Goal: Task Accomplishment & Management: Manage account settings

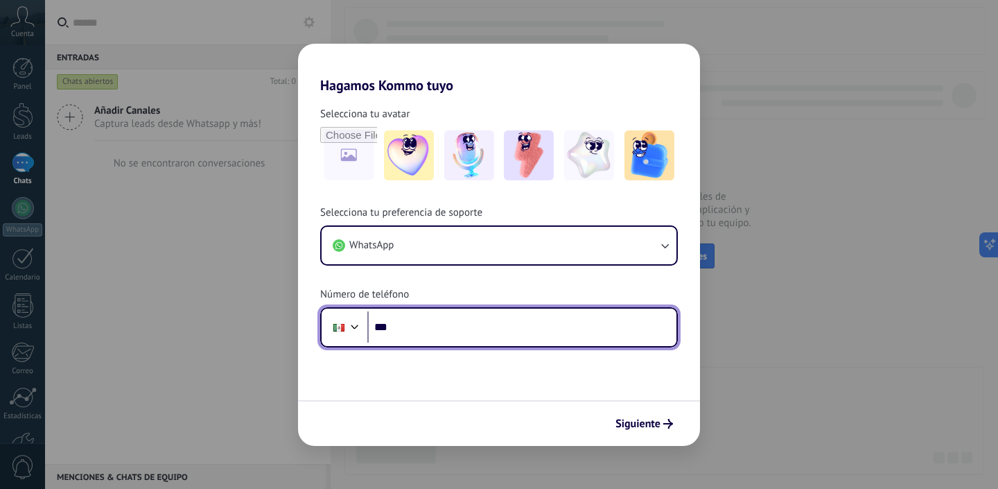
click at [514, 323] on input "***" at bounding box center [521, 327] width 309 height 32
type input "**********"
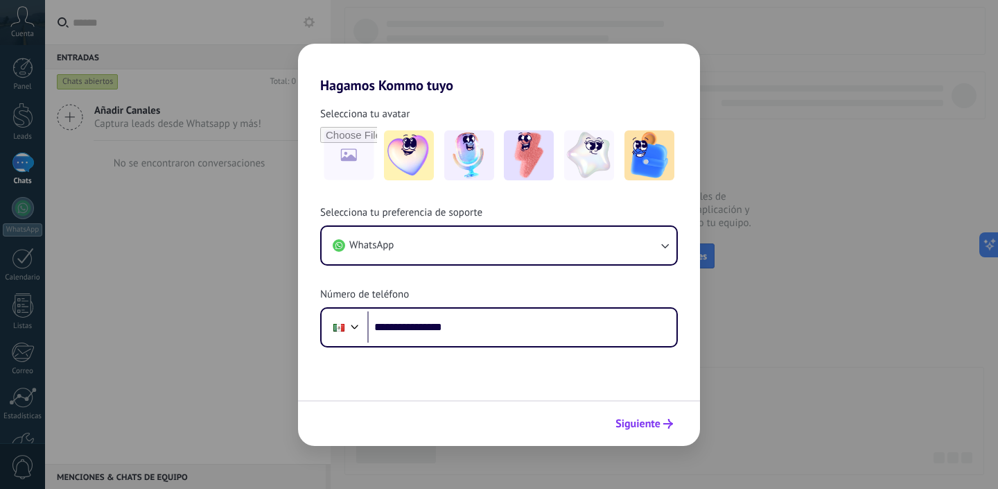
click at [660, 424] on span "Siguiente" at bounding box center [638, 424] width 45 height 10
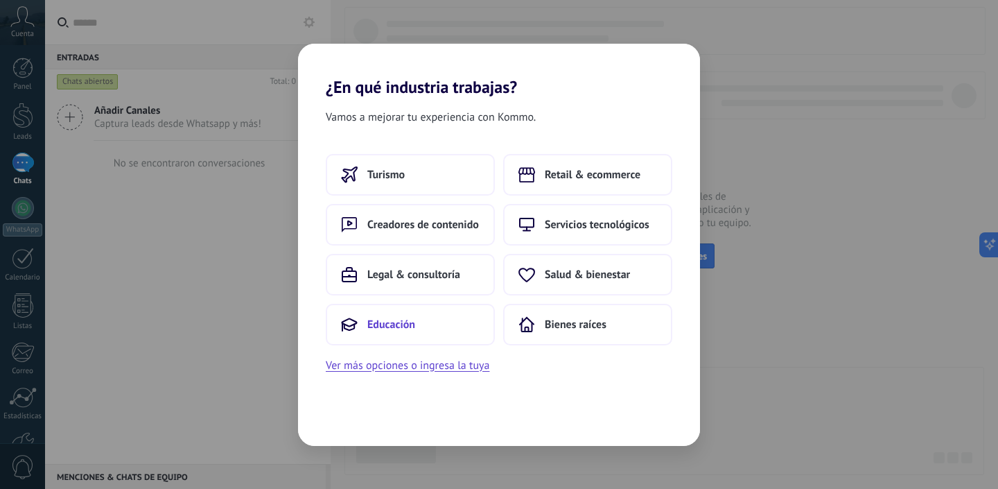
click at [435, 321] on button "Educación" at bounding box center [410, 325] width 169 height 42
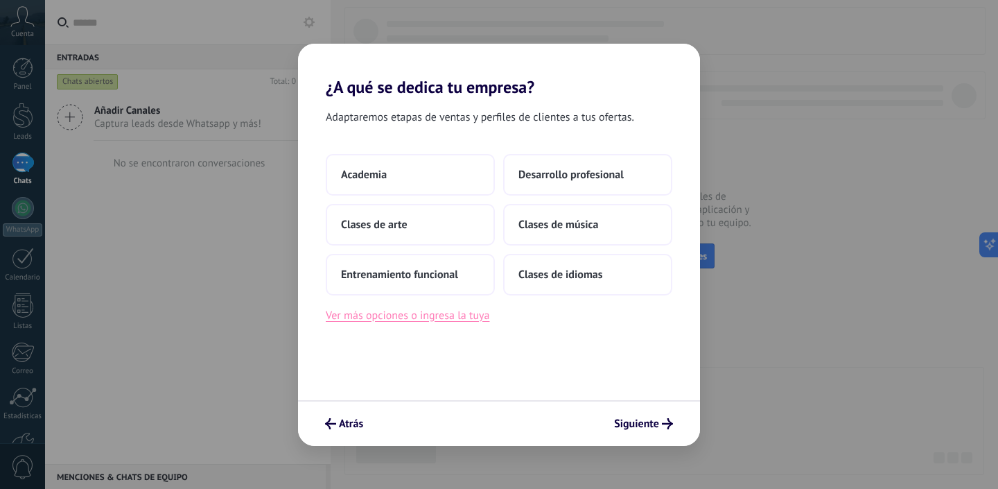
click at [401, 318] on button "Ver más opciones o ingresa la tuya" at bounding box center [408, 315] width 164 height 18
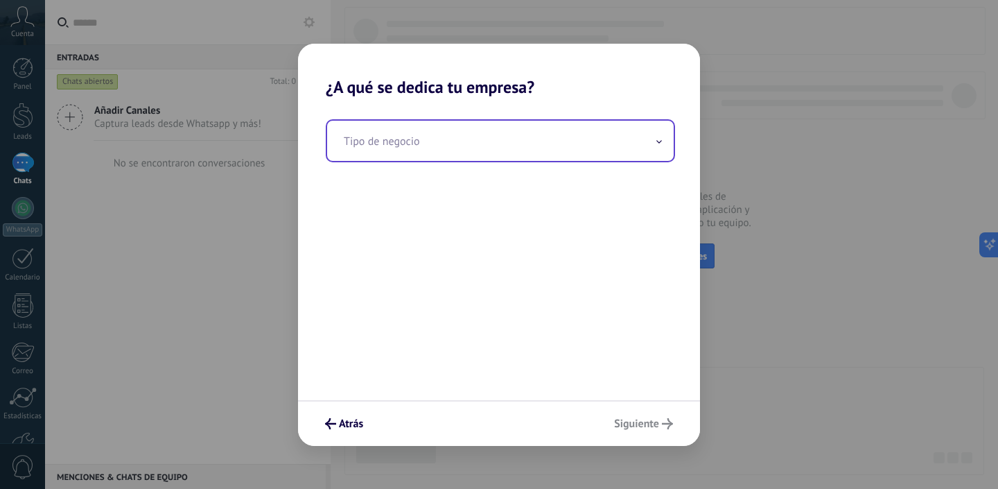
click at [470, 124] on input "text" at bounding box center [500, 141] width 347 height 40
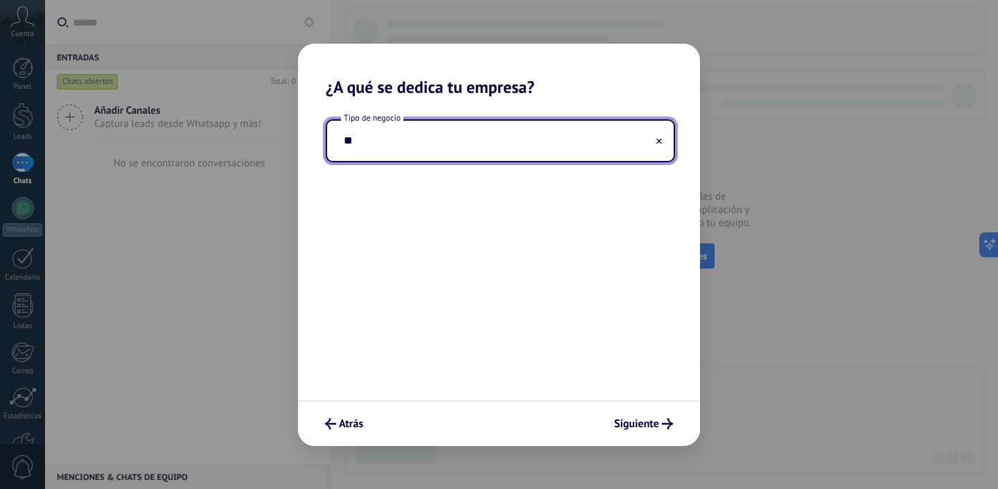
type input "*"
click at [367, 145] on input "*******" at bounding box center [500, 141] width 347 height 40
type input "*******"
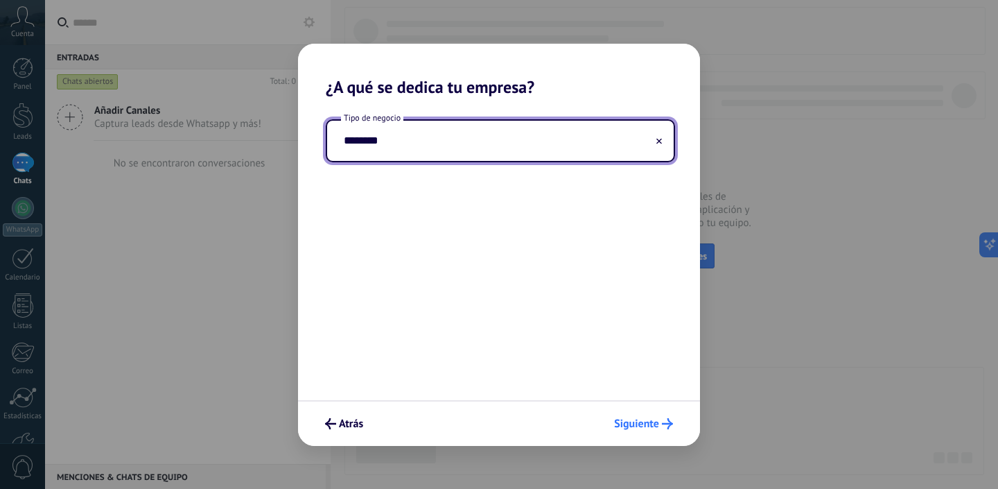
click at [647, 424] on span "Siguiente" at bounding box center [636, 424] width 45 height 10
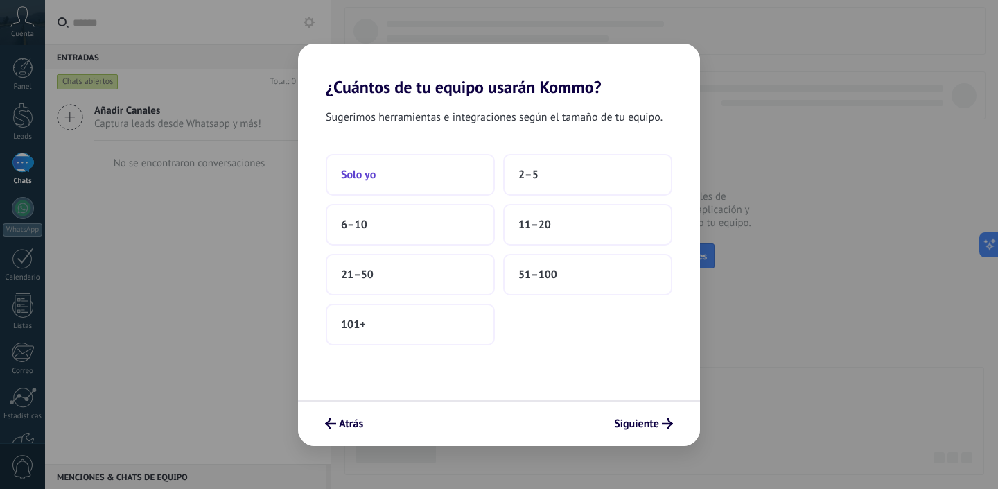
drag, startPoint x: 525, startPoint y: 183, endPoint x: 433, endPoint y: 173, distance: 92.1
click at [433, 173] on div "Solo yo 2–5 6–10 11–20 21–50 51–100 101+" at bounding box center [499, 249] width 347 height 191
click at [433, 173] on button "Solo yo" at bounding box center [410, 175] width 169 height 42
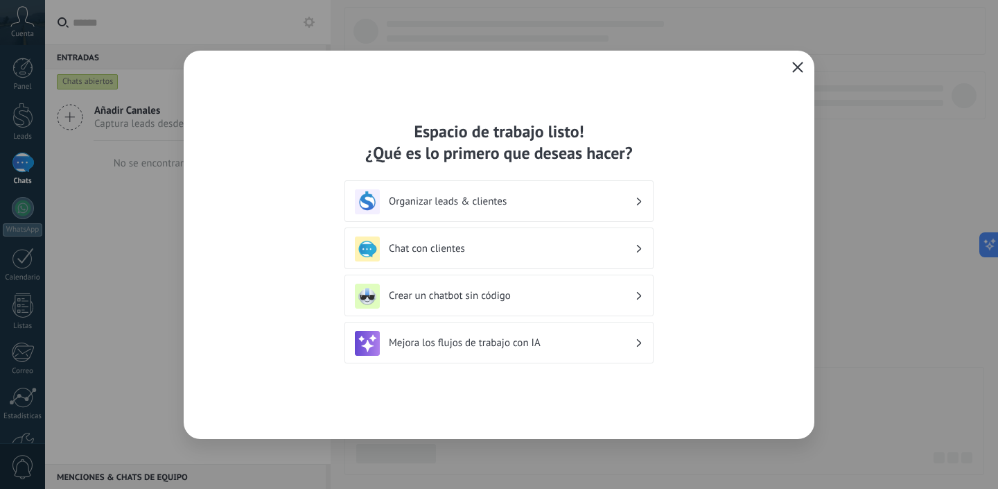
click at [593, 196] on h3 "Organizar leads & clientes" at bounding box center [512, 201] width 246 height 13
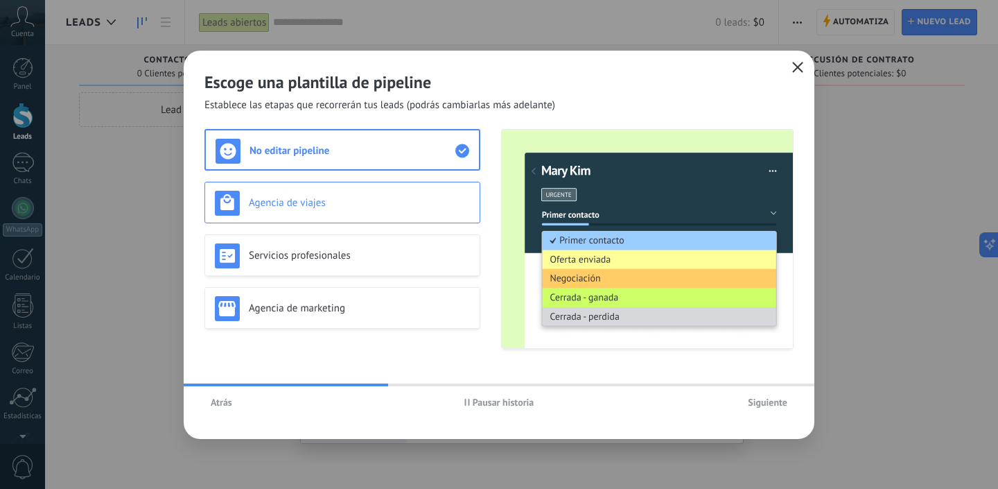
click at [390, 198] on h3 "Agencia de viajes" at bounding box center [359, 202] width 221 height 13
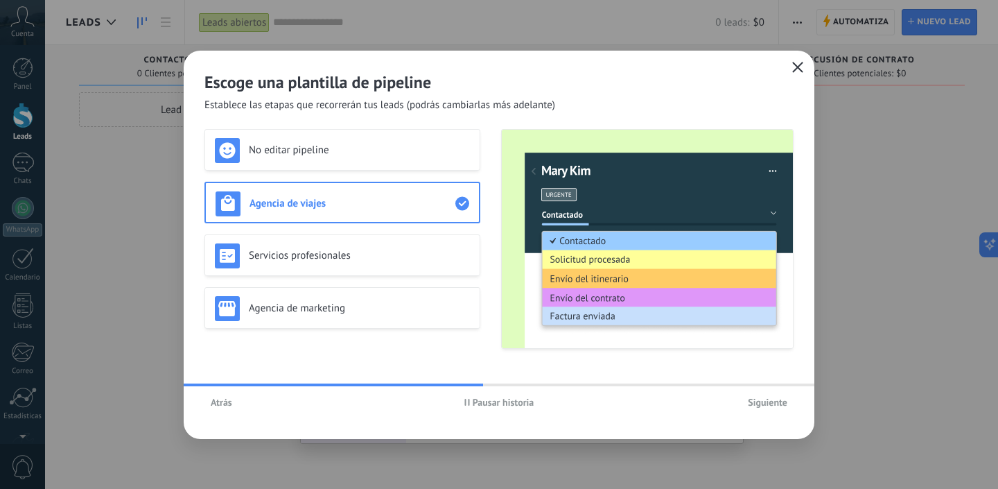
click at [220, 406] on span "Atrás" at bounding box center [221, 402] width 21 height 10
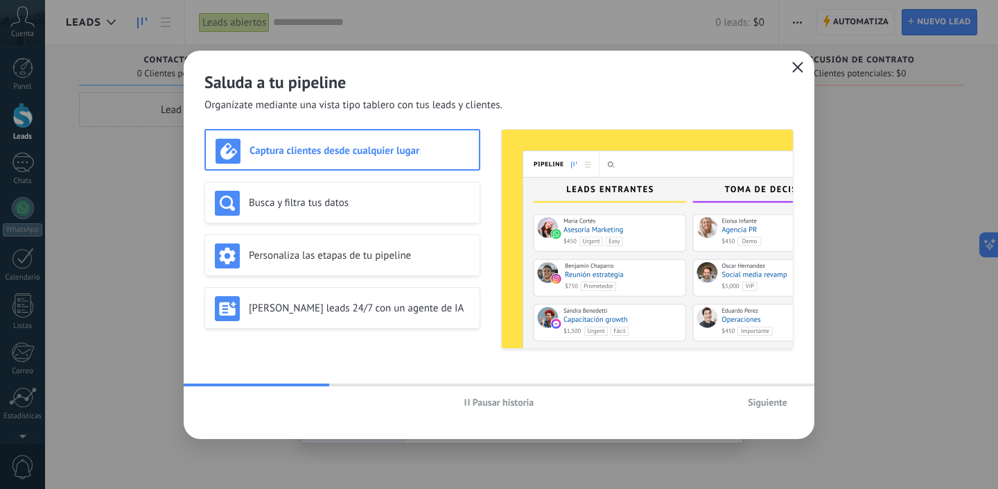
click at [473, 404] on span "Pausar historia" at bounding box center [504, 402] width 62 height 10
click at [318, 202] on h3 "Busca y filtra tus datos" at bounding box center [359, 202] width 221 height 13
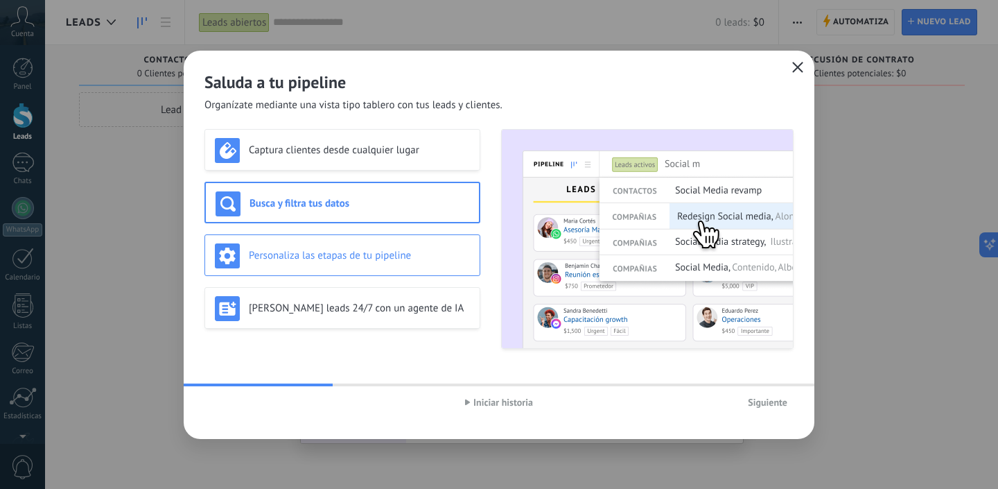
click at [350, 254] on h3 "Personaliza las etapas de tu pipeline" at bounding box center [359, 255] width 221 height 13
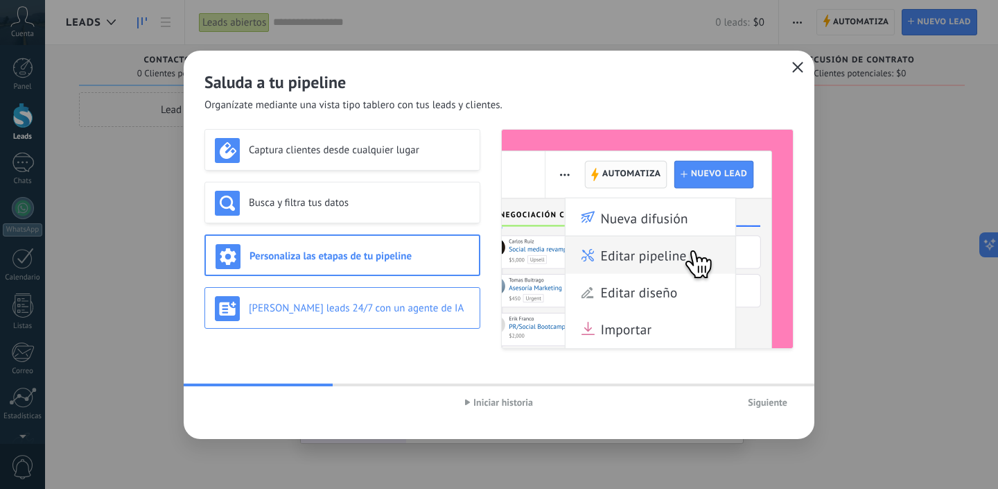
click at [363, 300] on div "Genera leads 24/7 con un agente de IA" at bounding box center [342, 308] width 255 height 25
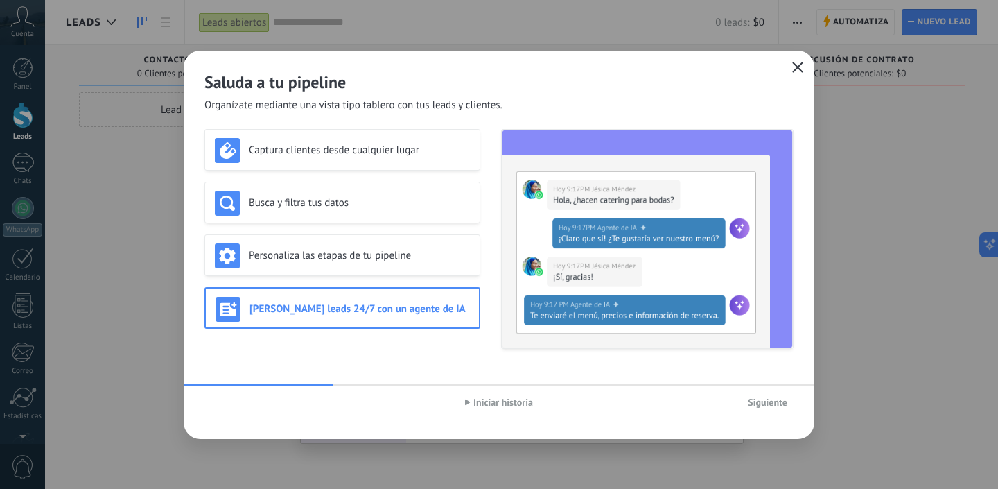
click at [751, 399] on span "Siguiente" at bounding box center [768, 402] width 40 height 10
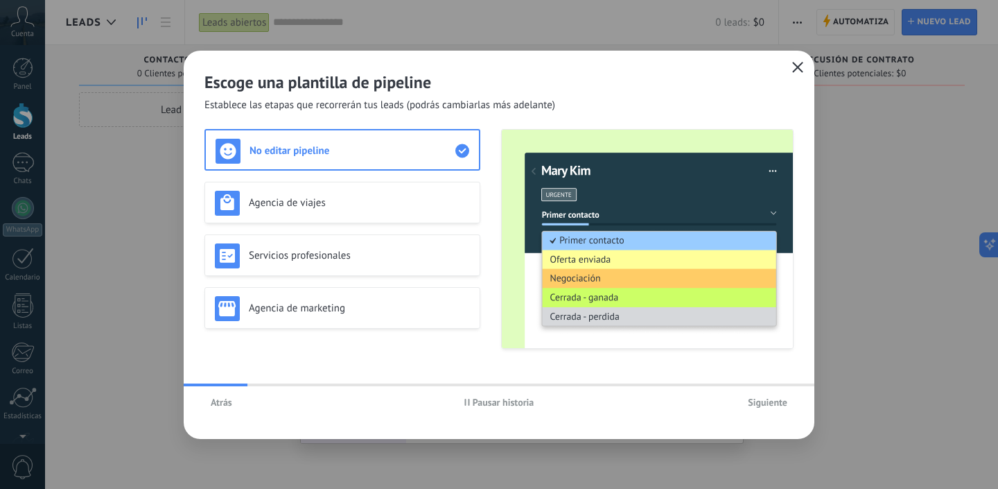
click at [465, 397] on button "Pausar historia" at bounding box center [499, 402] width 82 height 21
click at [417, 194] on div "Agencia de viajes" at bounding box center [342, 203] width 255 height 25
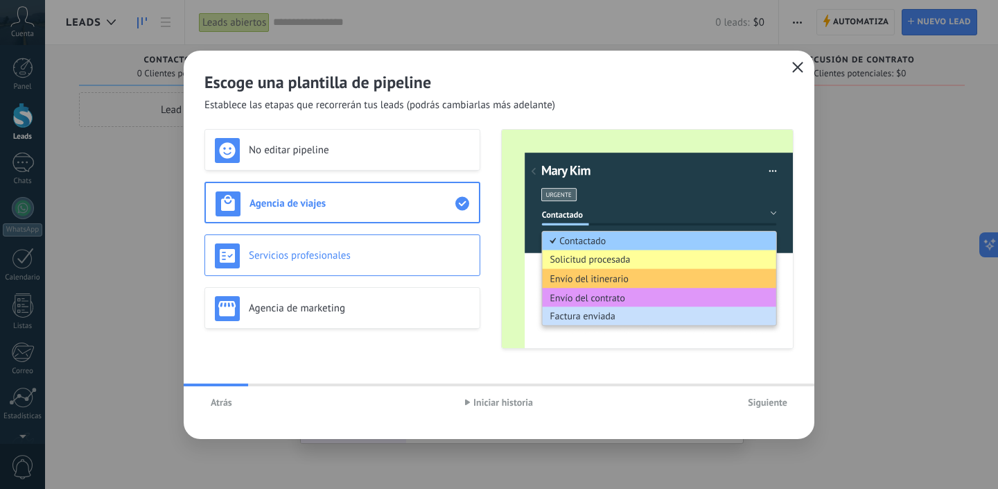
click at [397, 248] on div "Servicios profesionales" at bounding box center [342, 255] width 255 height 25
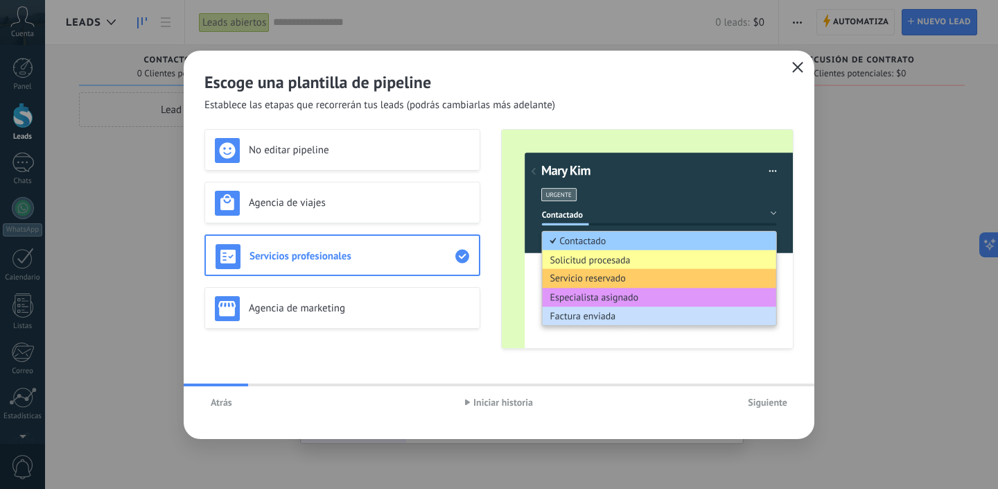
click at [763, 393] on button "Siguiente" at bounding box center [768, 402] width 52 height 21
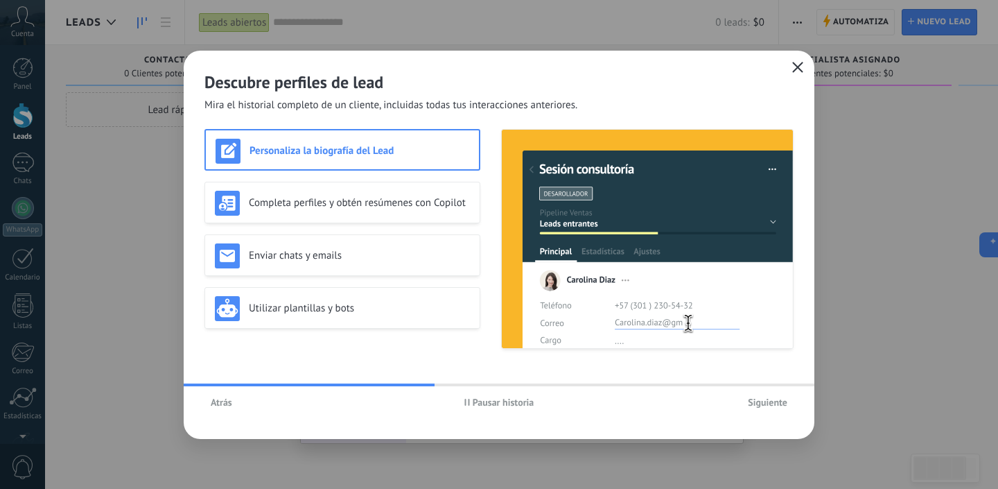
click at [614, 225] on img at bounding box center [647, 239] width 291 height 218
click at [450, 195] on div "Completa perfiles y obtén resúmenes con Copilot" at bounding box center [342, 203] width 255 height 25
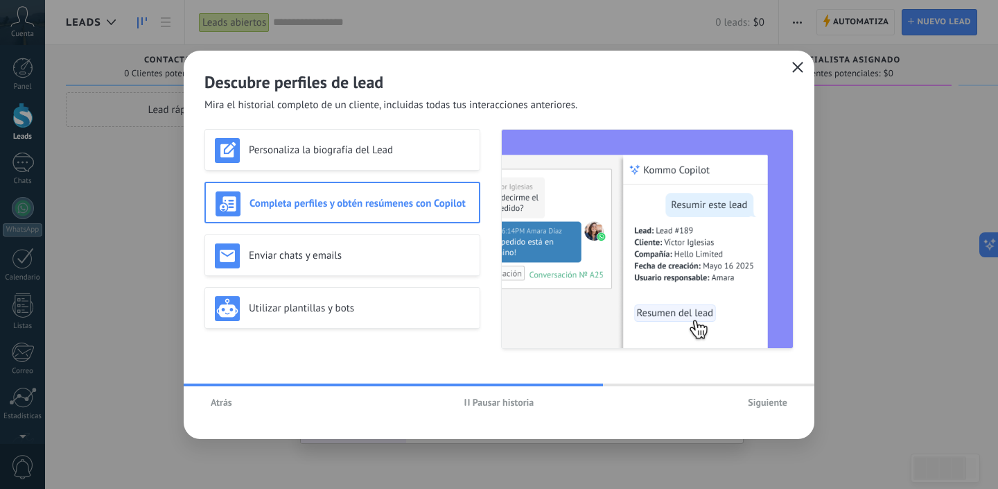
click at [500, 403] on span "Pausar historia" at bounding box center [504, 402] width 62 height 10
click at [441, 249] on h3 "Enviar chats y emails" at bounding box center [359, 255] width 221 height 13
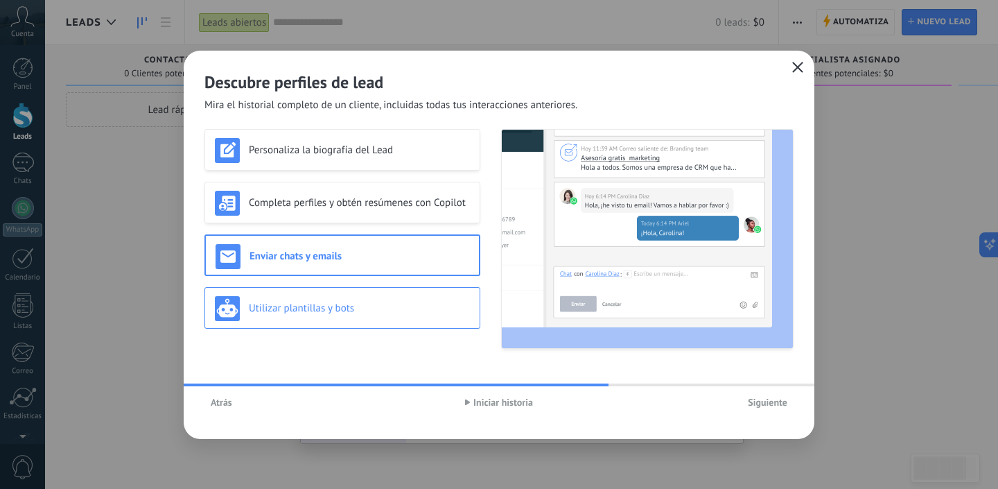
click at [451, 302] on h3 "Utilizar plantillas y bots" at bounding box center [359, 308] width 221 height 13
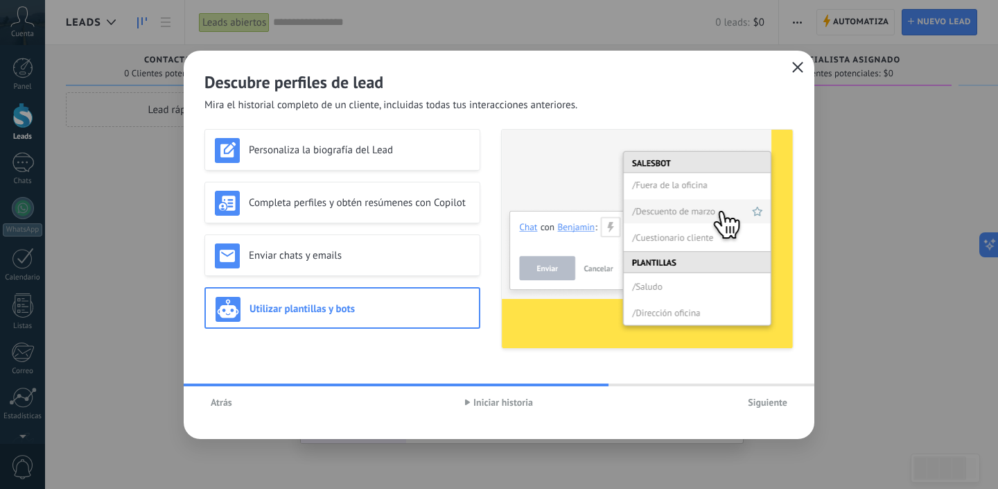
click at [747, 397] on button "Siguiente" at bounding box center [768, 402] width 52 height 21
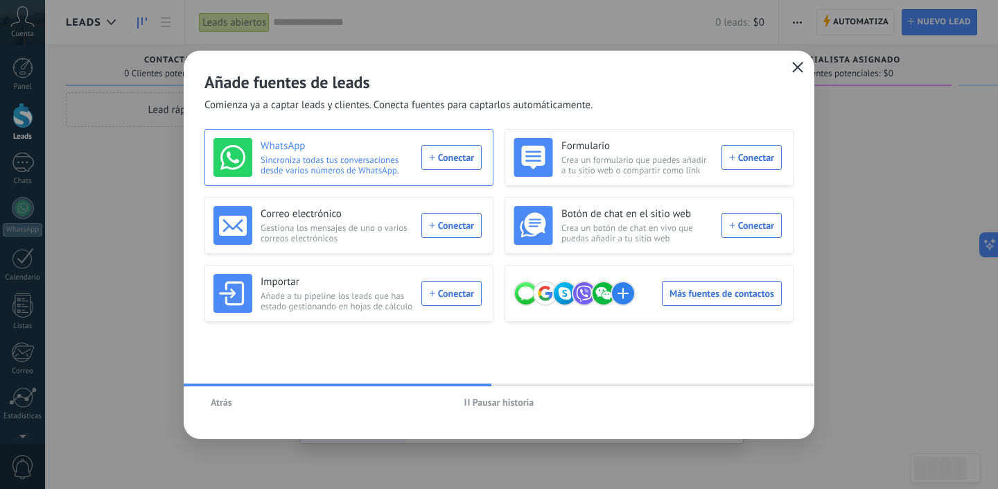
click at [451, 159] on div "WhatsApp Sincroniza todas tus conversaciones desde varios números de WhatsApp. …" at bounding box center [348, 157] width 268 height 39
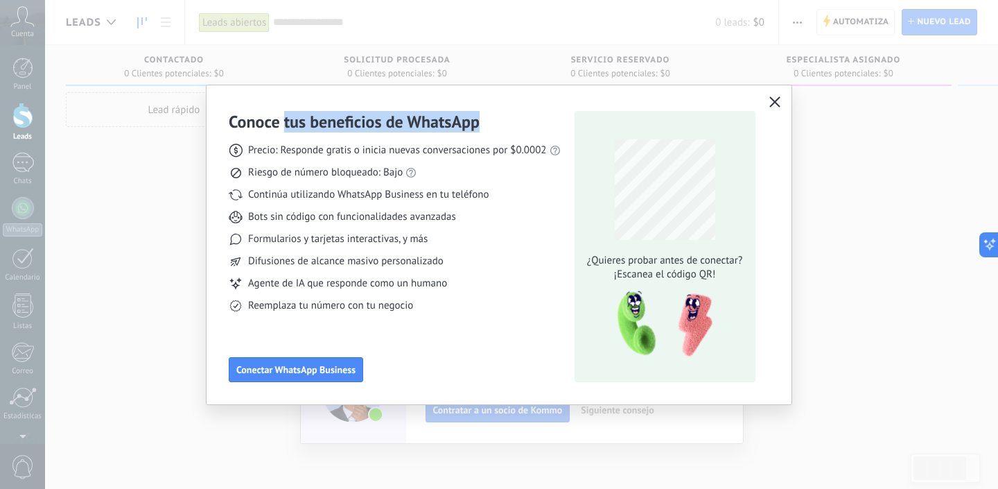
drag, startPoint x: 286, startPoint y: 123, endPoint x: 476, endPoint y: 127, distance: 190.0
click at [476, 128] on h3 "Conoce tus beneficios de WhatsApp" at bounding box center [354, 121] width 251 height 21
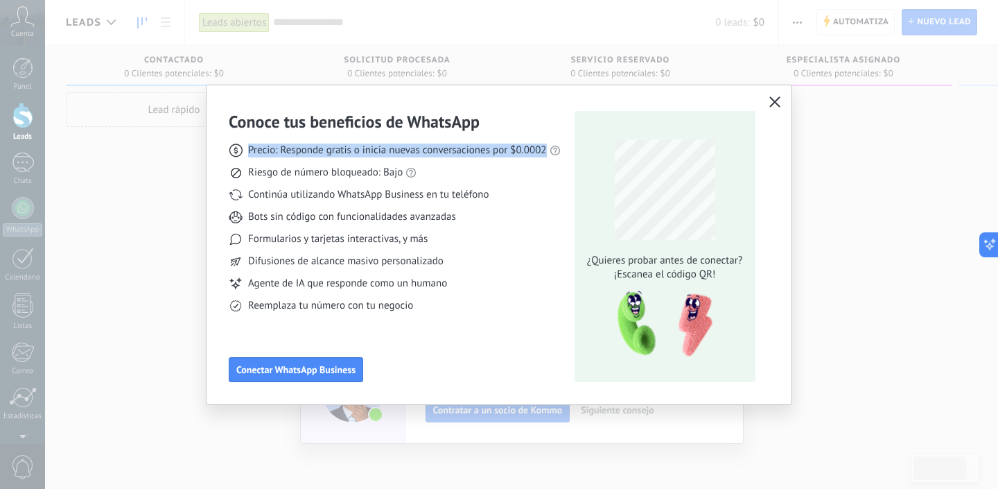
drag, startPoint x: 281, startPoint y: 139, endPoint x: 464, endPoint y: 155, distance: 184.5
click at [467, 157] on div "Precio: Responde gratis o inicia nuevas conversaciones por $0.0002 Riesgo de nú…" at bounding box center [395, 222] width 332 height 180
click at [520, 150] on span "Precio: Responde gratis o inicia nuevas conversaciones por $0.0002" at bounding box center [397, 151] width 299 height 14
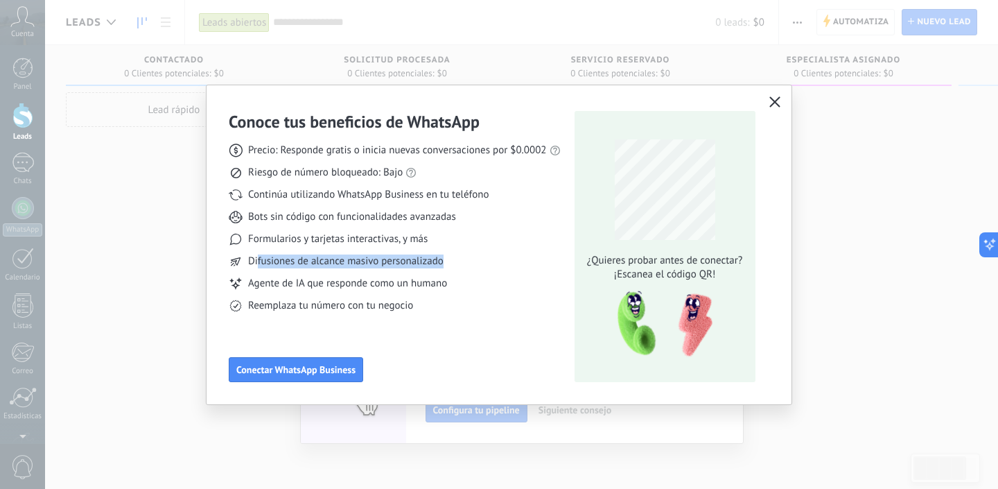
drag, startPoint x: 257, startPoint y: 264, endPoint x: 355, endPoint y: 270, distance: 97.9
click at [355, 270] on div "Precio: Responde gratis o inicia nuevas conversaciones por $0.0002 Riesgo de nú…" at bounding box center [395, 222] width 332 height 180
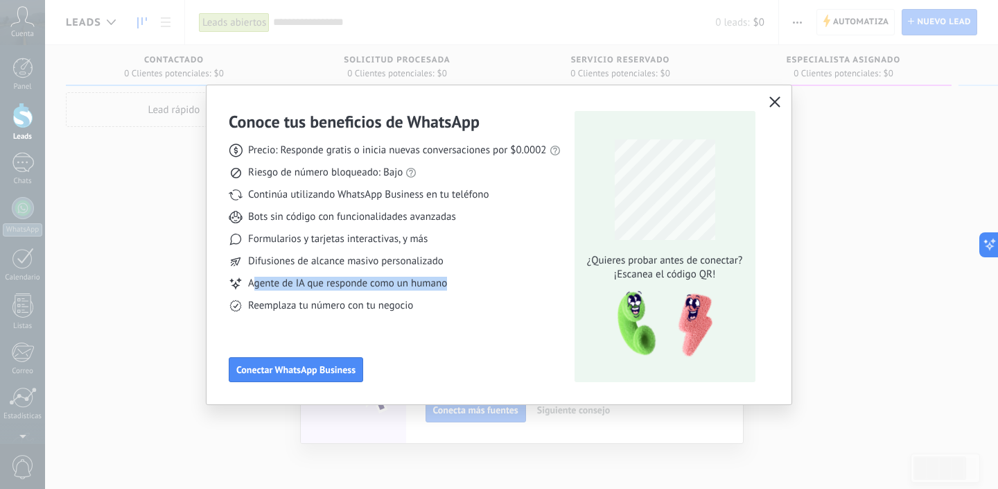
drag, startPoint x: 252, startPoint y: 288, endPoint x: 325, endPoint y: 290, distance: 73.5
click at [325, 291] on div "Precio: Responde gratis o inicia nuevas conversaciones por $0.0002 Riesgo de nú…" at bounding box center [395, 222] width 332 height 180
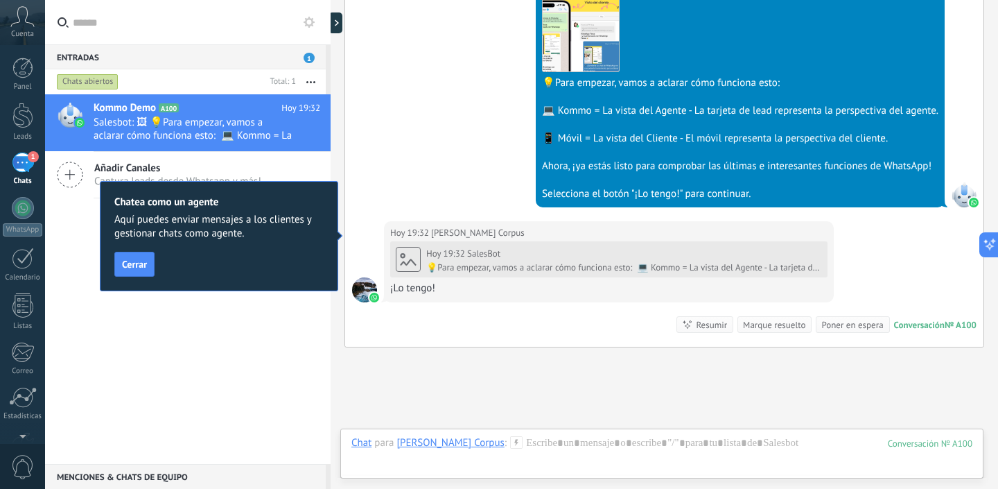
scroll to position [632, 0]
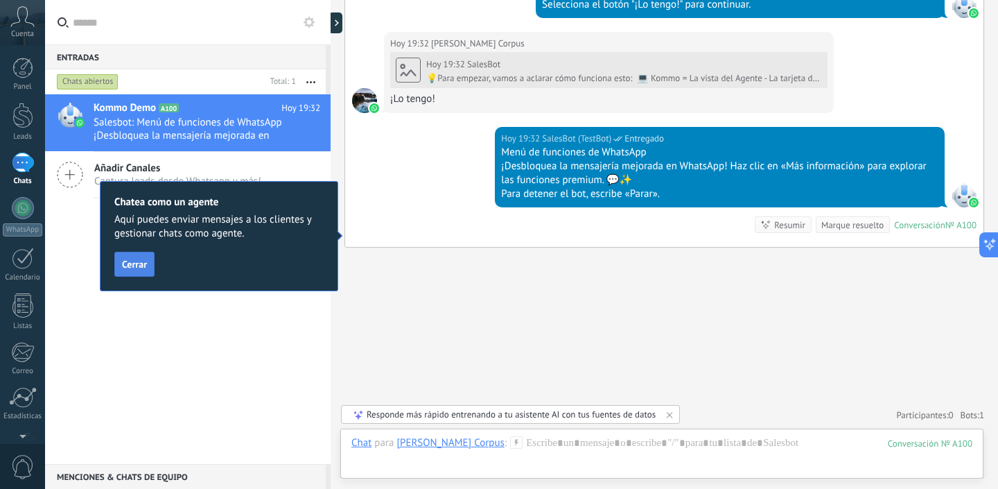
click at [139, 266] on span "Cerrar" at bounding box center [134, 264] width 25 height 10
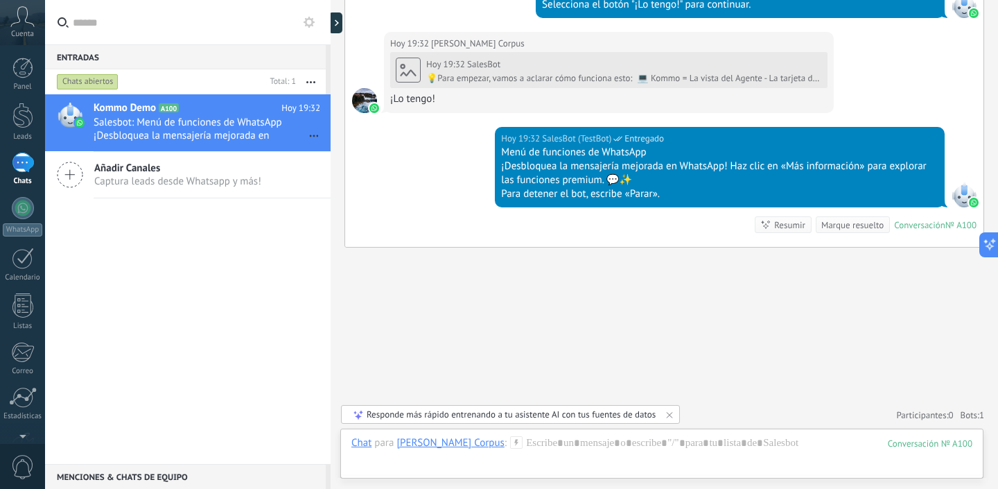
click at [331, 19] on div at bounding box center [331, 244] width 0 height 489
type textarea "**********"
click at [26, 214] on div at bounding box center [23, 208] width 22 height 22
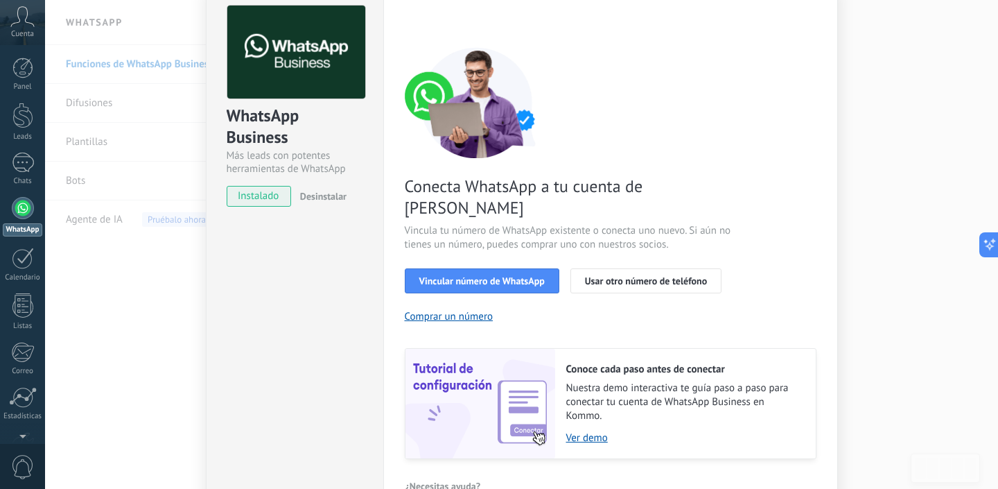
scroll to position [63, 0]
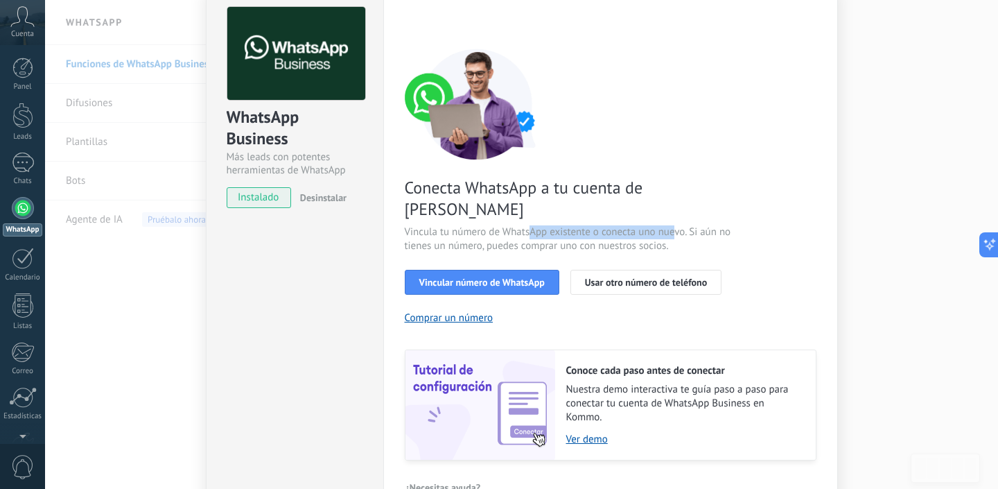
drag, startPoint x: 525, startPoint y: 208, endPoint x: 672, endPoint y: 211, distance: 146.3
click at [673, 225] on span "Vincula tu número de WhatsApp existente o conecta uno nuevo. Si aún no tienes u…" at bounding box center [570, 239] width 330 height 28
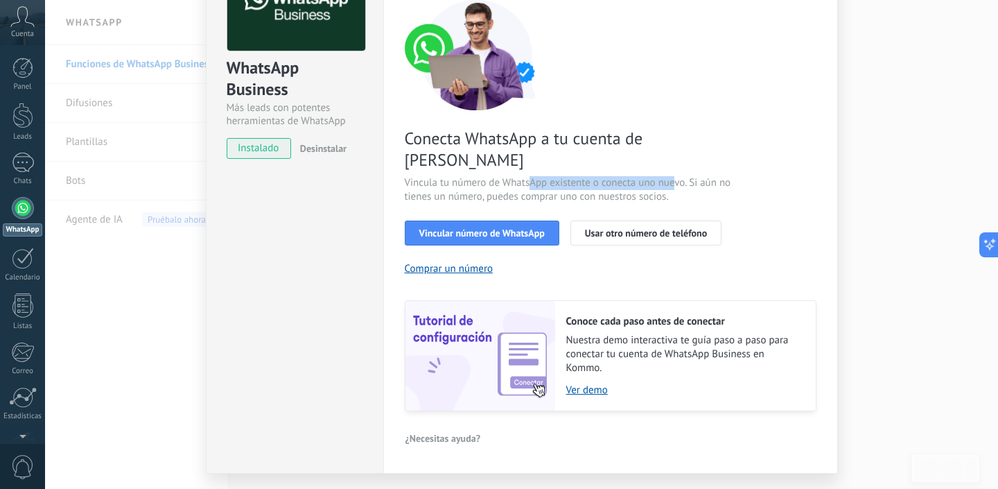
scroll to position [128, 0]
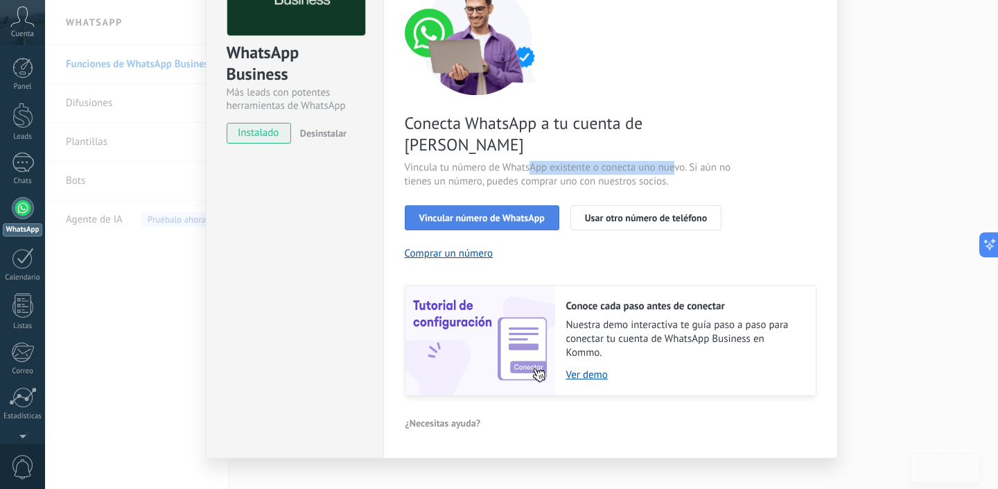
click at [492, 213] on span "Vincular número de WhatsApp" at bounding box center [481, 218] width 125 height 10
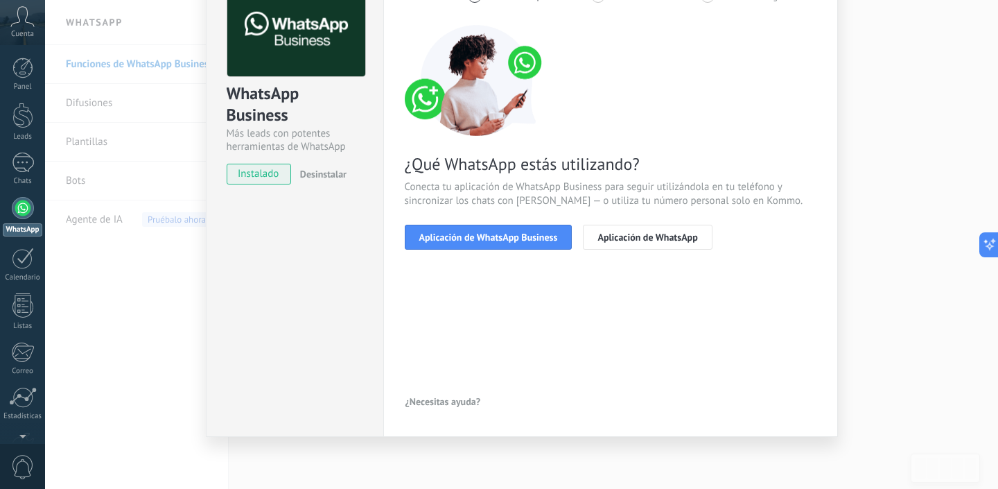
scroll to position [87, 0]
drag, startPoint x: 431, startPoint y: 194, endPoint x: 520, endPoint y: 193, distance: 88.7
click at [520, 193] on span "Conecta tu aplicación de WhatsApp Business para seguir utilizándola en tu teléf…" at bounding box center [611, 194] width 412 height 28
click at [528, 238] on span "Aplicación de WhatsApp Business" at bounding box center [488, 237] width 139 height 10
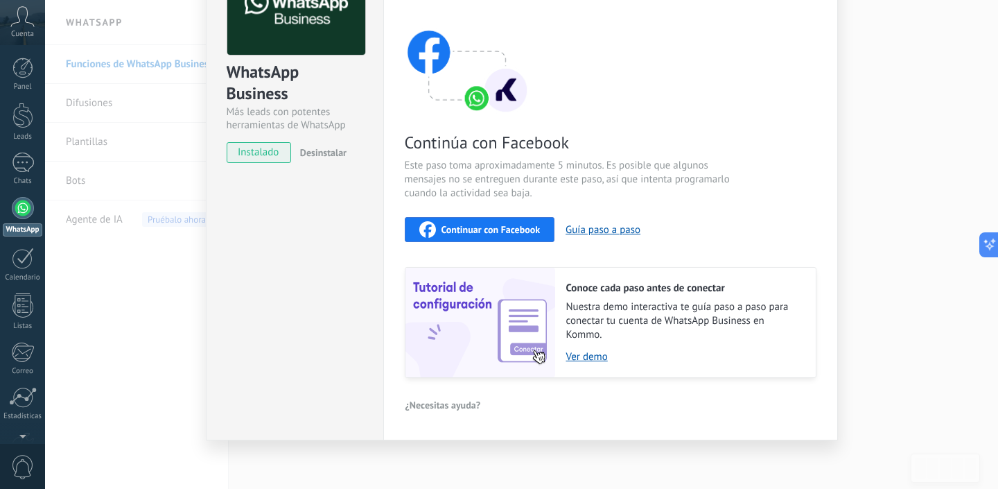
scroll to position [111, 0]
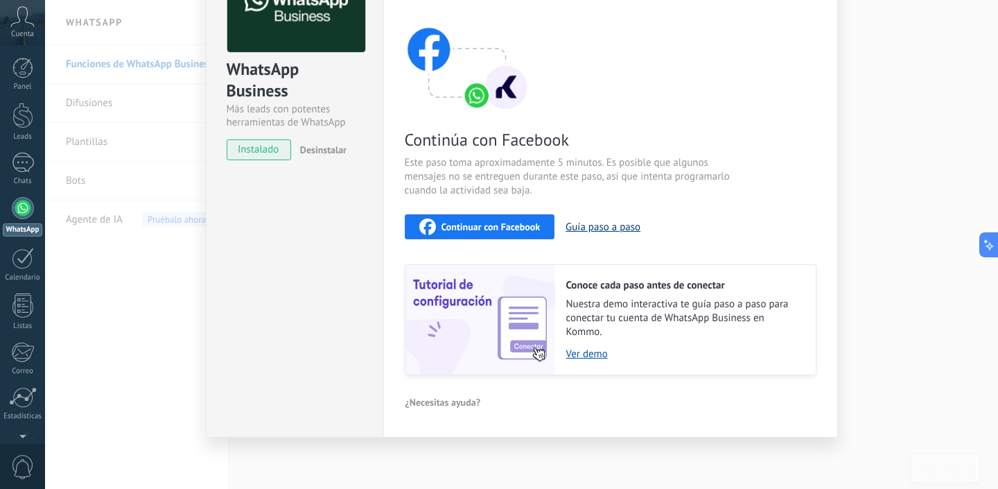
click at [618, 226] on button "Guía paso a paso" at bounding box center [603, 226] width 75 height 13
click at [594, 356] on link "Ver demo" at bounding box center [684, 353] width 236 height 13
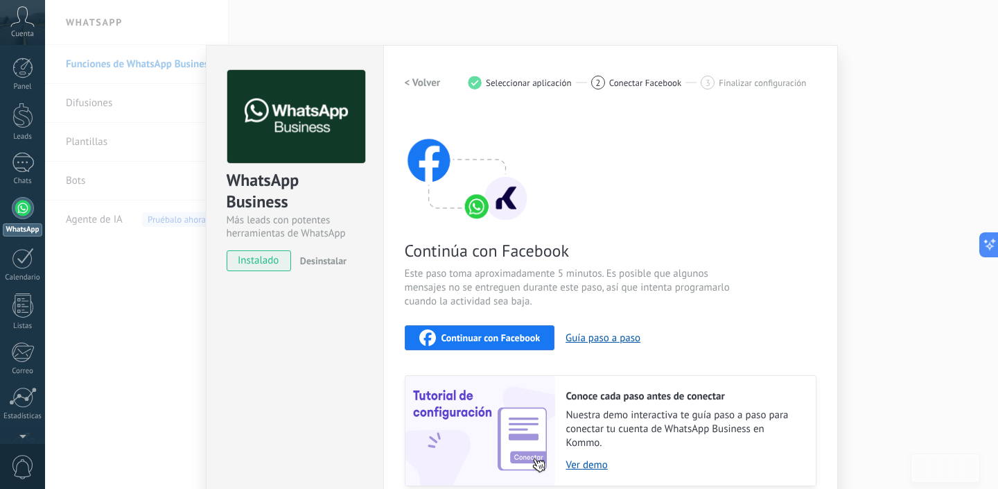
click at [877, 164] on div "WhatsApp Business Más leads con potentes herramientas de WhatsApp instalado Des…" at bounding box center [521, 244] width 953 height 489
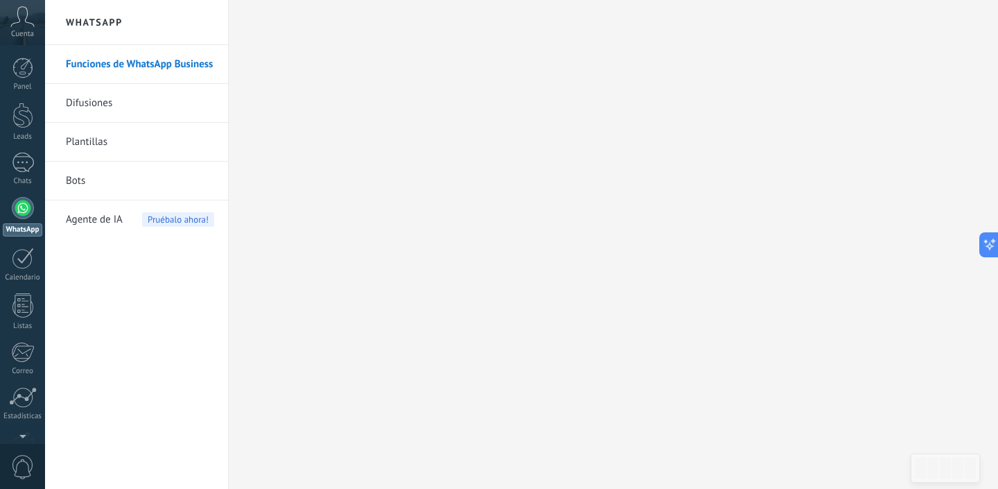
click at [155, 101] on link "Difusiones" at bounding box center [140, 103] width 148 height 39
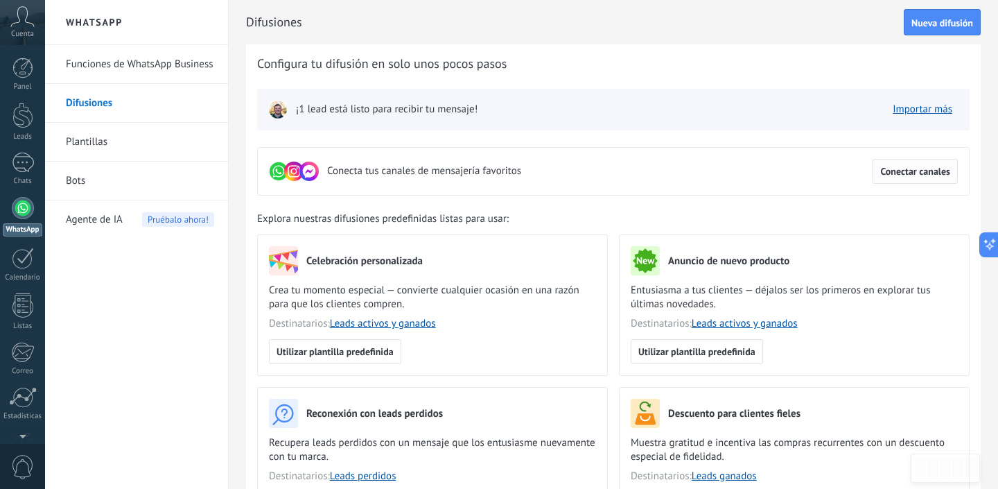
click at [913, 178] on button "Conectar canales" at bounding box center [915, 171] width 85 height 25
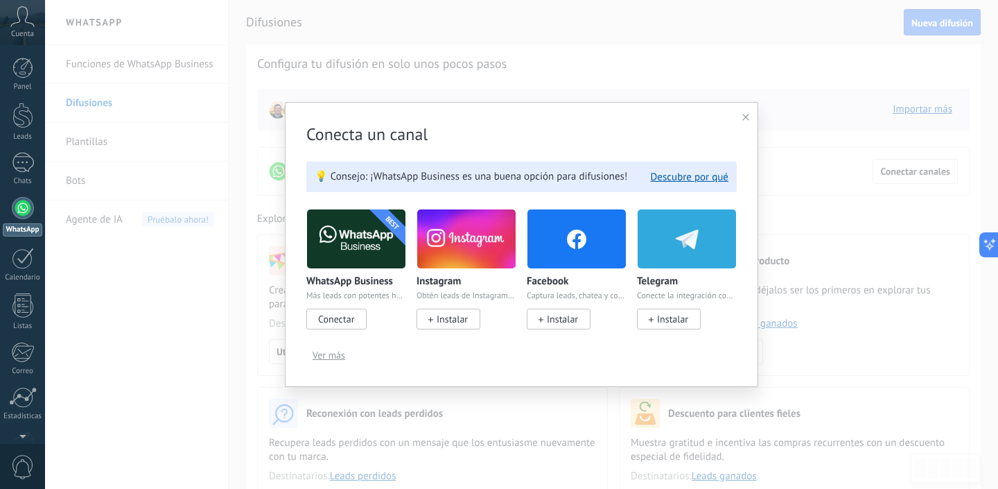
click at [575, 242] on img at bounding box center [577, 238] width 98 height 67
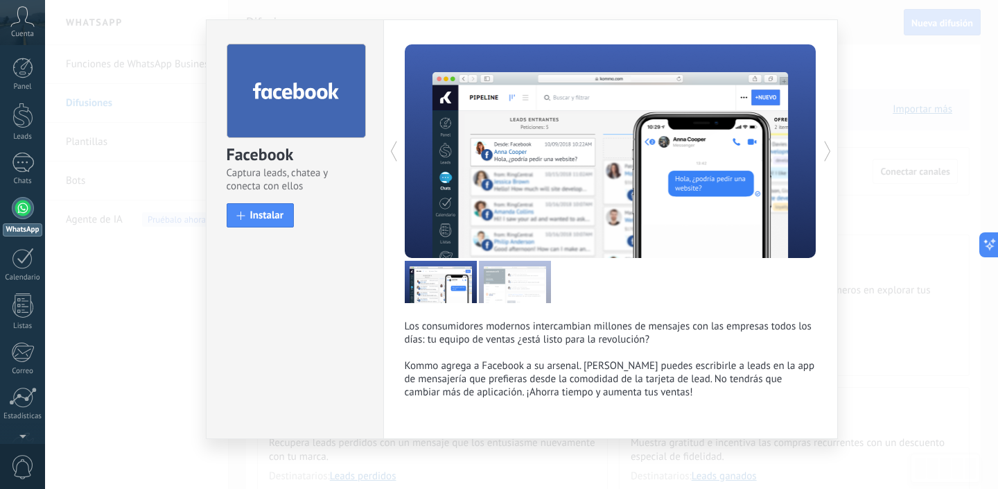
scroll to position [30, 0]
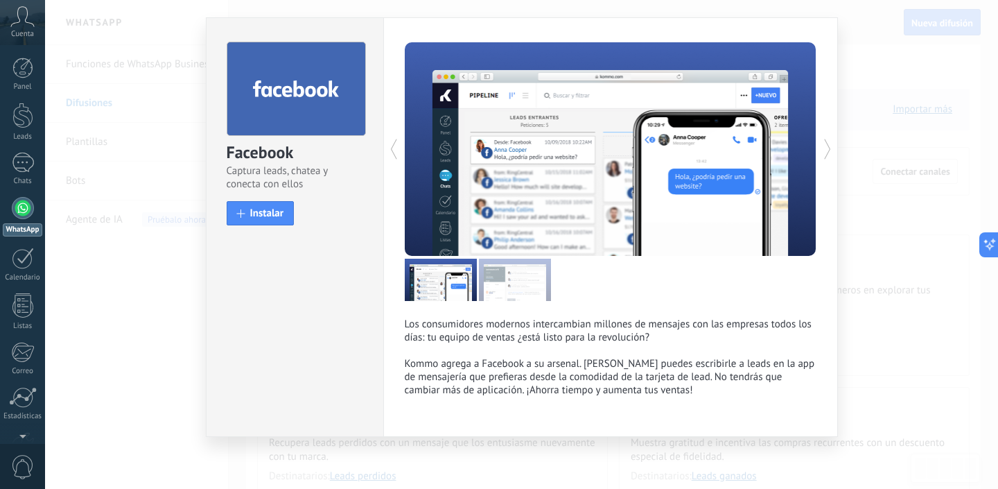
click at [830, 150] on icon at bounding box center [828, 149] width 14 height 28
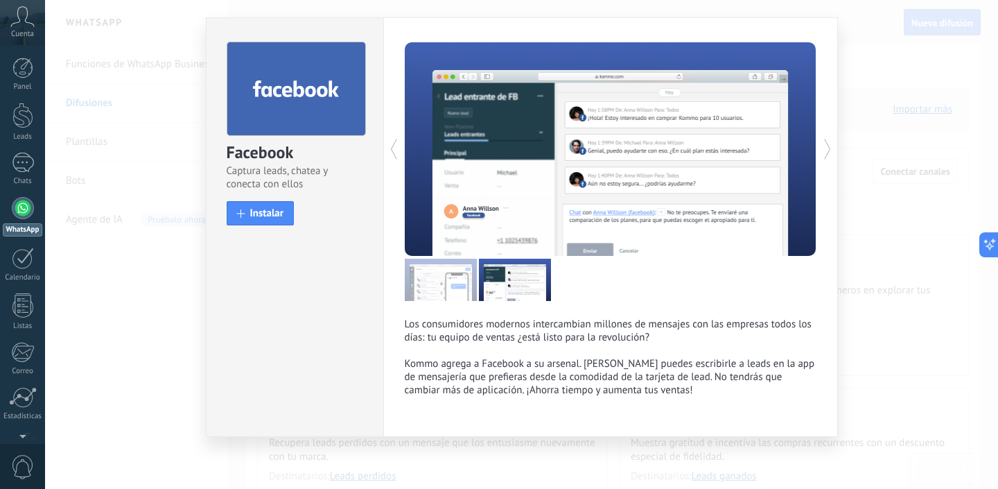
click at [830, 150] on icon at bounding box center [828, 149] width 14 height 28
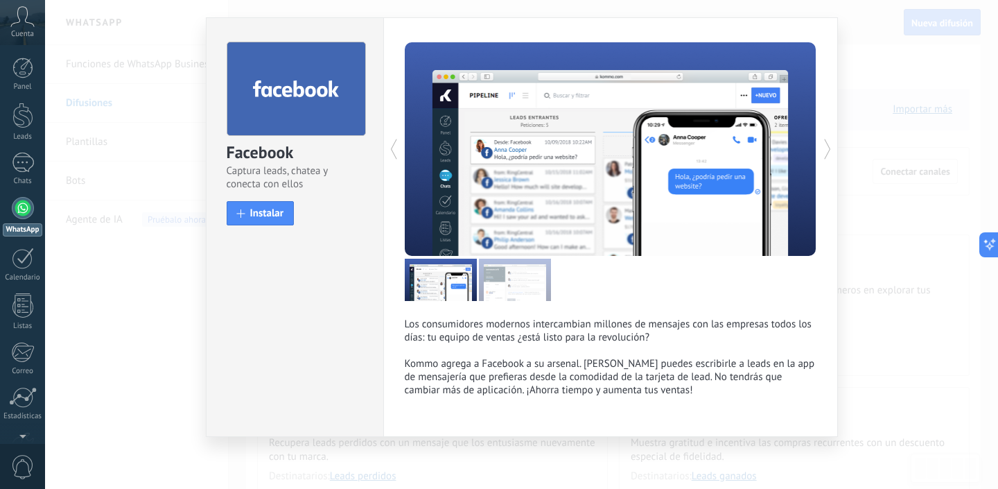
click at [830, 150] on icon at bounding box center [828, 149] width 14 height 28
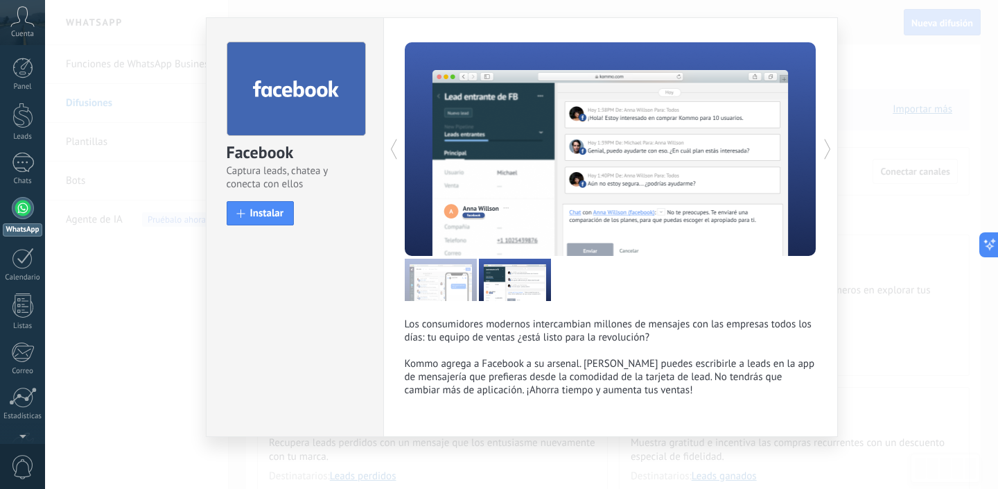
click at [830, 150] on icon at bounding box center [828, 149] width 14 height 28
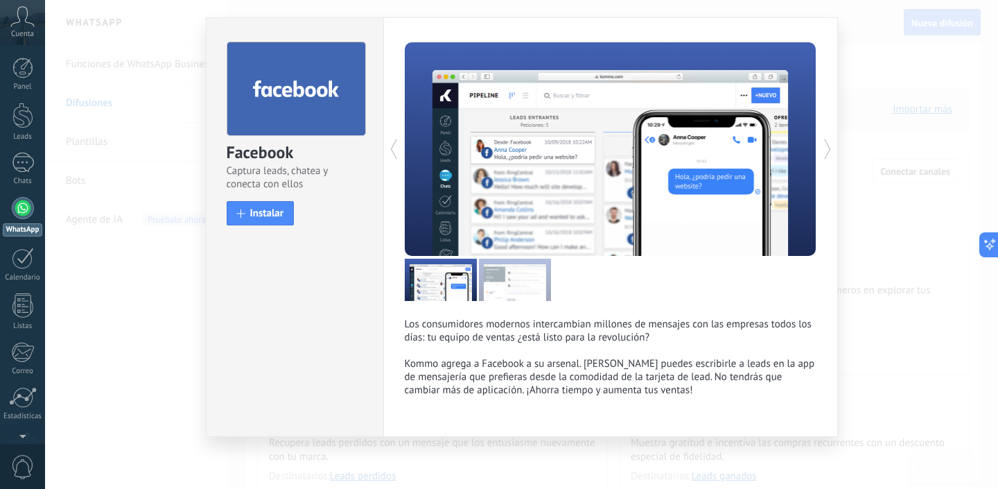
click at [830, 150] on icon at bounding box center [828, 149] width 14 height 28
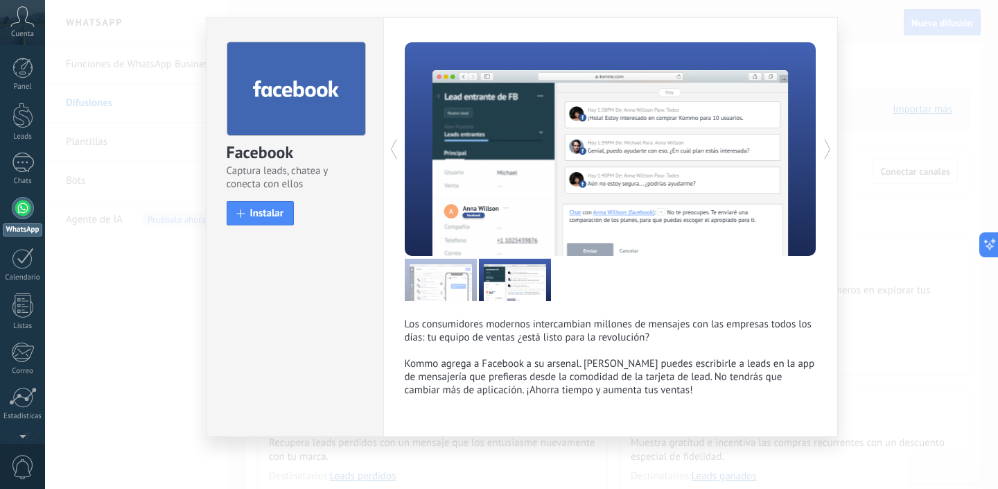
click at [826, 146] on icon at bounding box center [828, 149] width 14 height 28
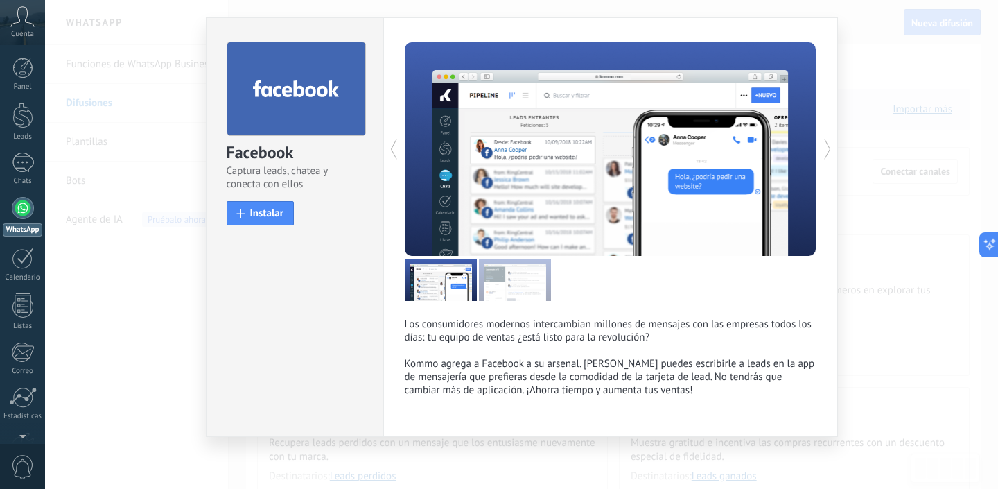
click at [826, 146] on icon at bounding box center [828, 149] width 14 height 28
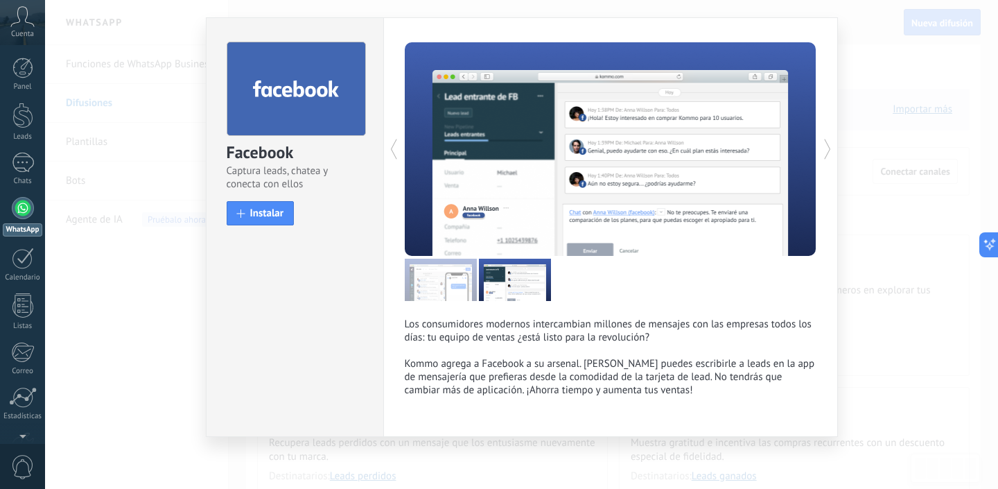
click at [826, 146] on icon at bounding box center [828, 149] width 14 height 28
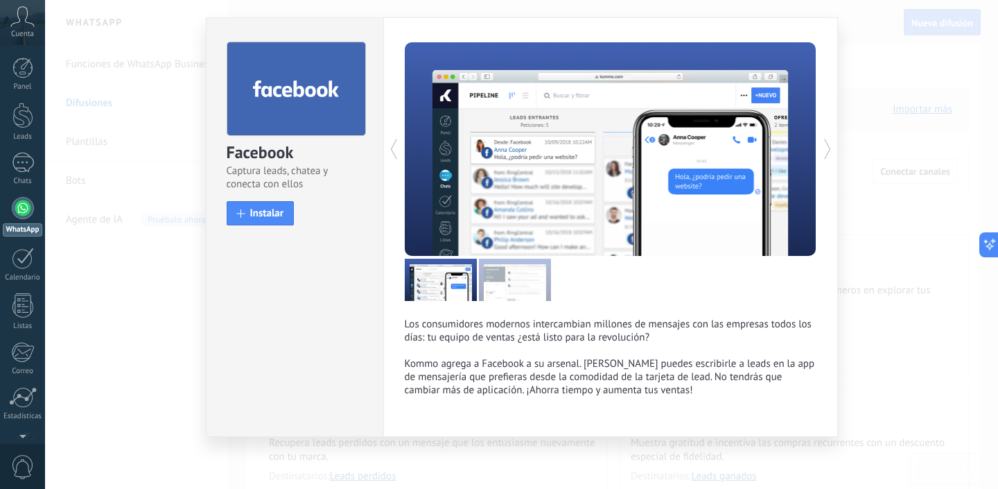
click at [826, 146] on icon at bounding box center [828, 149] width 14 height 28
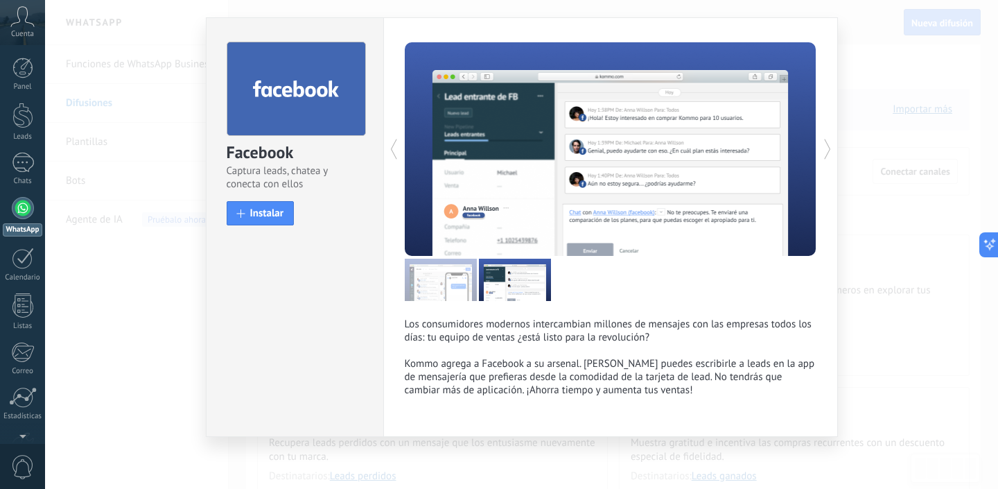
click at [826, 146] on icon at bounding box center [828, 149] width 14 height 28
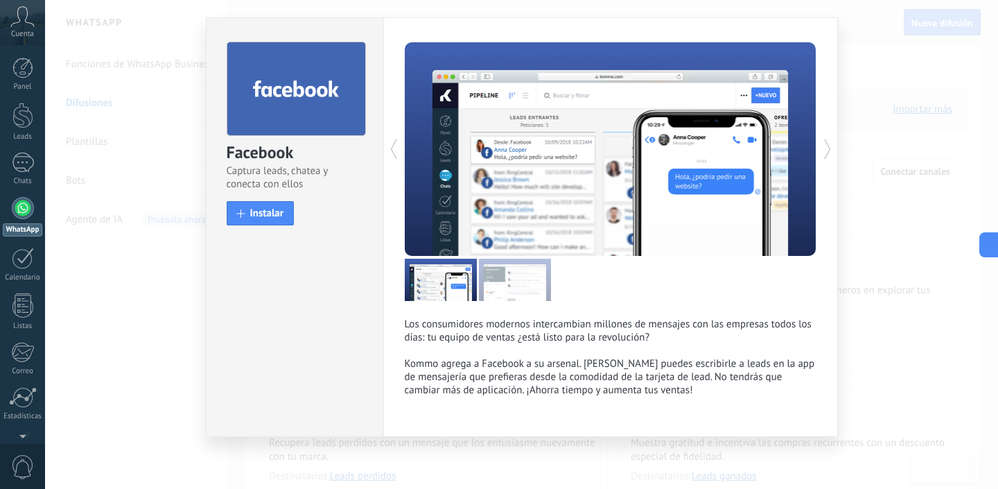
click at [826, 146] on icon at bounding box center [828, 149] width 14 height 28
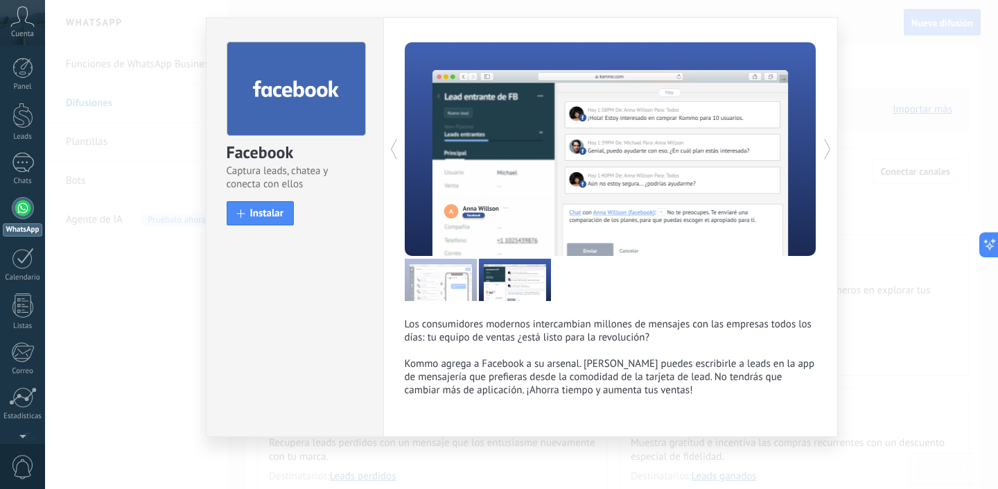
click at [826, 146] on icon at bounding box center [828, 149] width 14 height 28
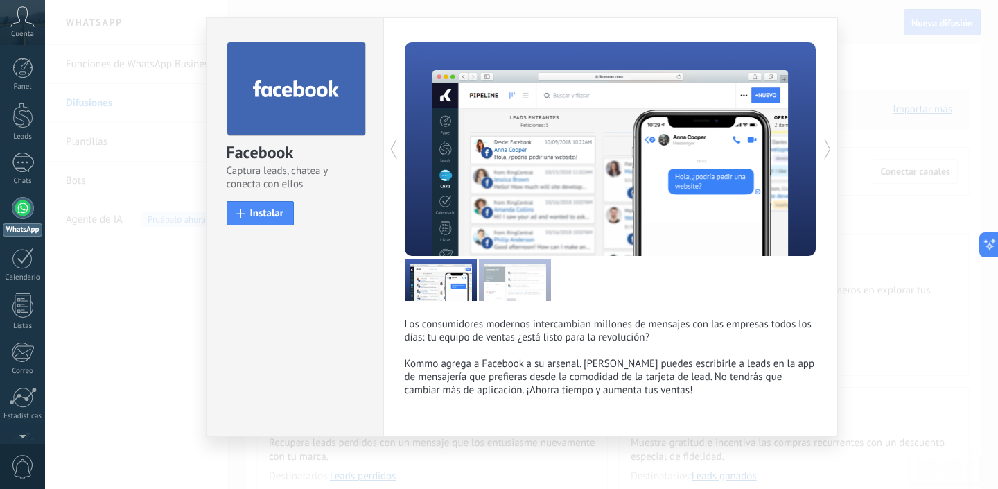
click at [826, 146] on icon at bounding box center [828, 149] width 14 height 28
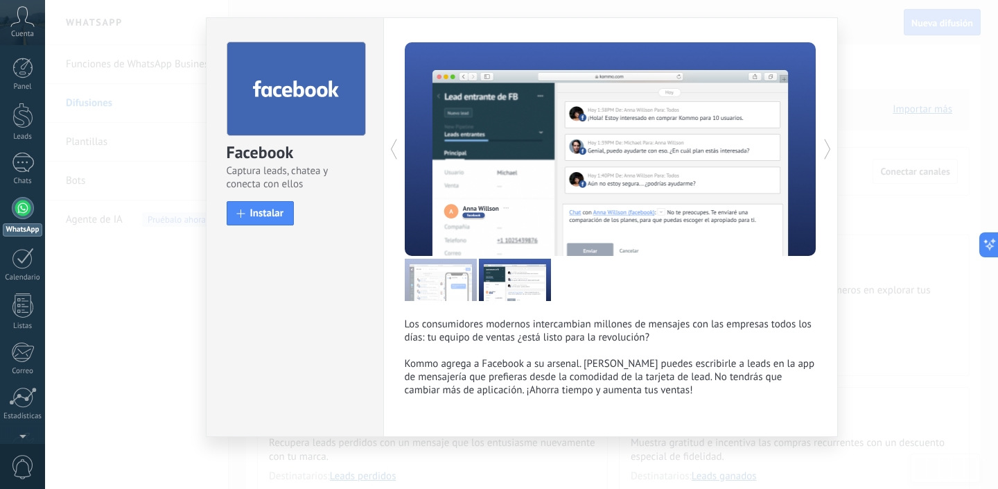
click at [826, 146] on icon at bounding box center [828, 149] width 14 height 28
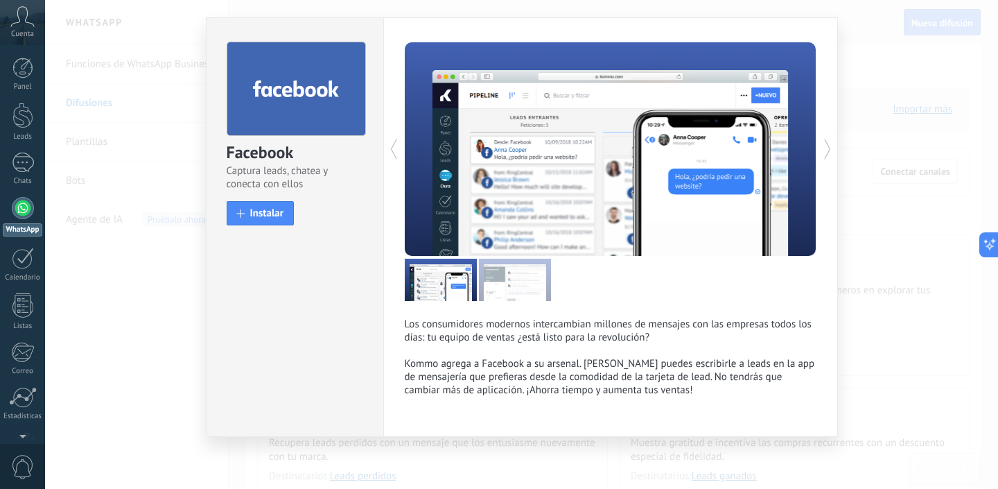
click at [826, 146] on icon at bounding box center [828, 149] width 14 height 28
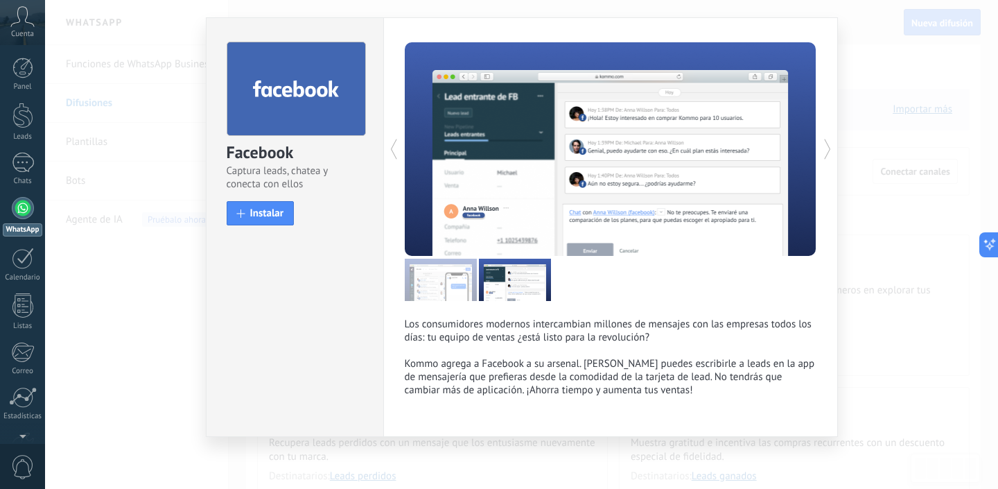
click at [859, 365] on div "Facebook Captura leads, chatea y conecta con ellos install Instalar Los consumi…" at bounding box center [521, 244] width 953 height 489
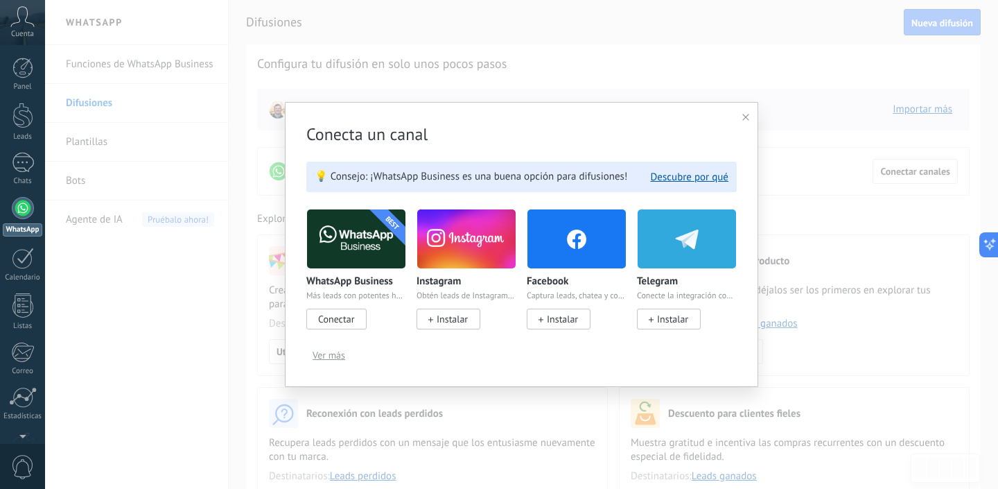
click at [488, 243] on img at bounding box center [466, 238] width 98 height 67
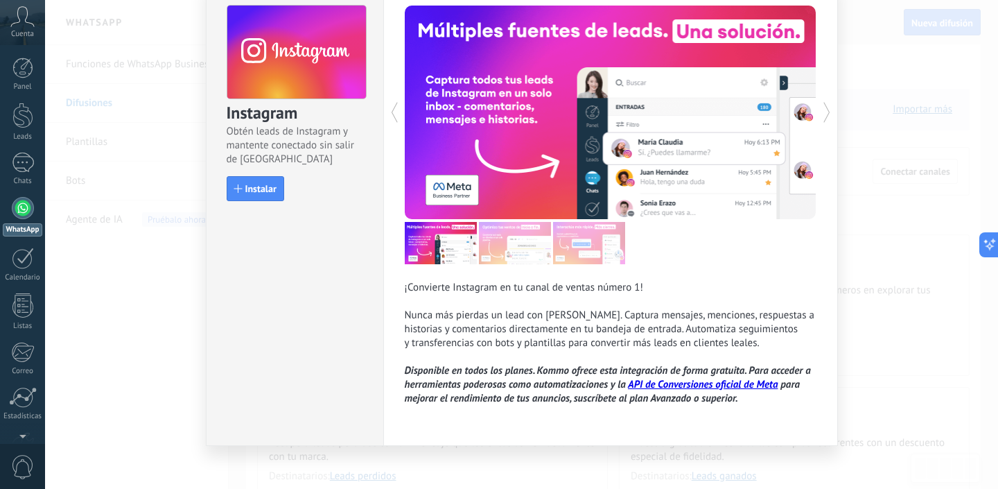
scroll to position [63, 0]
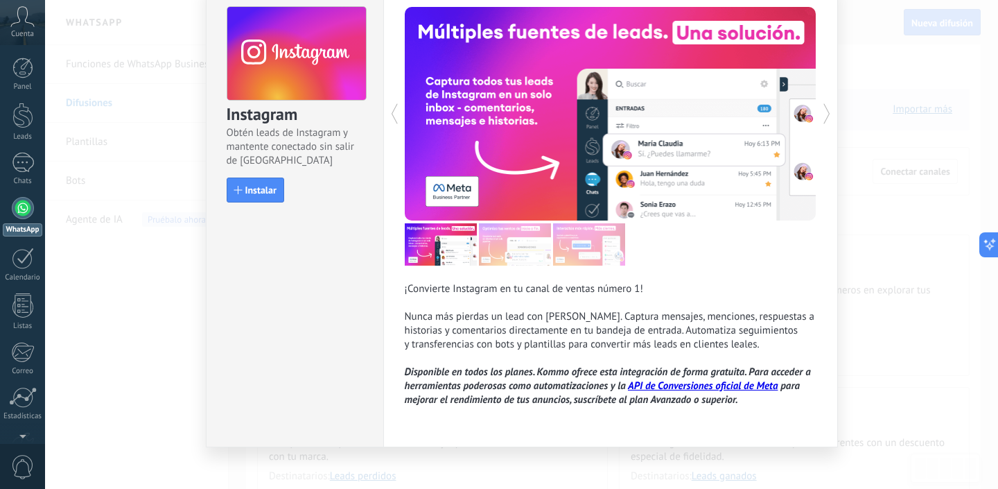
click at [874, 210] on div "Instagram Obtén leads de Instagram y mantente conectado sin salir de Kommo Inst…" at bounding box center [521, 244] width 953 height 489
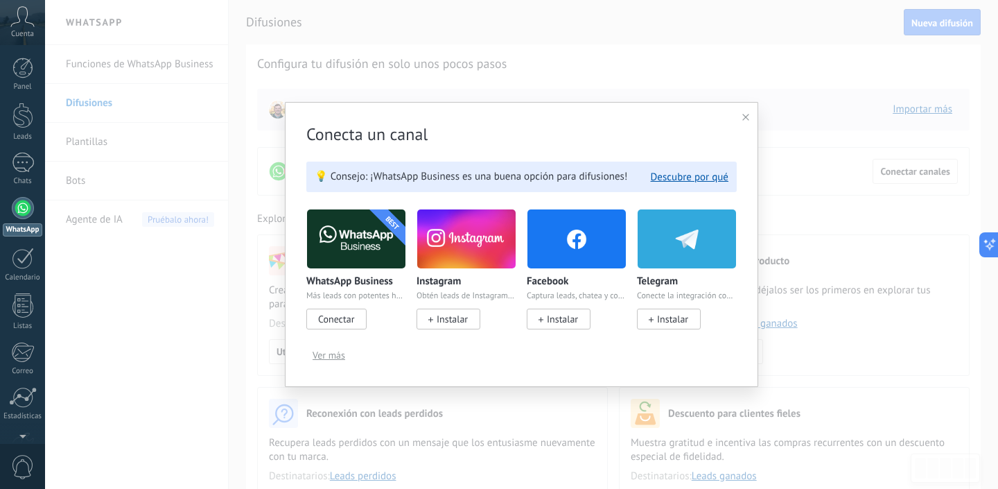
scroll to position [0, 0]
click at [747, 115] on icon at bounding box center [745, 117] width 7 height 7
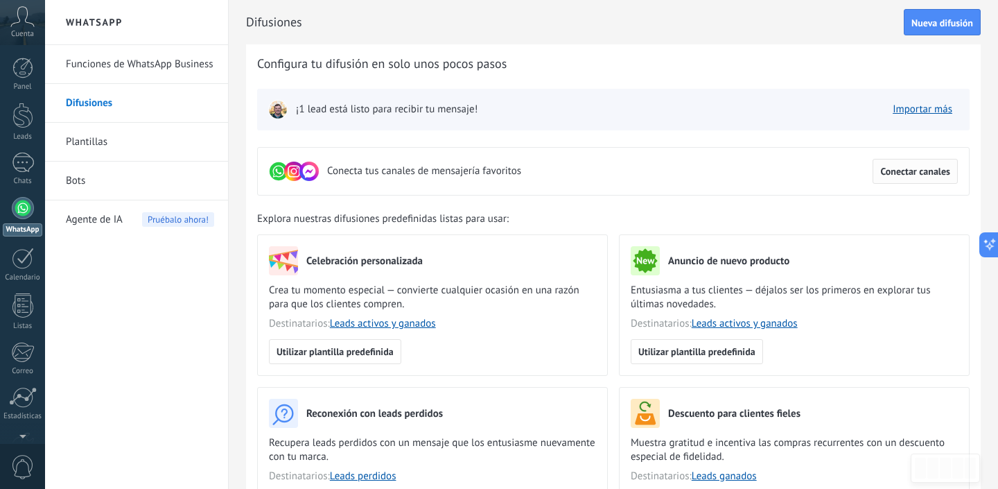
click at [903, 172] on span "Conectar canales" at bounding box center [915, 171] width 70 height 10
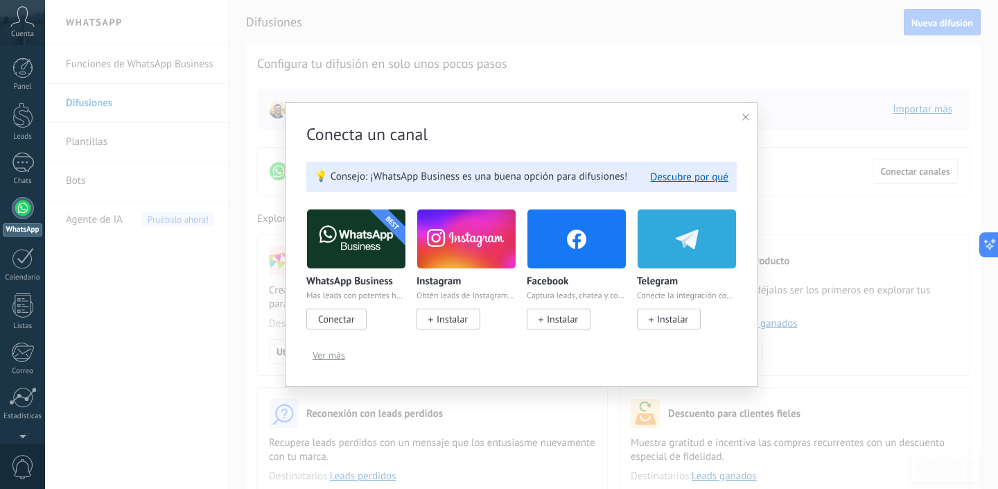
click at [747, 117] on use at bounding box center [745, 117] width 7 height 7
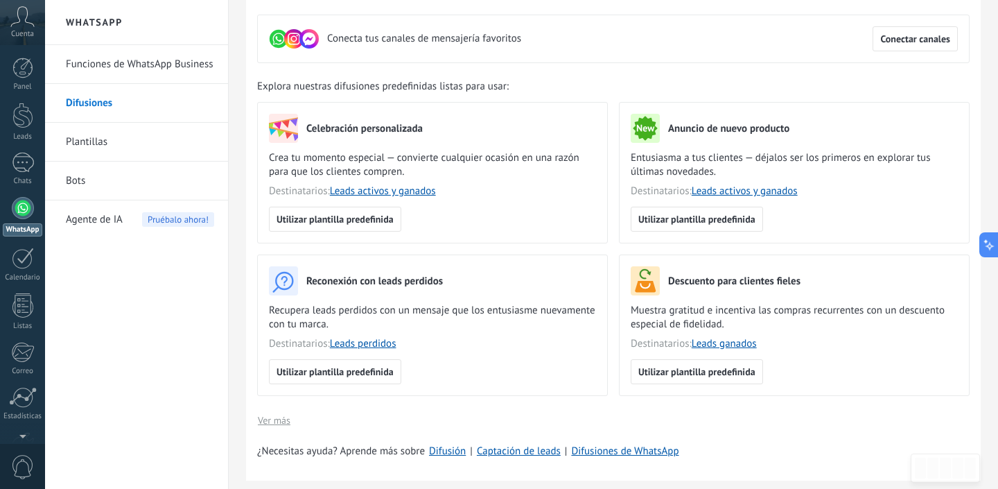
scroll to position [141, 0]
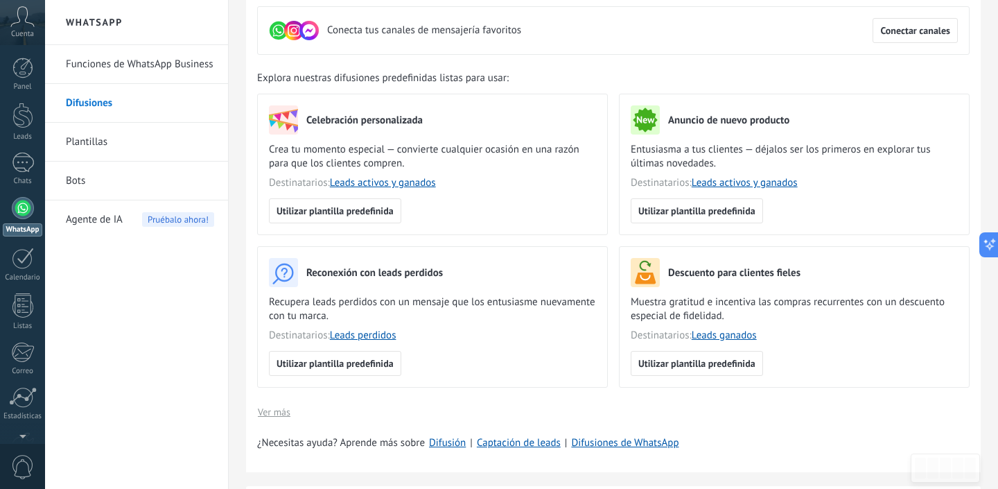
click at [135, 142] on link "Plantillas" at bounding box center [140, 142] width 148 height 39
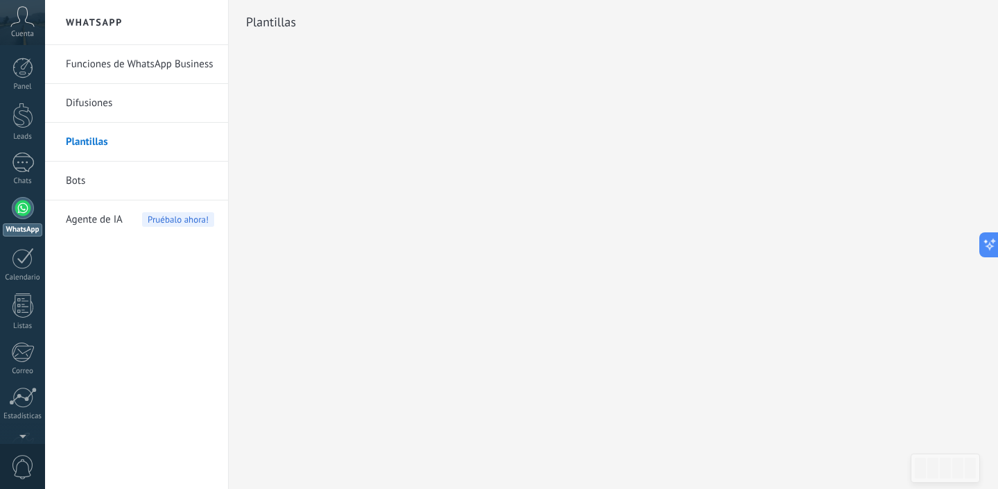
click at [103, 187] on link "Bots" at bounding box center [140, 181] width 148 height 39
click at [85, 223] on span "Agente de IA" at bounding box center [94, 219] width 57 height 39
click at [30, 21] on icon at bounding box center [22, 16] width 24 height 21
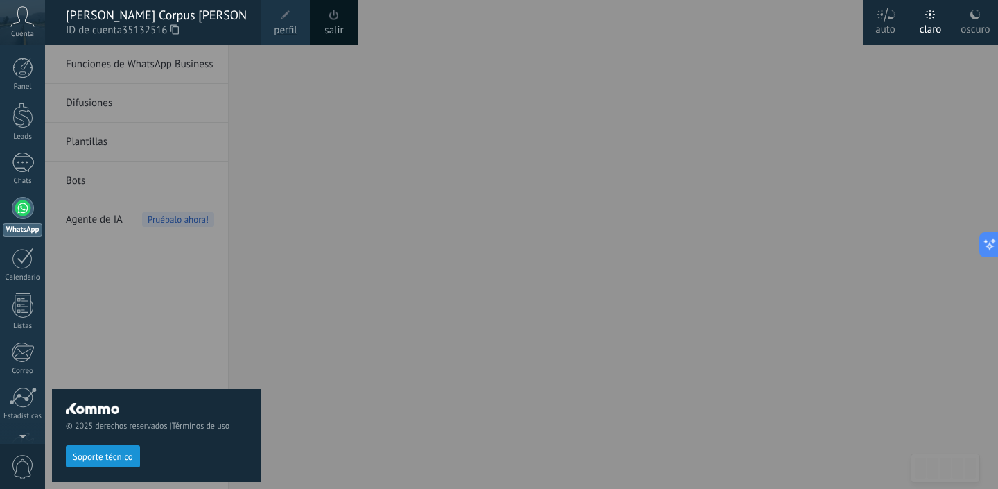
click at [25, 54] on div "Panel Leads 1 Chats WhatsApp Clientes" at bounding box center [45, 244] width 90 height 399
click at [25, 66] on div at bounding box center [22, 68] width 21 height 21
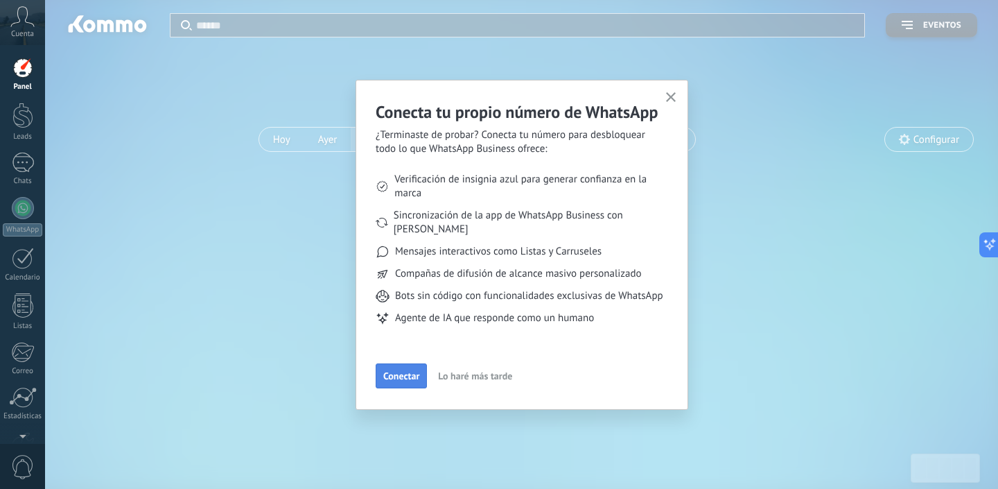
click at [404, 381] on span "Conectar" at bounding box center [401, 376] width 36 height 10
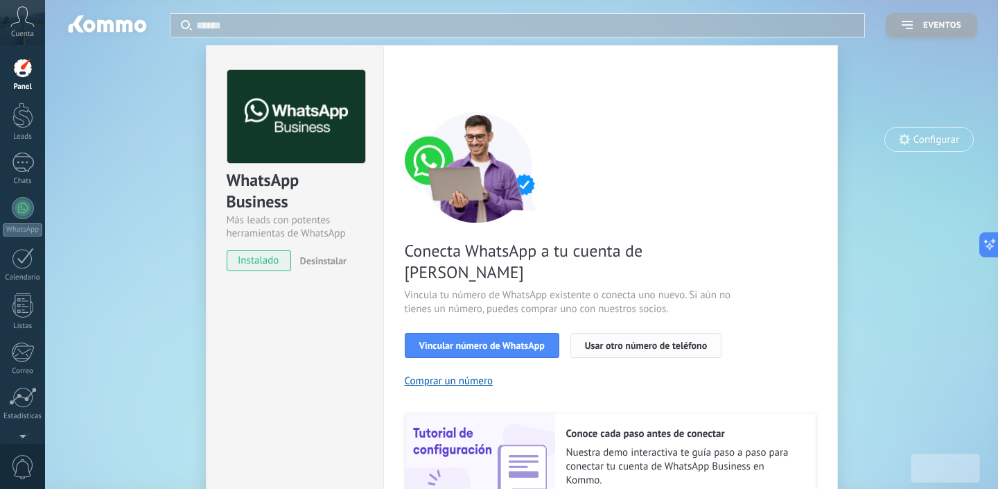
click at [629, 340] on span "Usar otro número de teléfono" at bounding box center [646, 345] width 122 height 10
click at [878, 205] on div "WhatsApp Business Más leads con potentes herramientas de WhatsApp instalado Des…" at bounding box center [521, 244] width 953 height 489
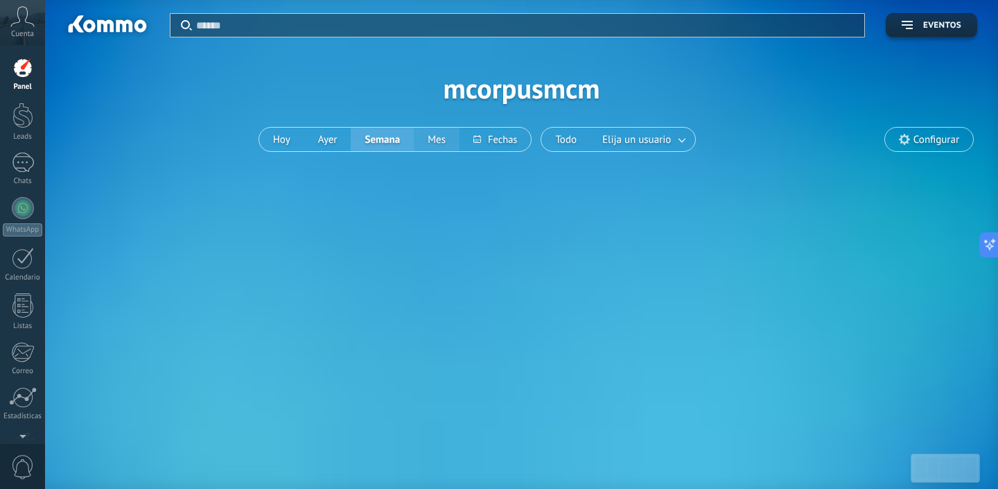
click at [444, 139] on button "Mes" at bounding box center [437, 140] width 46 height 24
click at [503, 141] on button at bounding box center [495, 140] width 71 height 24
click at [682, 137] on link at bounding box center [682, 139] width 25 height 23
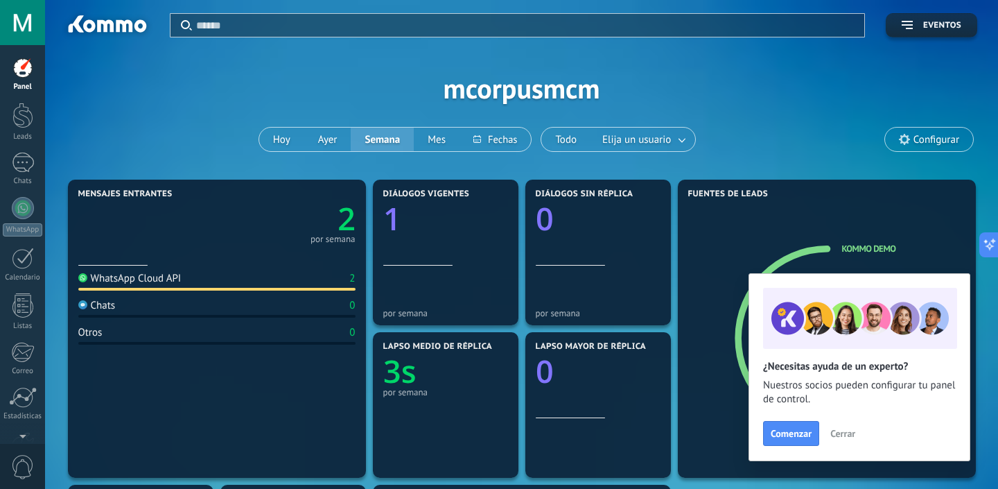
click at [844, 436] on span "Cerrar" at bounding box center [843, 433] width 25 height 10
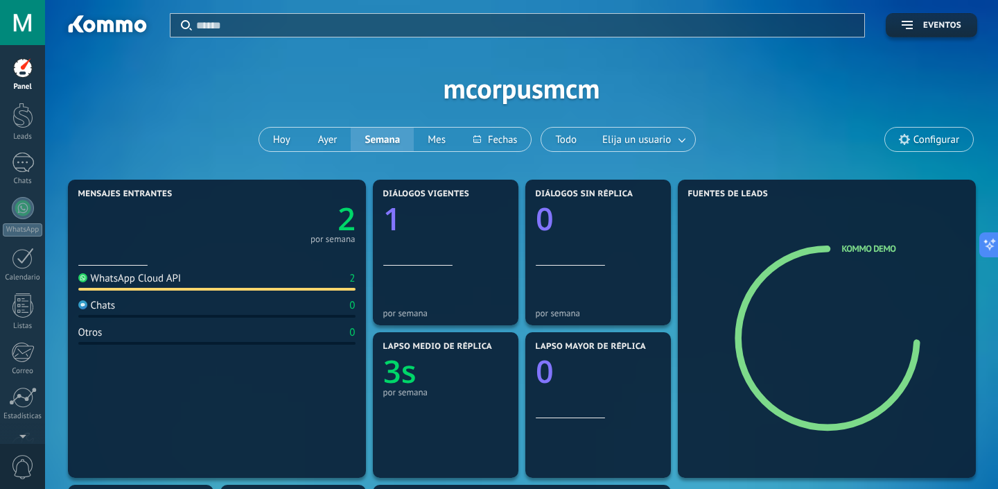
click at [659, 340] on section "Lapso mayor de réplica 0" at bounding box center [598, 405] width 146 height 146
click at [652, 191] on icon at bounding box center [657, 193] width 11 height 11
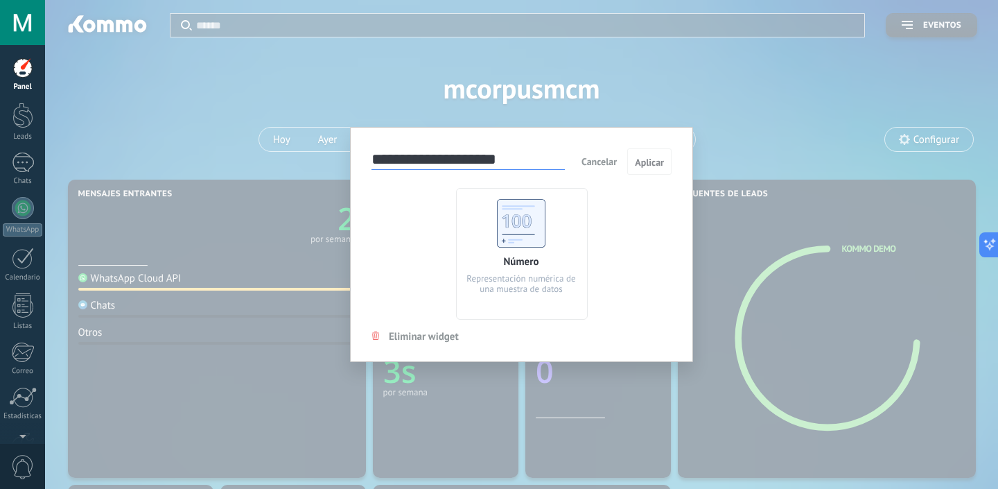
click at [720, 141] on div "**********" at bounding box center [521, 244] width 953 height 489
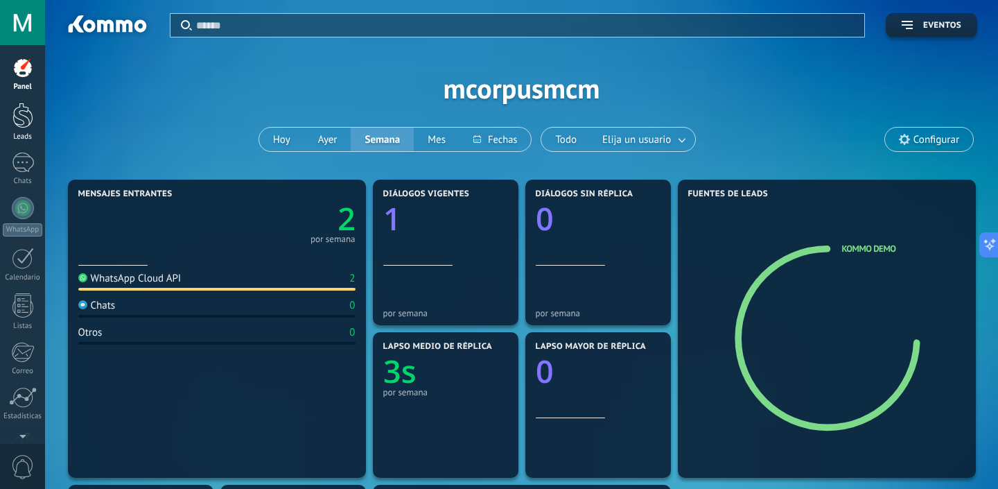
click at [23, 126] on div at bounding box center [22, 116] width 21 height 26
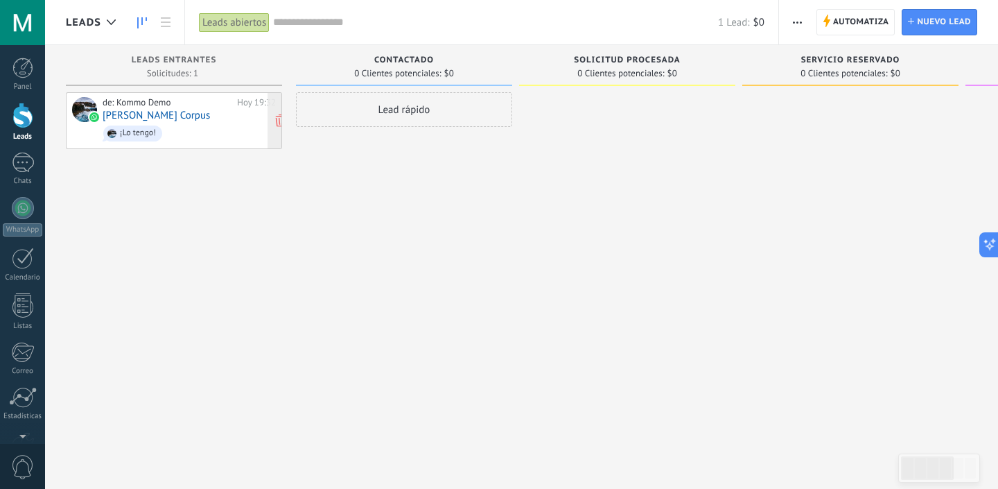
click at [202, 106] on div "de: Kommo Demo" at bounding box center [168, 102] width 130 height 11
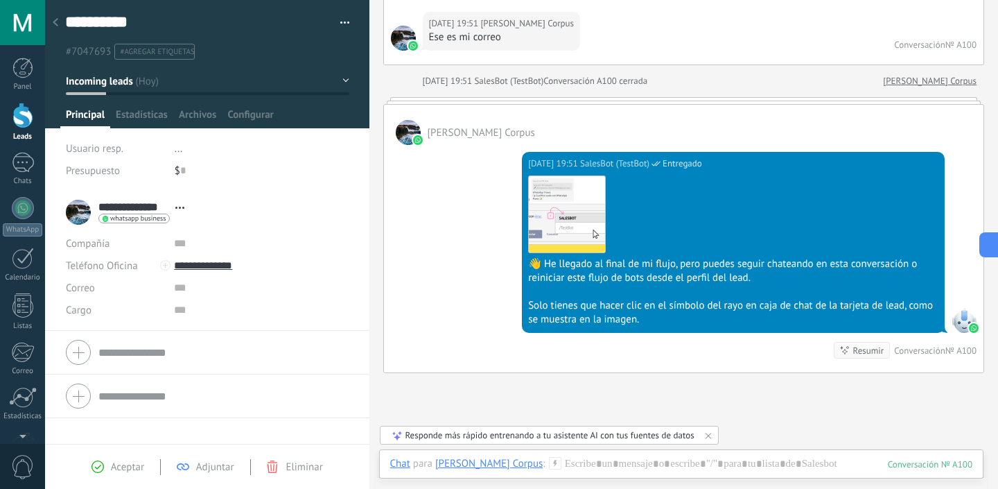
scroll to position [1086, 0]
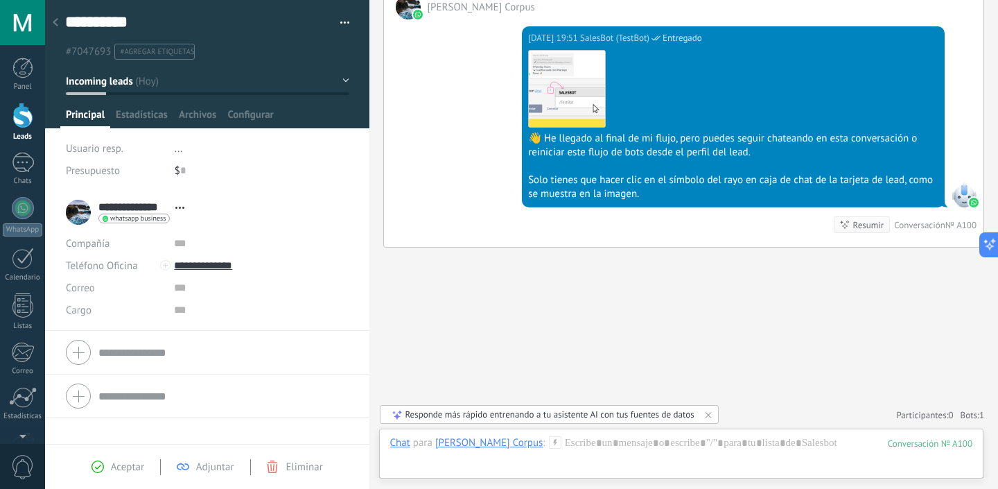
click at [549, 443] on icon at bounding box center [555, 442] width 12 height 12
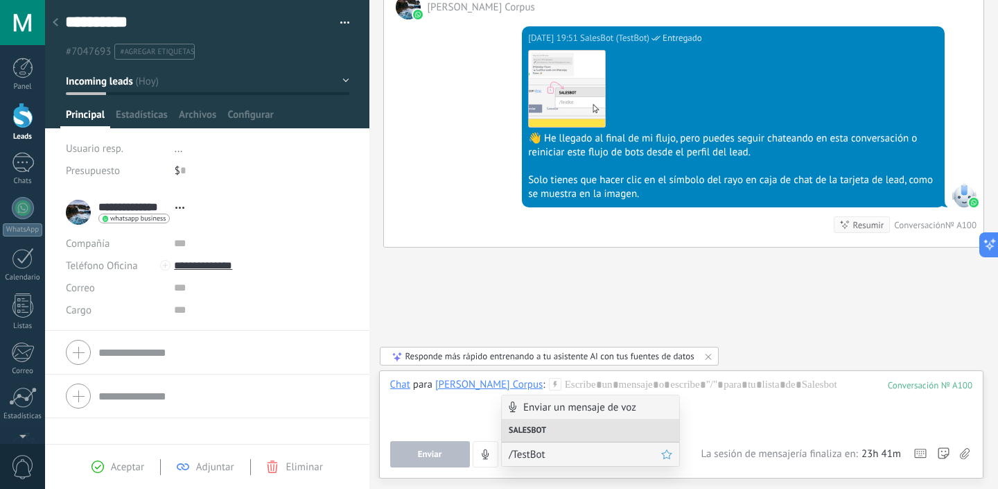
click at [557, 457] on span "/TestBot" at bounding box center [585, 454] width 153 height 13
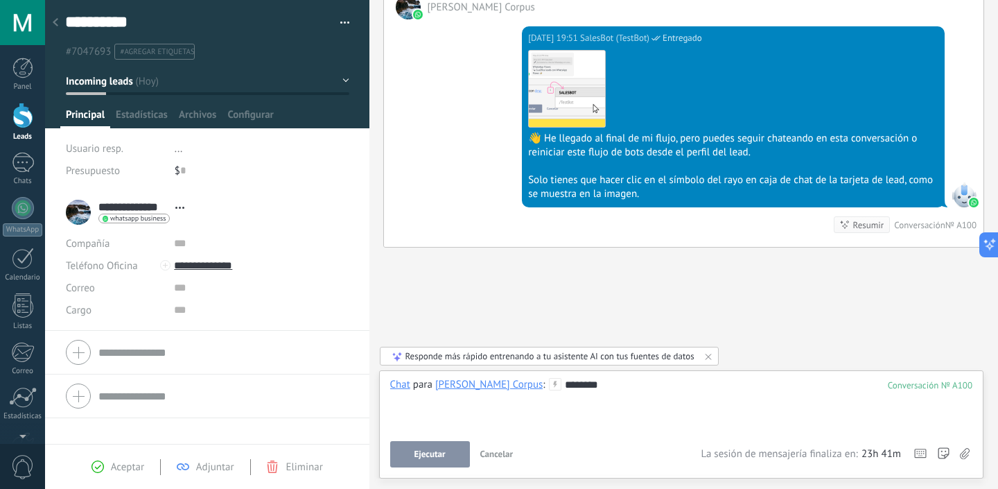
click at [430, 453] on span "Ejecutar" at bounding box center [430, 454] width 31 height 10
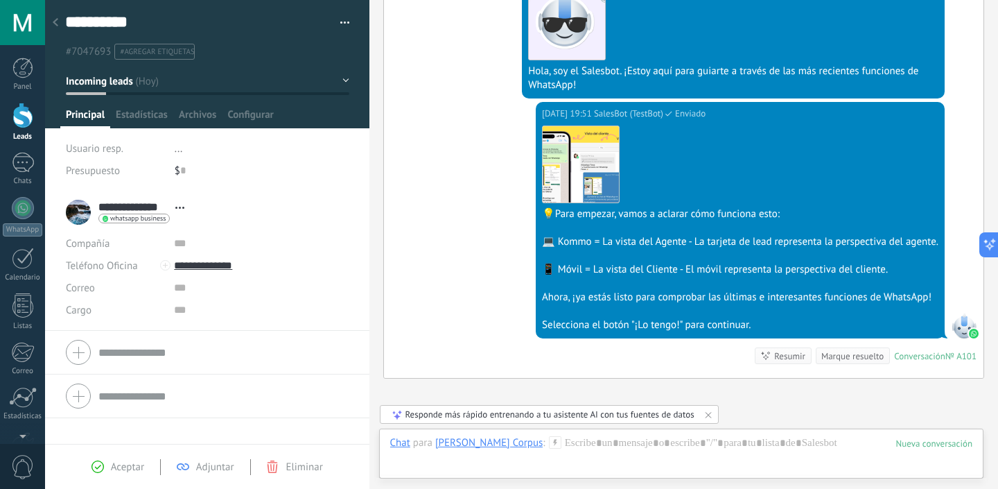
scroll to position [1574, 0]
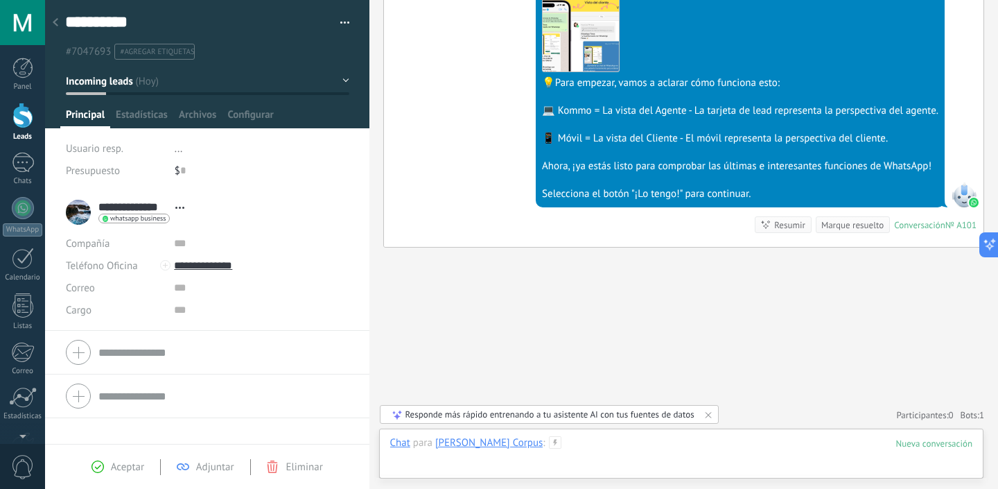
click at [541, 451] on div at bounding box center [681, 457] width 583 height 42
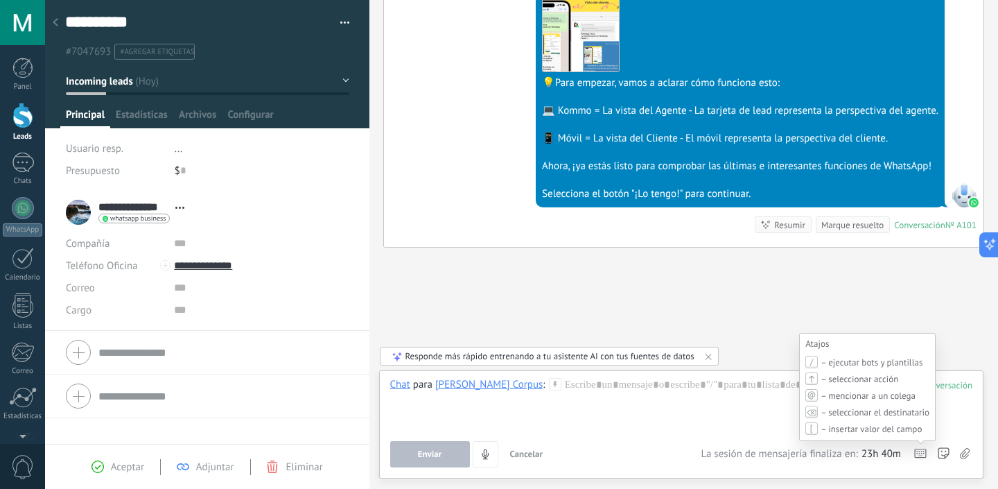
click at [923, 453] on icon at bounding box center [920, 454] width 12 height 10
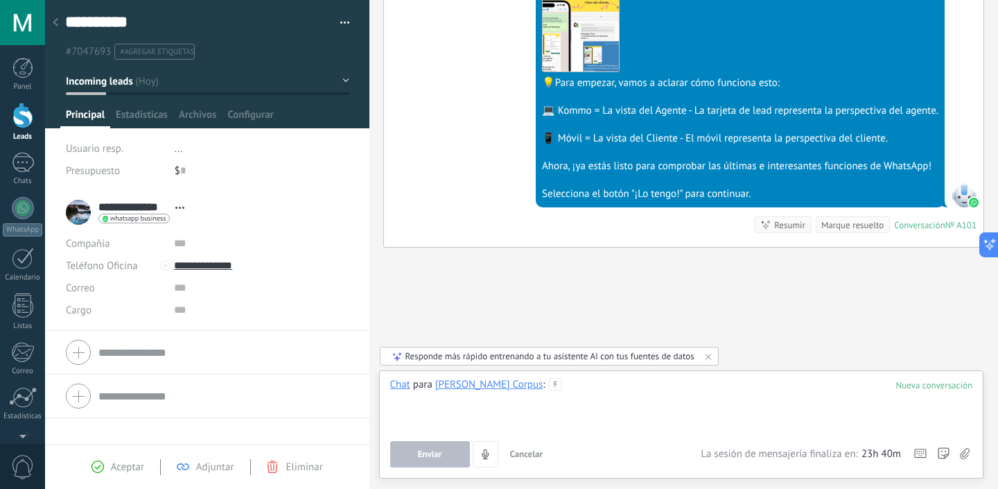
click at [622, 390] on div at bounding box center [681, 404] width 583 height 53
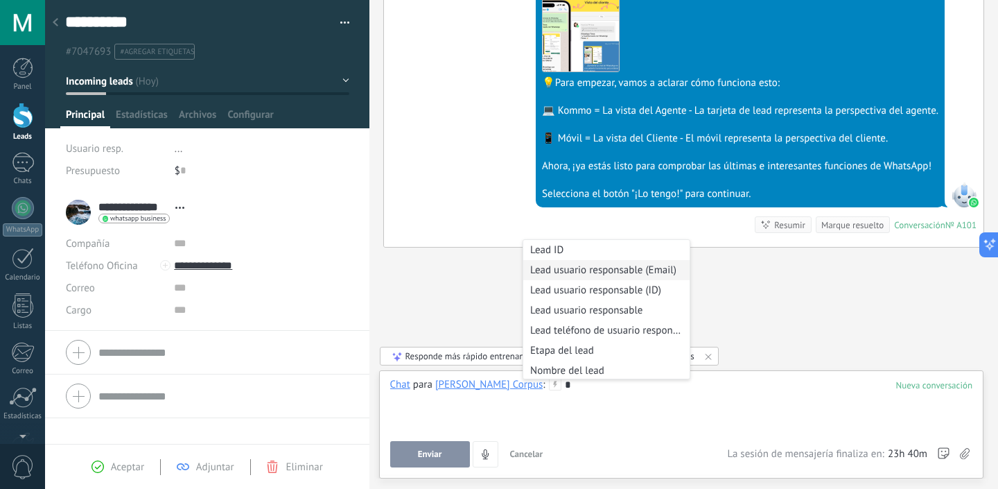
click at [638, 276] on li "Lead usuario responsable (Email)" at bounding box center [606, 270] width 166 height 20
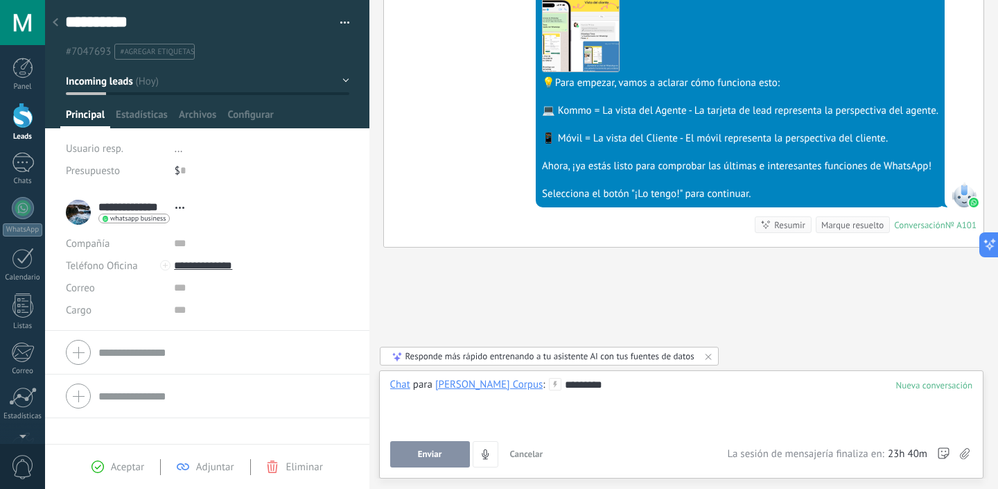
click at [442, 455] on button "Enviar" at bounding box center [430, 454] width 80 height 26
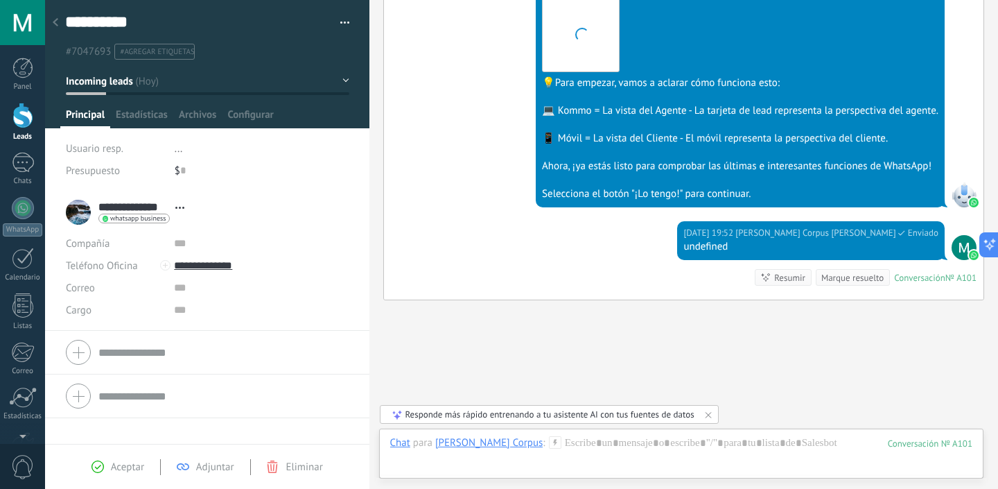
scroll to position [1627, 0]
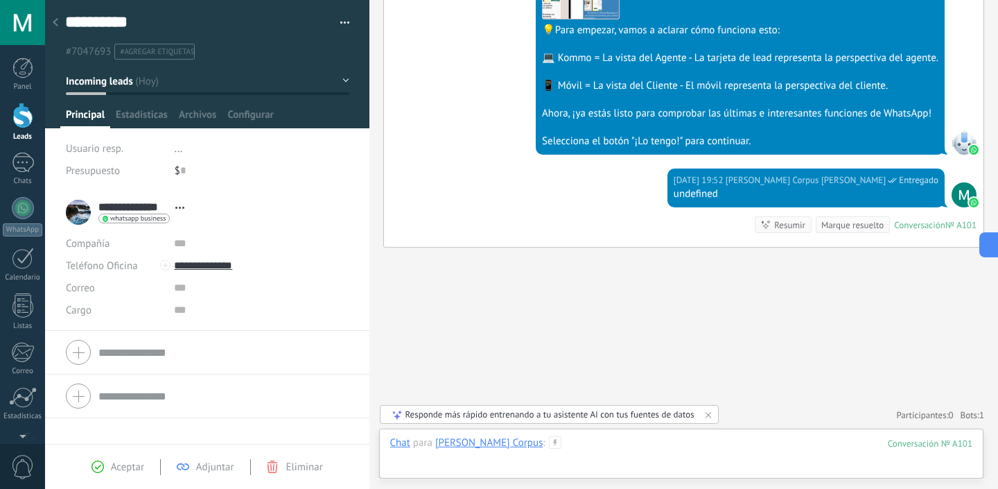
click at [546, 444] on div at bounding box center [681, 457] width 583 height 42
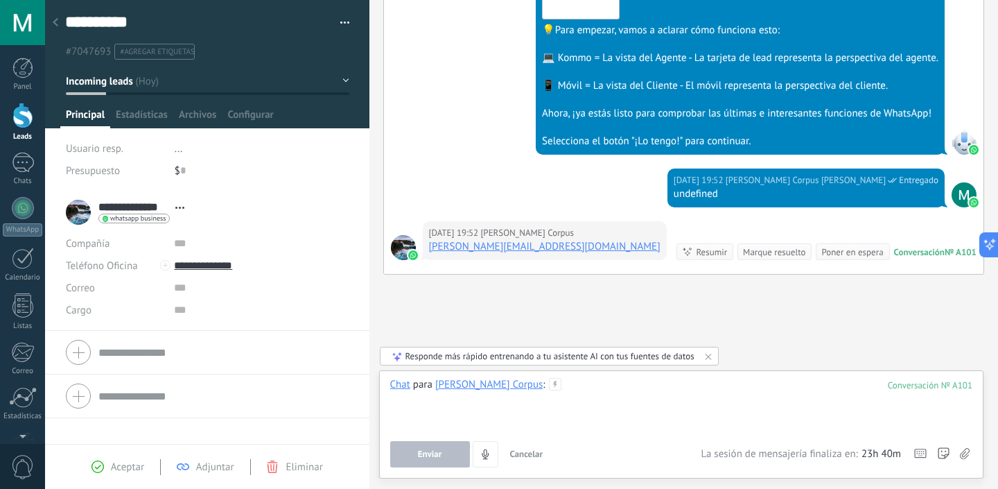
scroll to position [1654, 0]
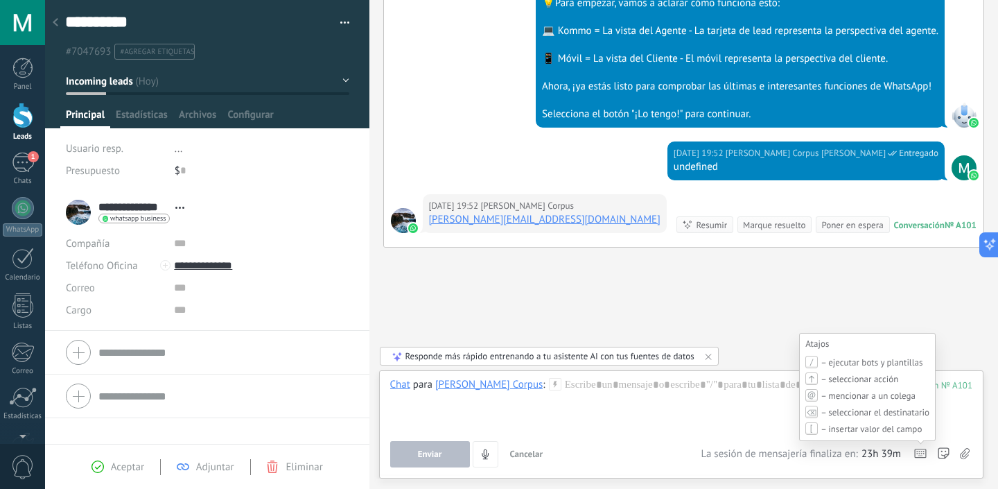
click at [926, 458] on use at bounding box center [920, 453] width 11 height 8
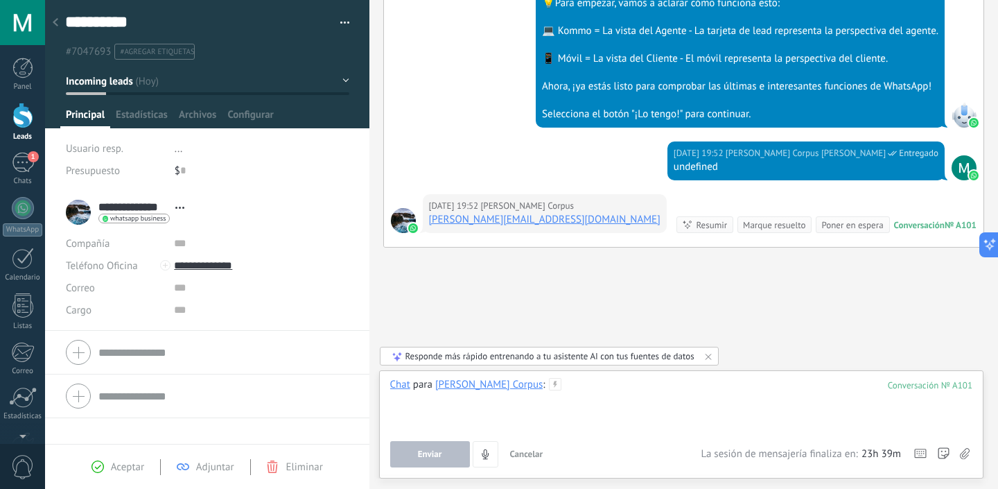
click at [686, 394] on div at bounding box center [681, 404] width 583 height 53
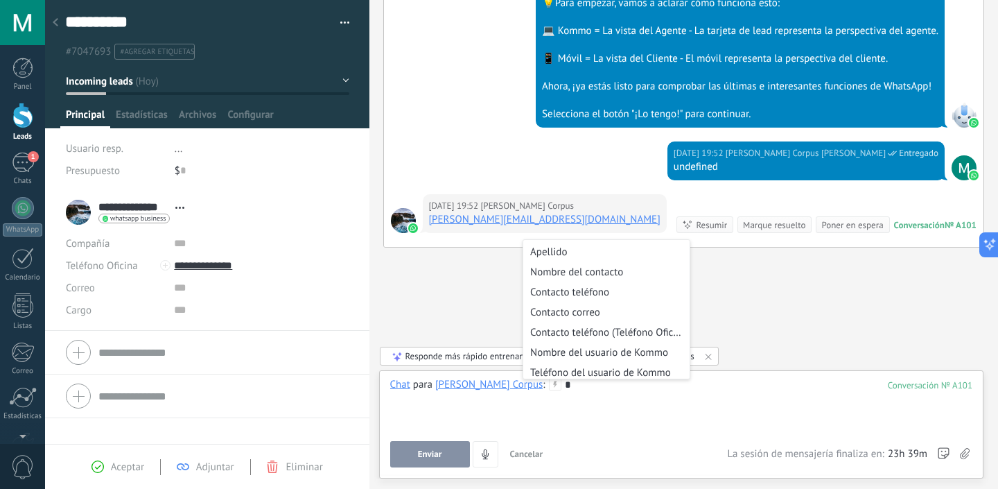
scroll to position [305, 0]
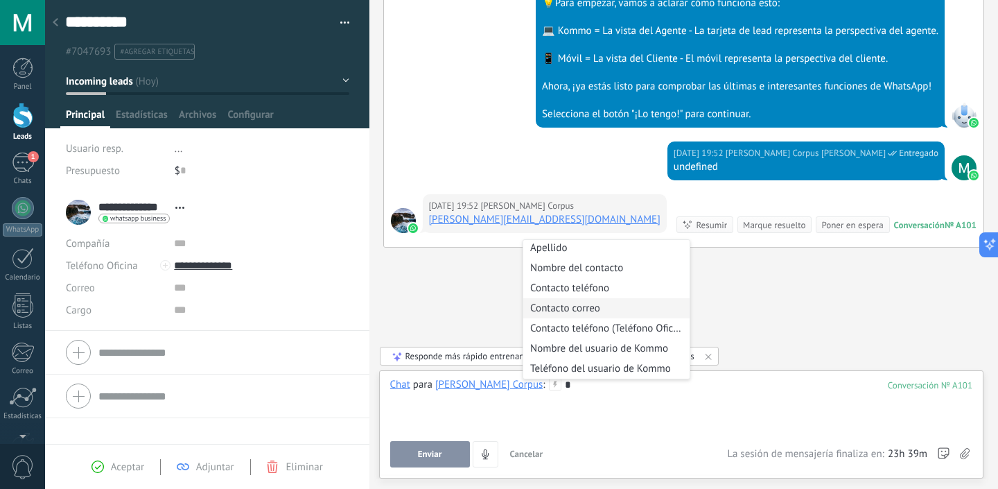
click at [594, 315] on li "Contacto correo" at bounding box center [606, 308] width 166 height 20
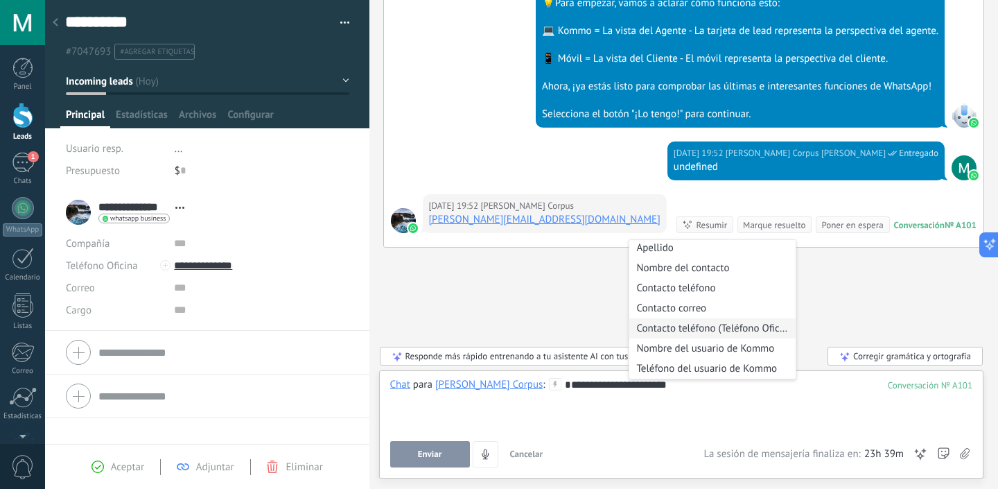
scroll to position [311, 0]
click at [706, 304] on li "Contacto correo" at bounding box center [712, 308] width 166 height 20
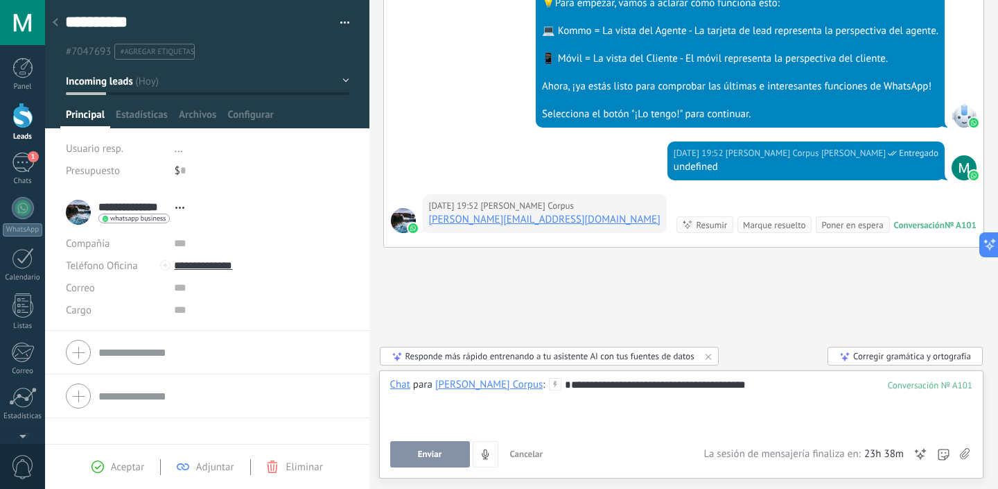
click at [437, 463] on button "Enviar" at bounding box center [430, 454] width 80 height 26
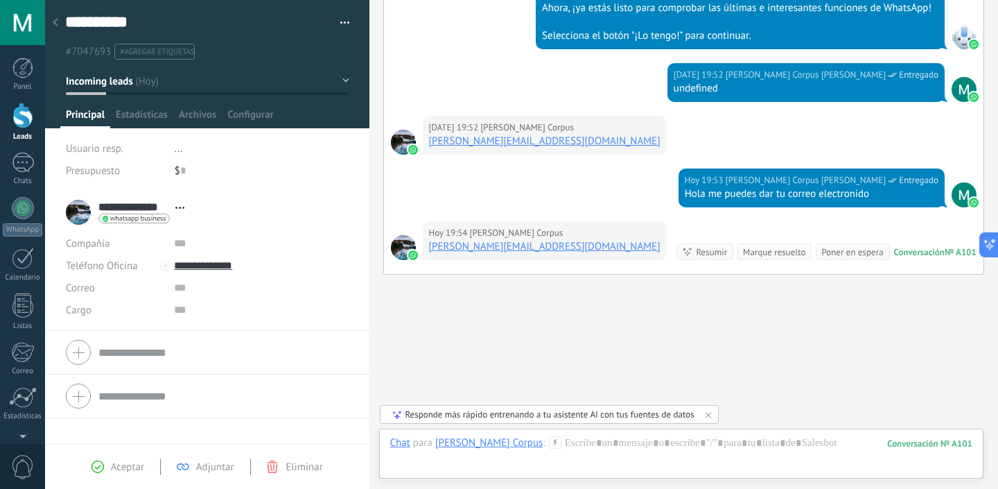
scroll to position [1759, 0]
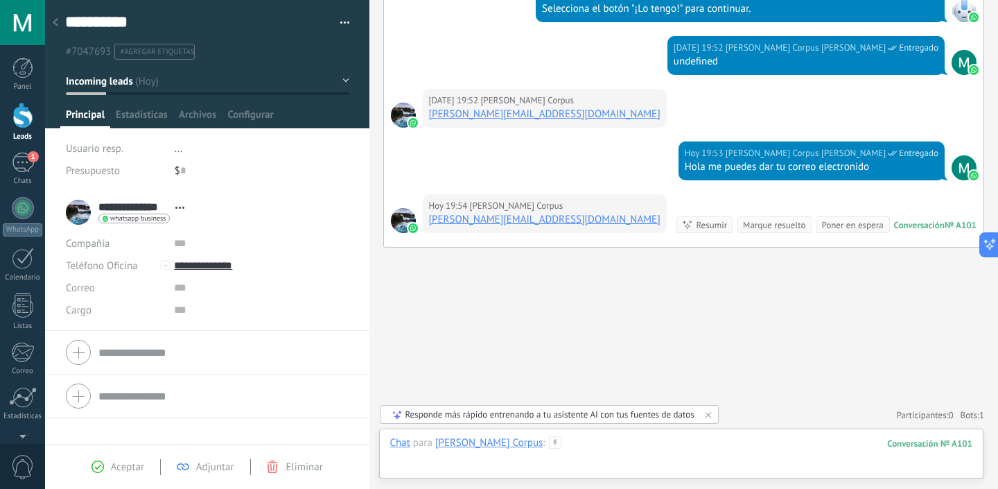
click at [678, 446] on div at bounding box center [681, 457] width 583 height 42
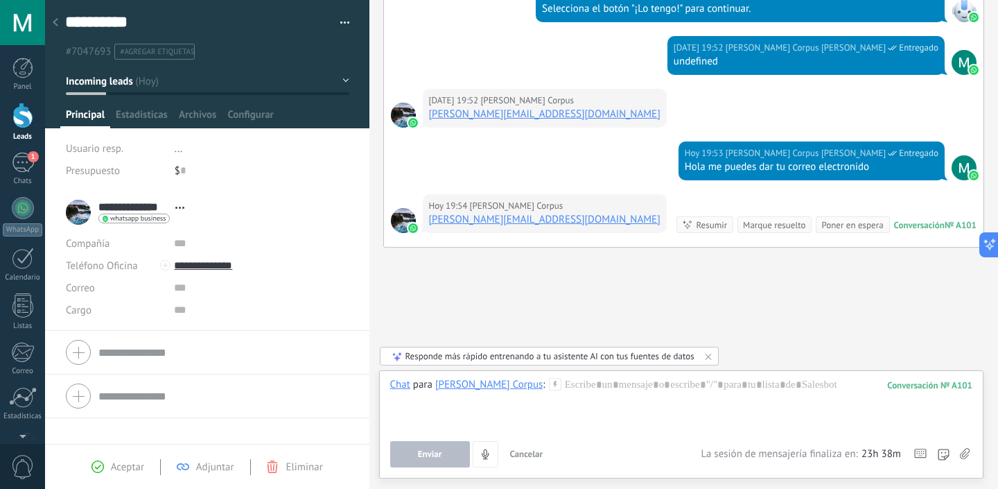
click at [114, 288] on div "Correo E-mail priv. Otro e-mail Correo" at bounding box center [115, 288] width 98 height 22
click at [84, 352] on div at bounding box center [207, 352] width 283 height 35
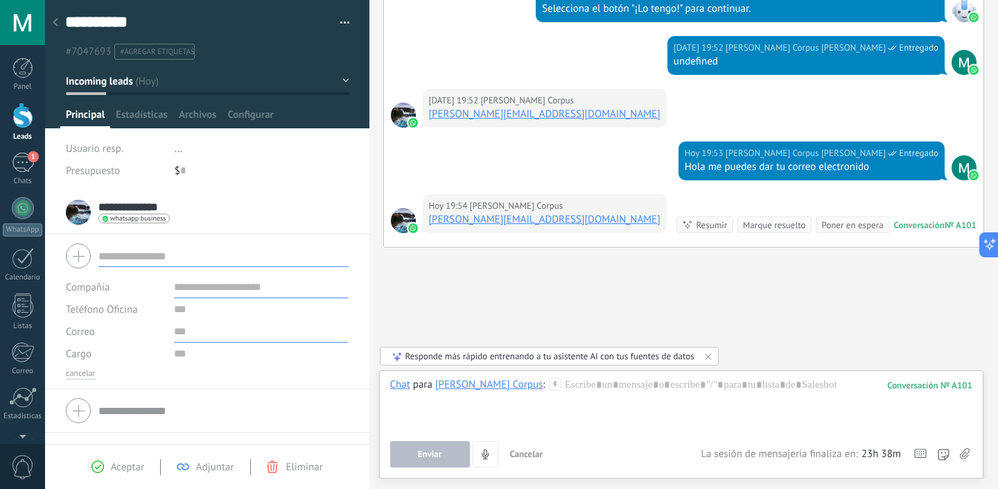
click at [198, 323] on input "text" at bounding box center [261, 331] width 174 height 22
type input "**********"
click at [101, 463] on span "Guardar" at bounding box center [89, 467] width 33 height 10
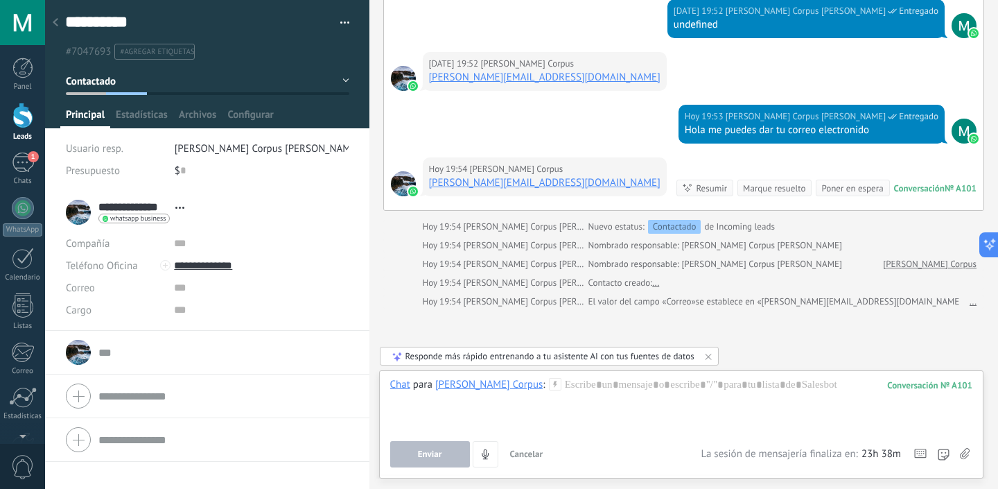
scroll to position [1728, 0]
click at [106, 355] on input "text" at bounding box center [223, 352] width 250 height 14
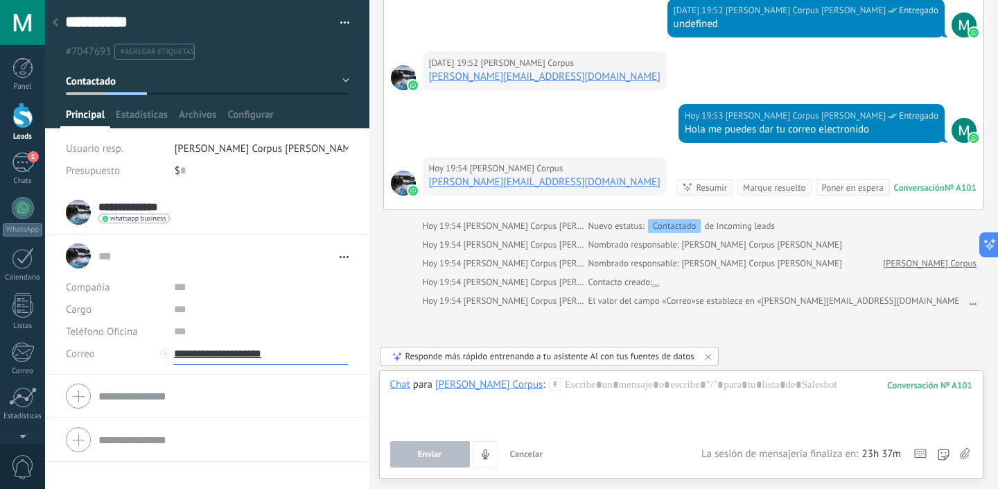
drag, startPoint x: 302, startPoint y: 355, endPoint x: 238, endPoint y: 354, distance: 63.8
click at [238, 355] on input "**********" at bounding box center [261, 353] width 174 height 22
click at [340, 257] on icon at bounding box center [344, 257] width 9 height 2
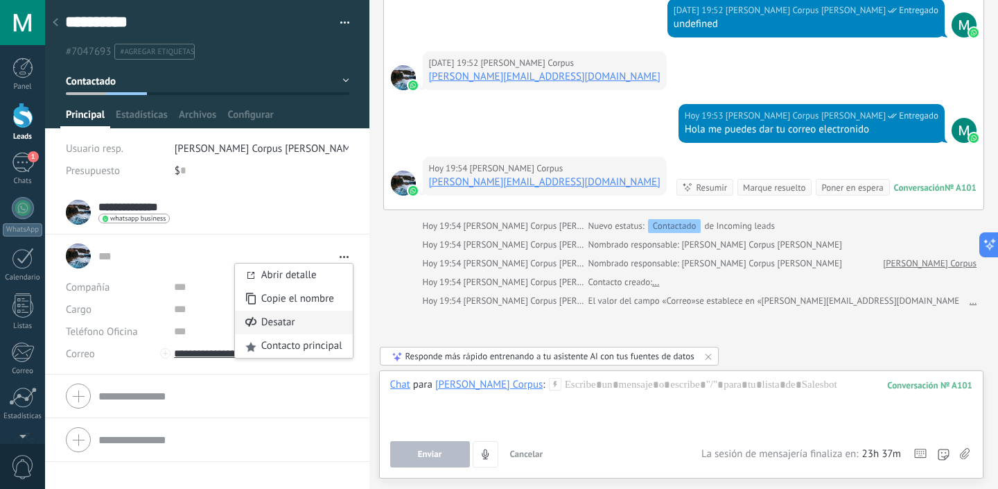
click at [279, 331] on div "Desatar" at bounding box center [294, 323] width 118 height 24
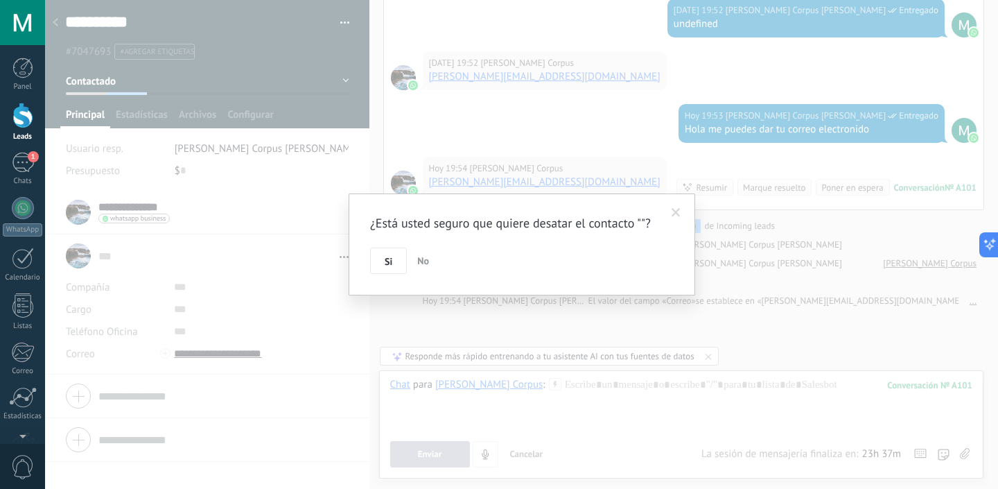
click at [272, 287] on div "¿Está usted seguro que quiere desatar el contacto ""? Si No" at bounding box center [521, 244] width 953 height 489
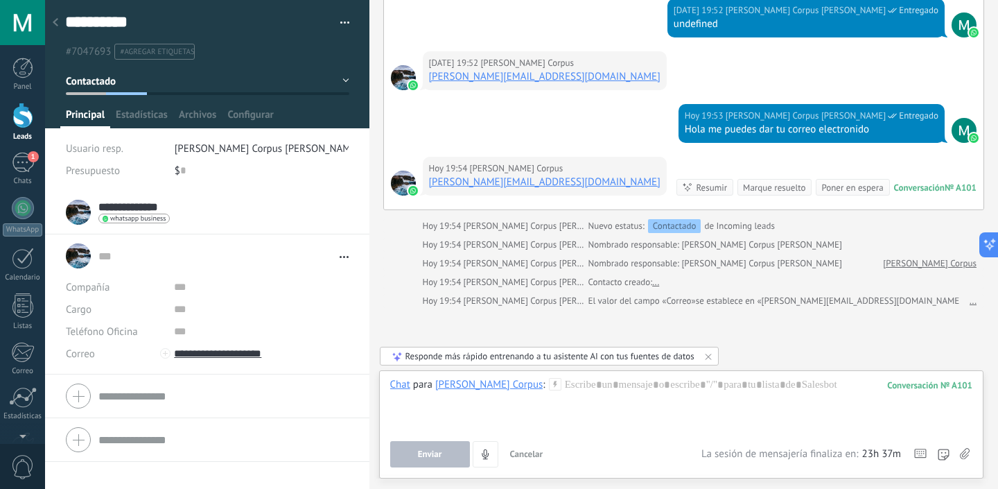
click at [220, 215] on div "**********" at bounding box center [207, 212] width 283 height 35
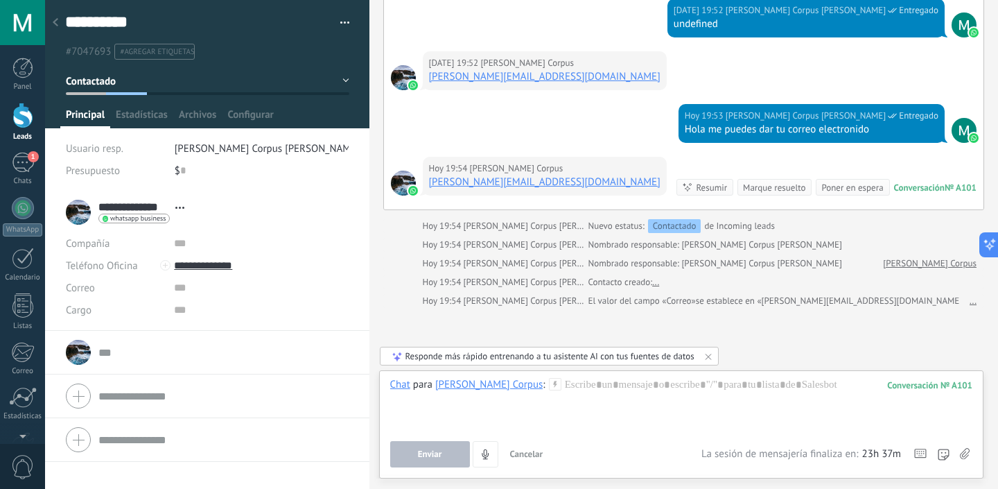
click at [115, 288] on div "Correo E-mail priv. Otro e-mail Correo" at bounding box center [115, 288] width 98 height 22
click at [185, 286] on input "text" at bounding box center [261, 288] width 174 height 22
type input "**********"
click at [191, 318] on input "text" at bounding box center [261, 310] width 174 height 22
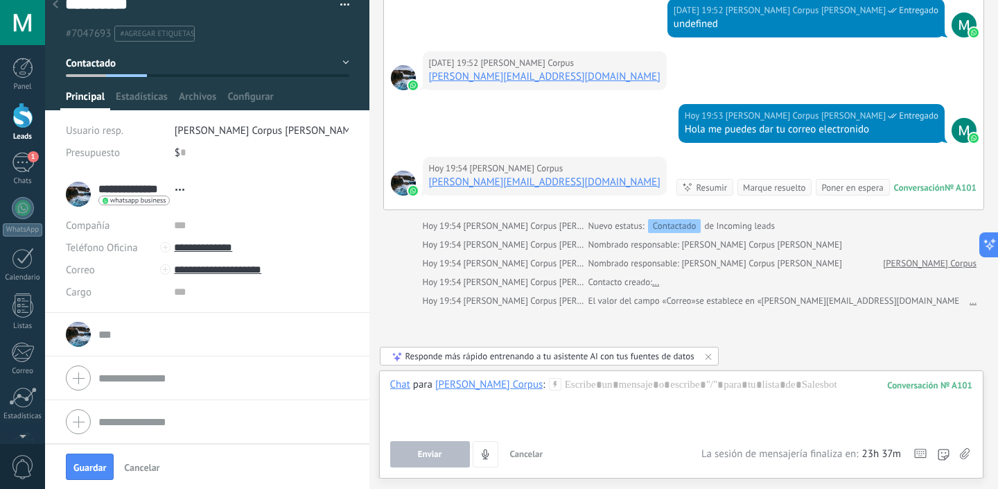
click at [84, 291] on span "Cargo" at bounding box center [79, 292] width 26 height 10
click at [191, 293] on input "text" at bounding box center [261, 292] width 174 height 22
type input "*****"
click at [94, 470] on span "Guardar" at bounding box center [89, 467] width 33 height 10
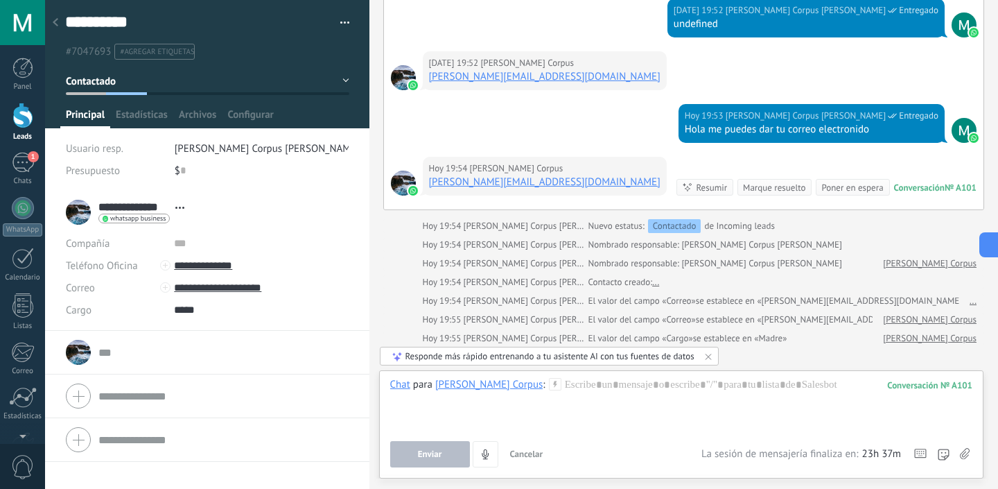
scroll to position [1766, 0]
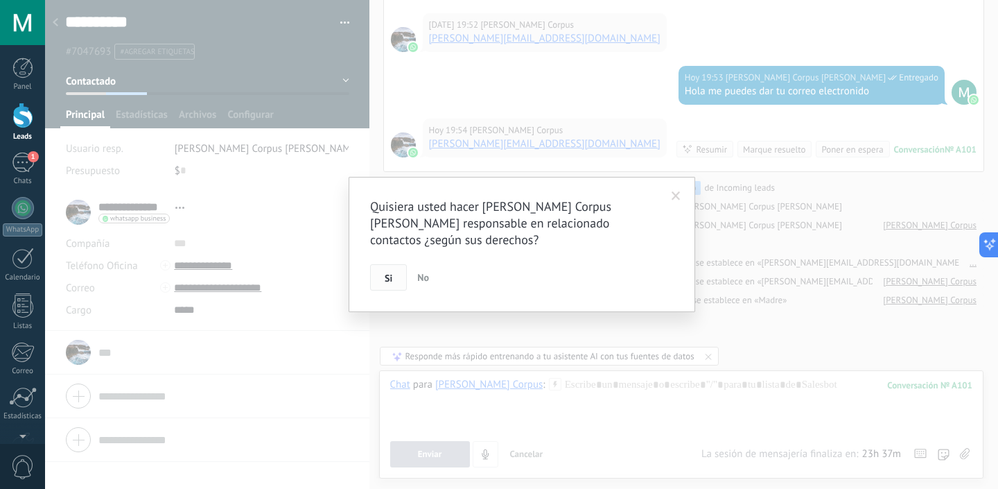
click at [392, 277] on button "Si" at bounding box center [388, 277] width 37 height 26
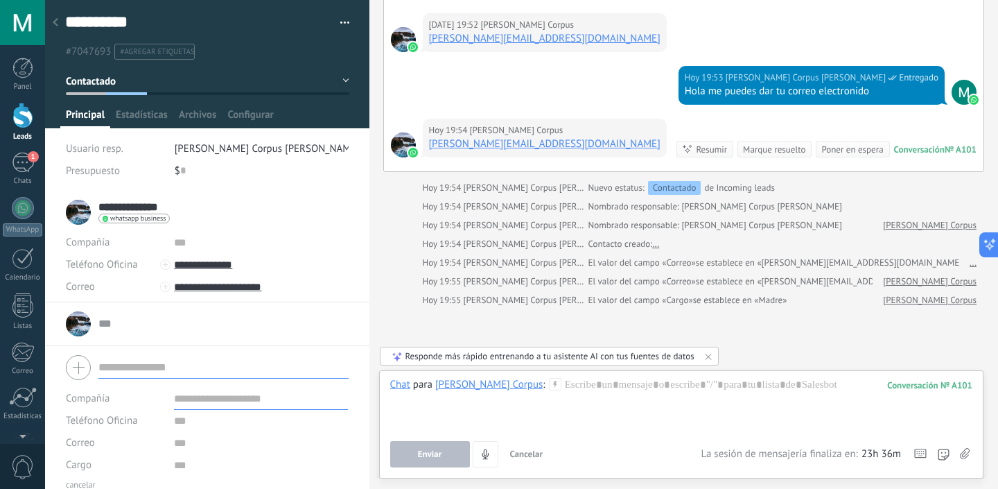
click at [162, 399] on form "Compañía Teléfono Oficina Ofic. directo Celular Fax Casa Otro Teléfono Oficina …" at bounding box center [207, 420] width 283 height 141
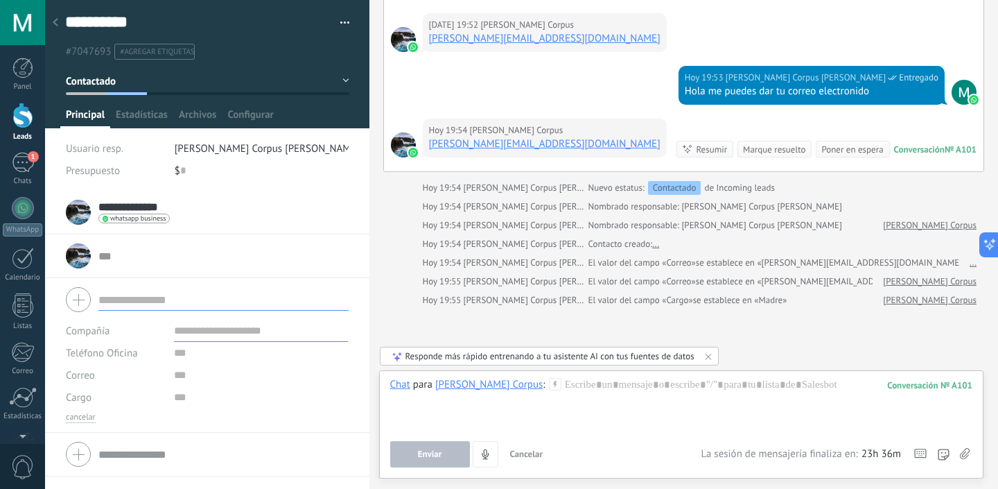
click at [103, 259] on input "text" at bounding box center [223, 256] width 250 height 14
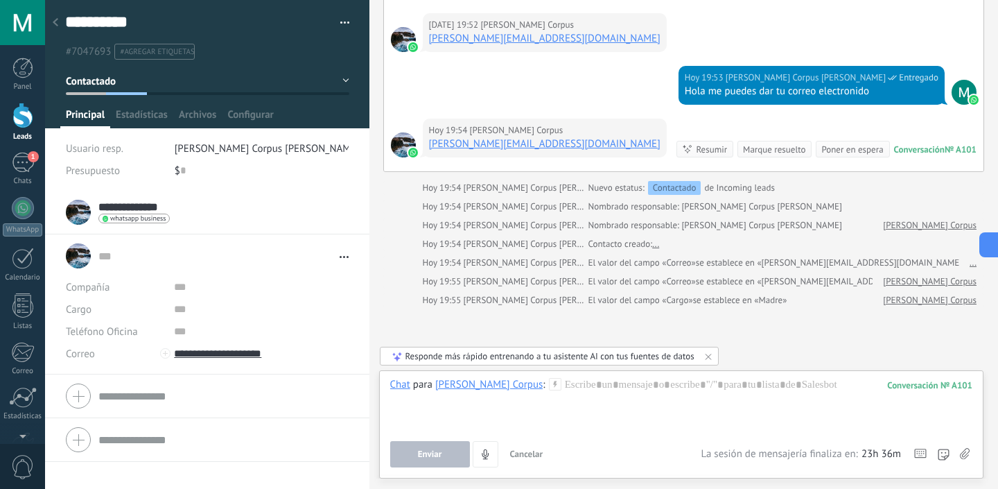
click at [340, 258] on span "Abrir detalle Copie el nombre Desatar Contacto principal" at bounding box center [341, 257] width 16 height 10
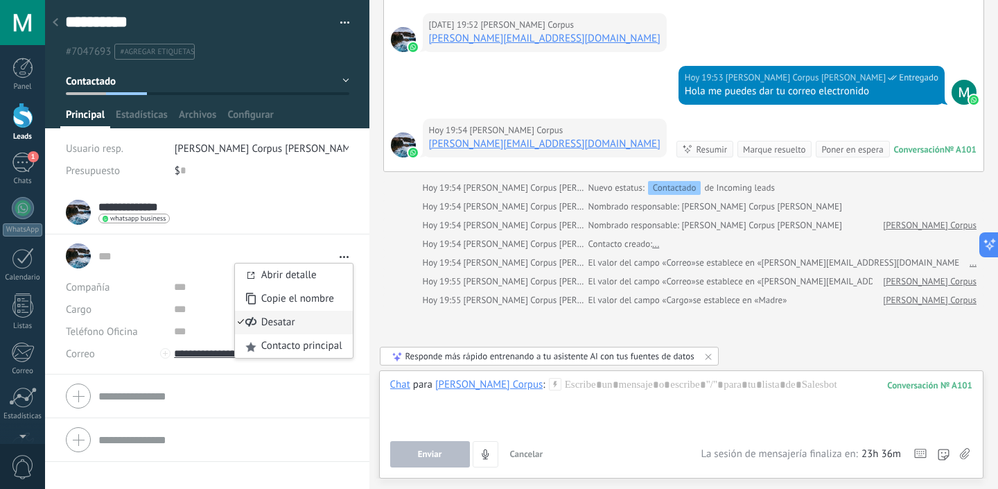
click at [300, 327] on div "Desatar" at bounding box center [294, 323] width 118 height 24
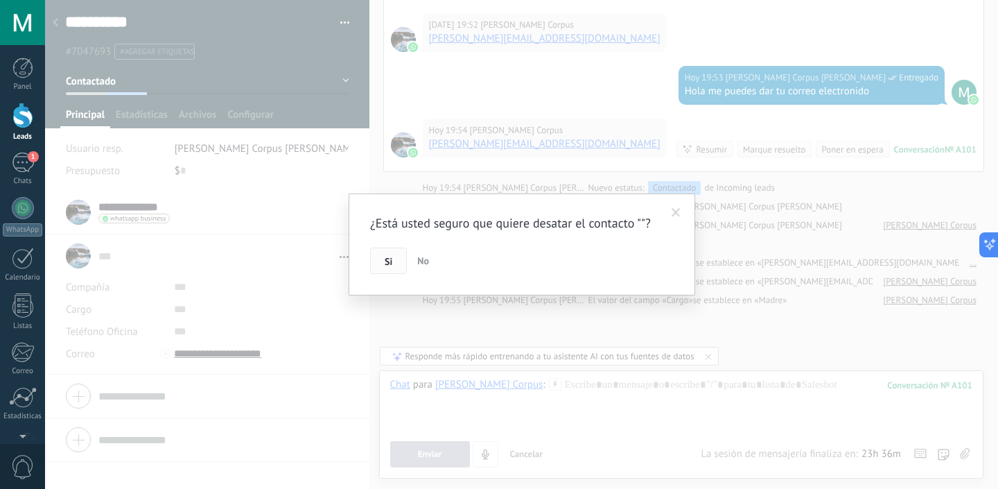
click at [388, 257] on span "Si" at bounding box center [389, 262] width 8 height 10
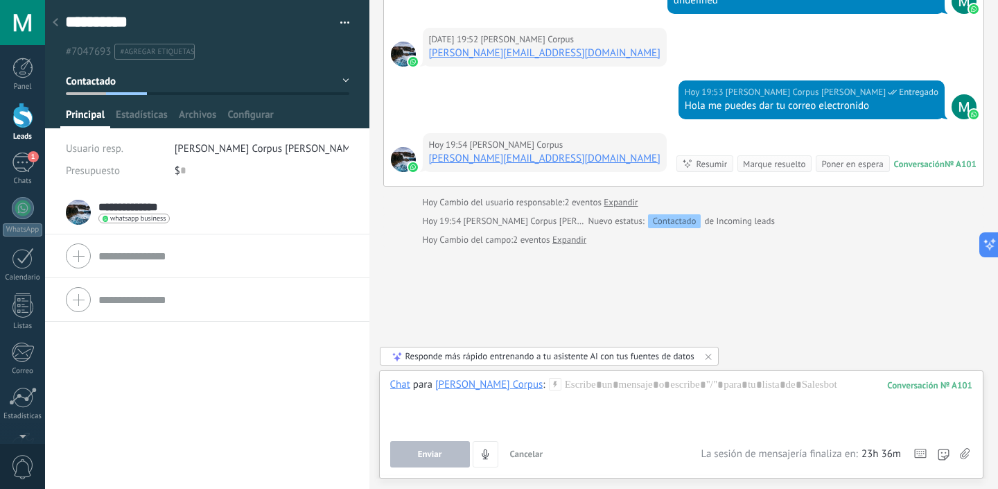
scroll to position [1750, 0]
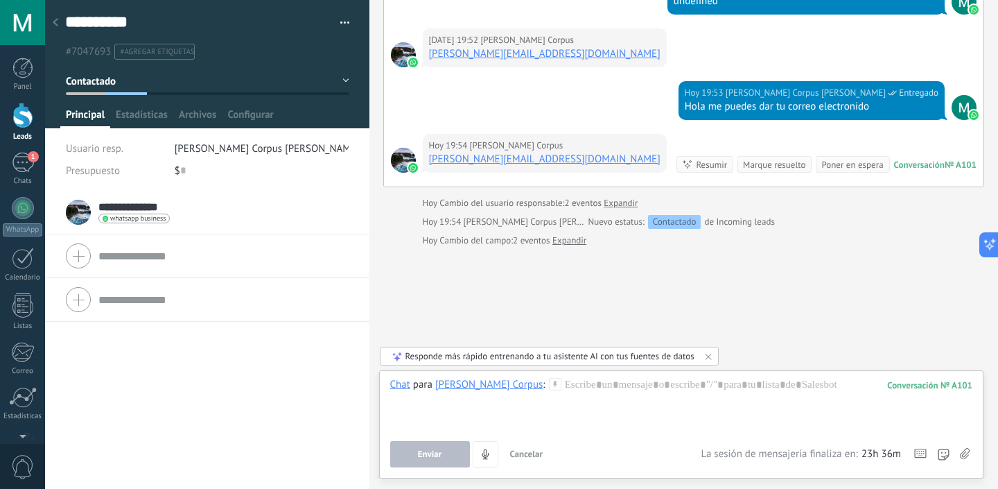
click at [189, 214] on div "**********" at bounding box center [207, 212] width 283 height 35
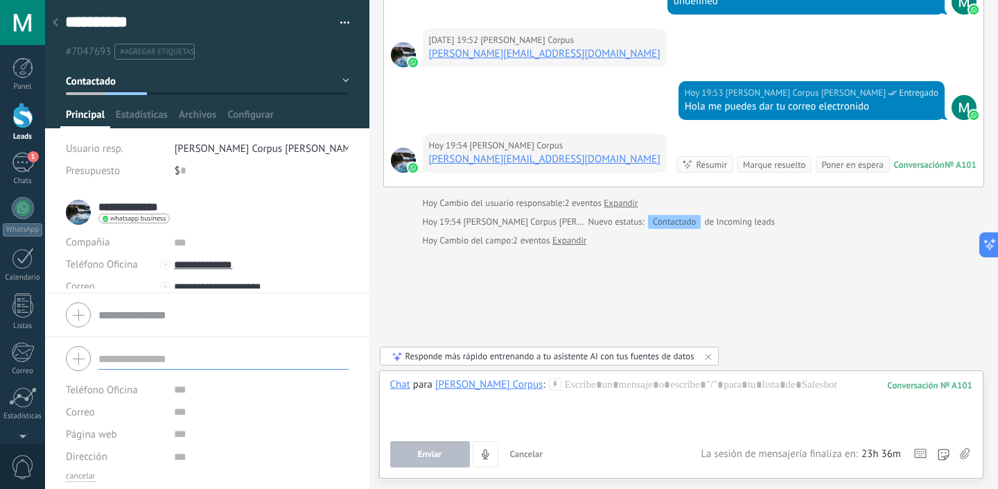
click at [163, 389] on form "Teléfono Oficina Ofic. directo Celular Fax Casa Otro Teléfono Oficina Llamar Co…" at bounding box center [207, 411] width 283 height 141
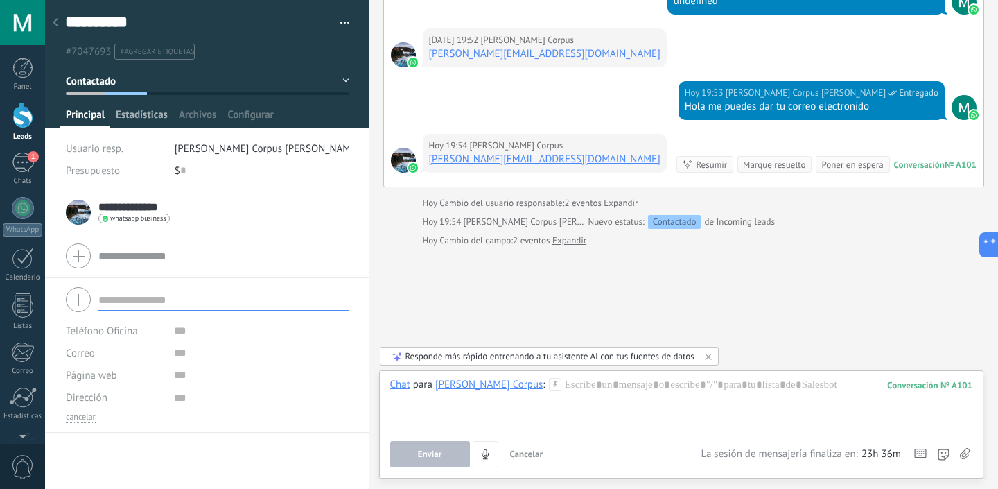
click at [148, 121] on span "Estadísticas" at bounding box center [142, 118] width 52 height 20
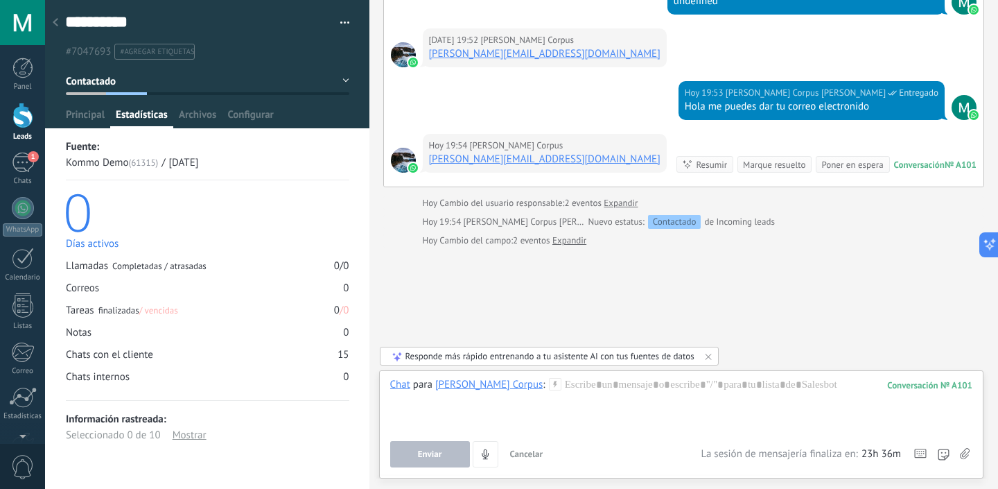
click at [196, 441] on div "Mostrar" at bounding box center [190, 435] width 34 height 16
click at [198, 118] on span "Archivos" at bounding box center [197, 118] width 37 height 20
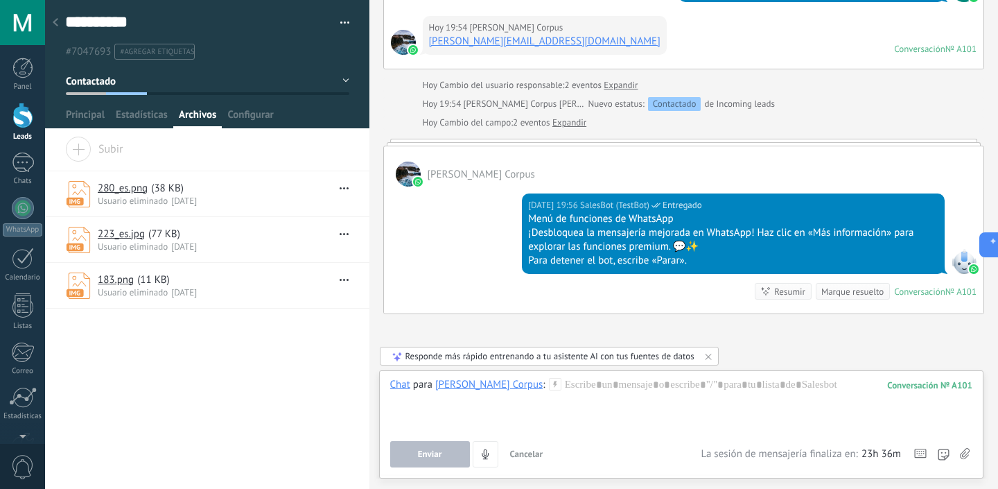
scroll to position [1935, 0]
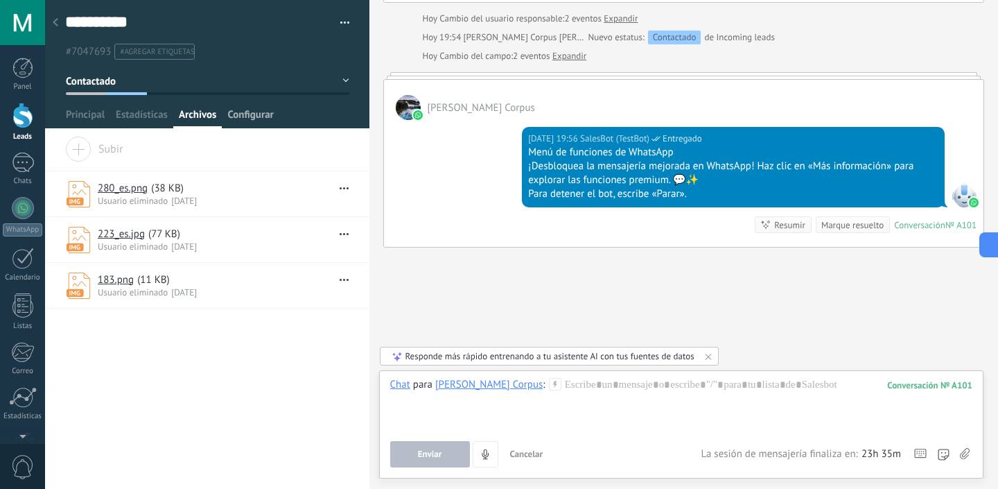
click at [246, 118] on span "Configurar" at bounding box center [250, 118] width 46 height 20
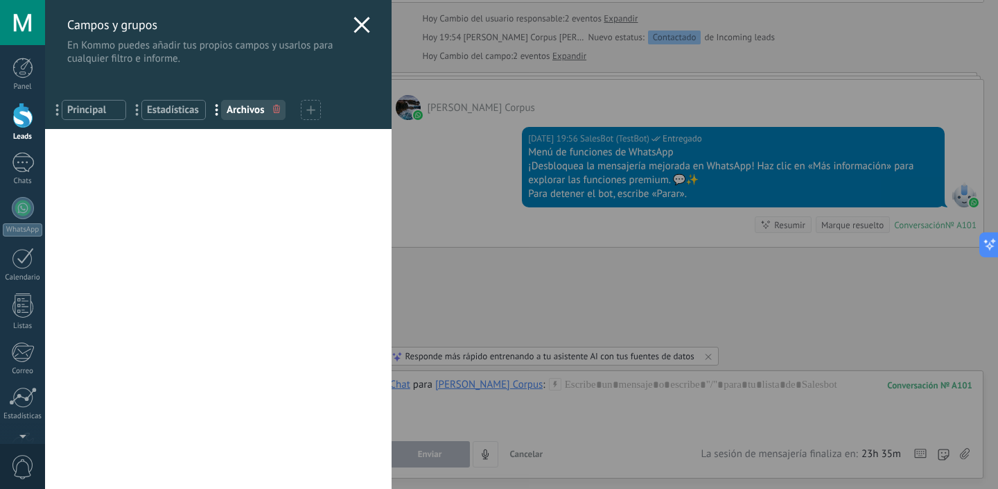
click at [99, 106] on span "Principal" at bounding box center [93, 109] width 53 height 13
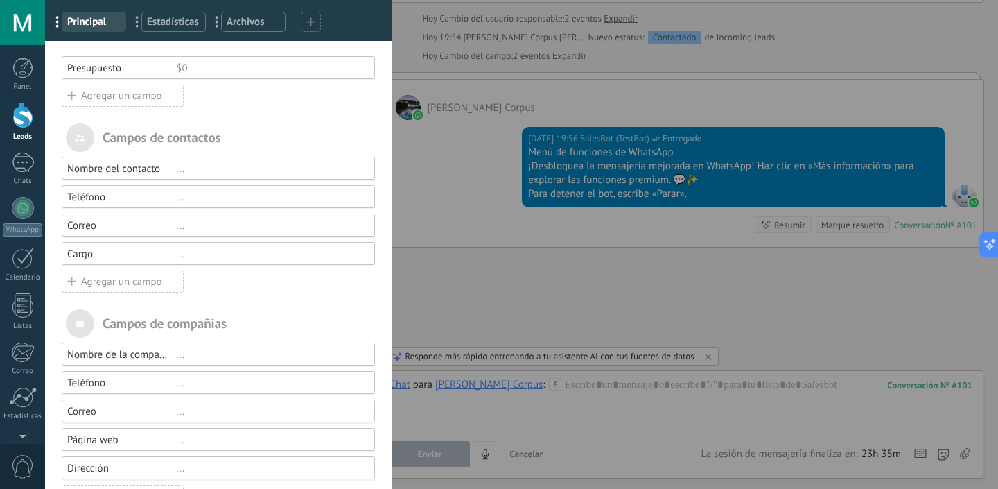
scroll to position [92, 0]
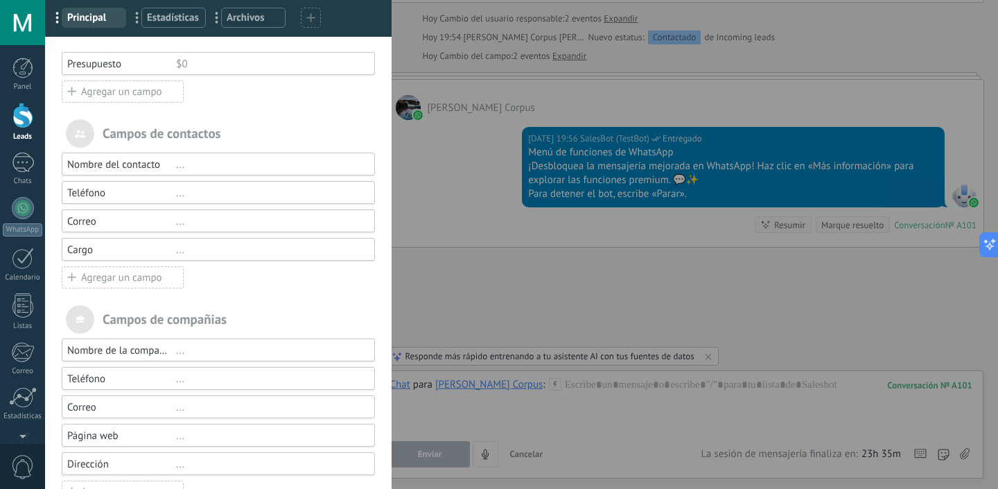
click at [87, 250] on div "Cargo" at bounding box center [121, 249] width 109 height 13
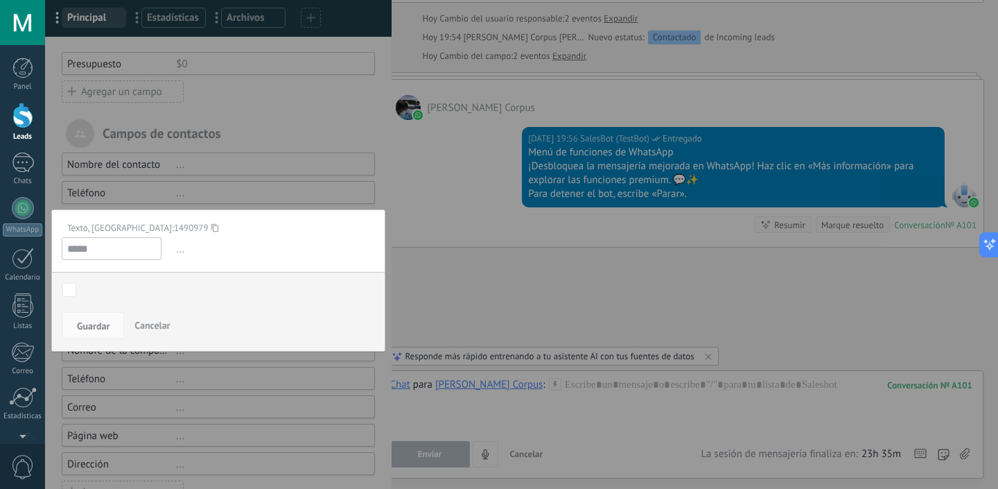
click at [107, 250] on input "*****" at bounding box center [112, 248] width 100 height 23
click at [0, 0] on div "Contactado Solicitud procesada Servicio reservado Especialista asignado Factura…" at bounding box center [0, 0] width 0 height 0
click at [0, 0] on label "Contactado" at bounding box center [0, 0] width 0 height 0
click at [128, 295] on label at bounding box center [211, 289] width 307 height 24
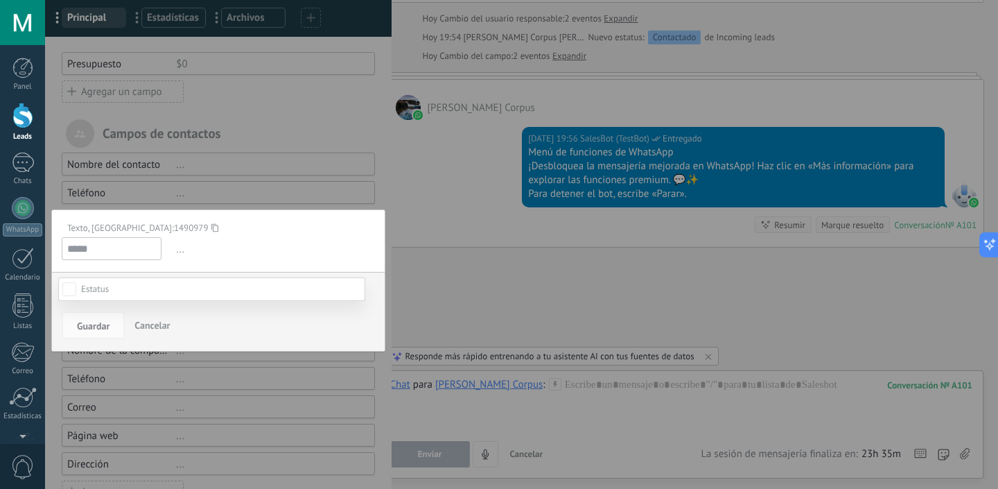
click at [228, 238] on div at bounding box center [521, 244] width 953 height 489
click at [94, 253] on input "*****" at bounding box center [112, 248] width 100 height 23
click at [147, 326] on span "Cancelar" at bounding box center [151, 325] width 35 height 12
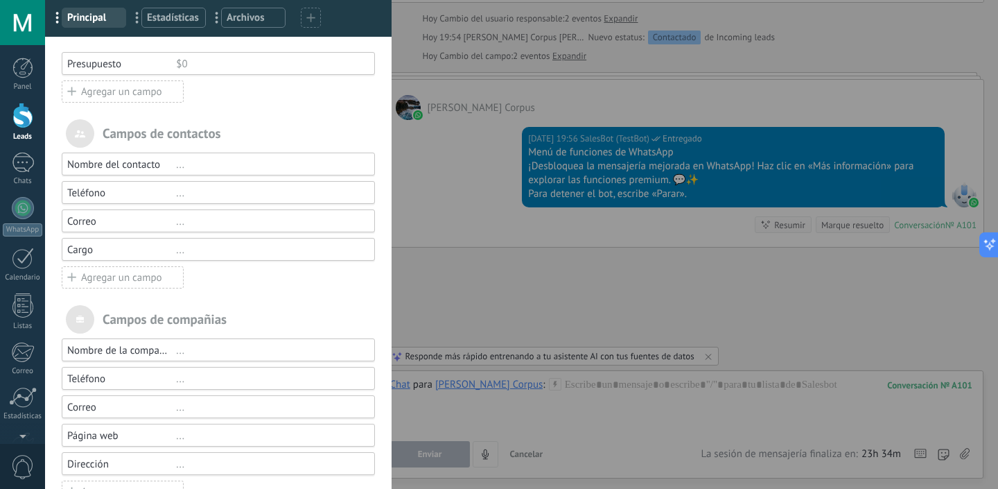
click at [85, 281] on div "Agregar un campo" at bounding box center [123, 277] width 122 height 22
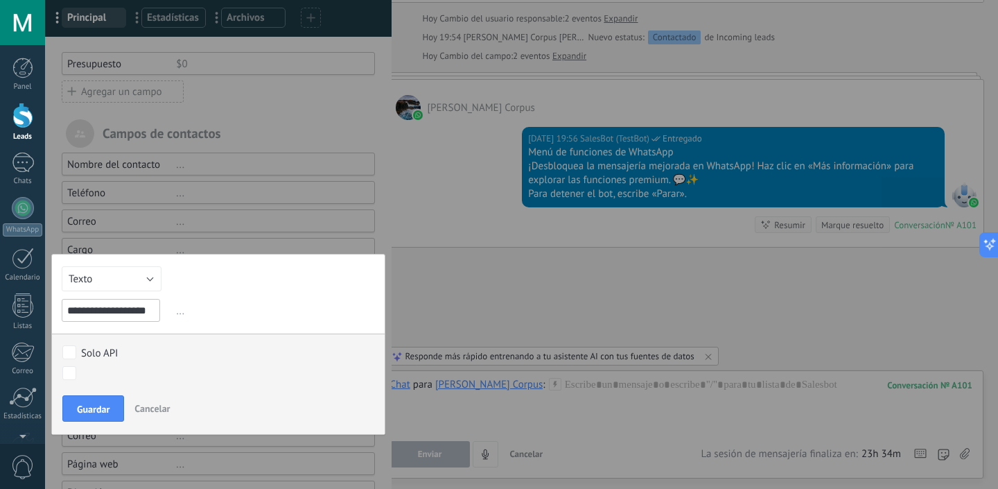
scroll to position [0, 3]
type input "**********"
click at [83, 410] on span "Guardar" at bounding box center [93, 409] width 33 height 10
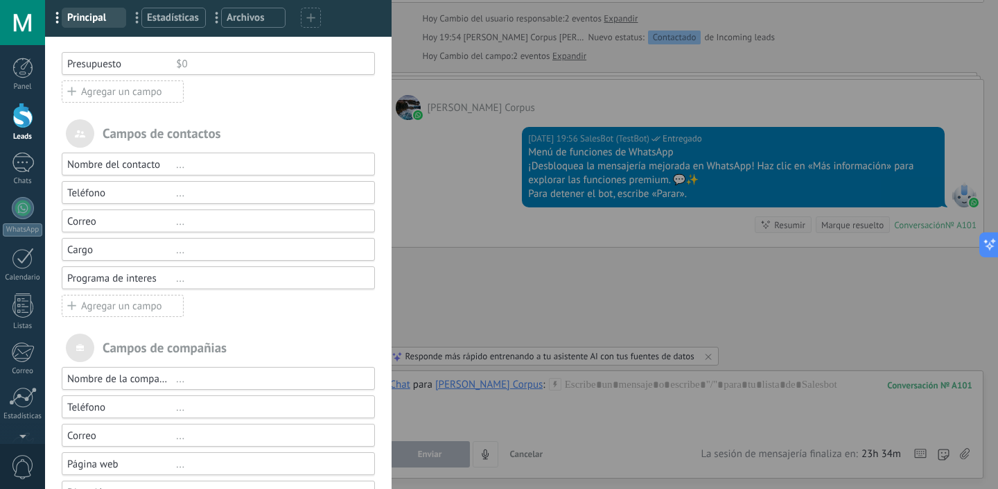
click at [95, 304] on div "Agregar un campo" at bounding box center [123, 306] width 122 height 22
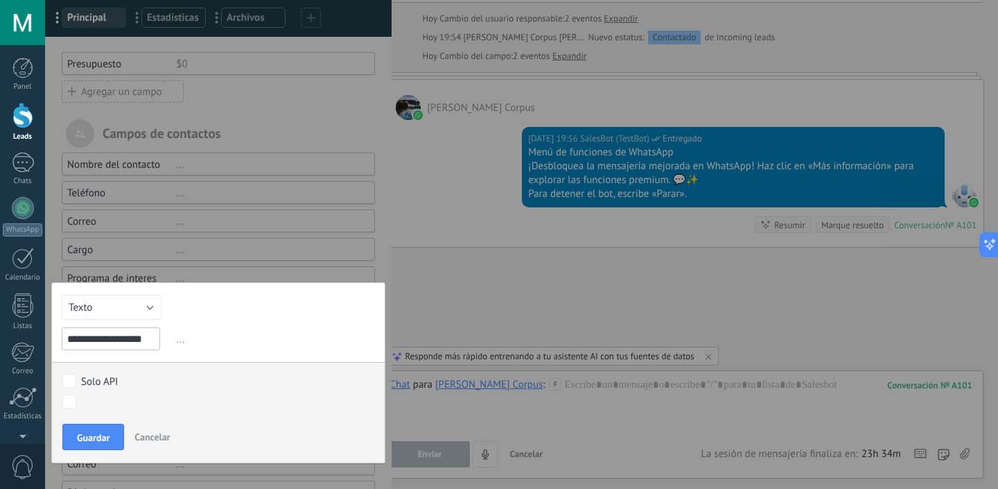
scroll to position [0, 6]
type input "**********"
click at [91, 424] on button "Guardar" at bounding box center [93, 437] width 62 height 26
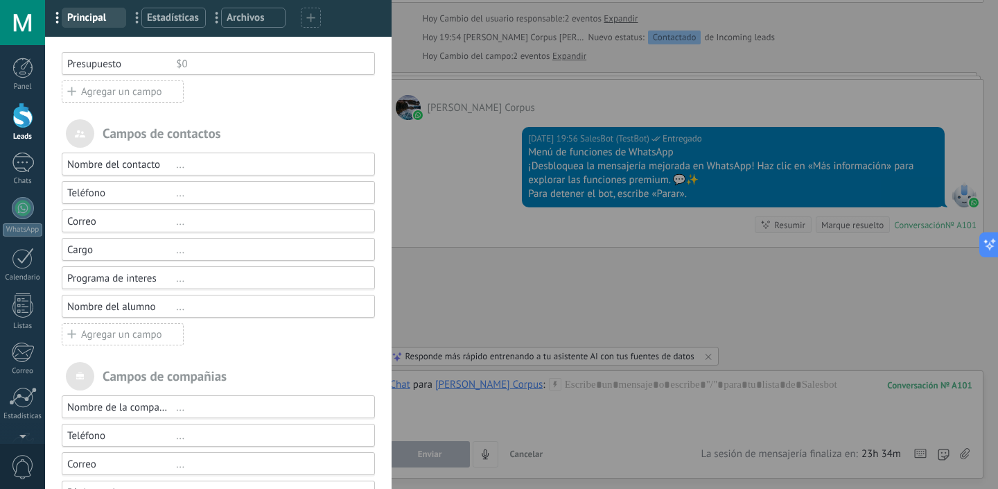
click at [123, 334] on div "Agregar un campo" at bounding box center [123, 334] width 122 height 22
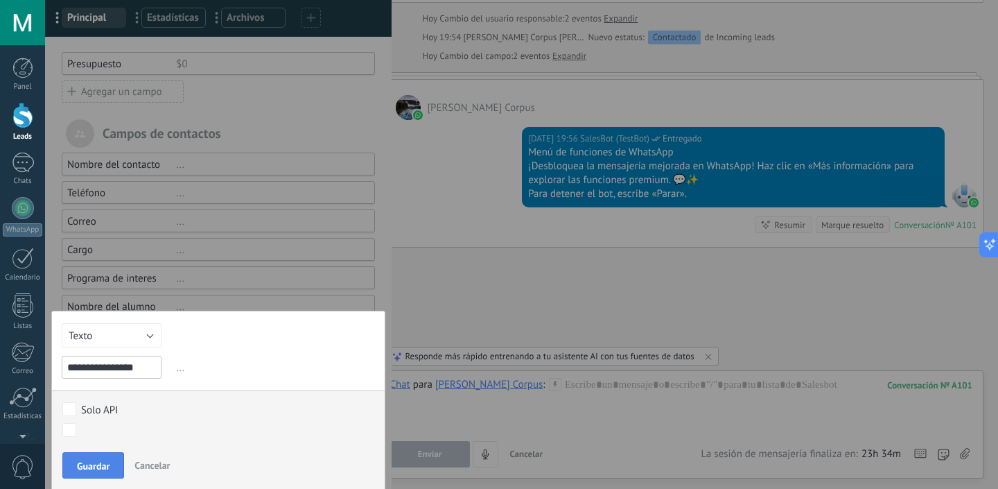
type input "**********"
click at [87, 469] on span "Guardar" at bounding box center [93, 466] width 33 height 10
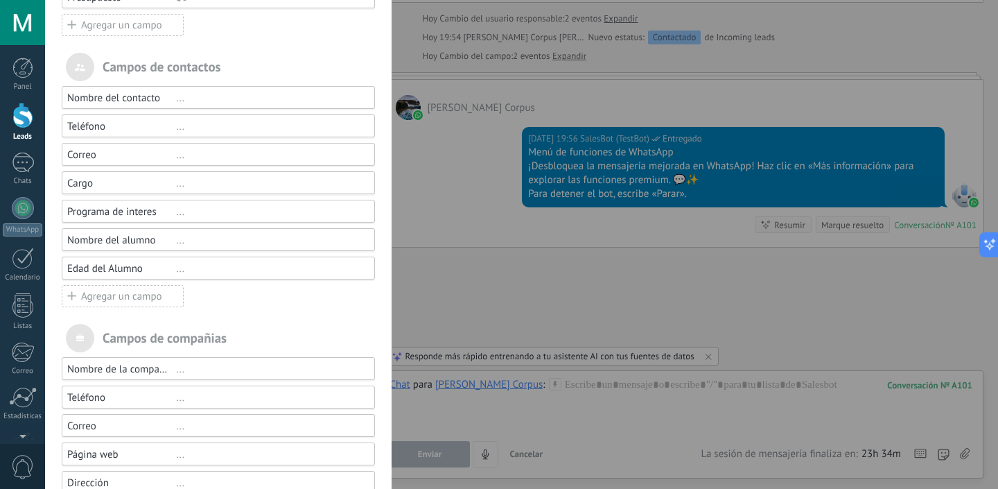
scroll to position [159, 0]
click at [90, 183] on div "Cargo" at bounding box center [121, 182] width 109 height 13
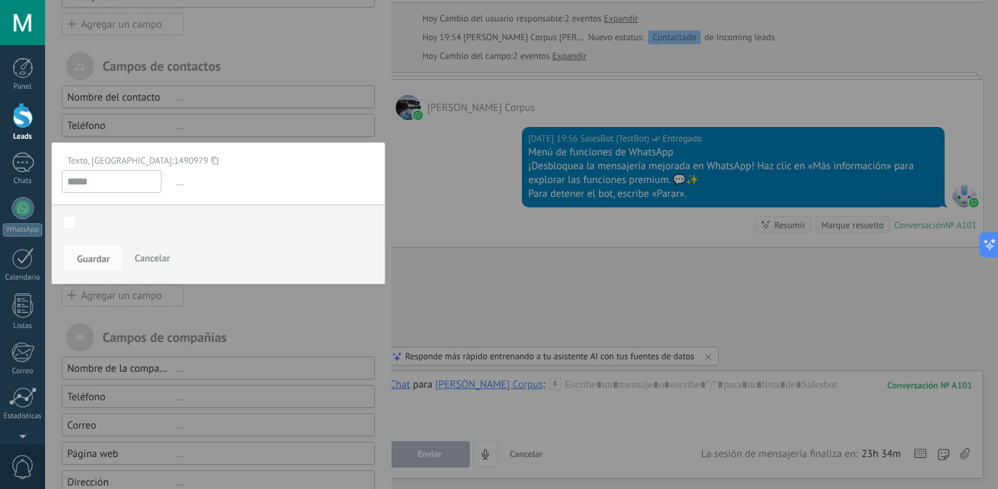
click at [155, 253] on span "Cancelar" at bounding box center [151, 258] width 35 height 12
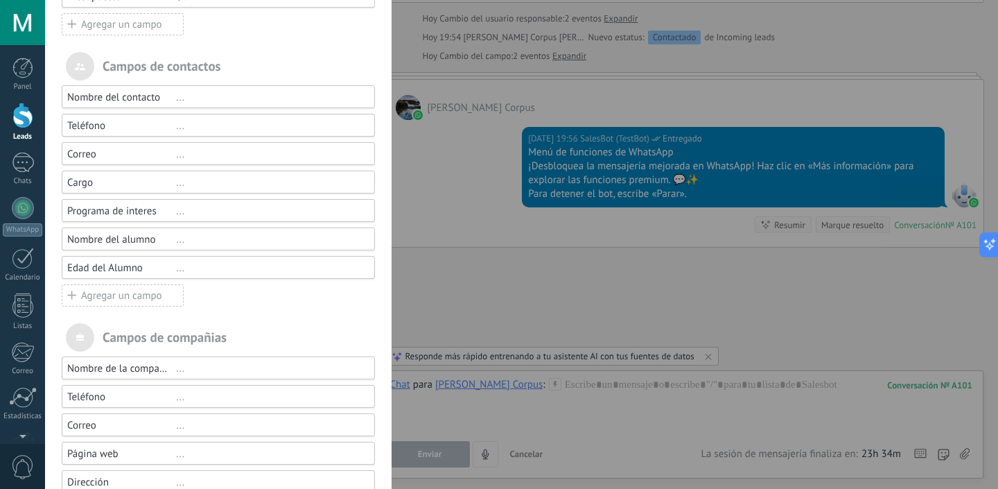
click at [112, 294] on div "Agregar un campo" at bounding box center [123, 295] width 122 height 22
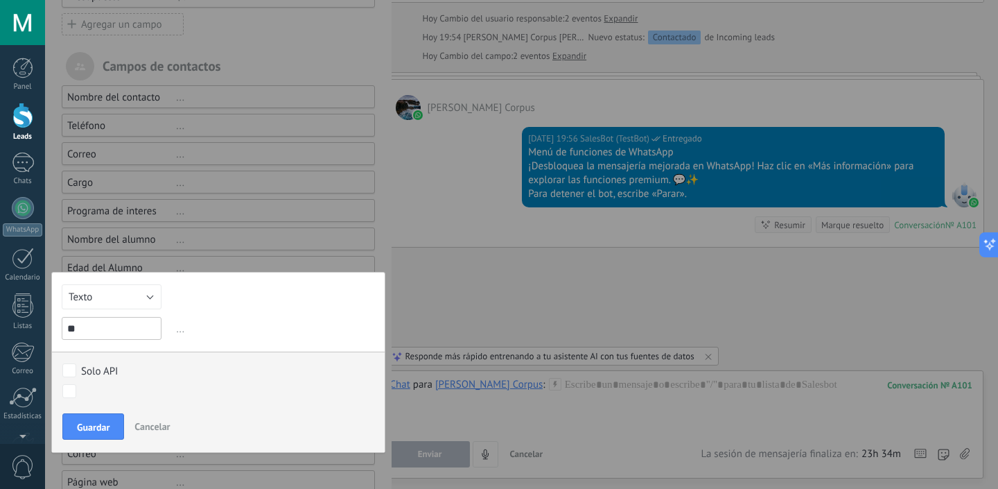
type input "*"
type input "********"
click at [157, 428] on span "Cancelar" at bounding box center [151, 426] width 35 height 12
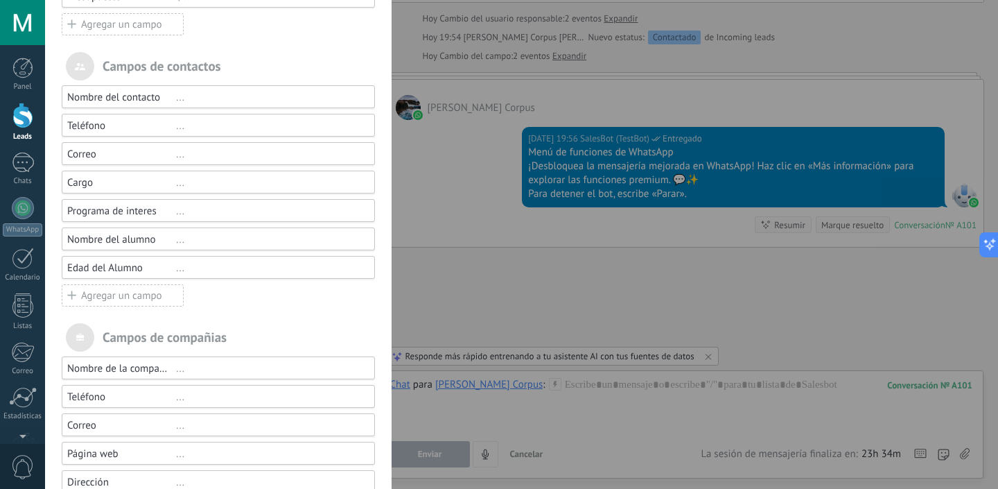
scroll to position [215, 0]
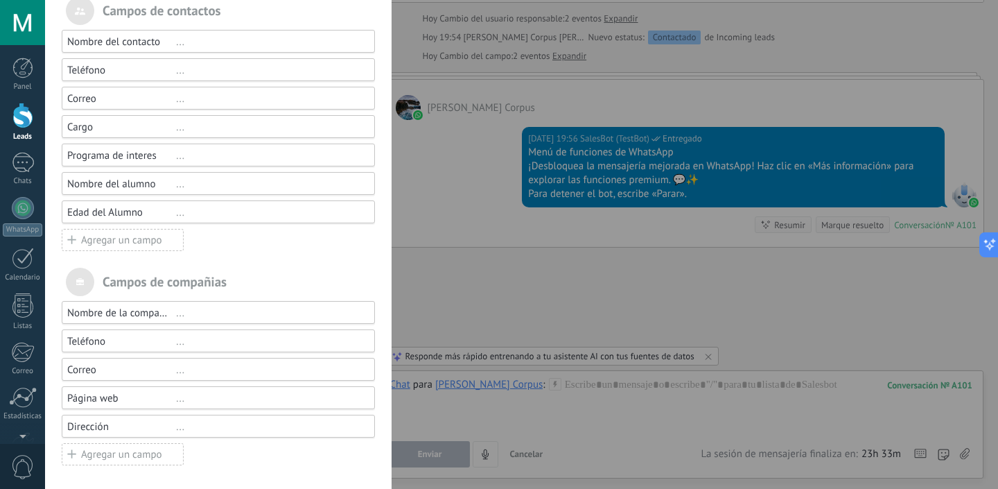
click at [136, 236] on div "Agregar un campo" at bounding box center [123, 240] width 122 height 22
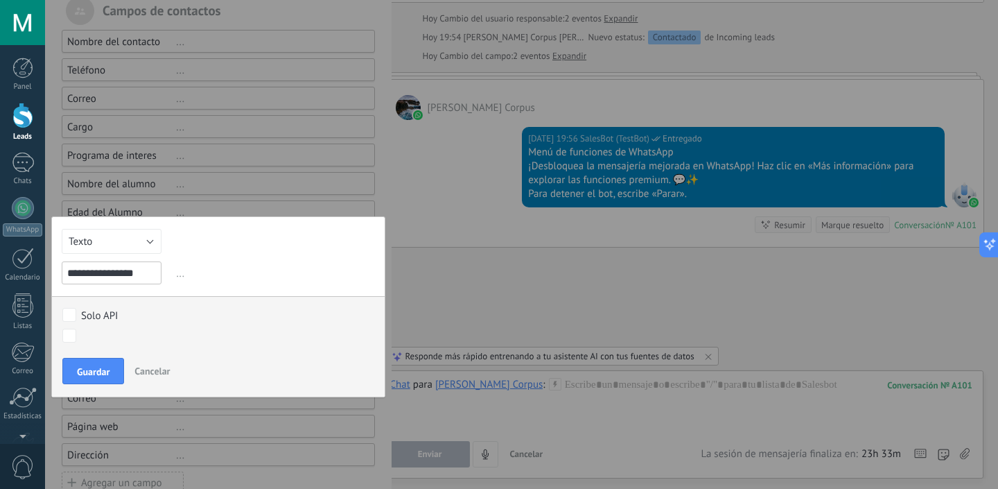
type input "**********"
click at [108, 363] on button "Guardar" at bounding box center [93, 371] width 62 height 26
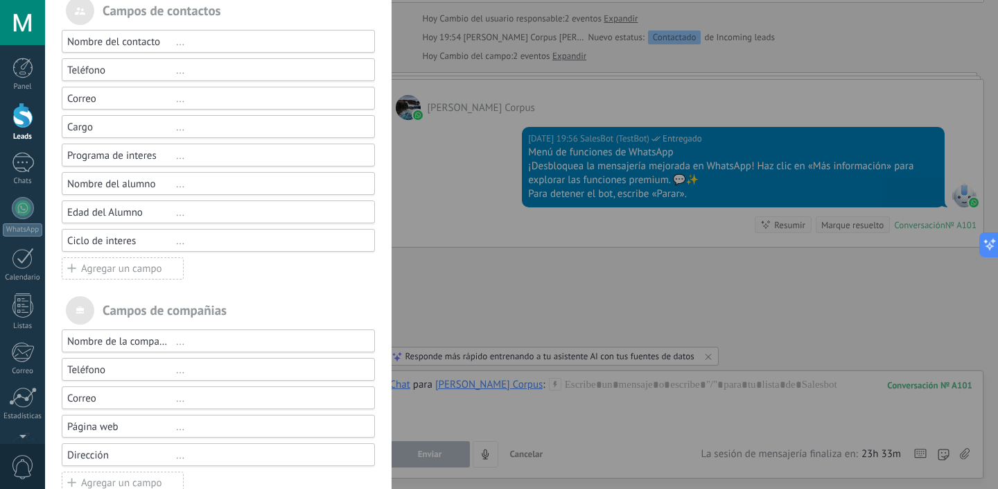
click at [595, 302] on div "Campos y grupos En Kommo puedes añadir tus propios campos y usarlos para cualqu…" at bounding box center [521, 244] width 953 height 489
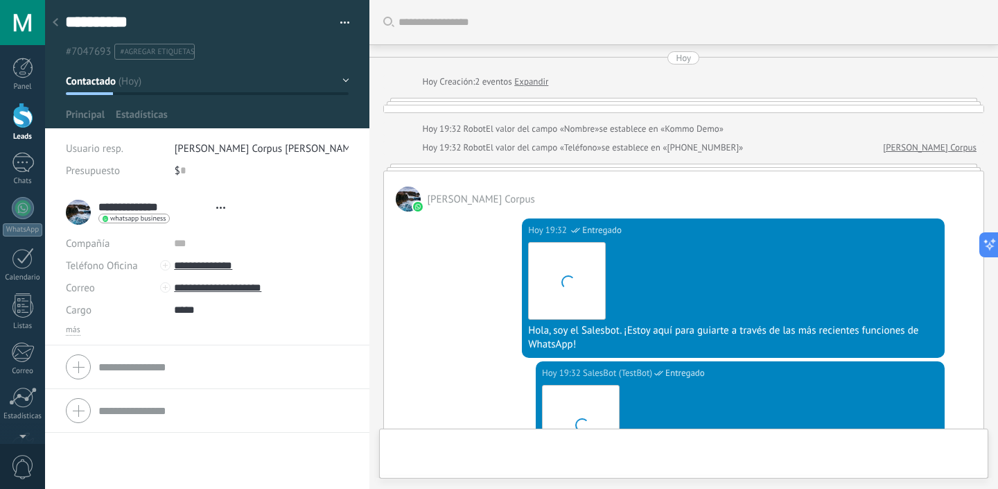
type textarea "**********"
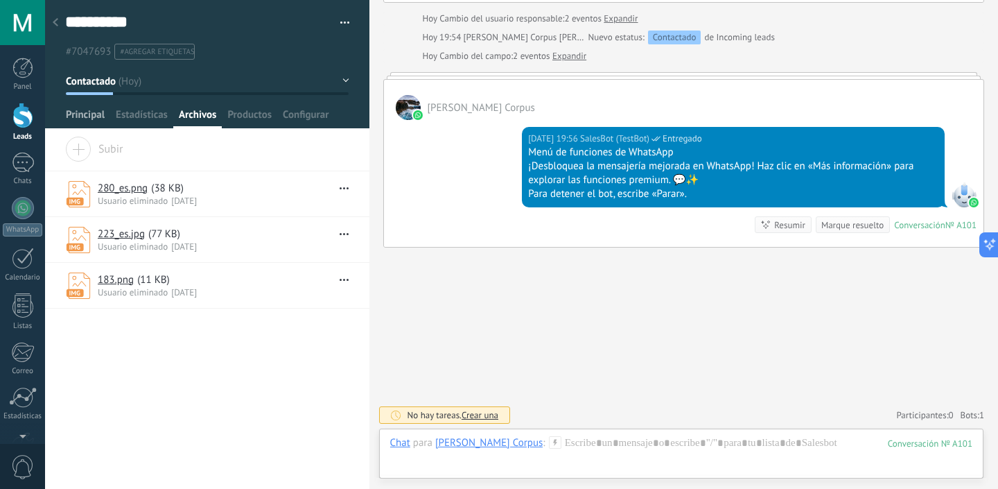
click at [79, 114] on span "Principal" at bounding box center [85, 118] width 39 height 20
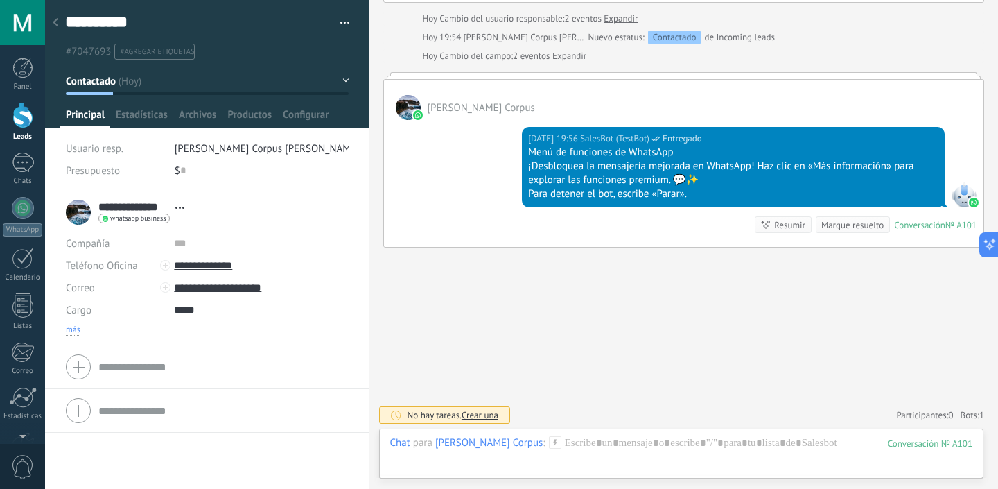
click at [77, 330] on span "más" at bounding box center [73, 329] width 15 height 11
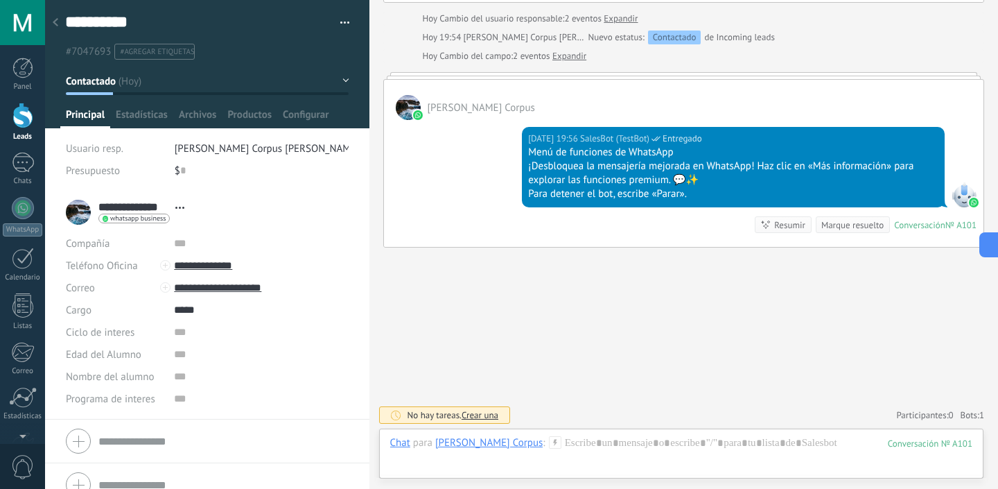
scroll to position [18, 0]
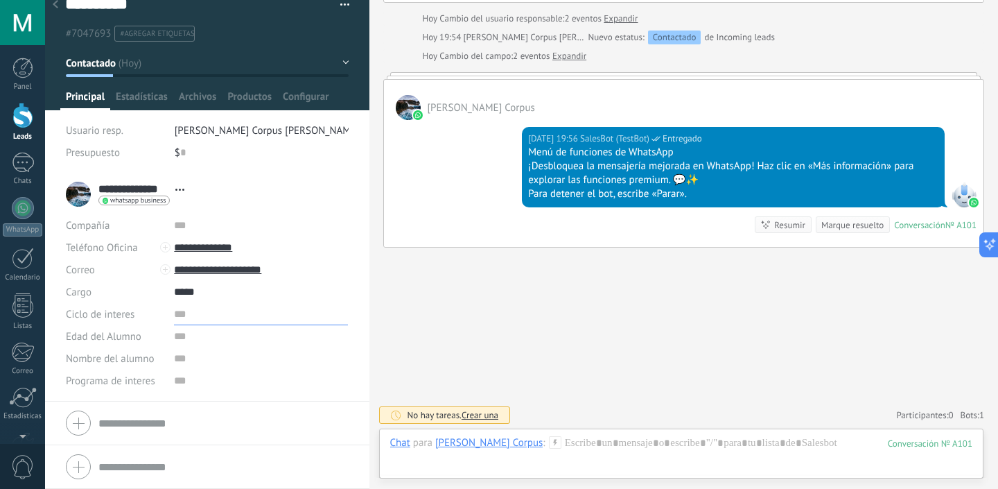
click at [184, 311] on input "text" at bounding box center [261, 314] width 174 height 22
type input "****"
click at [174, 344] on input "text" at bounding box center [261, 336] width 174 height 22
type input "***"
click at [183, 370] on input "text" at bounding box center [261, 381] width 174 height 22
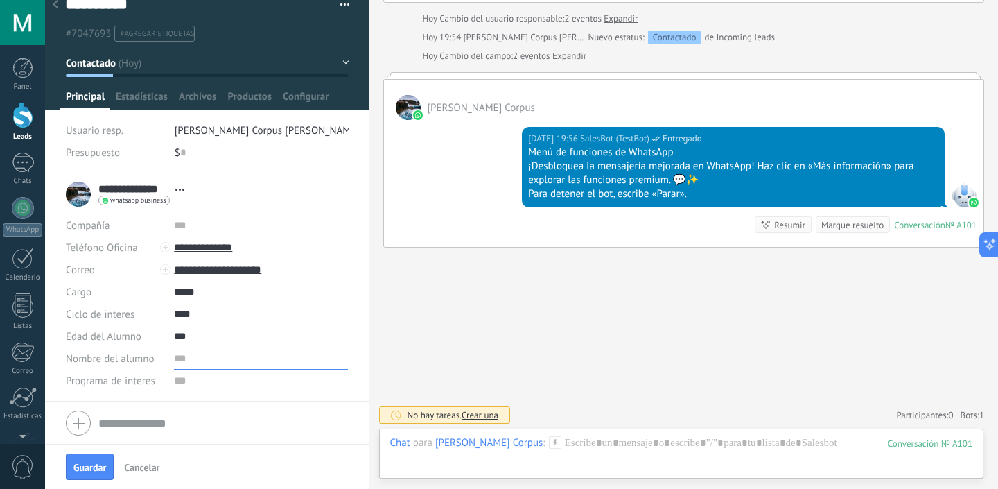
click at [180, 359] on input "text" at bounding box center [261, 358] width 174 height 22
type input "******"
click at [175, 379] on input "text" at bounding box center [261, 381] width 174 height 22
type input "*"
type input "**"
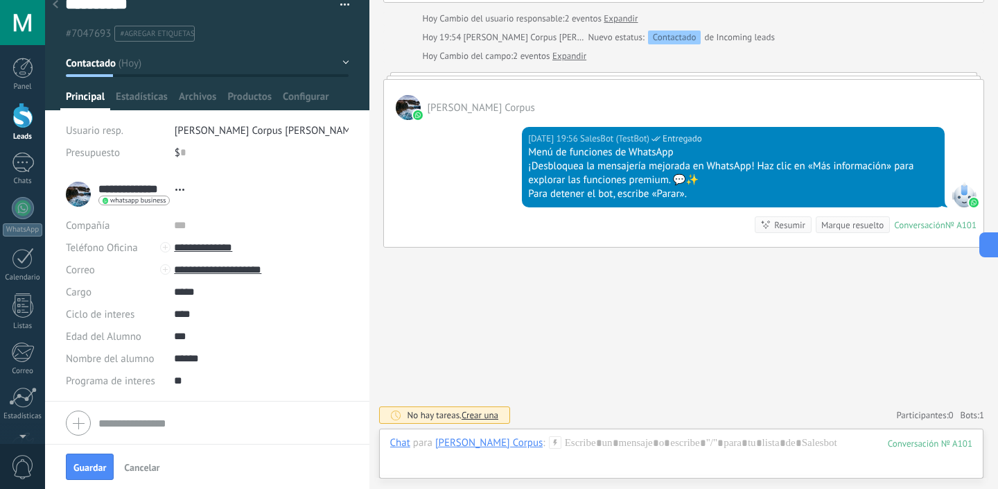
click at [88, 485] on div "Guardar Cancelar" at bounding box center [207, 466] width 324 height 45
click at [86, 469] on span "Guardar" at bounding box center [89, 467] width 33 height 10
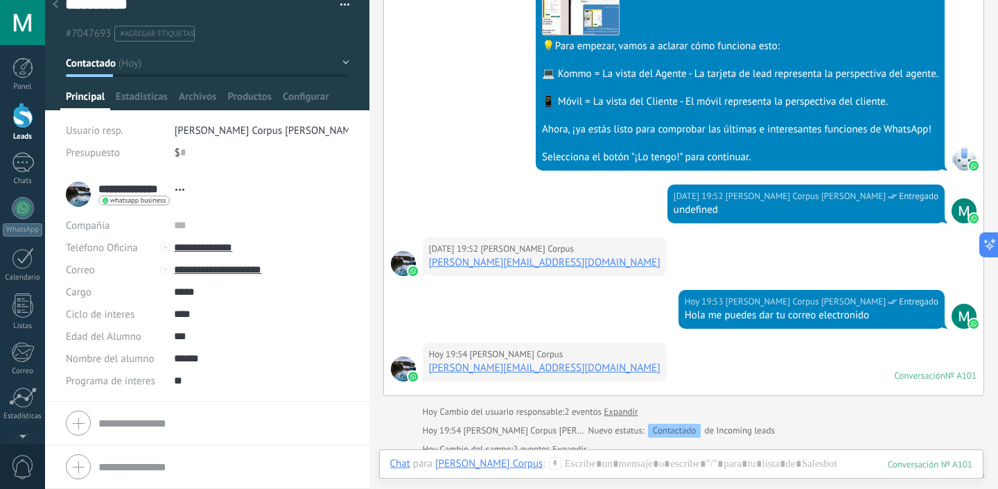
scroll to position [1452, 0]
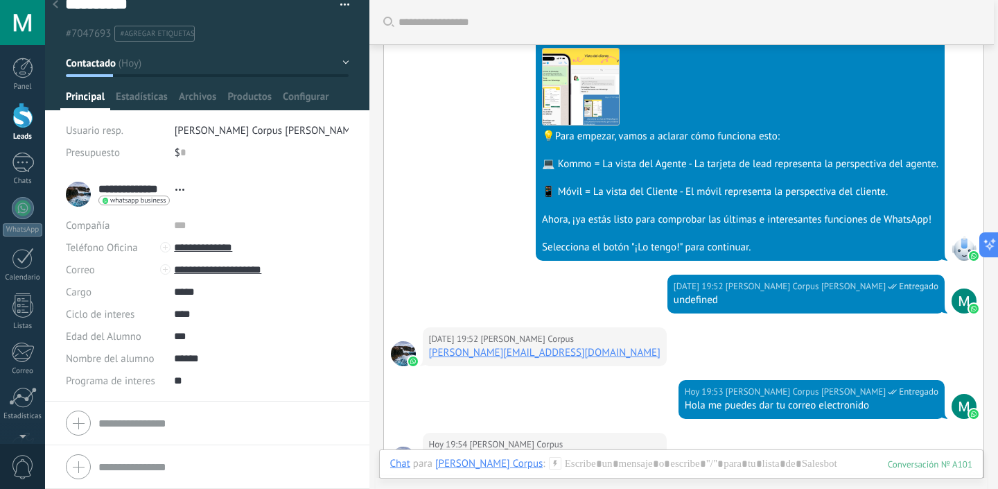
click at [62, 9] on div at bounding box center [55, 5] width 19 height 27
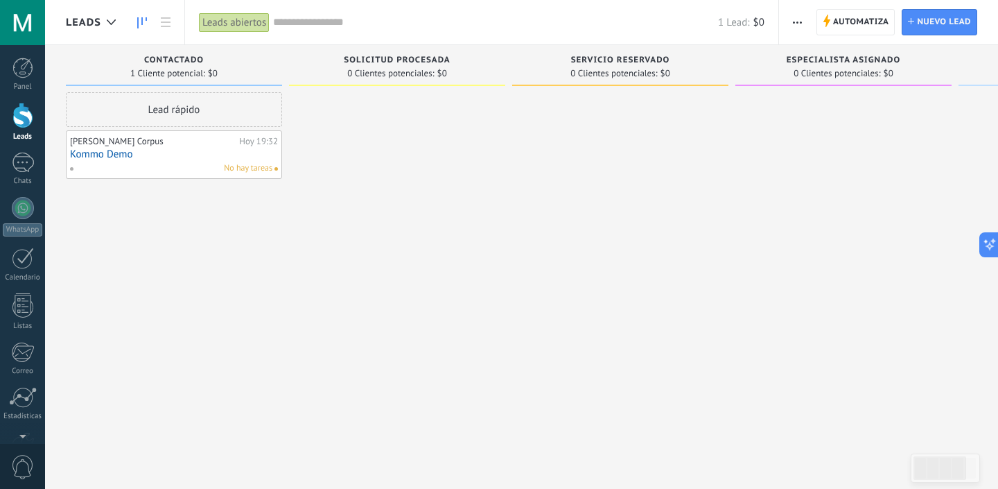
click at [164, 148] on link "Kommo Demo" at bounding box center [174, 154] width 208 height 12
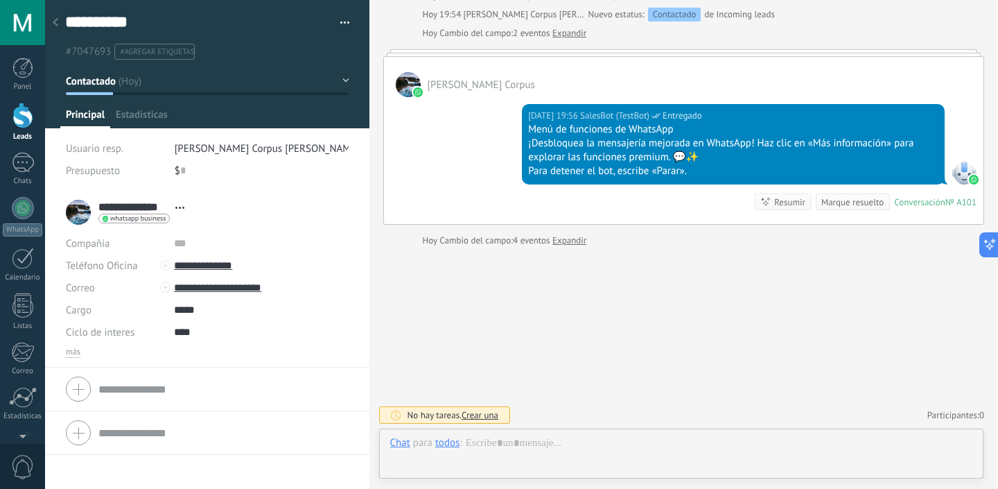
scroll to position [21, 0]
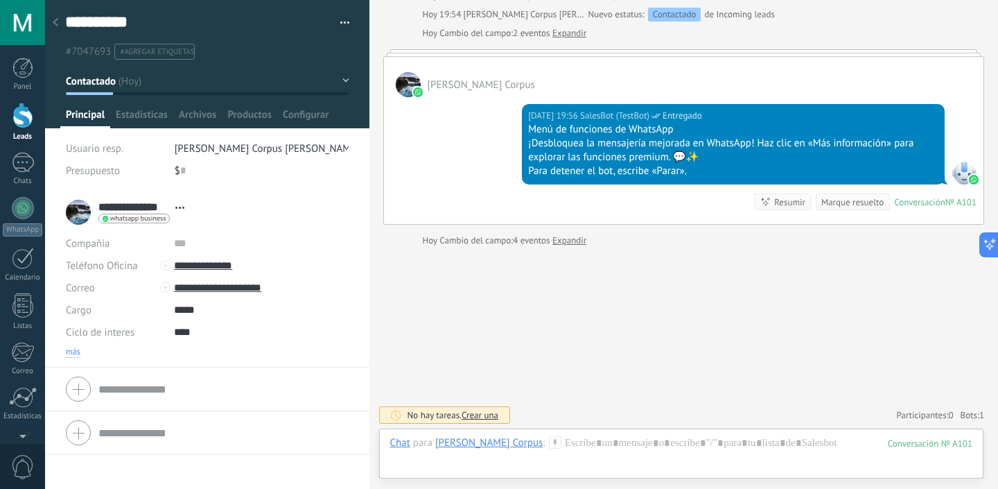
click at [79, 351] on span "más" at bounding box center [73, 352] width 15 height 11
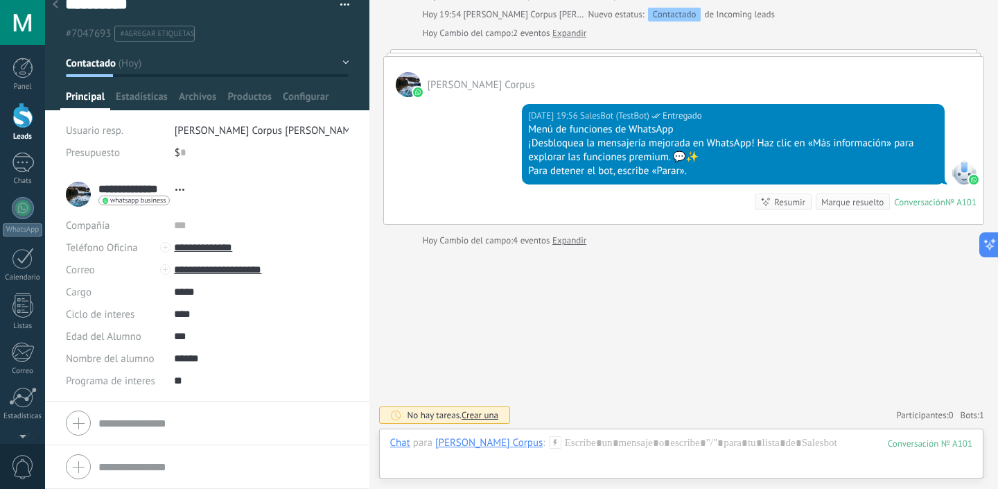
scroll to position [0, 0]
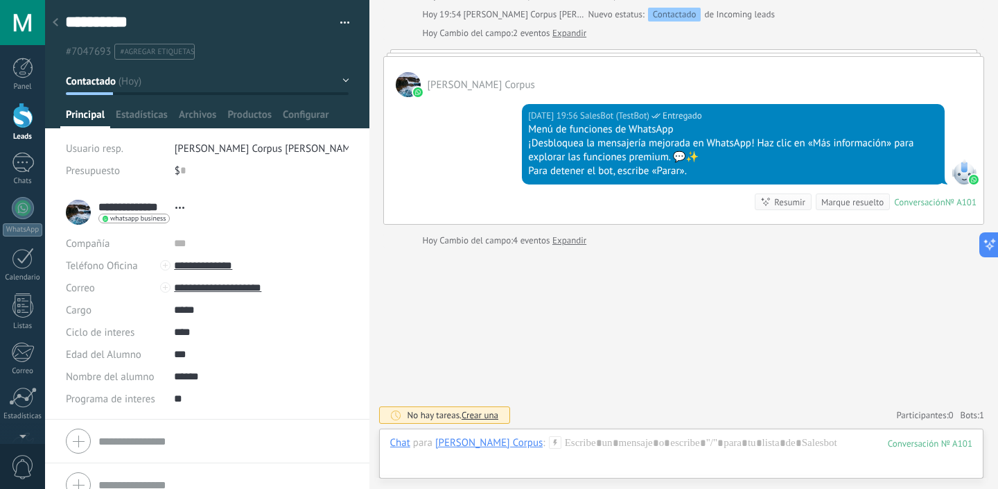
click at [59, 25] on div at bounding box center [55, 23] width 19 height 27
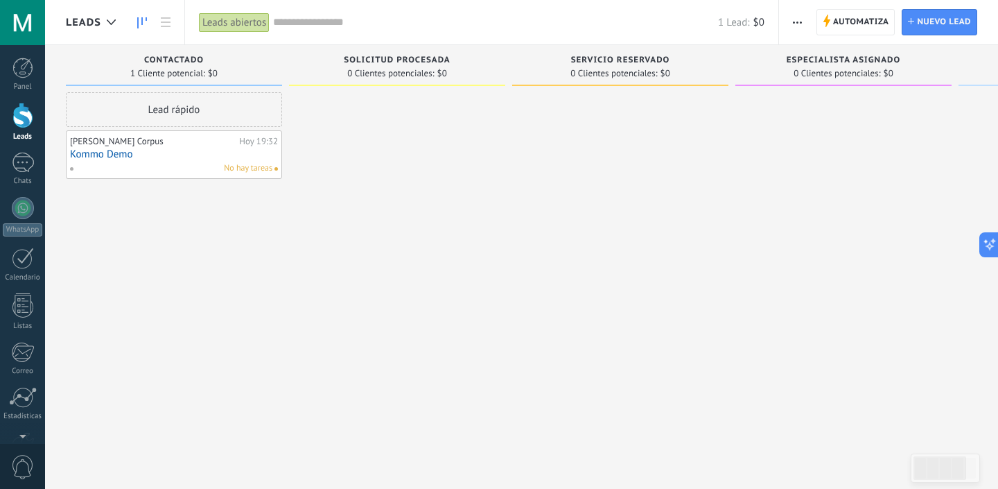
click at [160, 154] on link "Kommo Demo" at bounding box center [174, 154] width 208 height 12
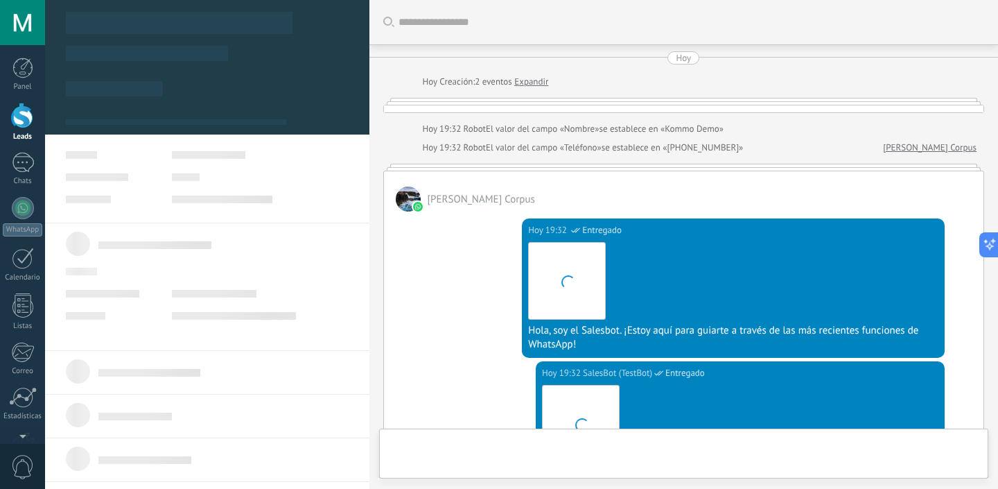
type textarea "**********"
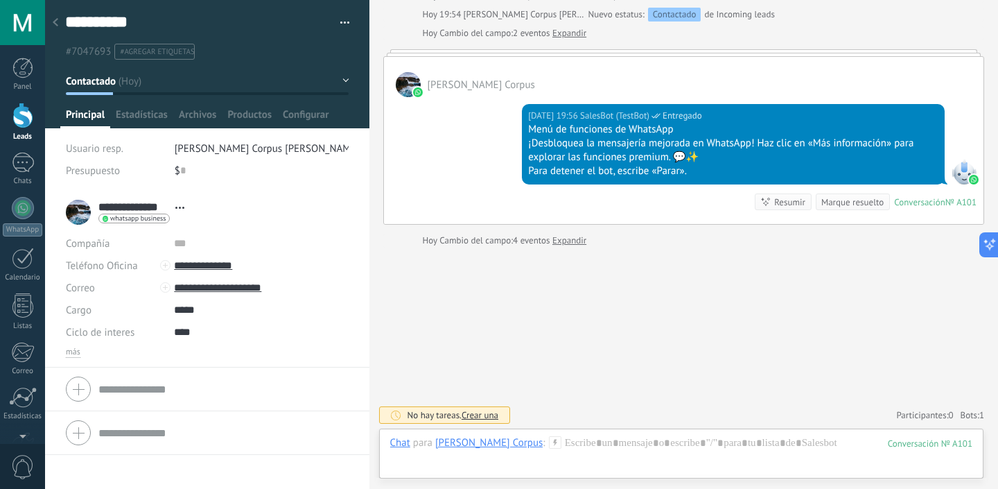
click at [57, 21] on icon at bounding box center [56, 22] width 6 height 8
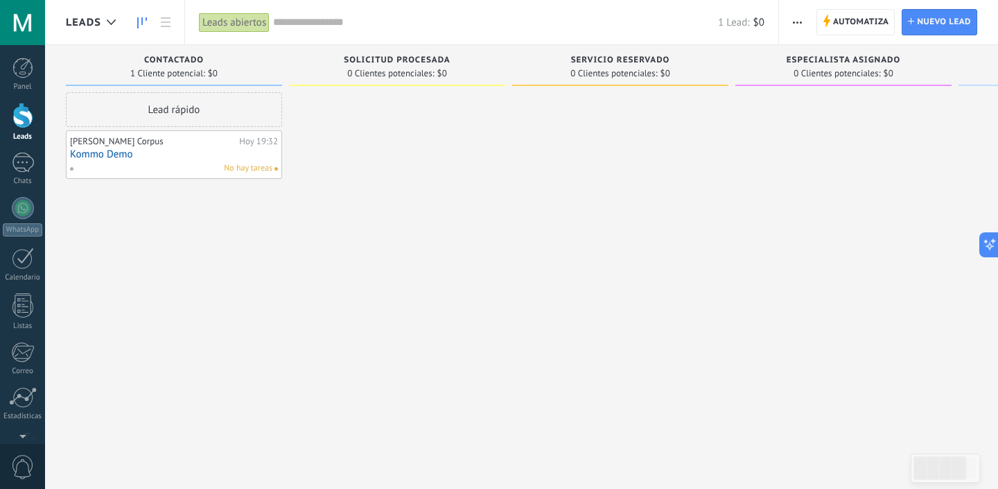
click at [390, 60] on span "Solicitud procesada" at bounding box center [397, 60] width 106 height 10
click at [798, 26] on span "button" at bounding box center [797, 22] width 9 height 26
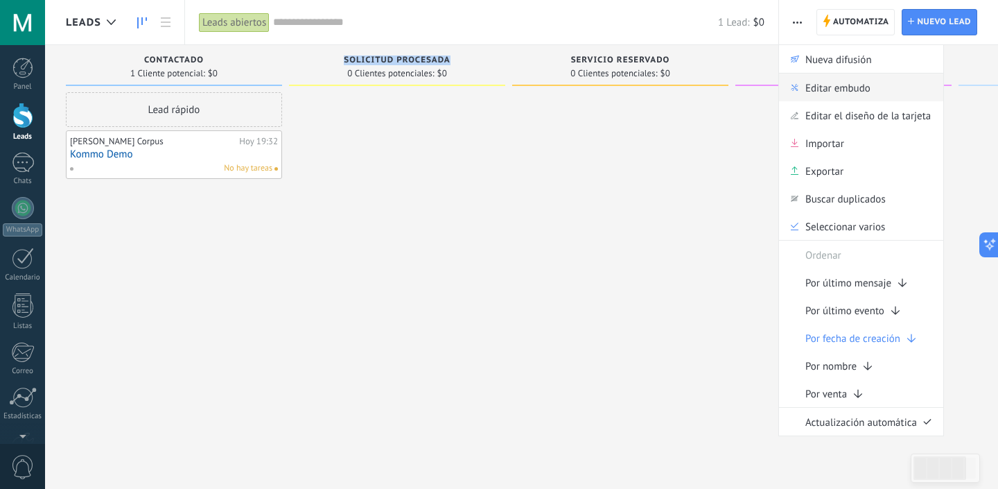
click at [834, 96] on span "Editar embudo" at bounding box center [838, 87] width 65 height 28
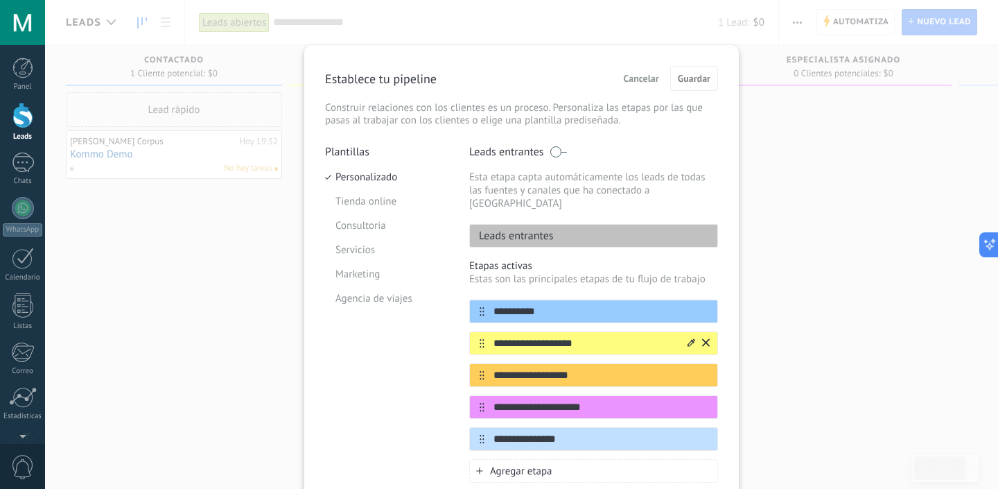
click at [688, 338] on icon at bounding box center [692, 342] width 8 height 8
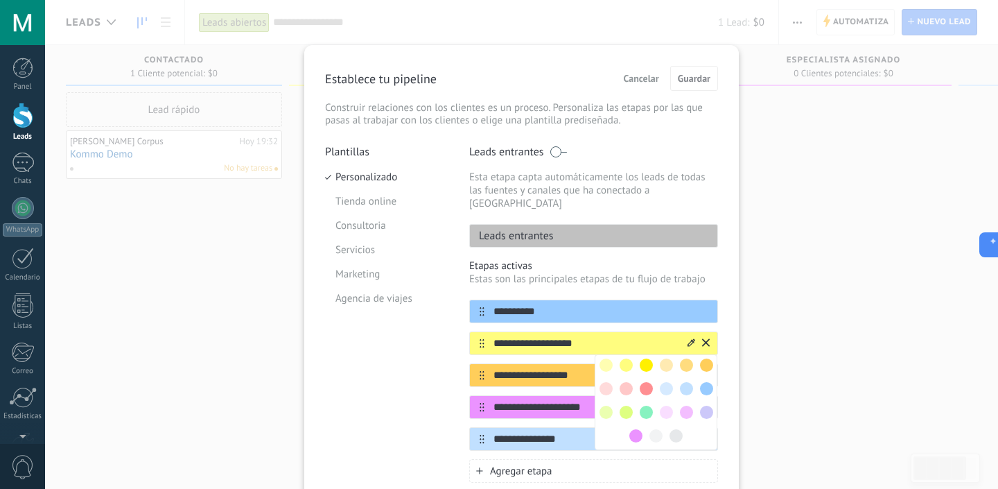
click at [607, 336] on input "**********" at bounding box center [585, 343] width 201 height 15
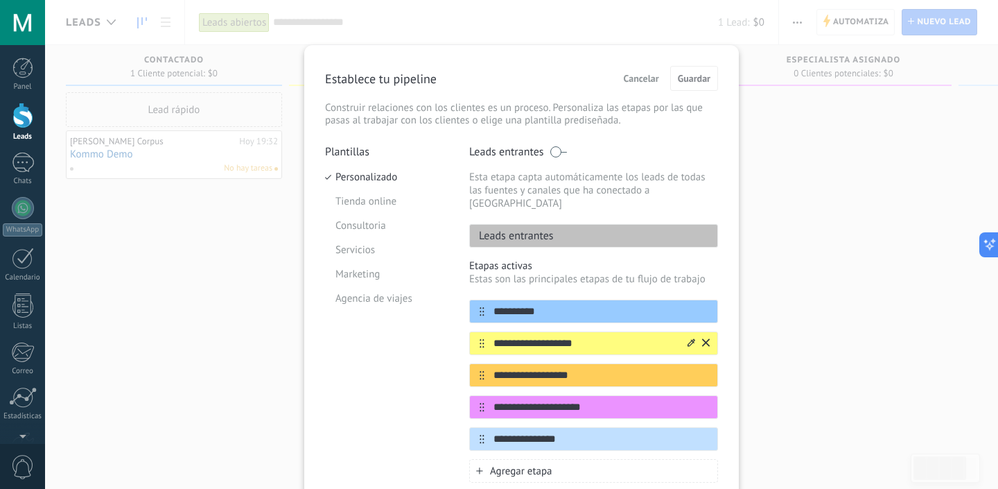
click at [530, 337] on input "**********" at bounding box center [585, 343] width 201 height 15
type input "**********"
click at [544, 368] on input "**********" at bounding box center [585, 375] width 201 height 15
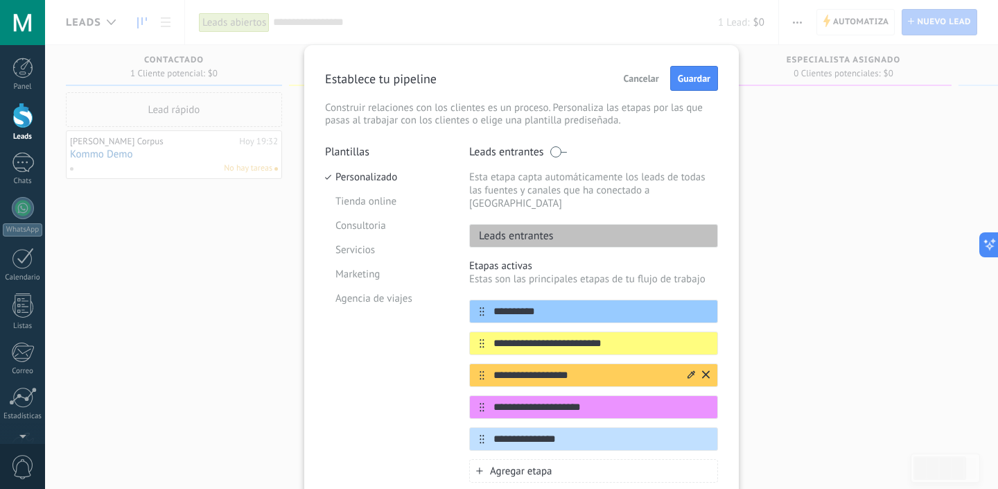
click at [544, 368] on input "**********" at bounding box center [585, 375] width 201 height 15
type input "**********"
click at [526, 400] on input "**********" at bounding box center [585, 407] width 201 height 15
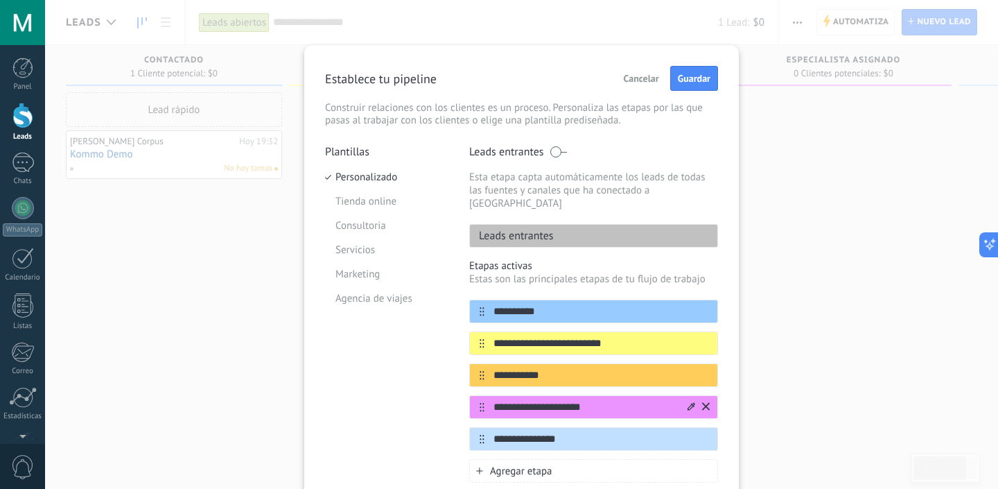
click at [526, 400] on input "**********" at bounding box center [585, 407] width 201 height 15
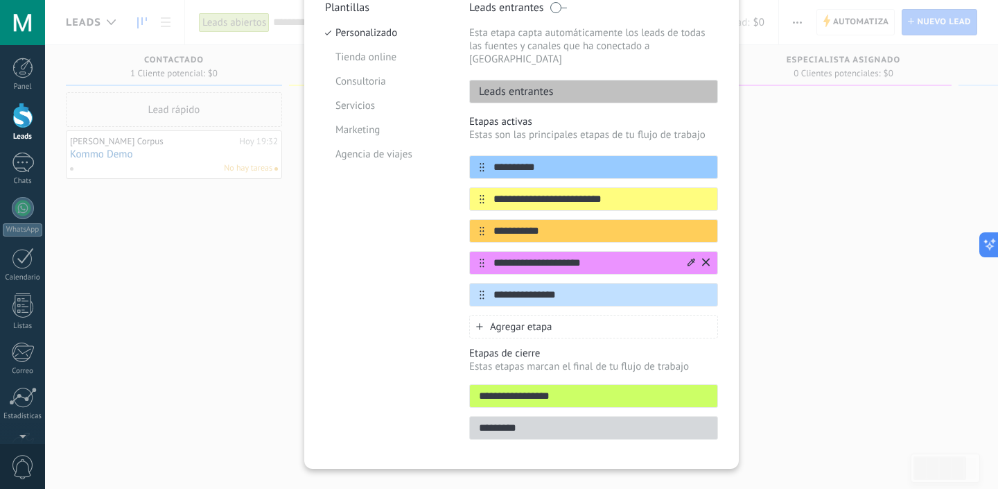
scroll to position [144, 0]
click at [705, 259] on icon at bounding box center [706, 263] width 8 height 8
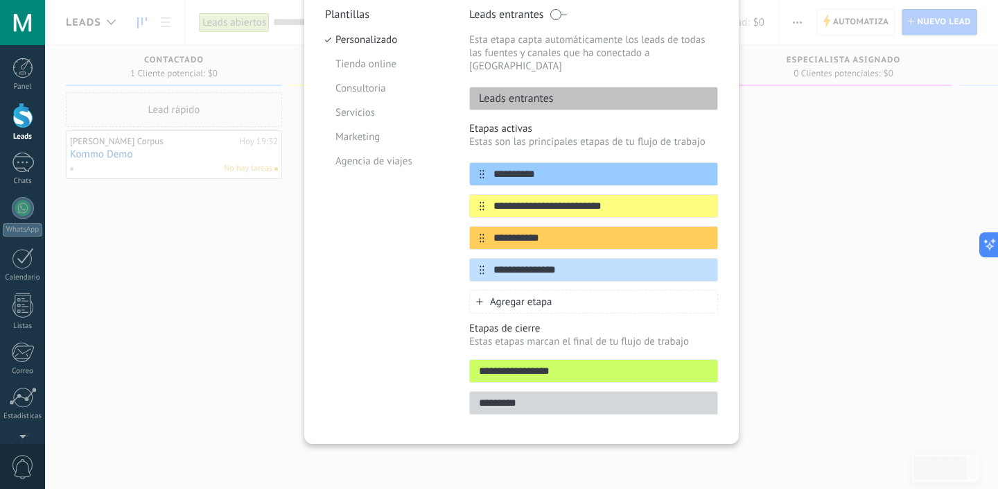
scroll to position [126, 0]
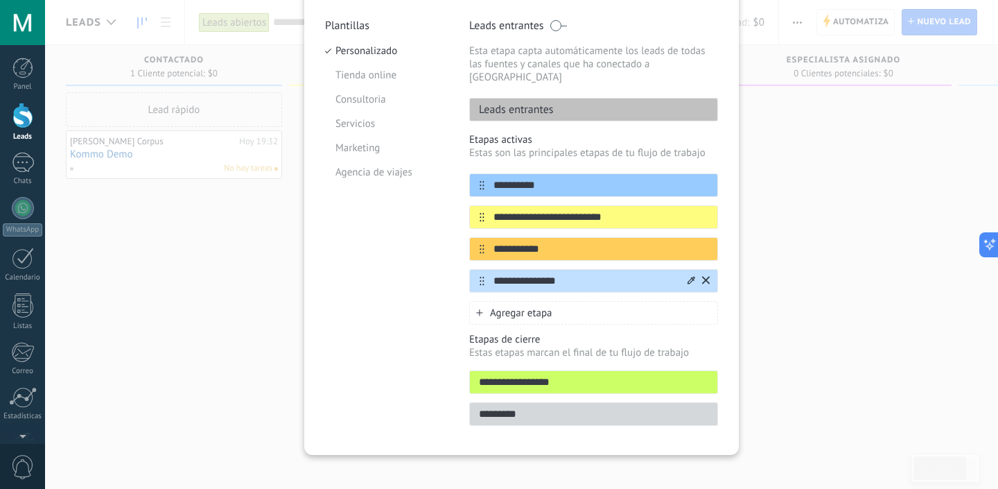
click at [527, 274] on input "**********" at bounding box center [585, 281] width 201 height 15
type input "*"
click at [510, 274] on input "**********" at bounding box center [585, 281] width 201 height 15
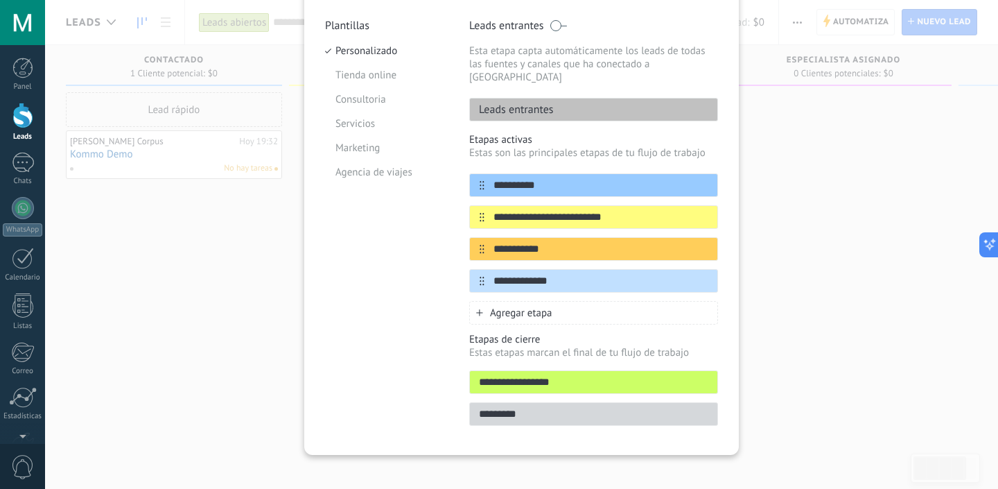
type input "**********"
click at [524, 306] on span "Agregar etapa" at bounding box center [521, 312] width 62 height 13
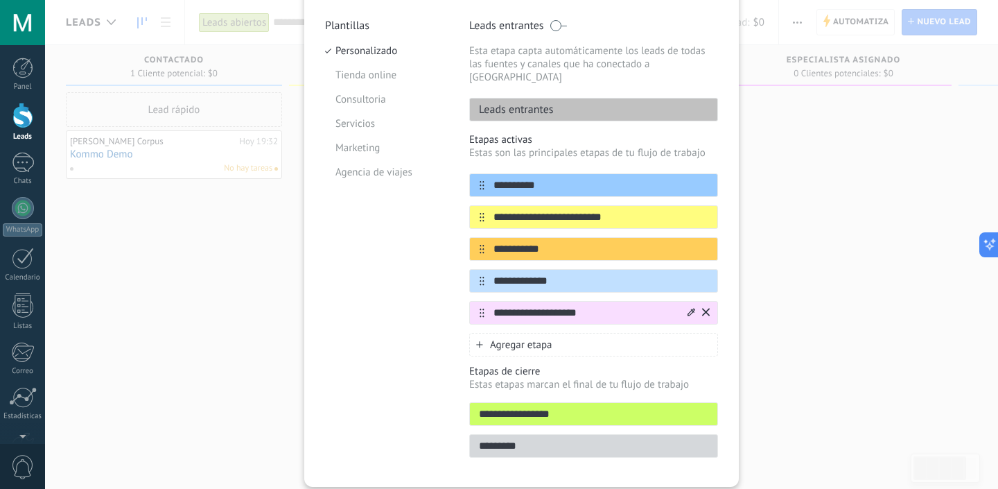
type input "**********"
drag, startPoint x: 479, startPoint y: 306, endPoint x: 476, endPoint y: 280, distance: 25.9
click at [476, 280] on div "**********" at bounding box center [593, 248] width 249 height 151
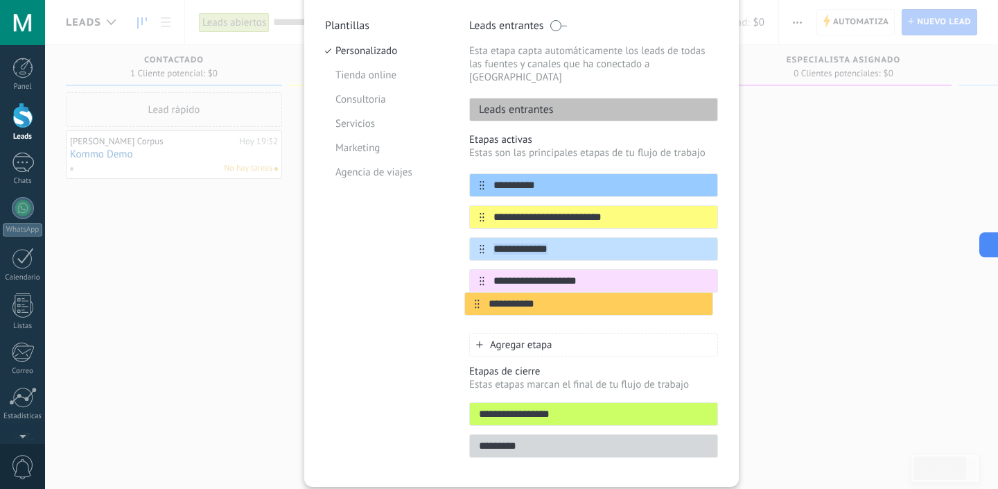
drag, startPoint x: 476, startPoint y: 238, endPoint x: 473, endPoint y: 309, distance: 70.8
click at [473, 309] on div "**********" at bounding box center [593, 248] width 249 height 151
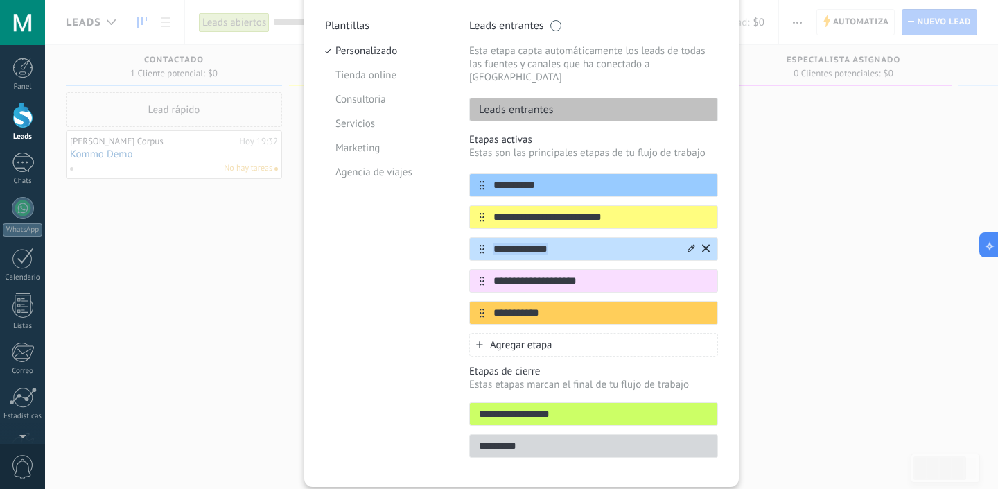
click at [705, 244] on icon at bounding box center [706, 248] width 8 height 8
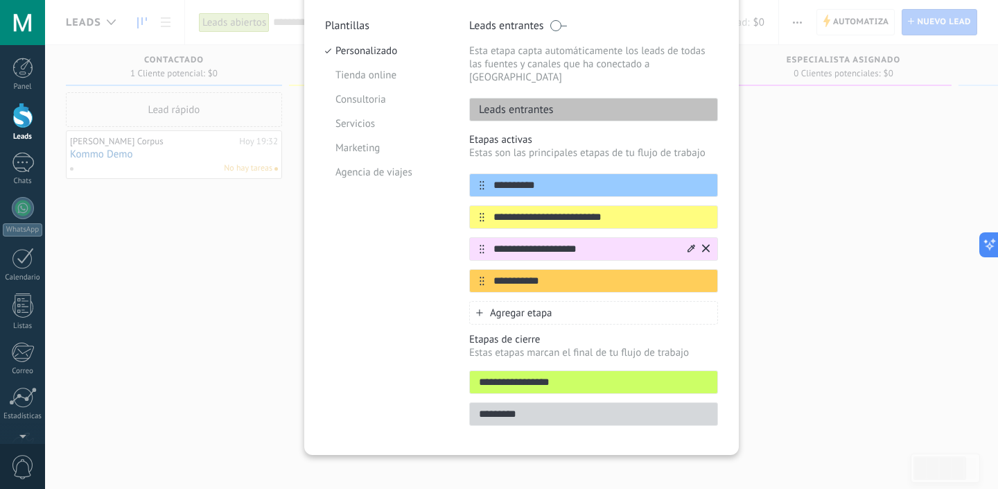
click at [705, 244] on icon at bounding box center [706, 248] width 8 height 8
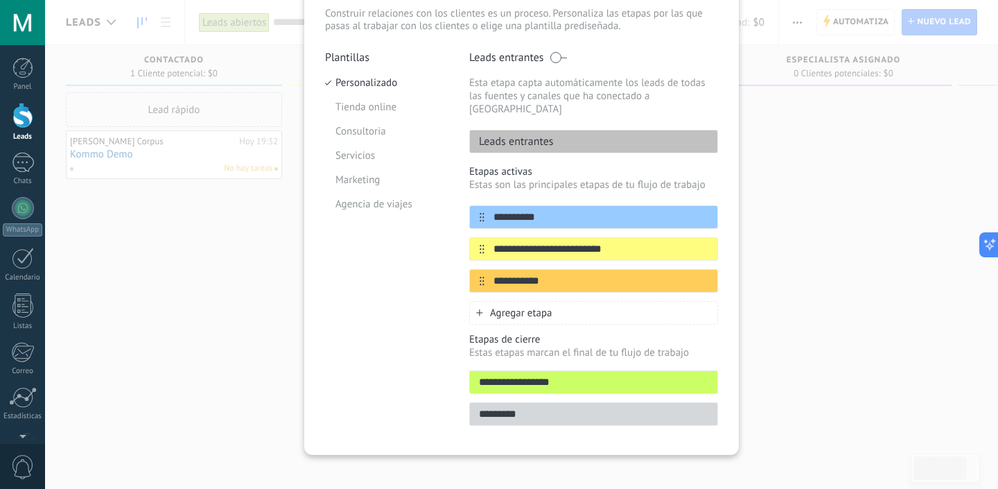
click at [563, 304] on div "Agregar etapa" at bounding box center [593, 313] width 249 height 24
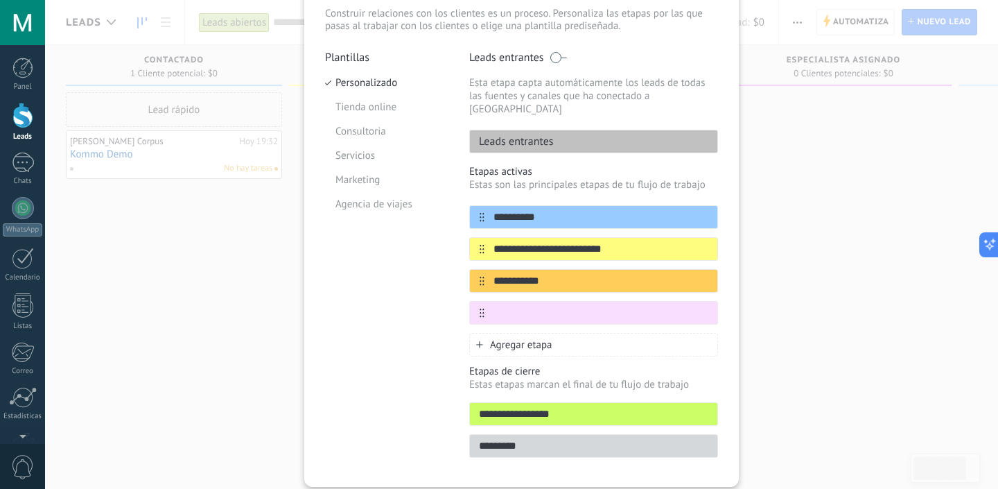
scroll to position [126, 0]
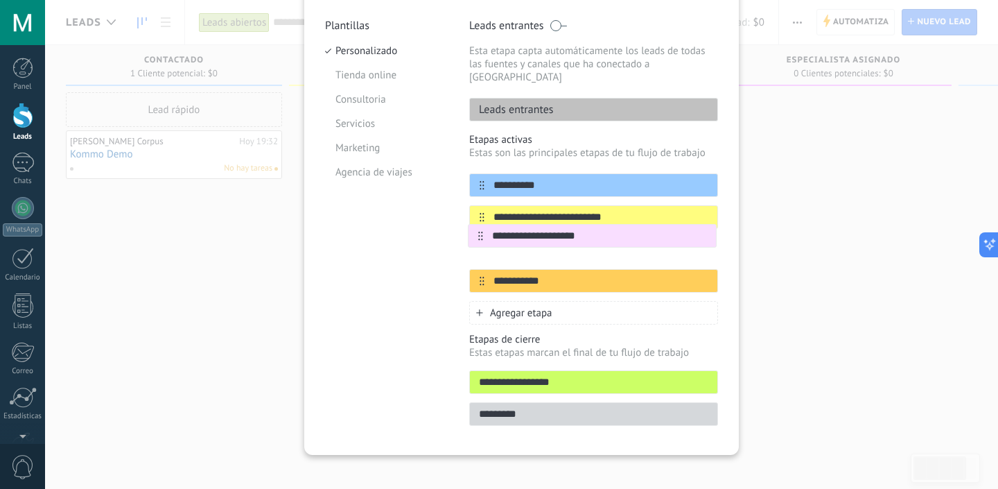
drag, startPoint x: 476, startPoint y: 272, endPoint x: 477, endPoint y: 234, distance: 38.8
click at [477, 234] on div "**********" at bounding box center [593, 232] width 249 height 119
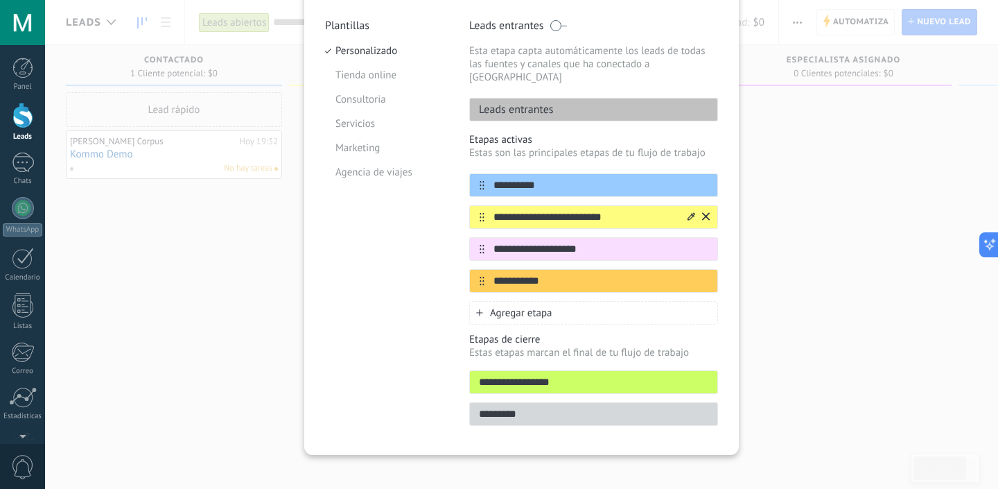
type input "**********"
drag, startPoint x: 546, startPoint y: 202, endPoint x: 621, endPoint y: 209, distance: 75.2
click at [621, 210] on input "**********" at bounding box center [585, 217] width 201 height 15
type input "**********"
click at [510, 375] on input "**********" at bounding box center [593, 382] width 247 height 15
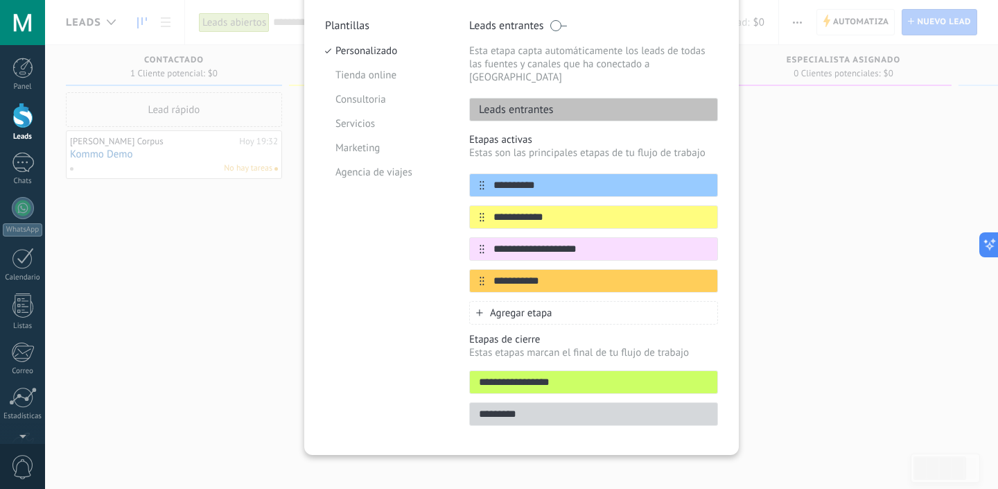
click at [510, 375] on input "**********" at bounding box center [593, 382] width 247 height 15
type input "********"
click at [501, 407] on input "*********" at bounding box center [593, 414] width 247 height 15
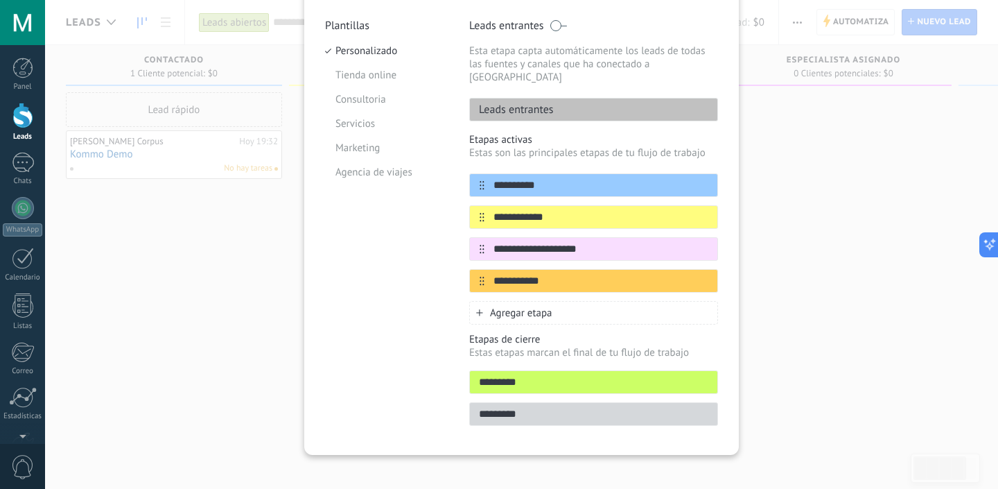
click at [501, 407] on input "*********" at bounding box center [593, 414] width 247 height 15
type input "*"
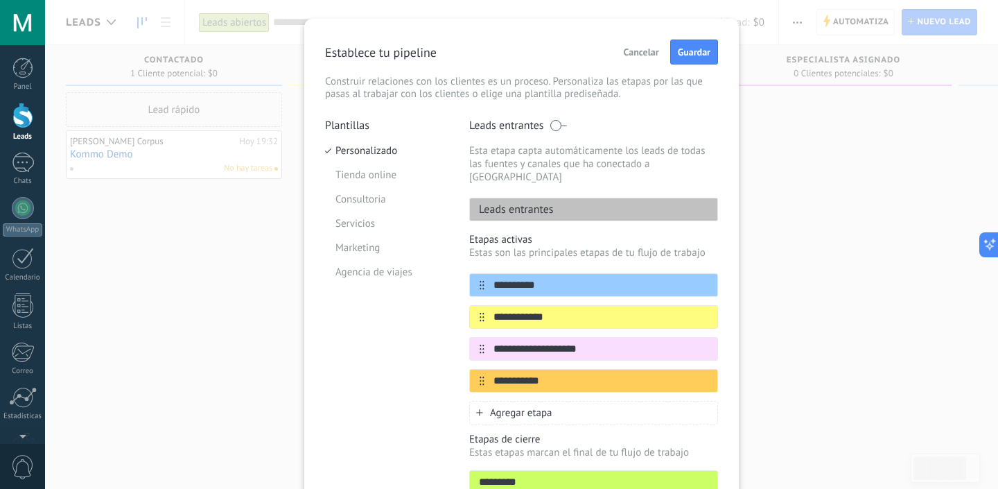
scroll to position [0, 0]
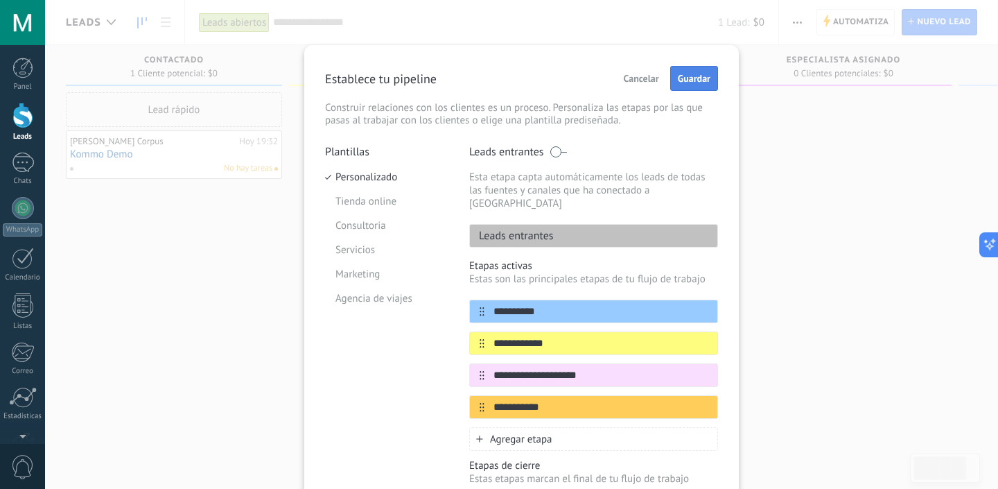
type input "*******"
click at [692, 82] on span "Guardar" at bounding box center [694, 78] width 33 height 10
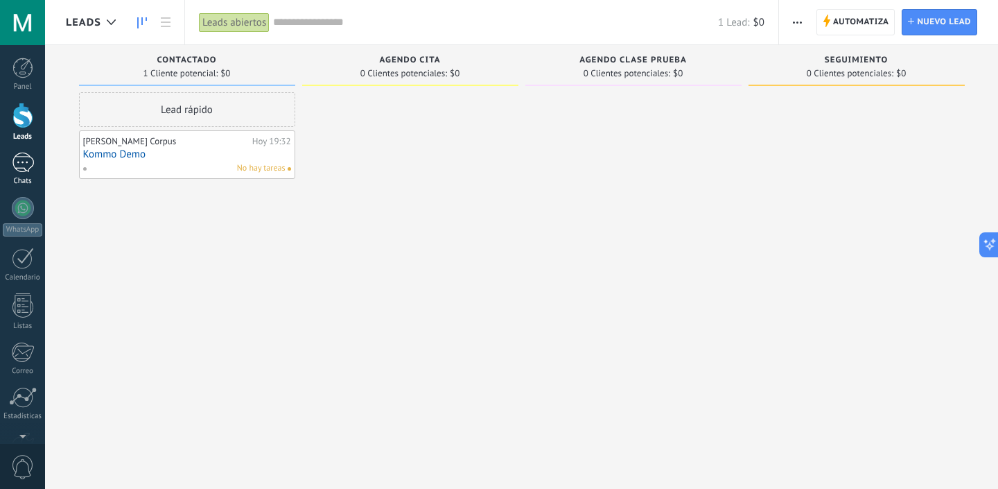
click at [27, 179] on div "Chats" at bounding box center [23, 181] width 40 height 9
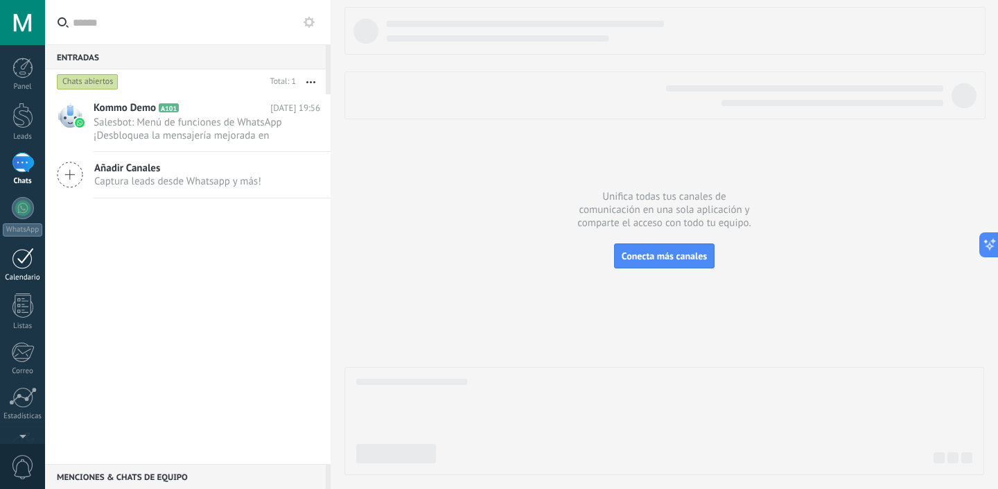
click at [26, 261] on div at bounding box center [23, 257] width 22 height 21
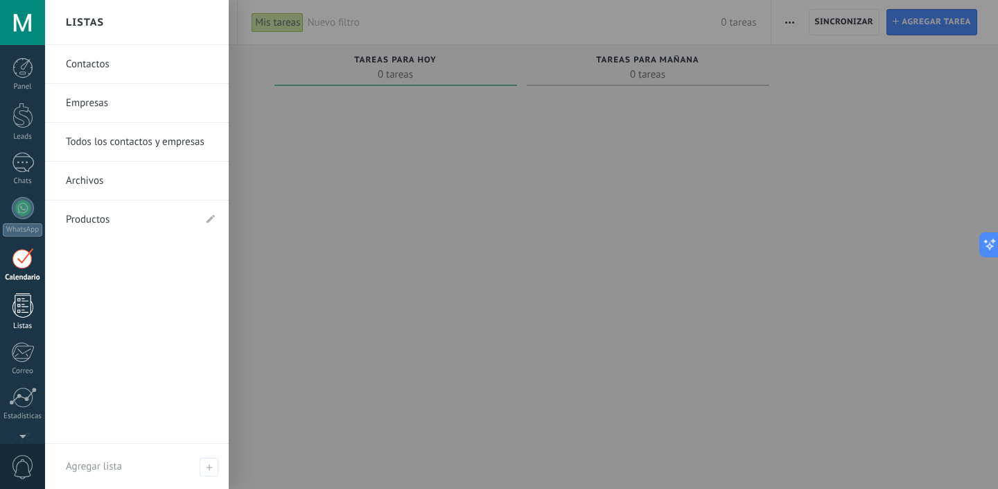
click at [21, 320] on link "Listas" at bounding box center [22, 311] width 45 height 37
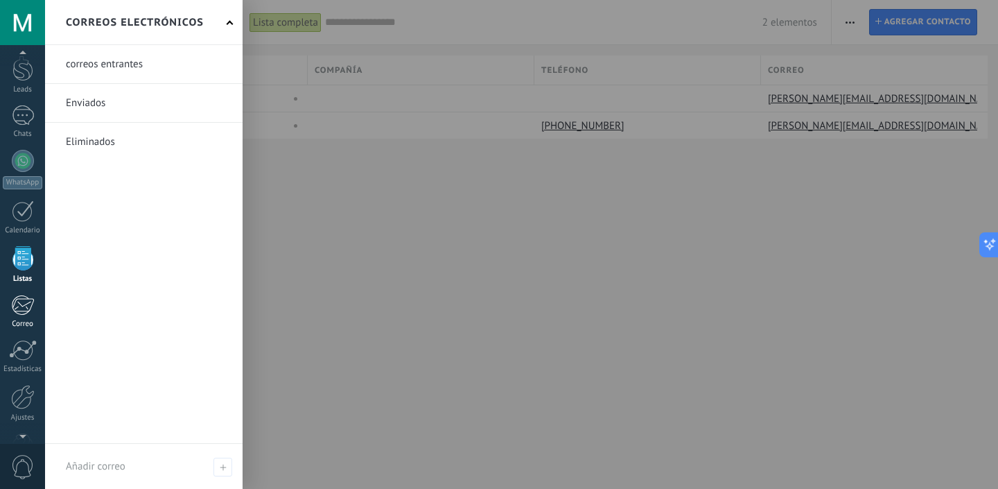
click at [20, 300] on div at bounding box center [22, 305] width 23 height 21
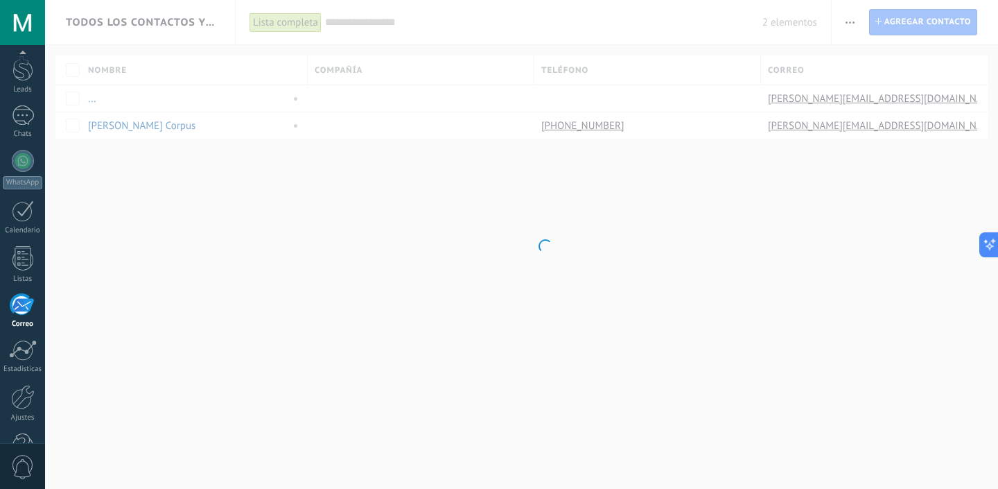
scroll to position [88, 0]
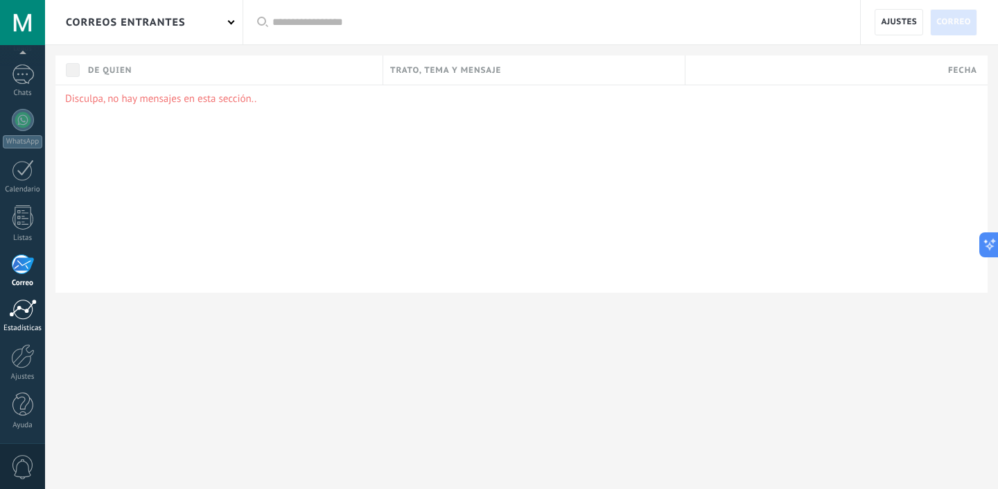
click at [21, 324] on div "Estadísticas" at bounding box center [23, 328] width 40 height 9
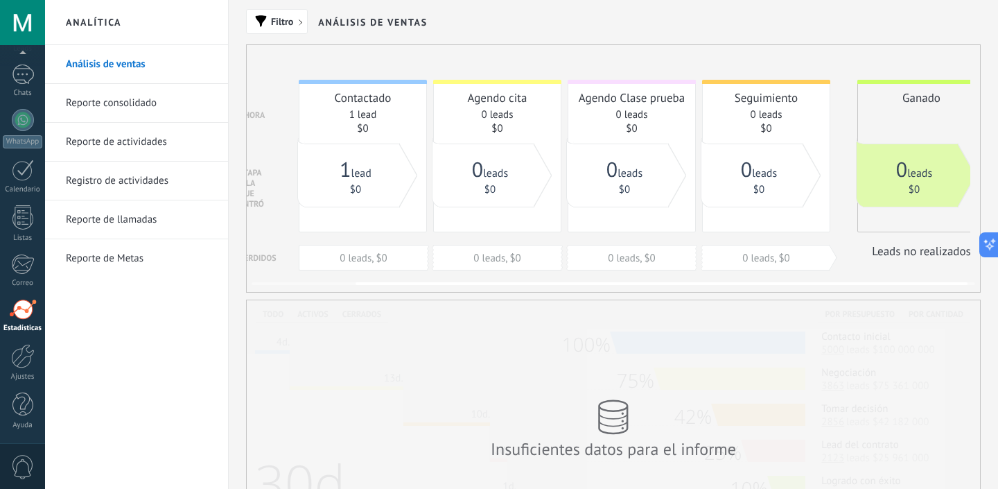
scroll to position [0, 132]
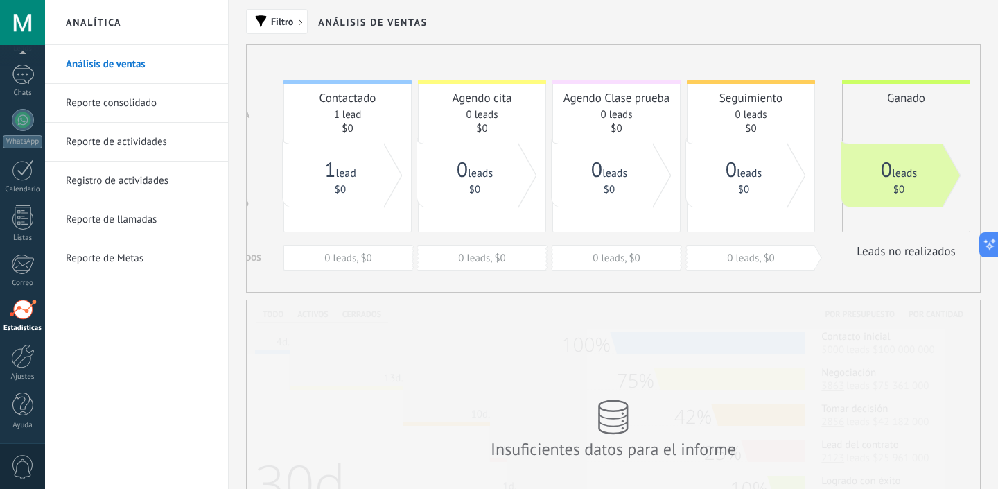
click at [140, 101] on link "Reporte consolidado" at bounding box center [140, 103] width 148 height 39
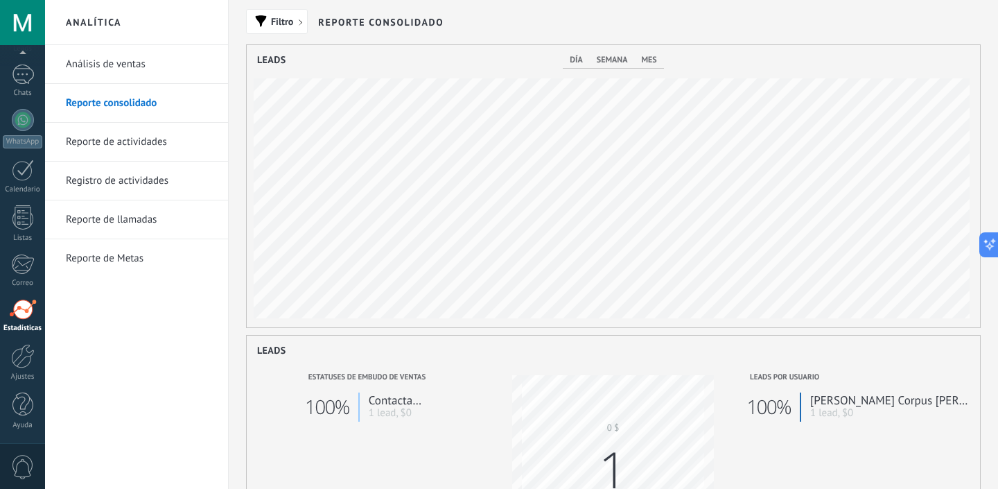
scroll to position [282, 733]
click at [122, 148] on link "Reporte de actividades" at bounding box center [140, 142] width 148 height 39
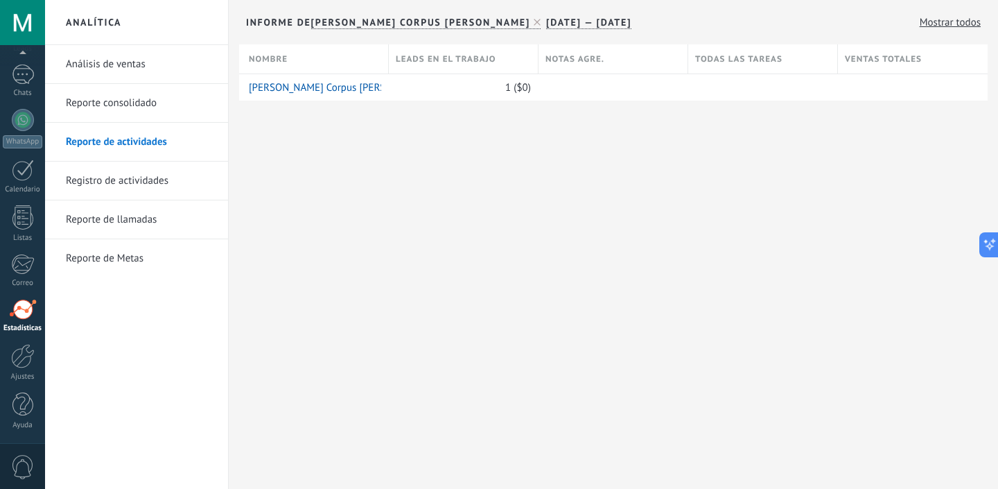
click at [107, 185] on link "Registro de actividades" at bounding box center [140, 181] width 148 height 39
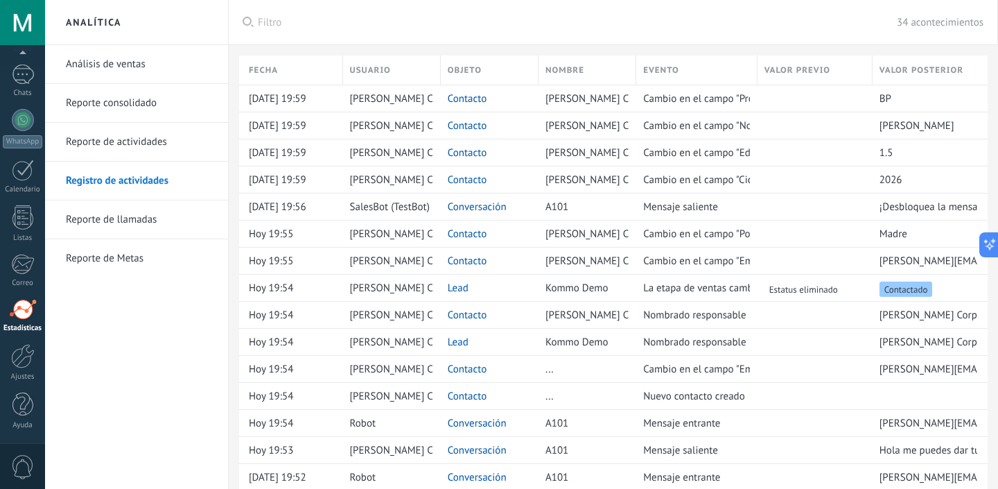
click at [108, 216] on link "Reporte de llamadas" at bounding box center [140, 219] width 148 height 39
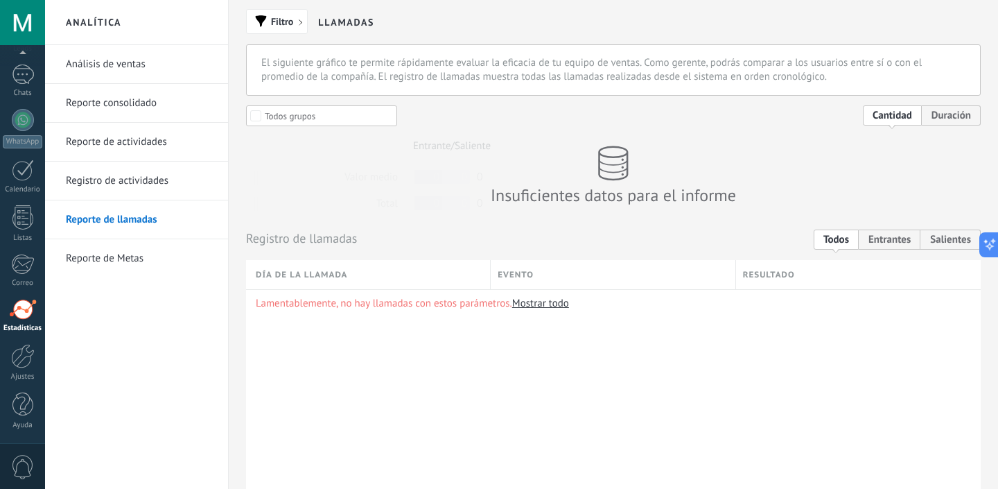
click at [98, 253] on link "Reporte de Metas" at bounding box center [140, 258] width 148 height 39
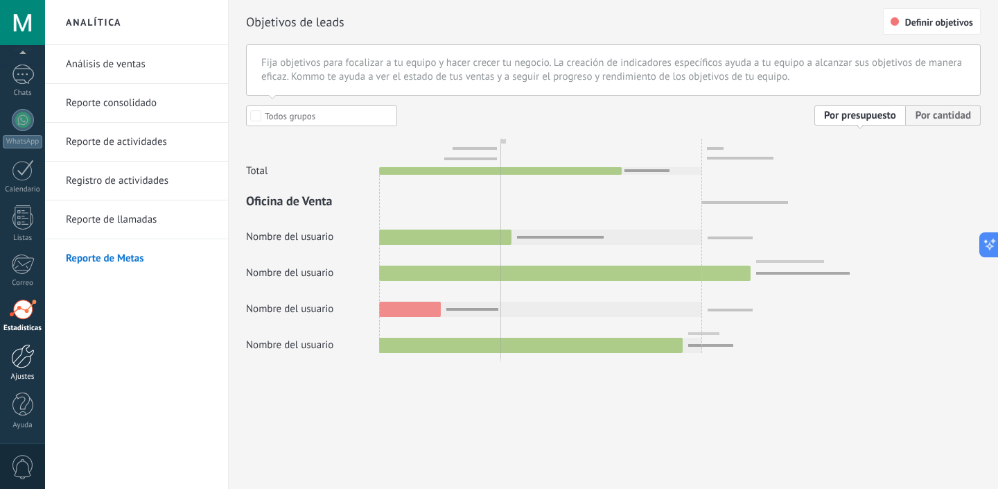
click at [9, 361] on link "Ajustes" at bounding box center [22, 362] width 45 height 37
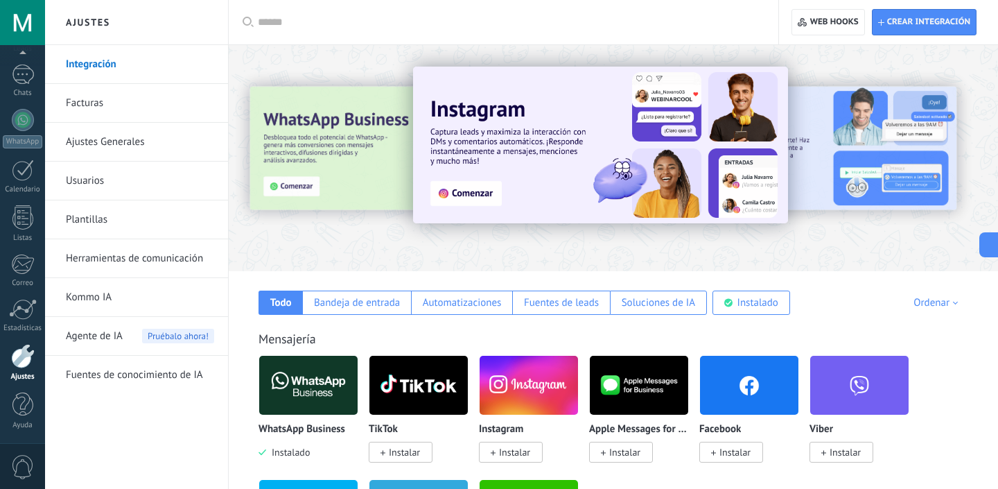
click at [153, 146] on link "Ajustes Generales" at bounding box center [140, 142] width 148 height 39
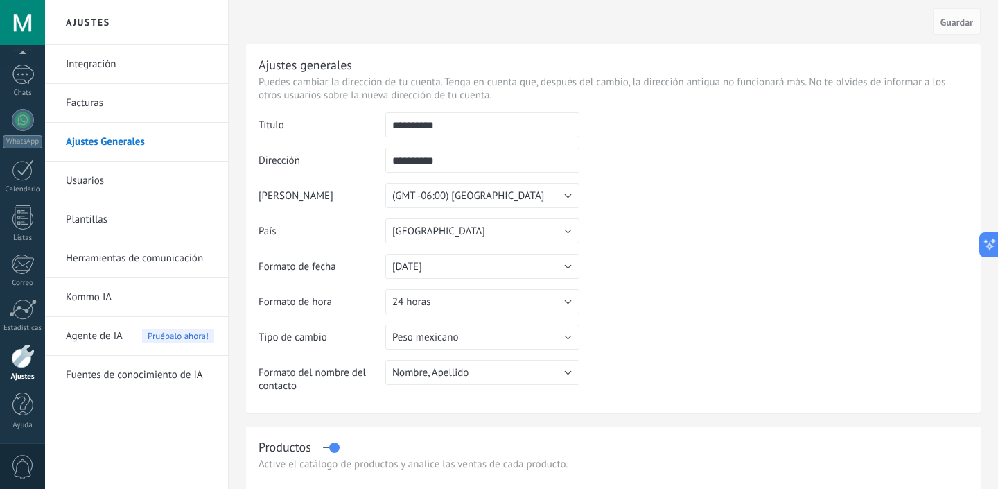
click at [128, 182] on link "Usuarios" at bounding box center [140, 181] width 148 height 39
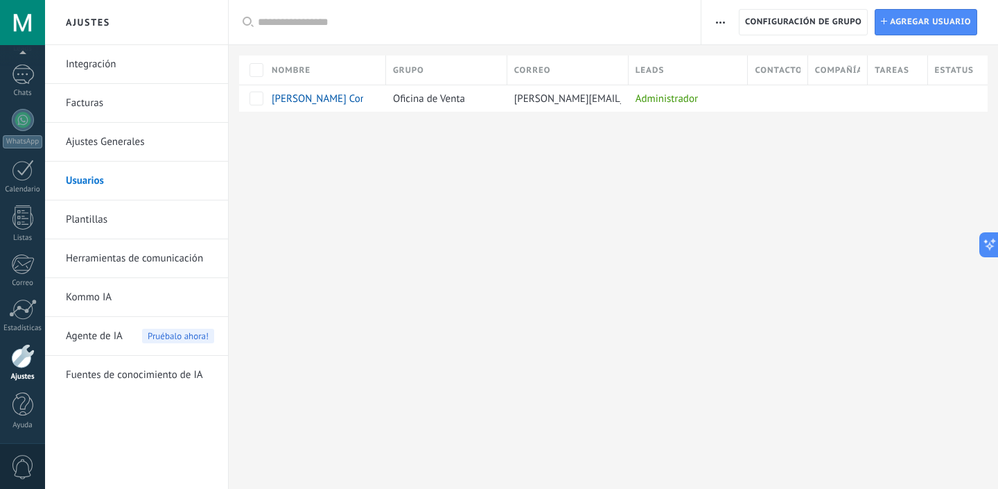
click at [113, 218] on link "Plantillas" at bounding box center [140, 219] width 148 height 39
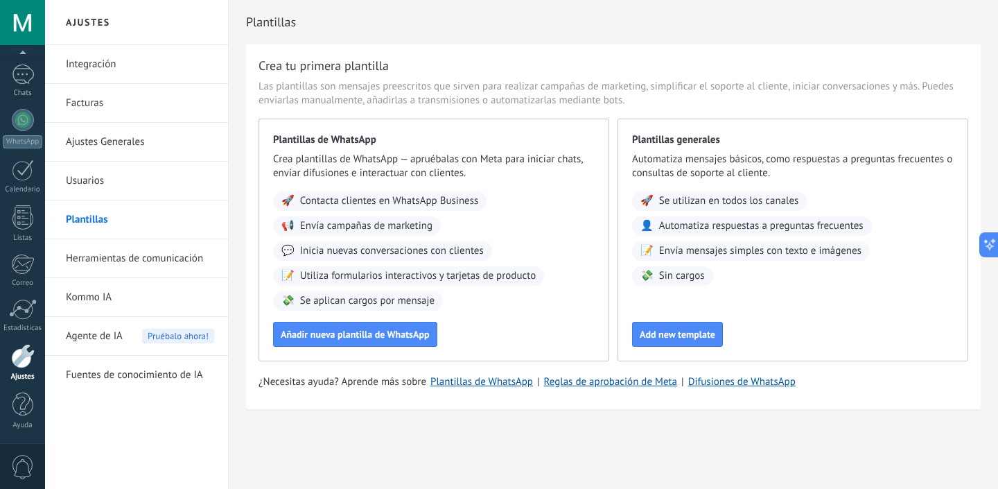
click at [98, 259] on link "Herramientas de comunicación" at bounding box center [140, 258] width 148 height 39
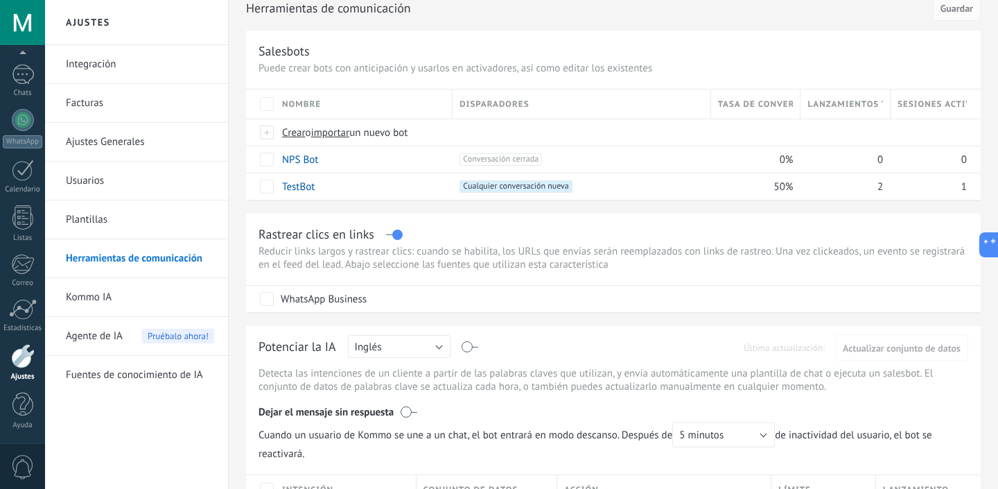
scroll to position [62, 0]
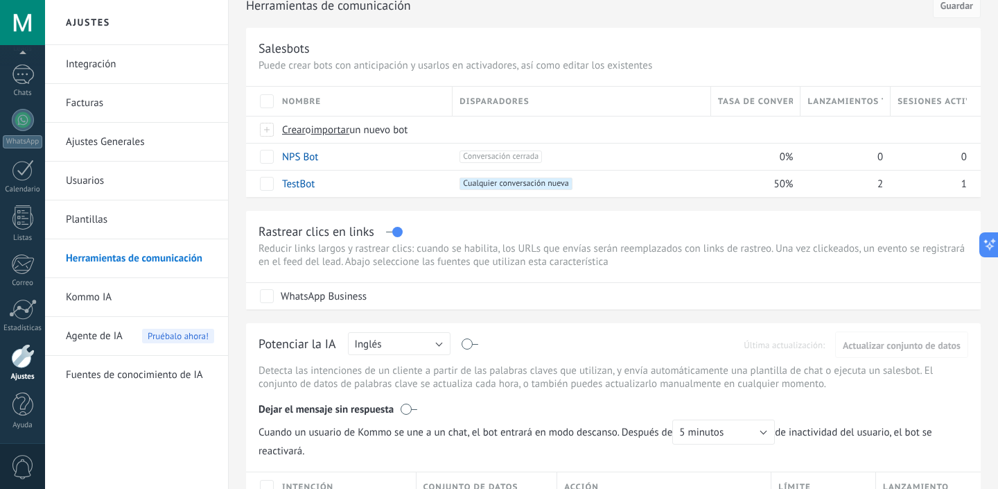
click at [102, 303] on link "Kommo IA" at bounding box center [140, 297] width 148 height 39
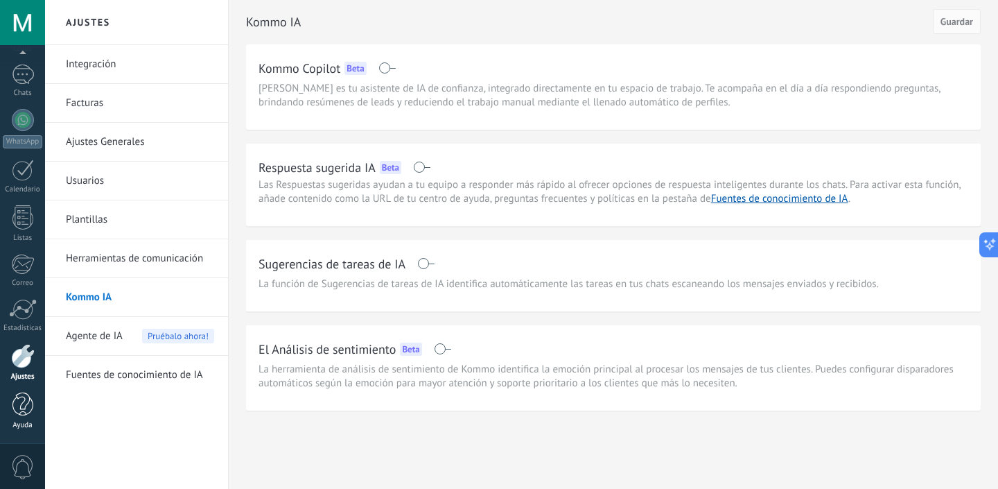
click at [19, 407] on div at bounding box center [22, 404] width 21 height 24
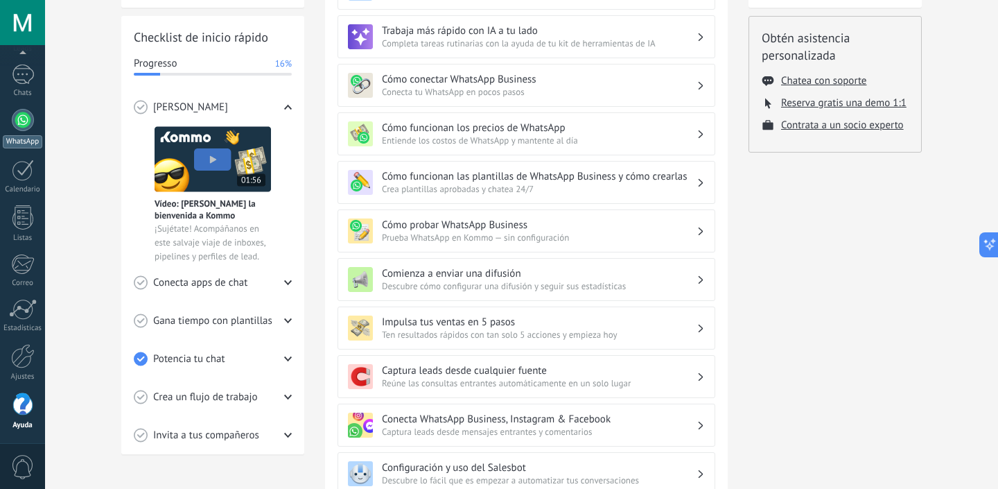
scroll to position [197, 0]
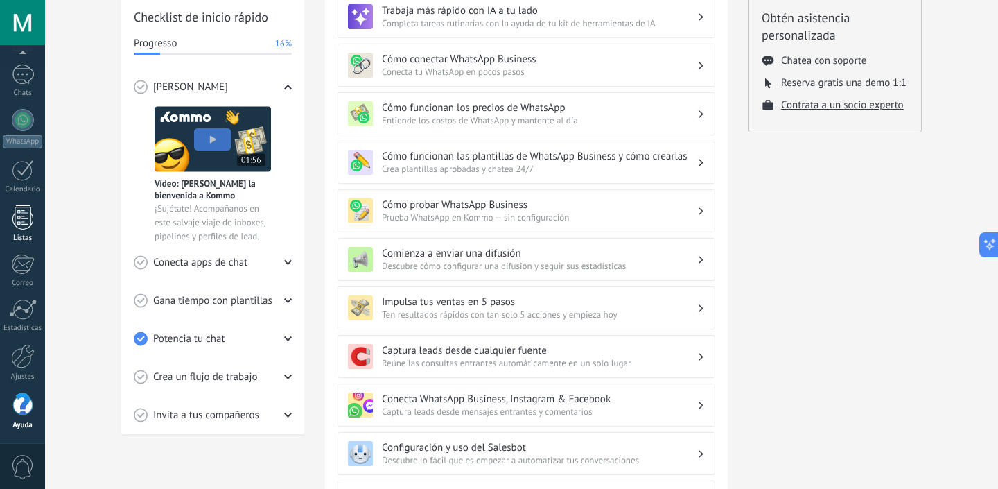
click at [25, 208] on div at bounding box center [22, 217] width 21 height 24
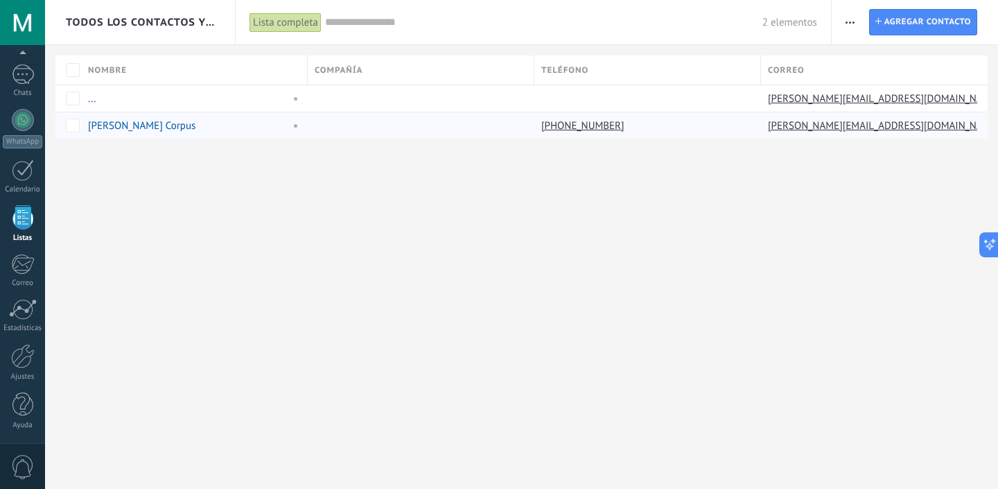
scroll to position [86, 0]
click at [365, 18] on input "text" at bounding box center [543, 22] width 437 height 15
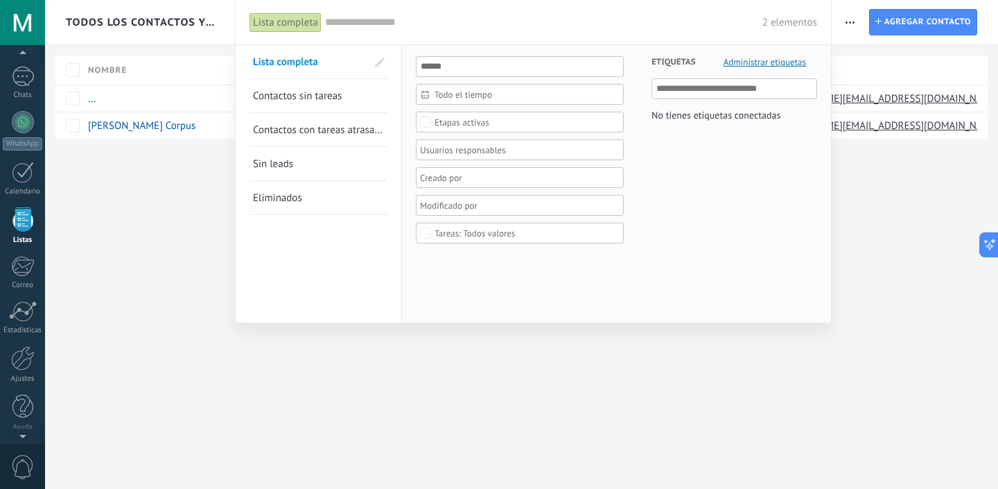
click at [313, 100] on span "Contactos sin tareas" at bounding box center [297, 95] width 89 height 13
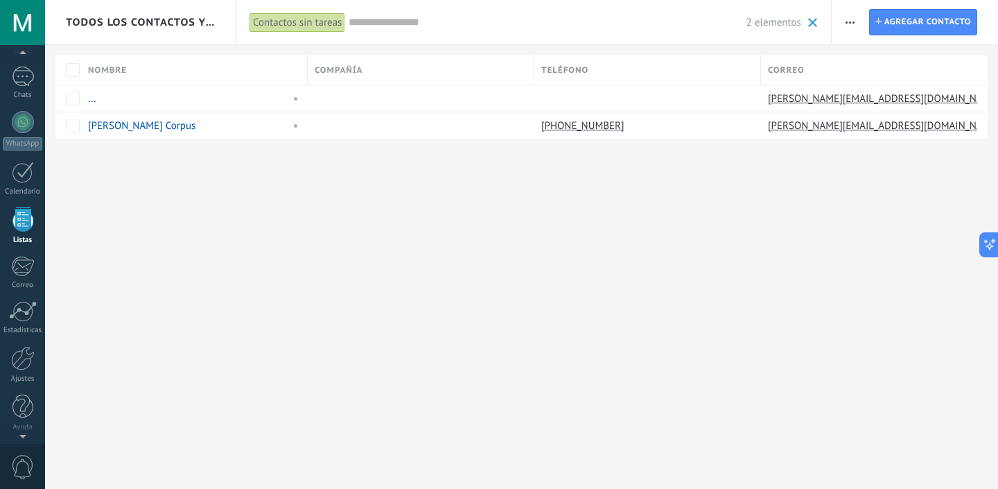
click at [316, 27] on div "Contactos sin tareas" at bounding box center [298, 22] width 96 height 20
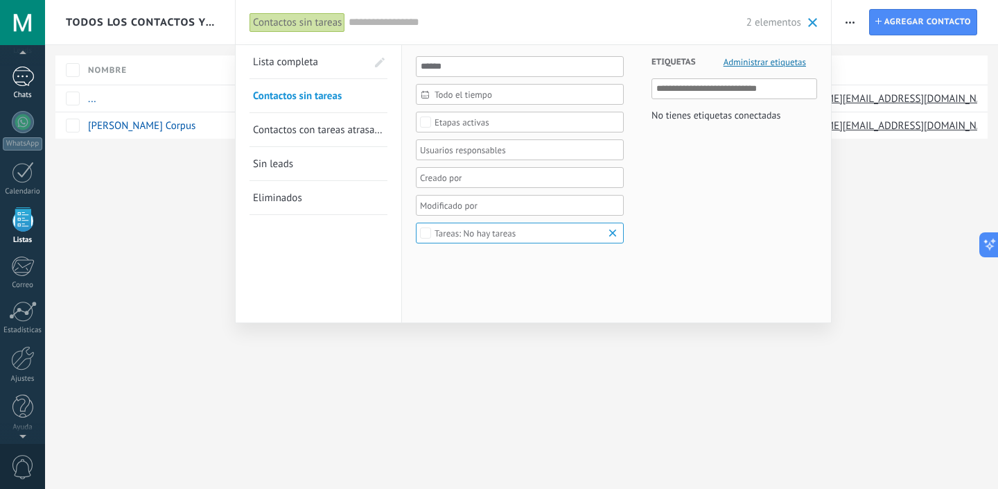
click at [30, 85] on div "1" at bounding box center [23, 77] width 22 height 20
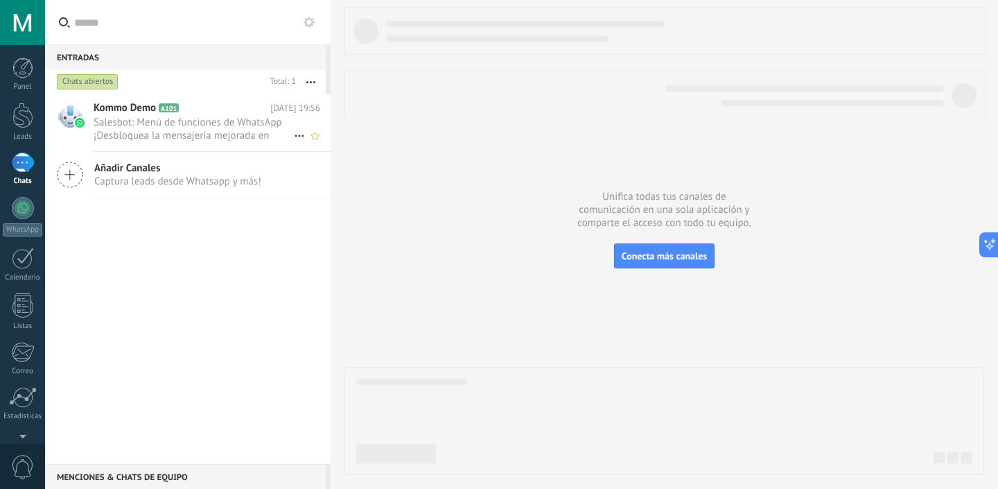
click at [165, 127] on span "Salesbot: Menú de funciones de WhatsApp ¡Desbloquea la mensajería mejorada en W…" at bounding box center [194, 129] width 200 height 26
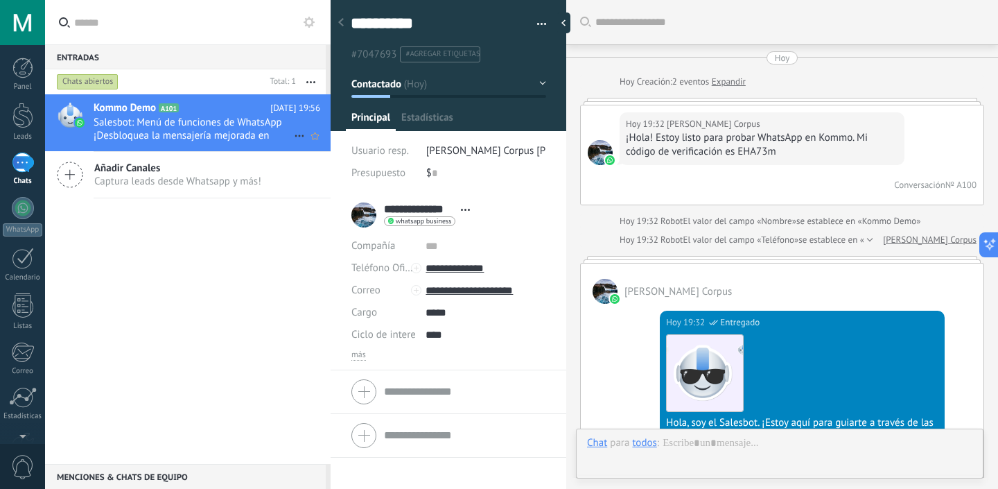
scroll to position [2136, 0]
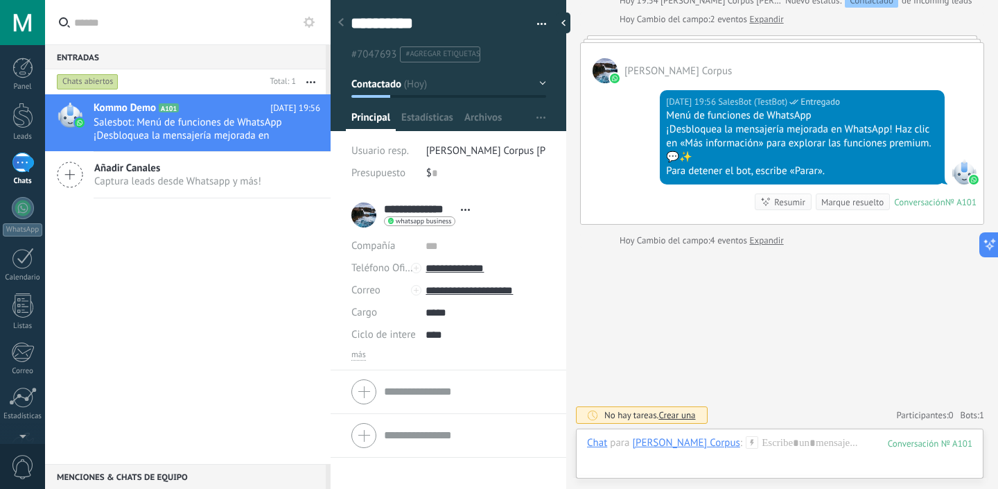
click at [451, 58] on span "#agregar etiquetas" at bounding box center [443, 54] width 74 height 10
click at [431, 62] on ul "#7047693" at bounding box center [445, 54] width 193 height 19
click at [437, 80] on button "Contactado" at bounding box center [448, 83] width 195 height 25
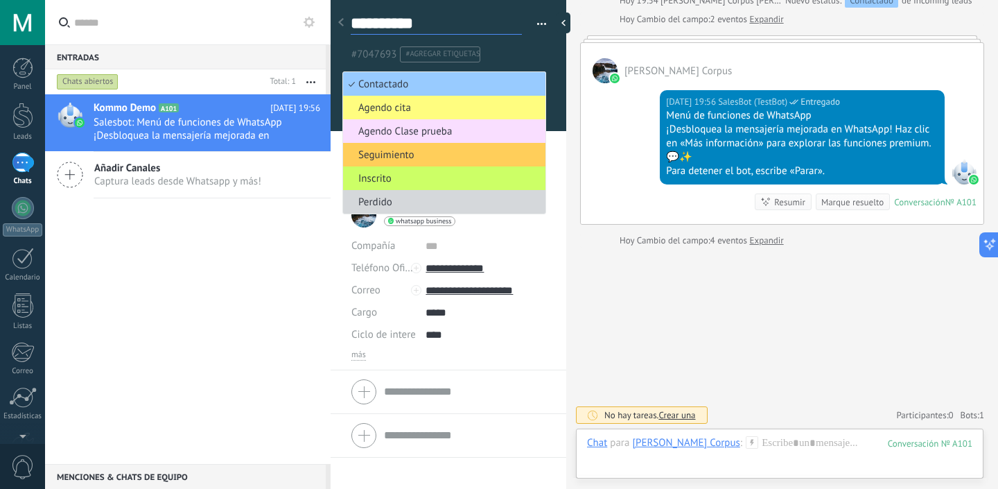
click at [483, 21] on textarea "**********" at bounding box center [436, 23] width 171 height 21
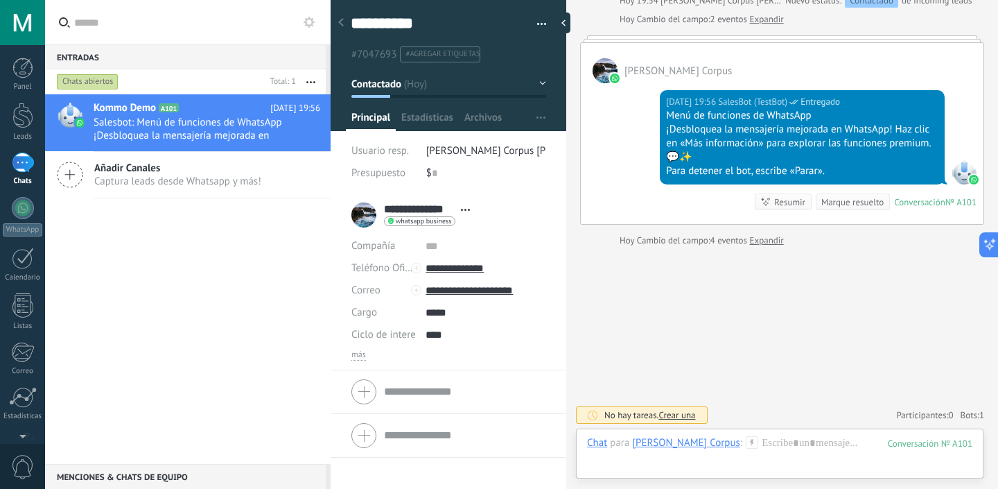
click at [541, 22] on button "button" at bounding box center [537, 24] width 20 height 21
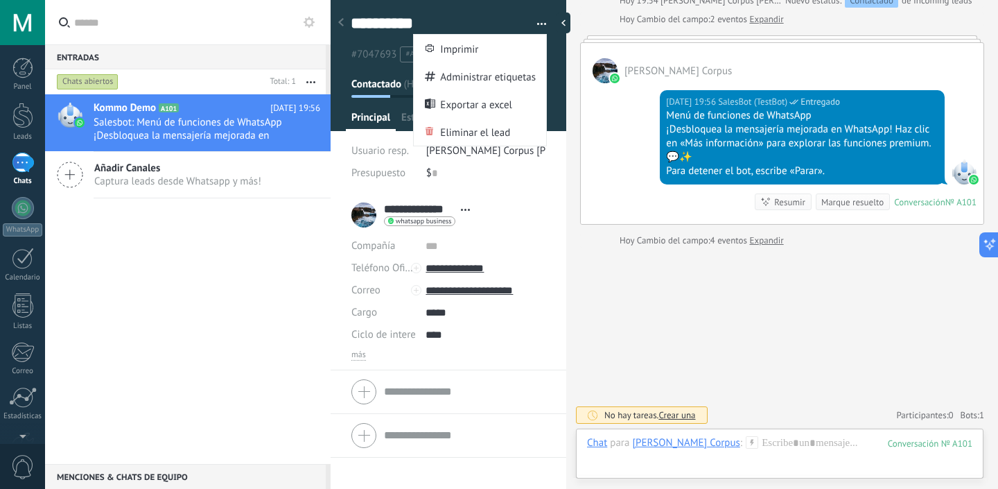
click at [541, 22] on button "button" at bounding box center [537, 24] width 20 height 21
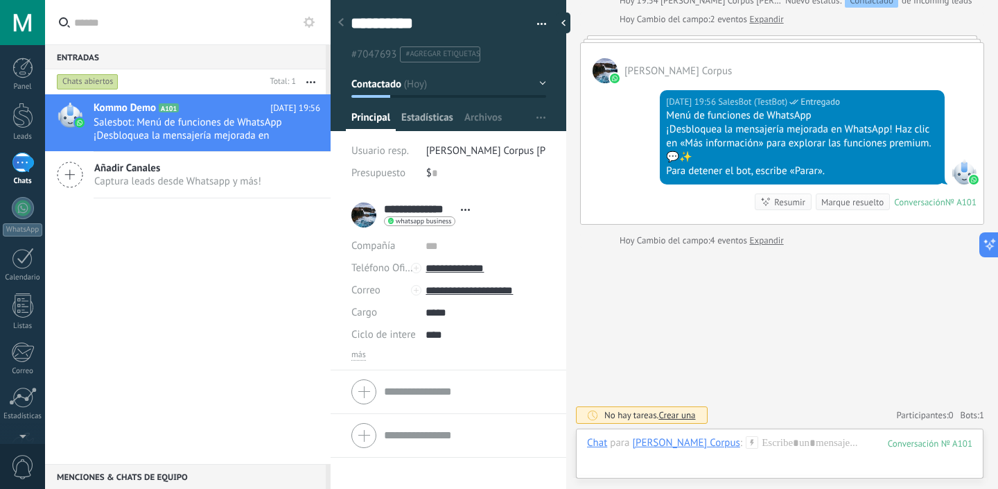
click at [441, 117] on span "Estadísticas" at bounding box center [427, 121] width 52 height 20
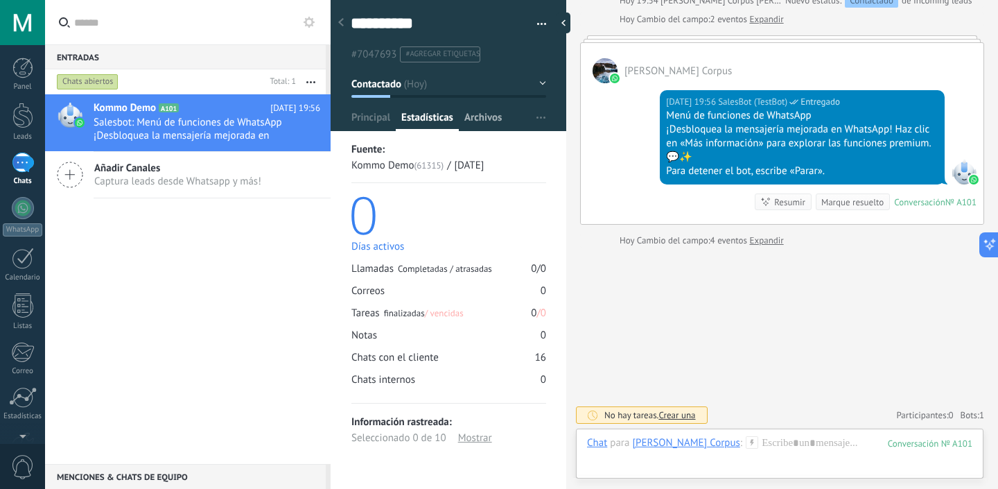
click at [487, 116] on span "Archivos" at bounding box center [482, 121] width 37 height 20
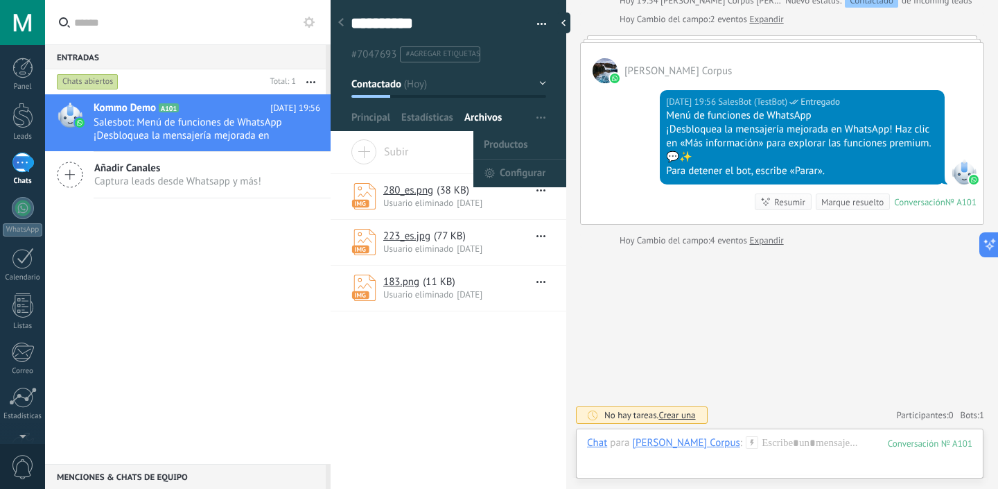
click at [538, 117] on icon "button" at bounding box center [541, 117] width 9 height 2
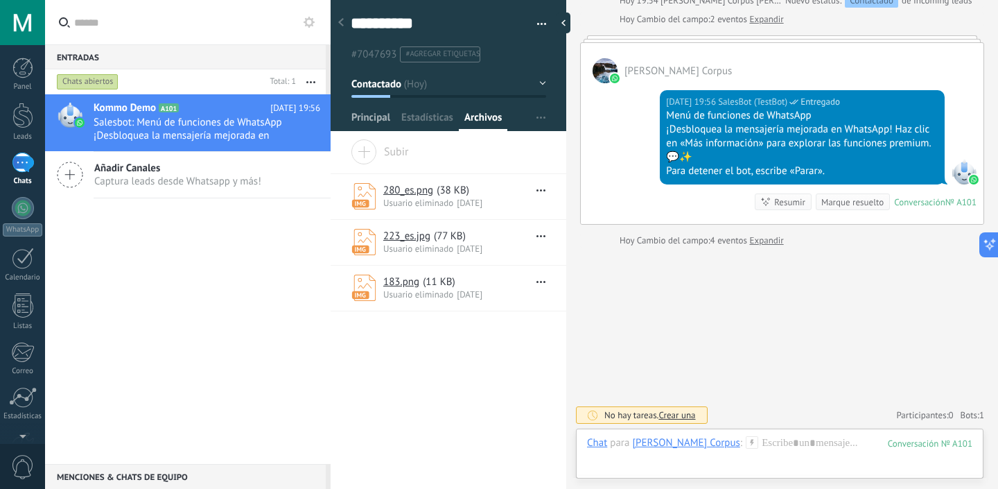
click at [374, 112] on span "Principal" at bounding box center [370, 121] width 39 height 20
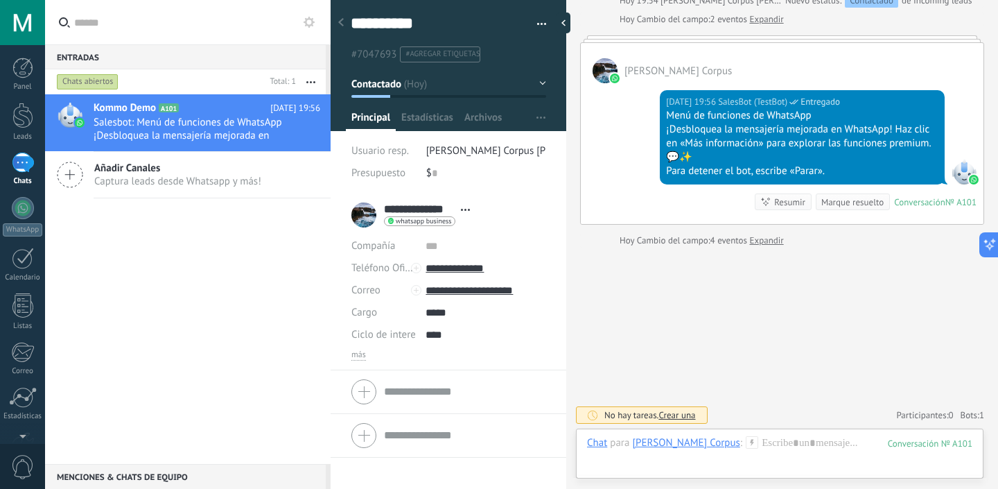
click at [465, 153] on span "[PERSON_NAME] Corpus [PERSON_NAME]" at bounding box center [518, 150] width 185 height 13
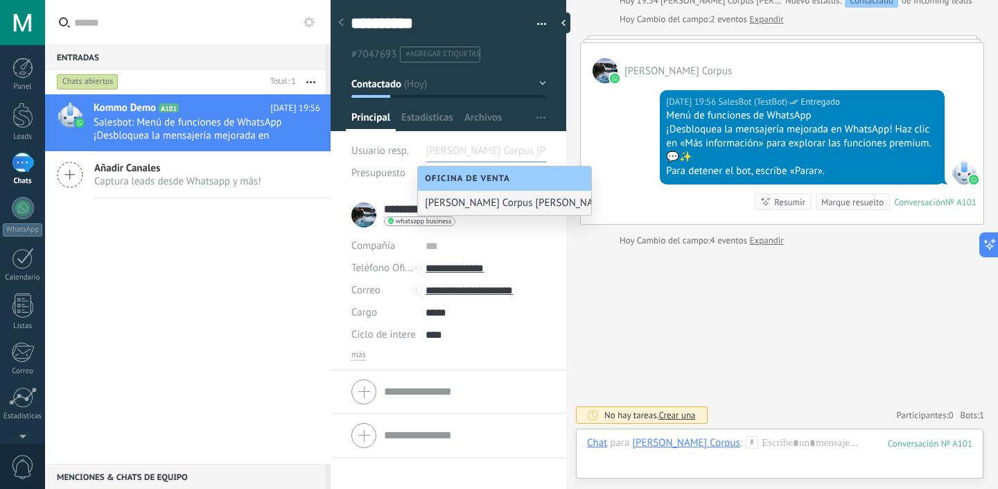
click at [385, 146] on span "Usuario resp." at bounding box center [380, 150] width 58 height 13
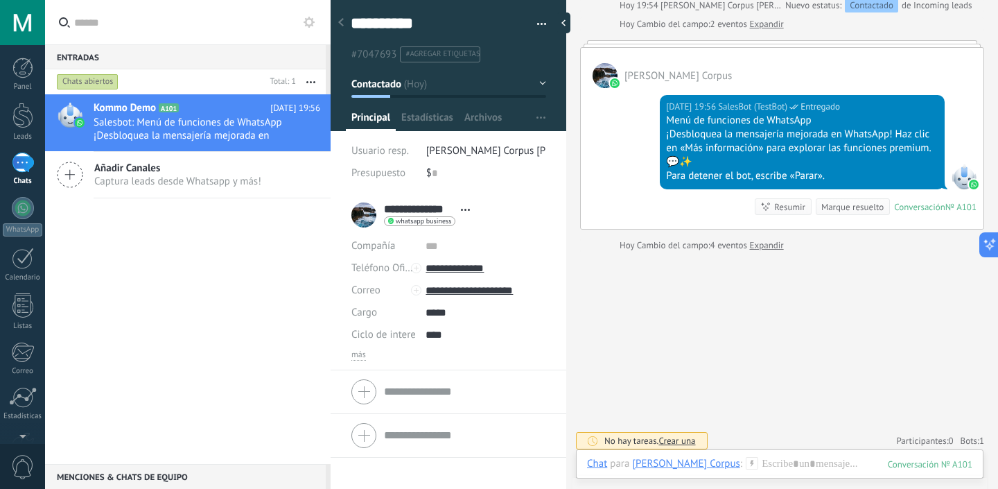
scroll to position [2136, 0]
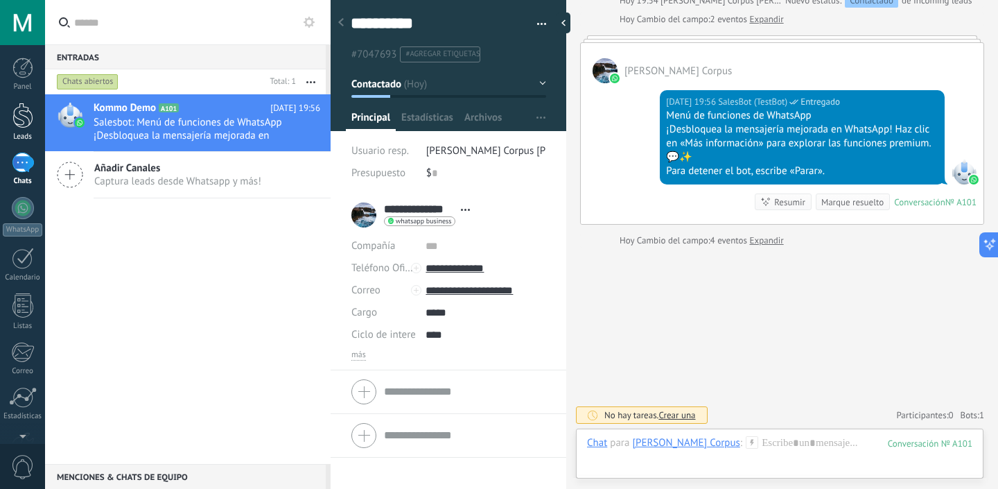
click at [24, 108] on div at bounding box center [22, 116] width 21 height 26
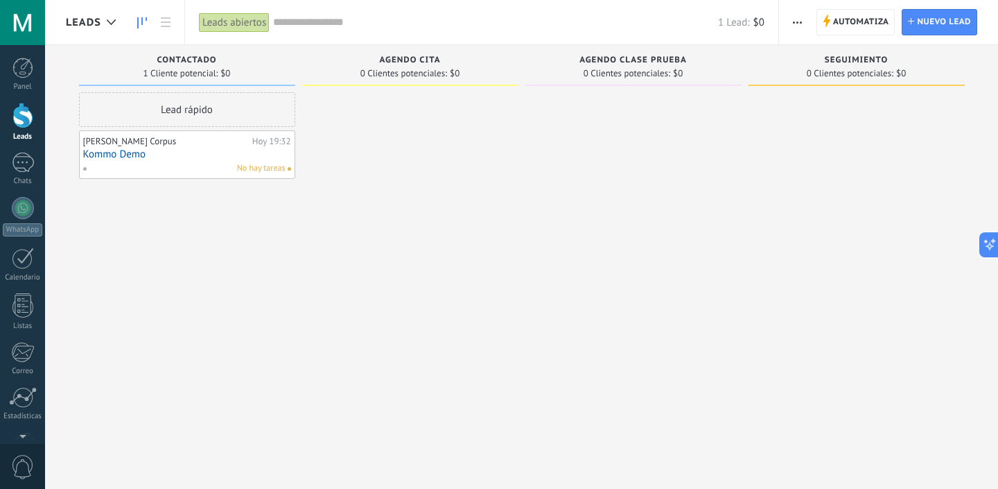
click at [187, 155] on link "Kommo Demo" at bounding box center [187, 154] width 208 height 12
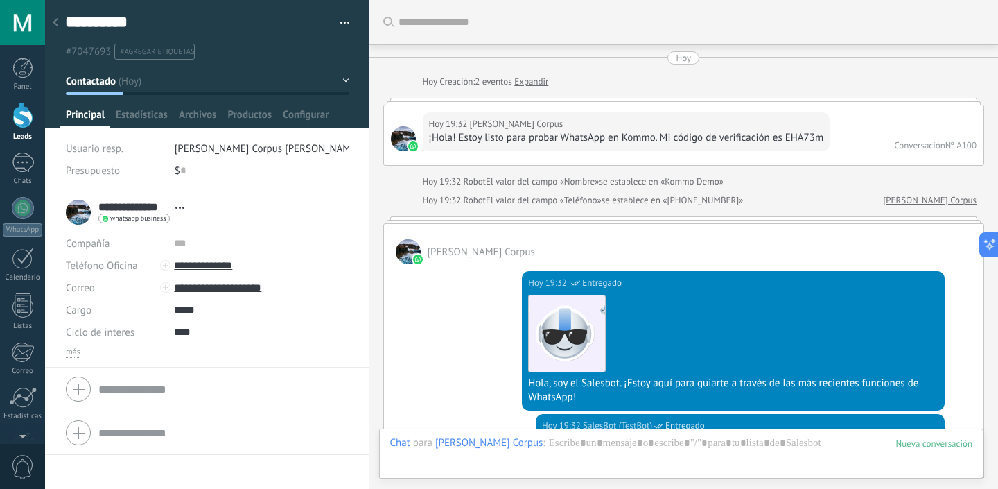
scroll to position [1958, 0]
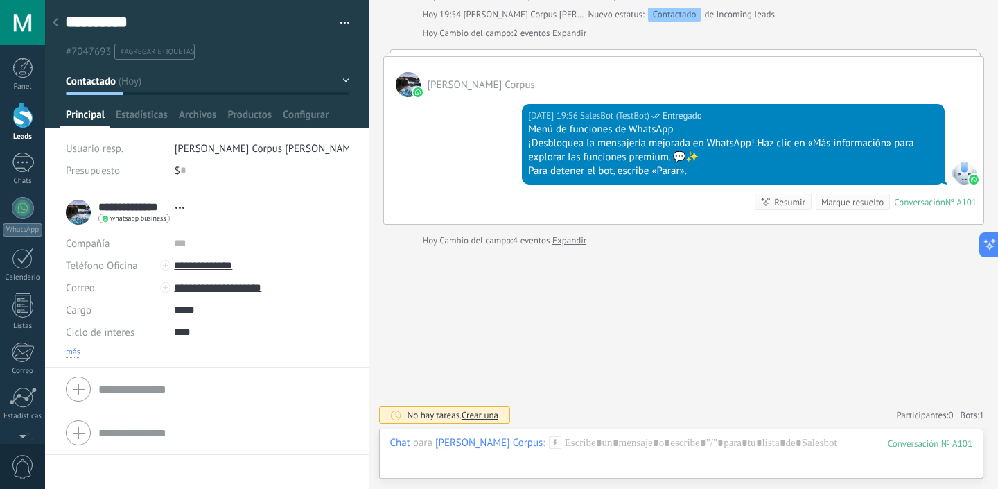
click at [72, 352] on span "más" at bounding box center [73, 352] width 15 height 11
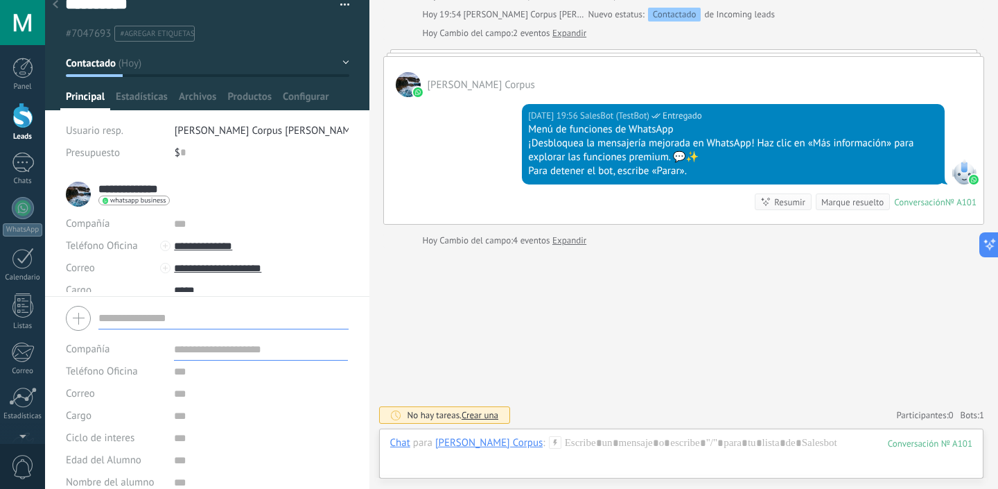
click at [110, 421] on form "Compañía Teléfono Oficina Ofic. directo Celular Fax Casa Otro Teléfono Oficina …" at bounding box center [207, 415] width 283 height 229
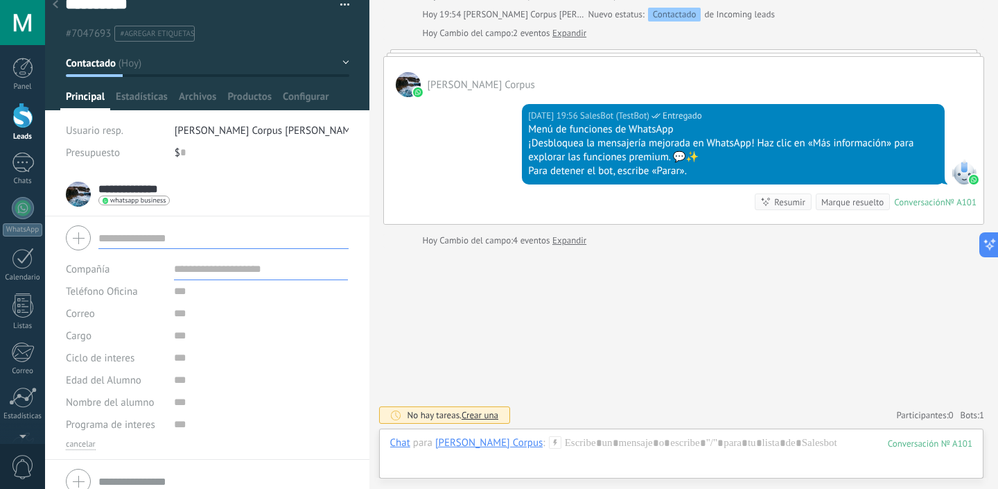
scroll to position [33, 0]
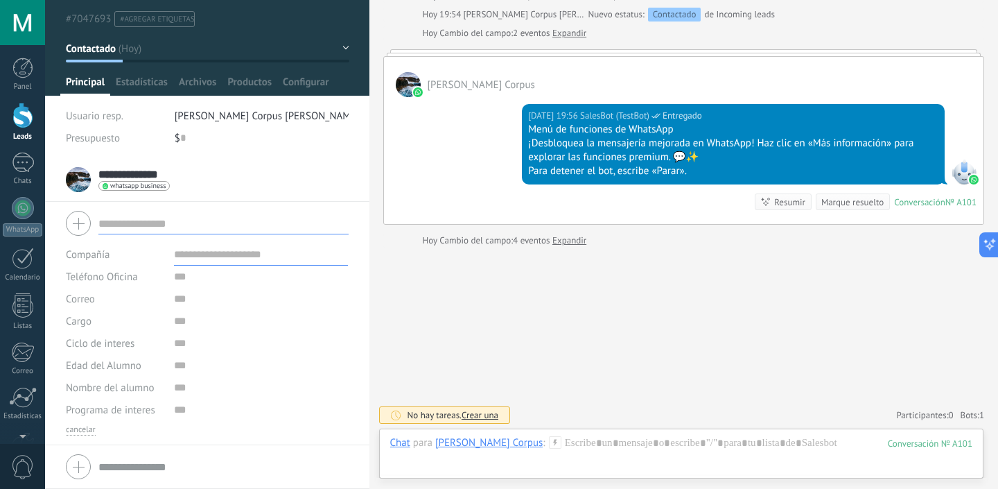
click at [125, 466] on input "text" at bounding box center [223, 466] width 250 height 22
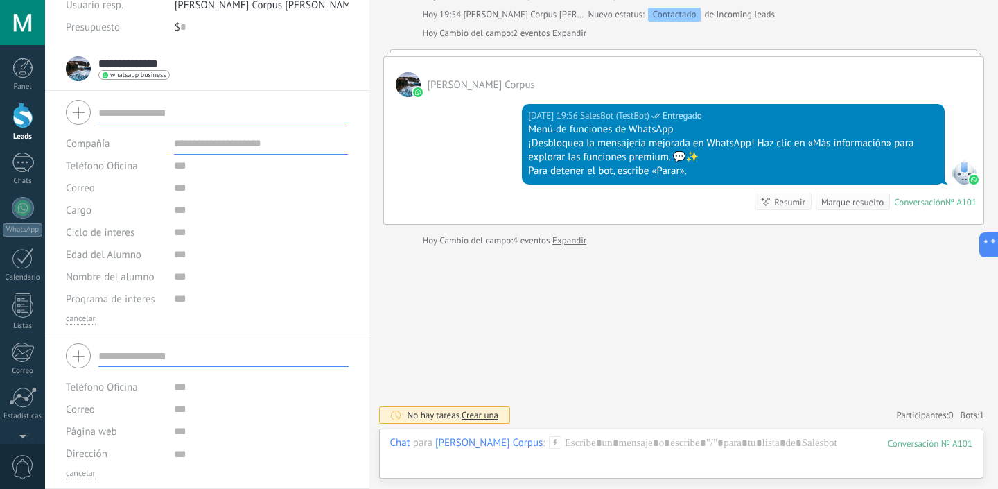
scroll to position [0, 0]
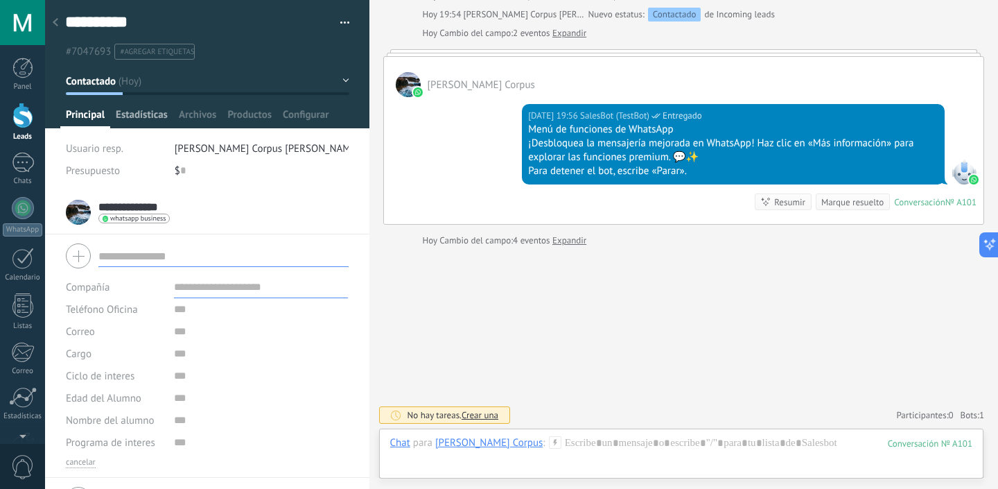
click at [164, 116] on span "Estadísticas" at bounding box center [142, 118] width 52 height 20
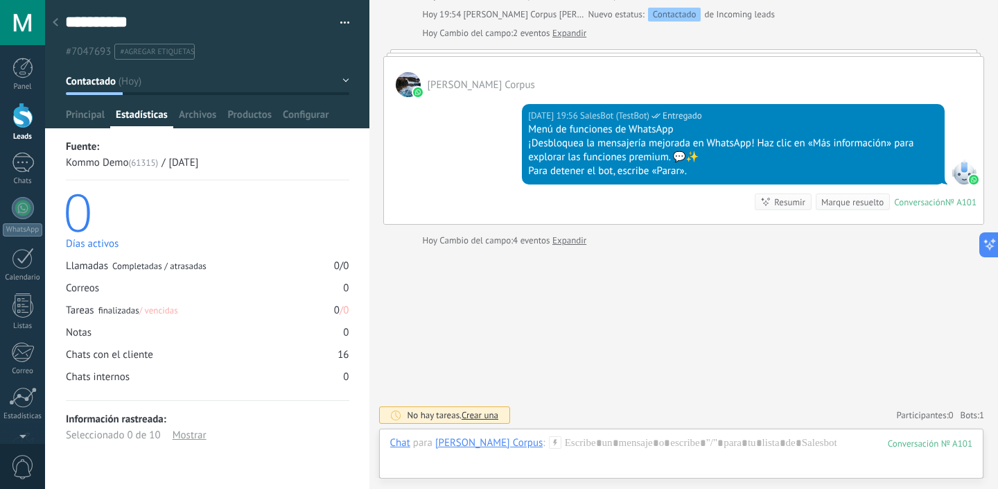
click at [211, 270] on div "Llamadas Completadas / atrasadas 0 / 0" at bounding box center [208, 265] width 284 height 13
click at [111, 310] on div "finalizadas / vencidas" at bounding box center [138, 310] width 80 height 12
click at [173, 311] on span "/ vencidas" at bounding box center [158, 310] width 39 height 12
click at [107, 330] on div "Notas 0" at bounding box center [208, 332] width 284 height 13
click at [103, 339] on div "Notas 0" at bounding box center [208, 332] width 284 height 13
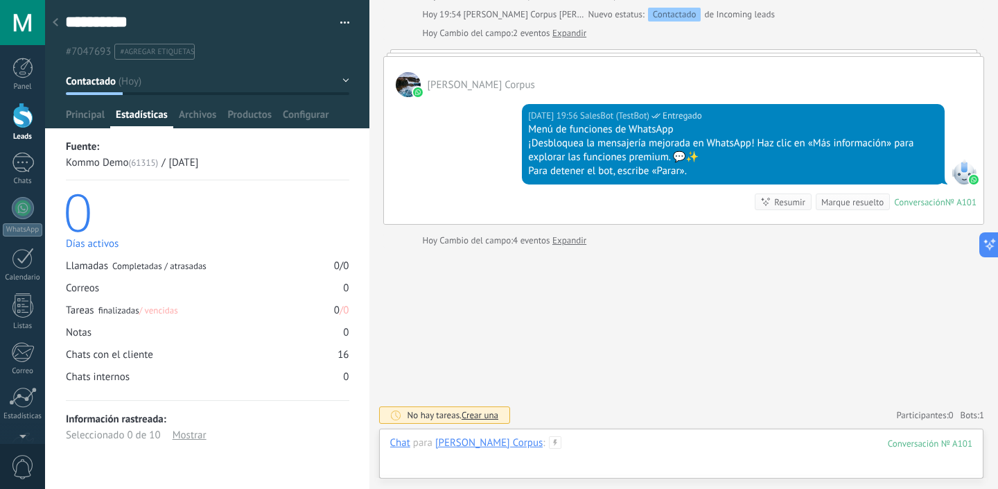
click at [541, 447] on div at bounding box center [681, 457] width 583 height 42
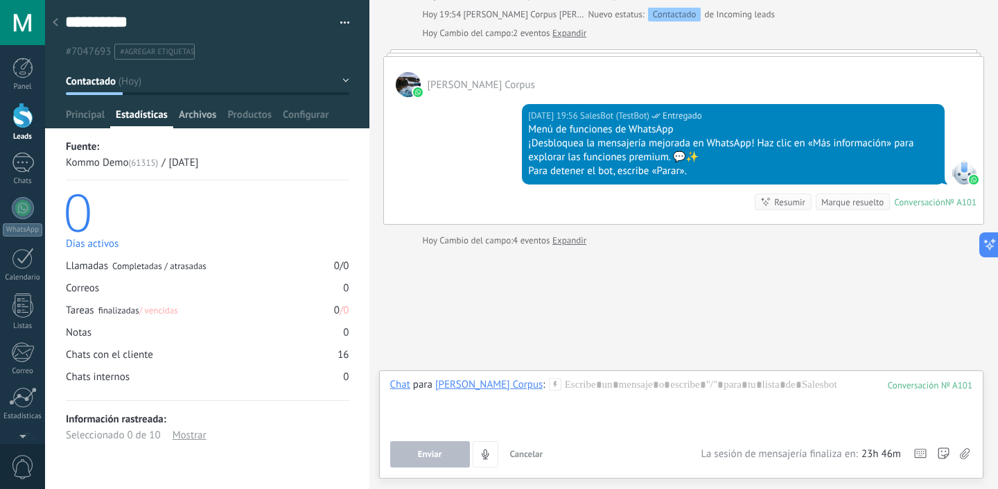
click at [207, 114] on span "Archivos" at bounding box center [197, 118] width 37 height 20
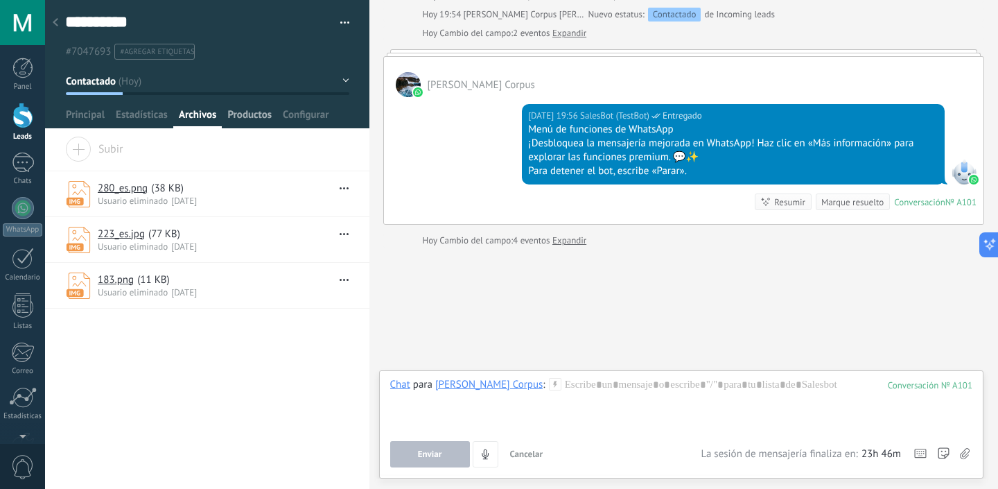
click at [254, 113] on span "Productos" at bounding box center [249, 118] width 44 height 20
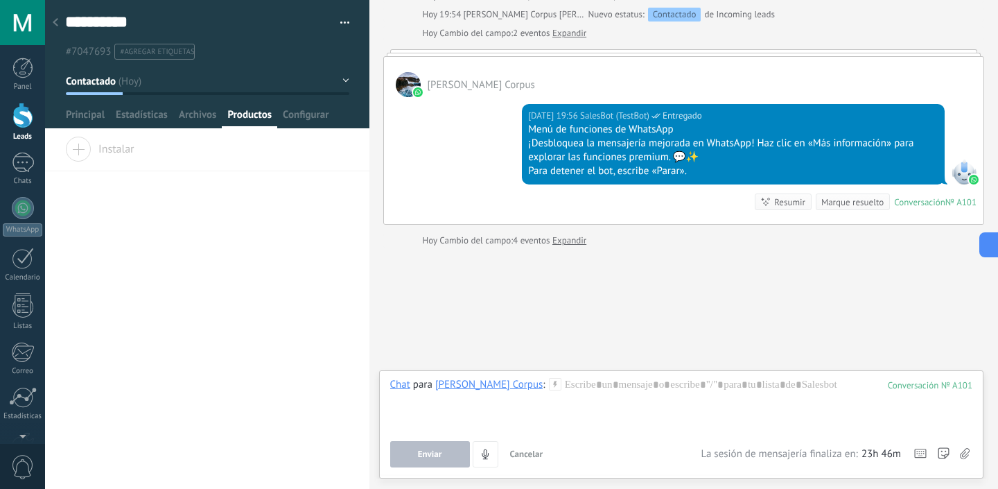
click at [204, 152] on div "Instalar" at bounding box center [207, 154] width 324 height 35
click at [86, 150] on span "Instalar" at bounding box center [99, 146] width 69 height 19
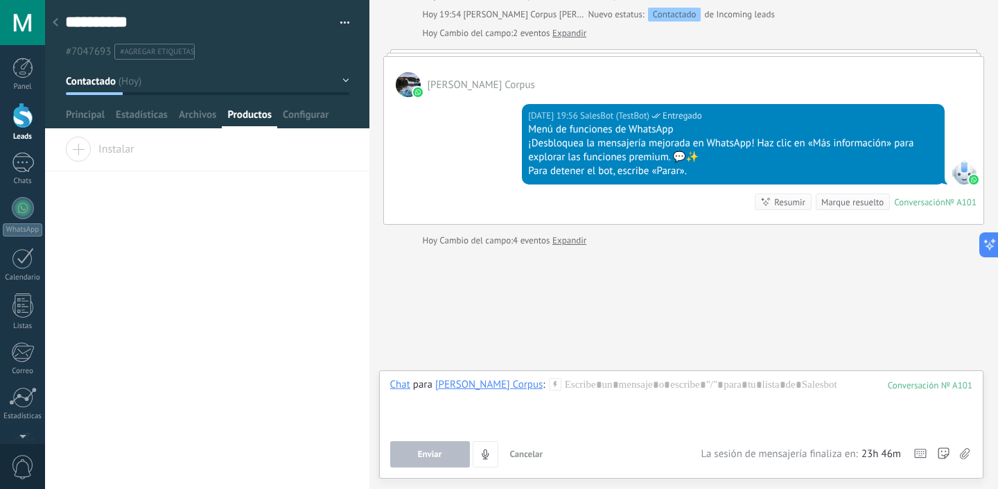
click at [53, 24] on use at bounding box center [56, 22] width 6 height 8
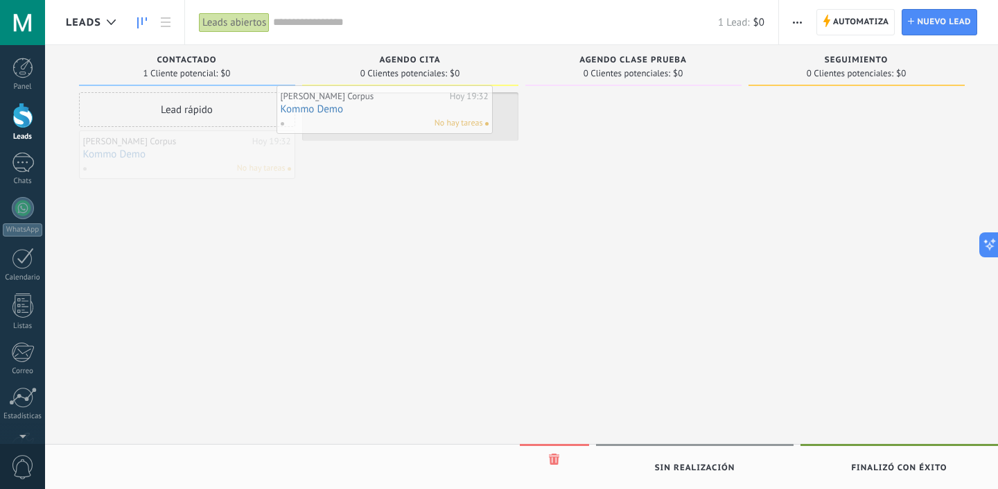
drag, startPoint x: 216, startPoint y: 158, endPoint x: 413, endPoint y: 113, distance: 202.7
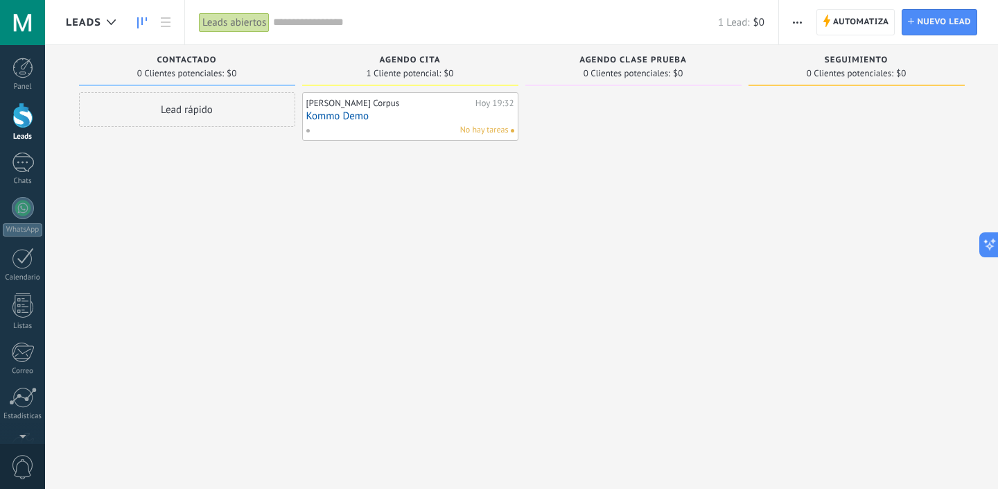
click at [401, 104] on div "[PERSON_NAME] Corpus" at bounding box center [389, 103] width 166 height 11
click at [491, 130] on span "No hay tareas" at bounding box center [484, 130] width 49 height 12
click at [796, 22] on icon "button" at bounding box center [797, 22] width 9 height 2
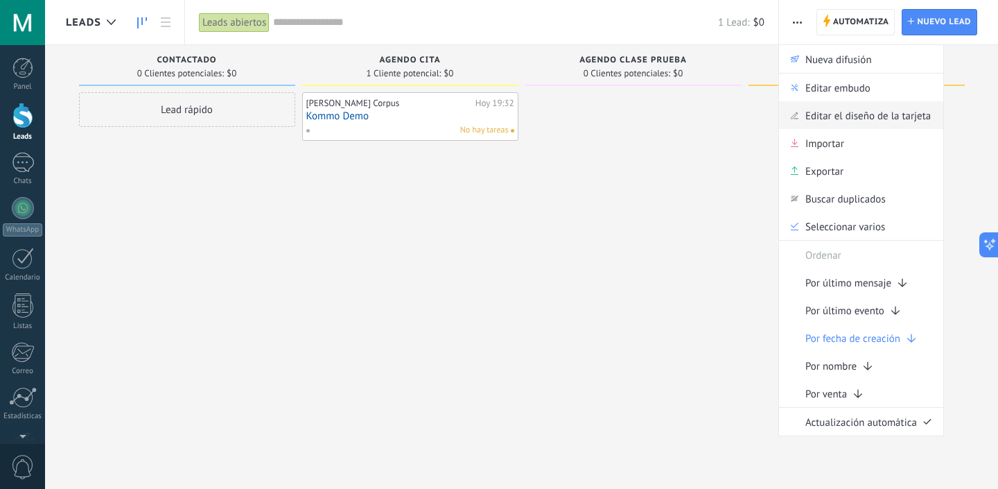
click at [857, 119] on span "Editar el diseño de la tarjeta" at bounding box center [868, 115] width 125 height 28
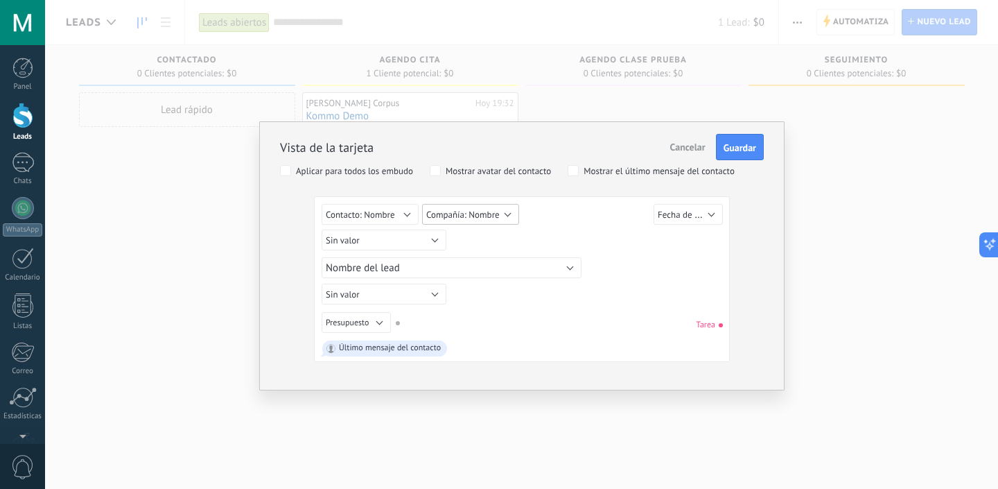
click at [476, 216] on span "Compañía: Nombre" at bounding box center [462, 215] width 73 height 12
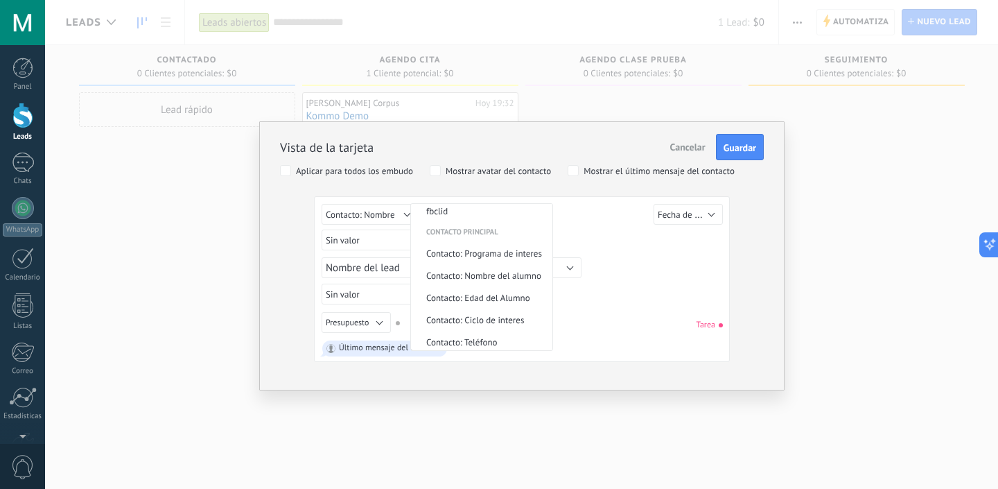
scroll to position [288, 0]
click at [464, 254] on span "Contacto: Programa de interes" at bounding box center [479, 256] width 137 height 12
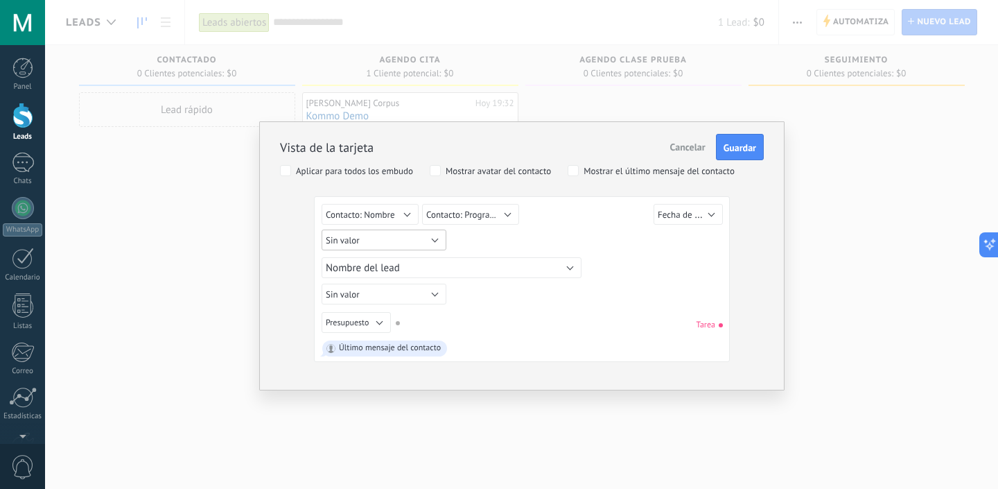
click at [383, 243] on button "Sin valor" at bounding box center [384, 239] width 125 height 21
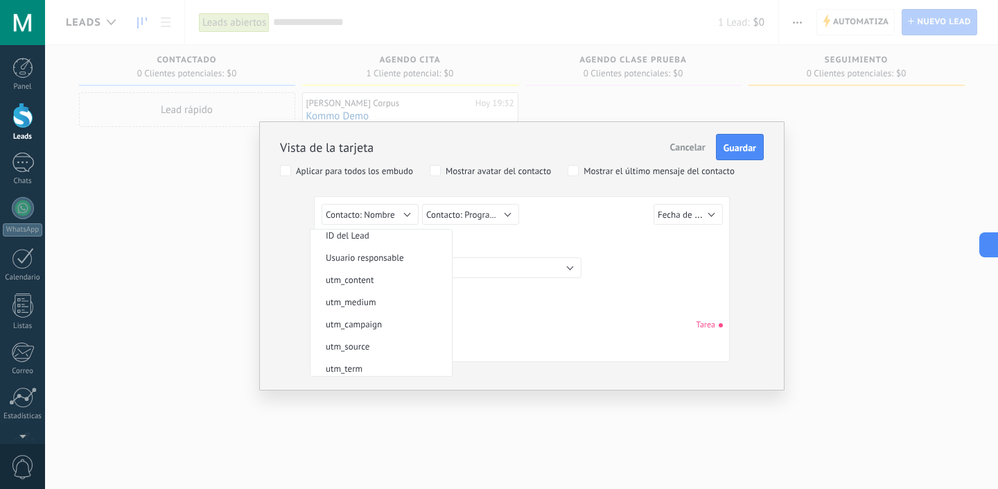
scroll to position [42, 0]
click at [367, 306] on span "utm_medium" at bounding box center [379, 308] width 137 height 12
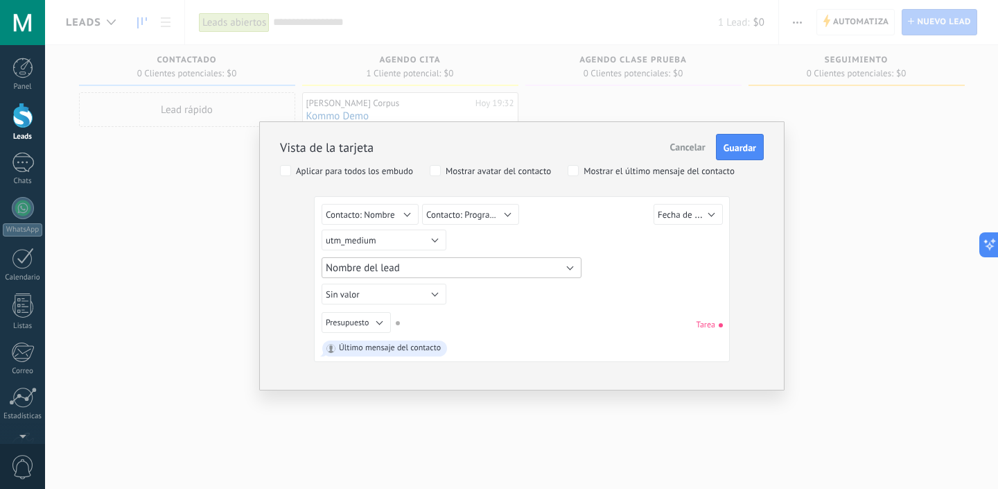
click at [437, 268] on button "Nombre del lead" at bounding box center [452, 267] width 260 height 21
click at [445, 303] on div "Sin valor Lead ID del Lead Nombre del lead Fecha de Creación Presupuesto Usuari…" at bounding box center [522, 281] width 401 height 155
click at [409, 304] on div "Sin valor Lead ID del Lead Nombre del lead Fecha de Creación Presupuesto Usuari…" at bounding box center [522, 281] width 401 height 155
click at [409, 299] on button "Sin valor" at bounding box center [384, 294] width 125 height 21
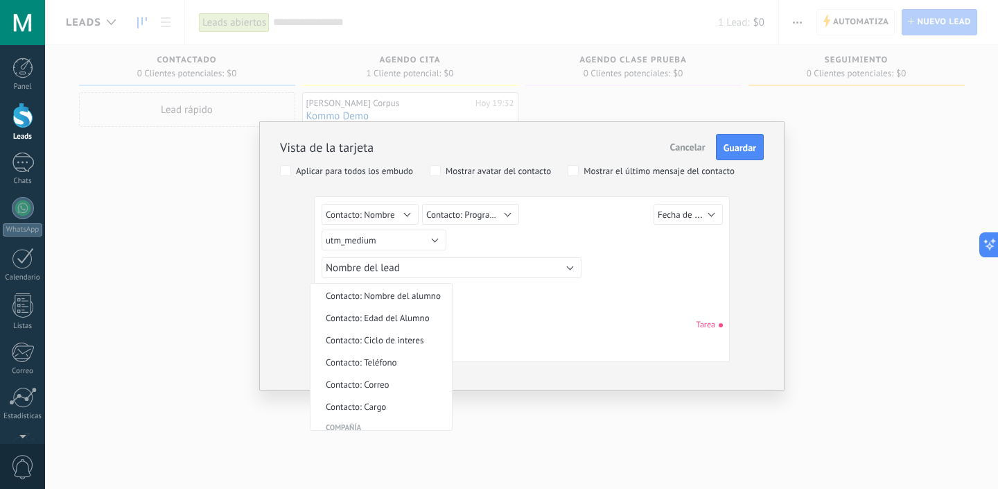
scroll to position [306, 0]
click at [406, 289] on span "Contacto: Nombre del alumno" at bounding box center [379, 295] width 137 height 12
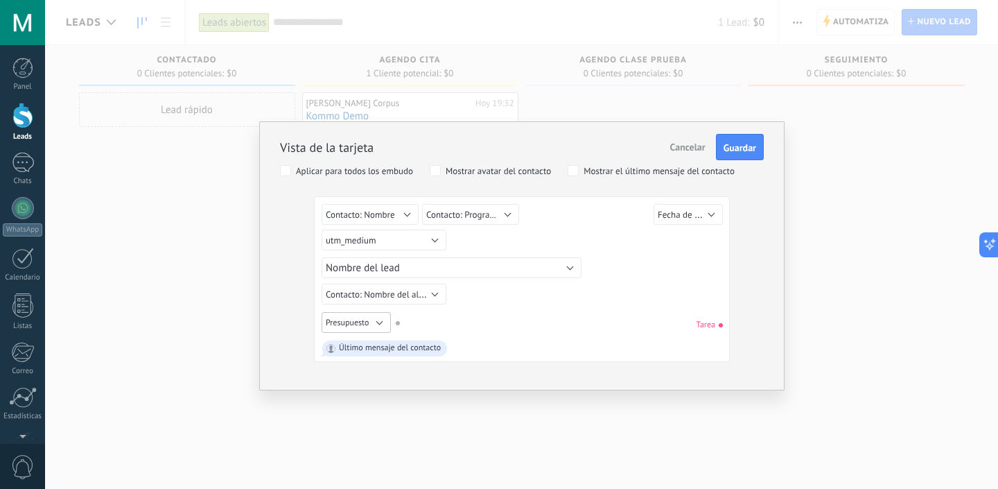
click at [385, 320] on button "Presupuesto" at bounding box center [356, 322] width 69 height 21
click at [560, 313] on div "Sin valor Lead ID del Lead Nombre del lead Fecha de Creación Presupuesto Usuari…" at bounding box center [522, 324] width 401 height 25
click at [731, 148] on span "Guardar" at bounding box center [740, 148] width 33 height 10
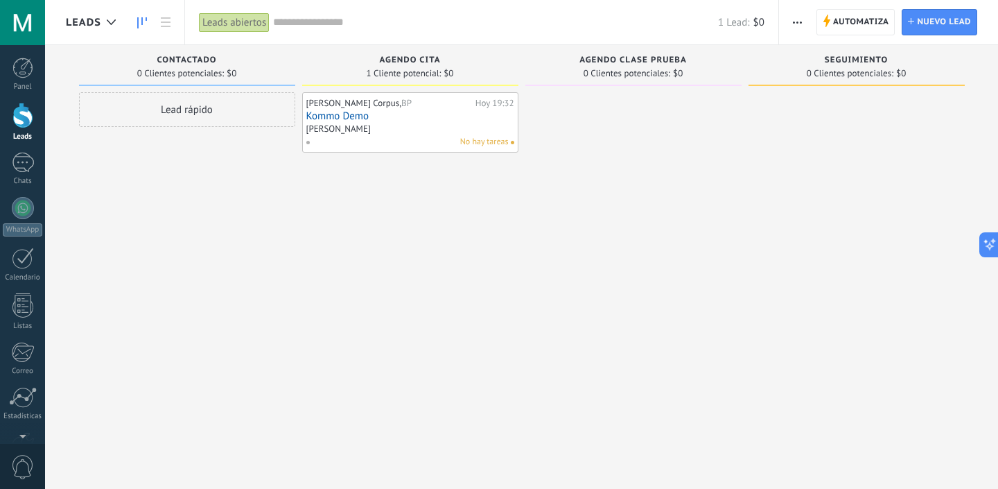
click at [731, 151] on div at bounding box center [633, 246] width 216 height 308
click at [110, 23] on use at bounding box center [111, 22] width 9 height 6
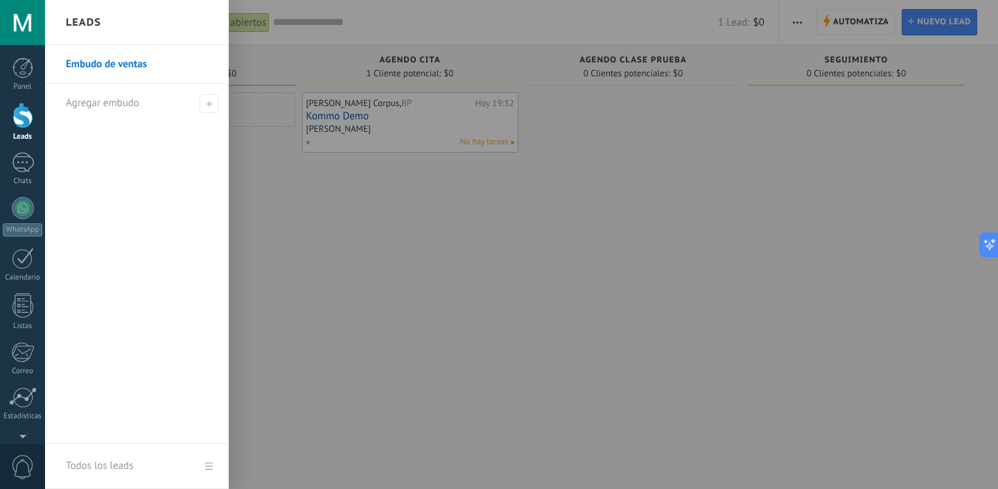
click at [348, 247] on div at bounding box center [544, 244] width 998 height 489
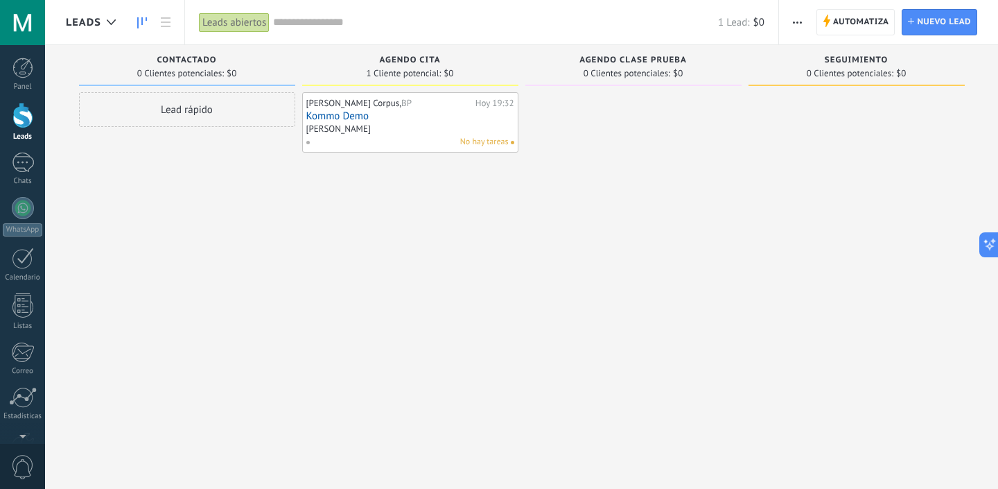
click at [420, 116] on link "Kommo Demo" at bounding box center [410, 116] width 208 height 12
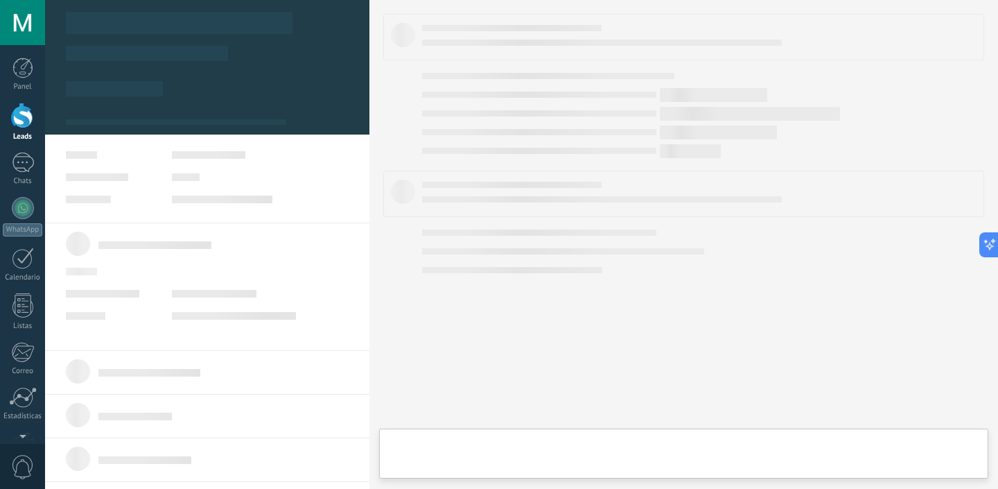
type textarea "**********"
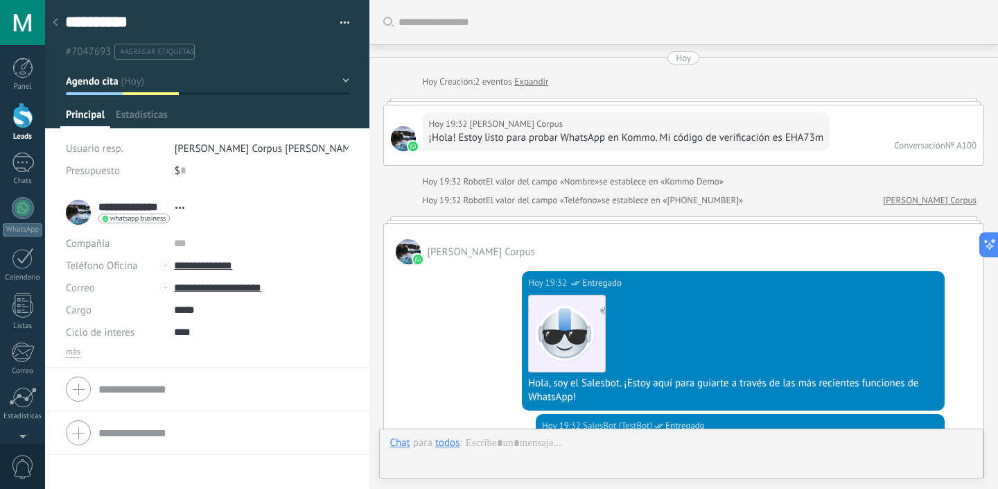
scroll to position [1976, 0]
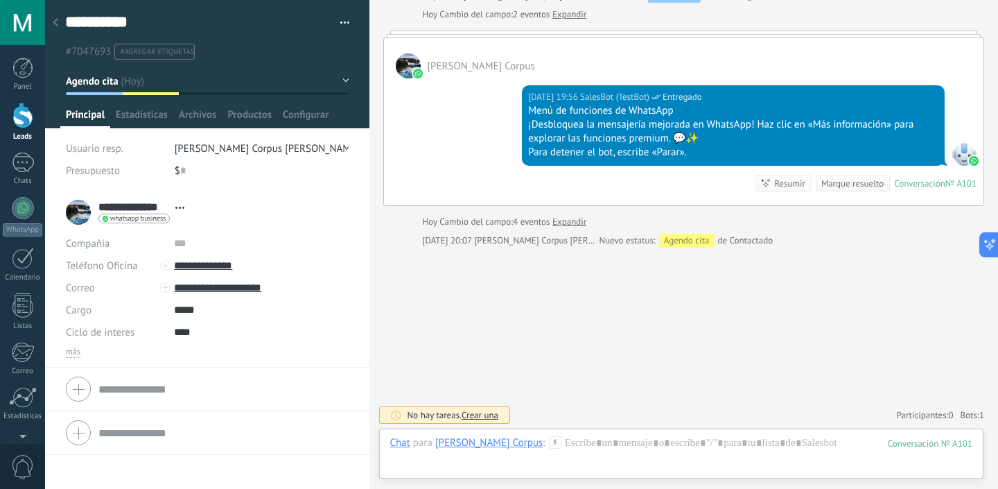
click at [344, 79] on div at bounding box center [207, 64] width 325 height 128
click at [340, 84] on button "Agendo cita" at bounding box center [208, 81] width 284 height 25
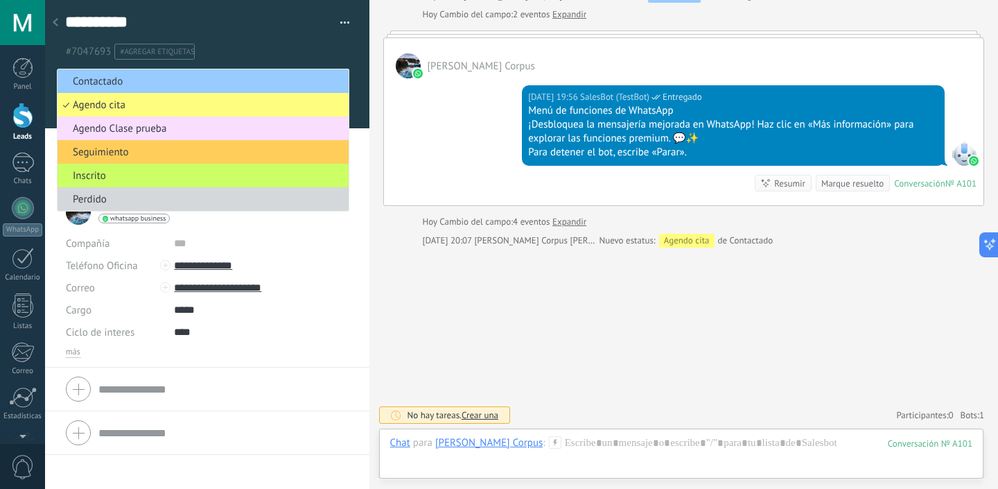
click at [354, 52] on div "**********" at bounding box center [207, 30] width 325 height 60
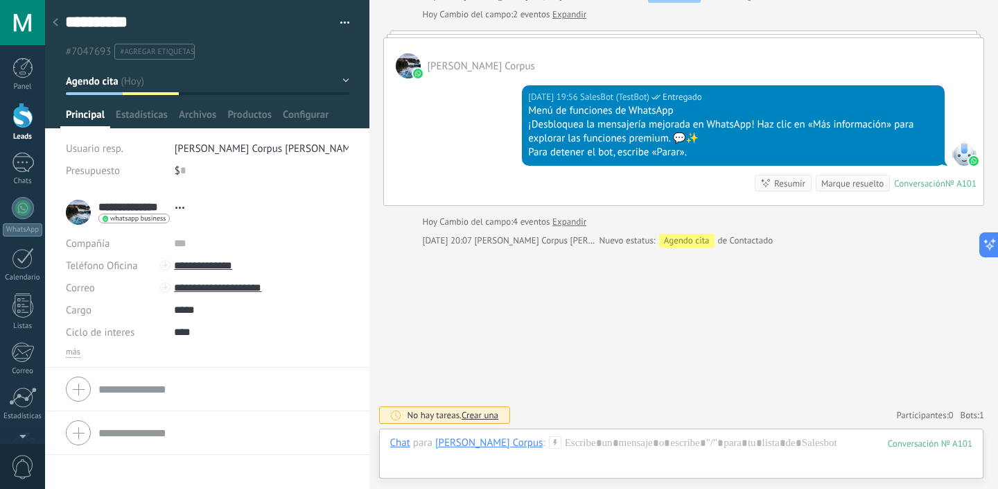
click at [341, 24] on button "button" at bounding box center [340, 22] width 20 height 21
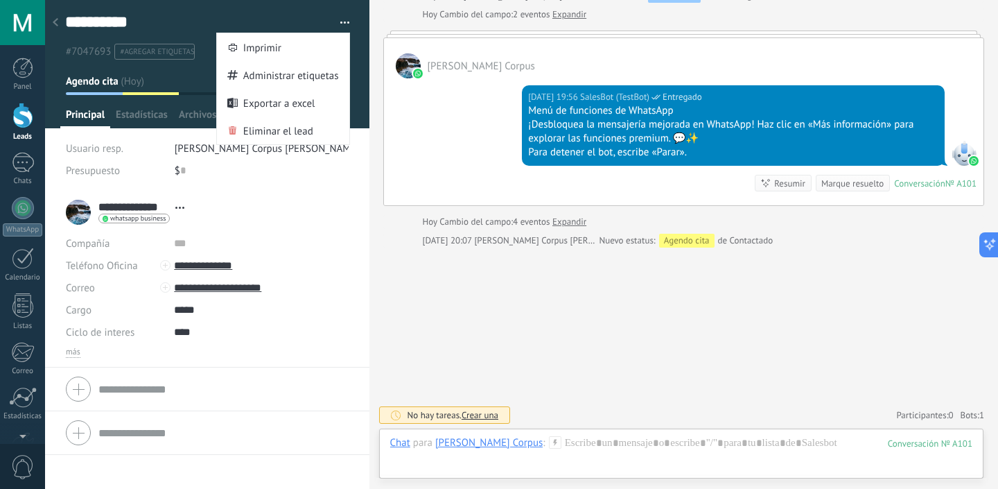
click at [178, 207] on icon at bounding box center [179, 208] width 9 height 2
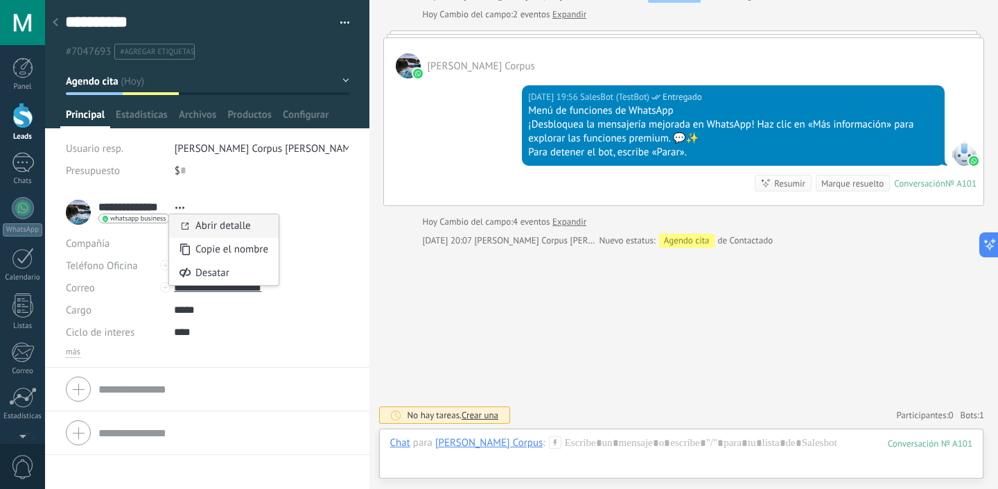
click at [201, 222] on link "Abrir detalle" at bounding box center [222, 225] width 55 height 13
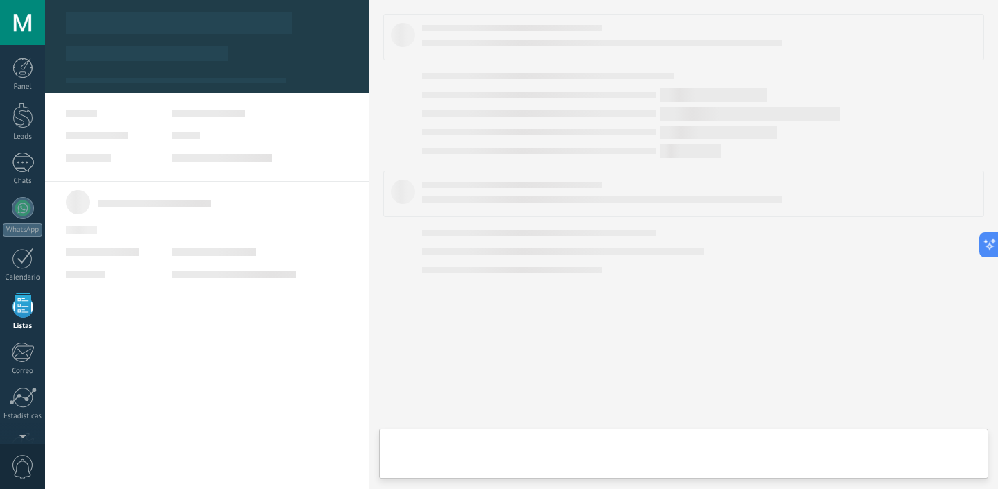
scroll to position [86, 0]
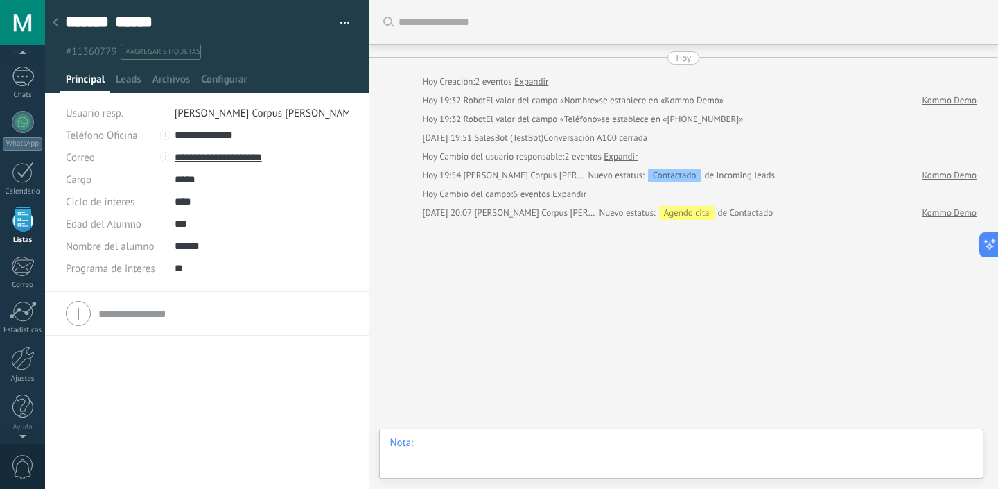
click at [434, 444] on div at bounding box center [681, 457] width 583 height 42
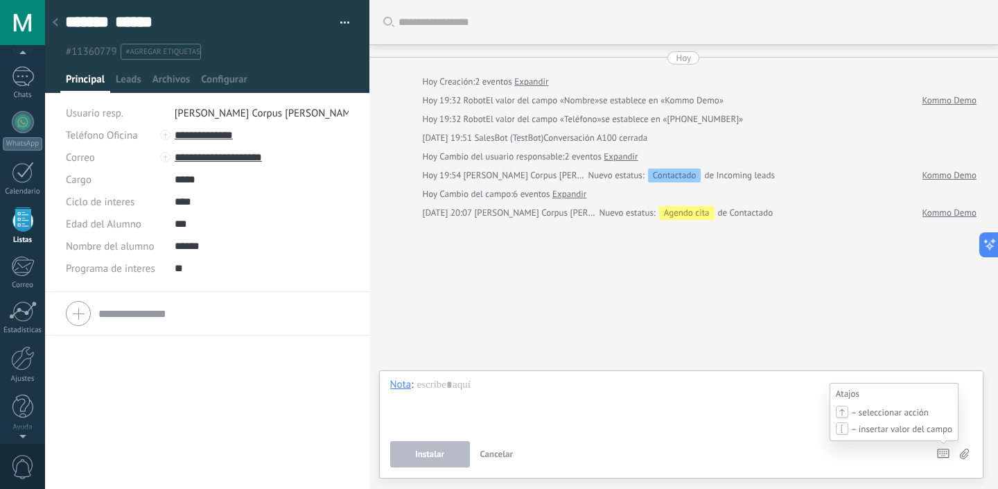
click at [947, 455] on icon at bounding box center [943, 454] width 12 height 10
click at [677, 397] on div at bounding box center [681, 404] width 583 height 53
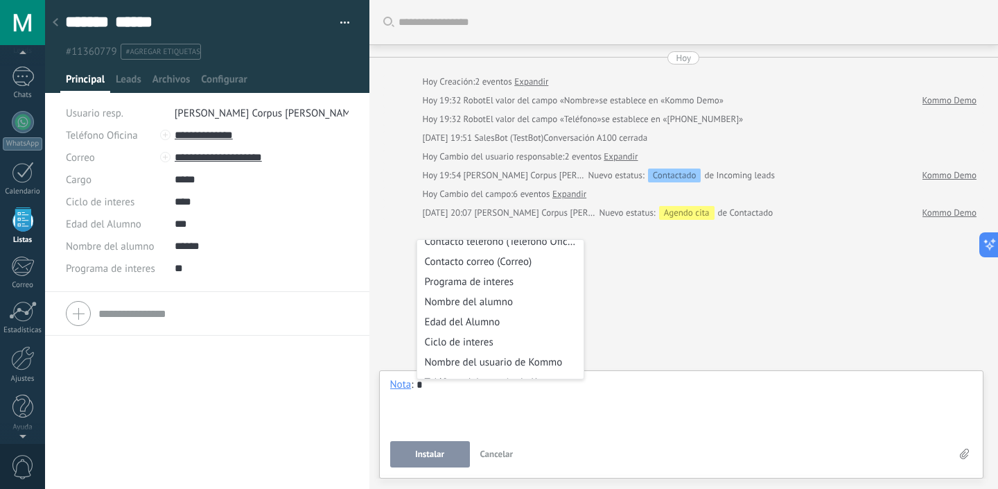
scroll to position [250, 0]
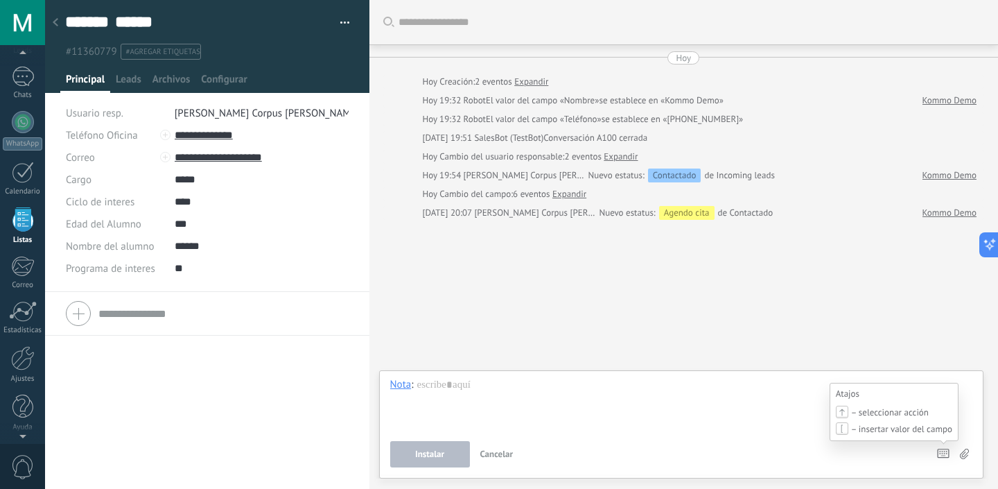
click at [944, 451] on icon at bounding box center [943, 454] width 12 height 10
click at [706, 424] on div at bounding box center [681, 404] width 583 height 53
click at [502, 454] on span "Cancelar" at bounding box center [496, 454] width 33 height 12
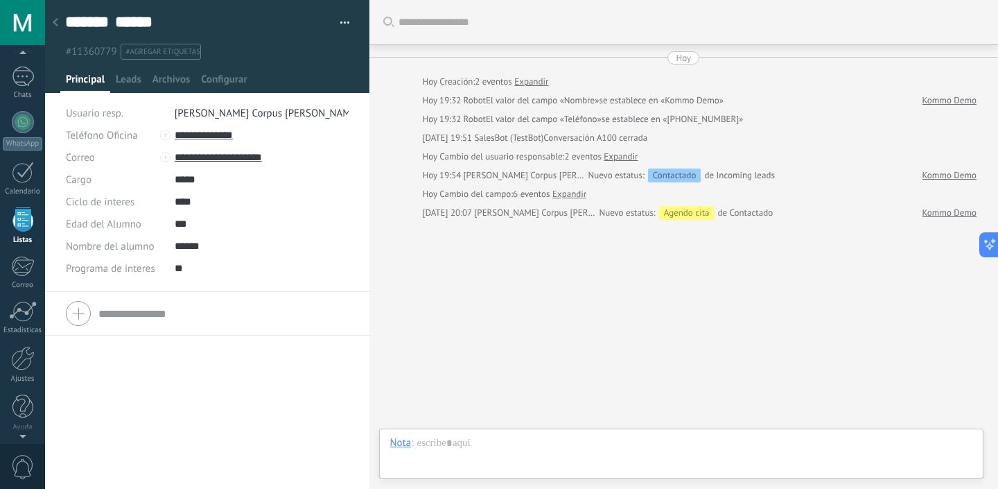
click at [124, 311] on input "text" at bounding box center [223, 313] width 250 height 22
click at [130, 82] on span "Leads" at bounding box center [129, 83] width 26 height 20
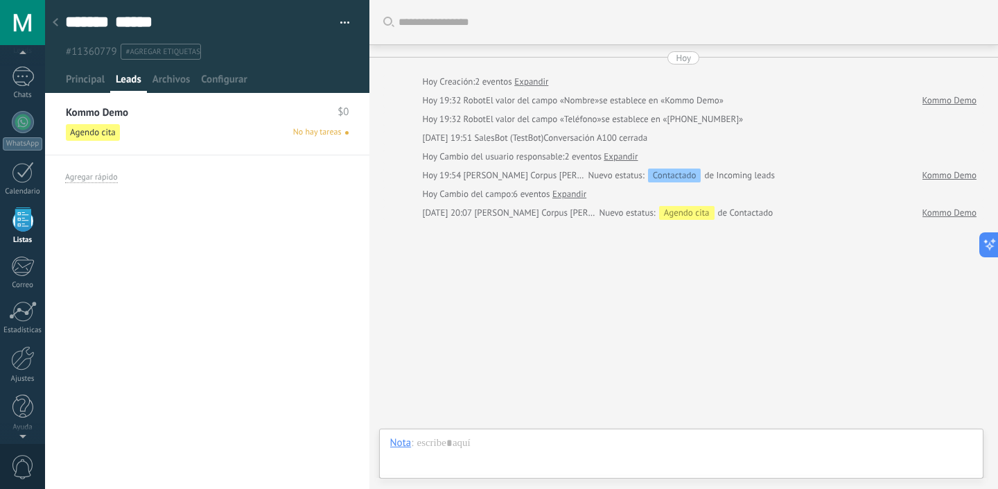
click at [161, 134] on div "Agendo cita No hay tareas" at bounding box center [207, 132] width 283 height 17
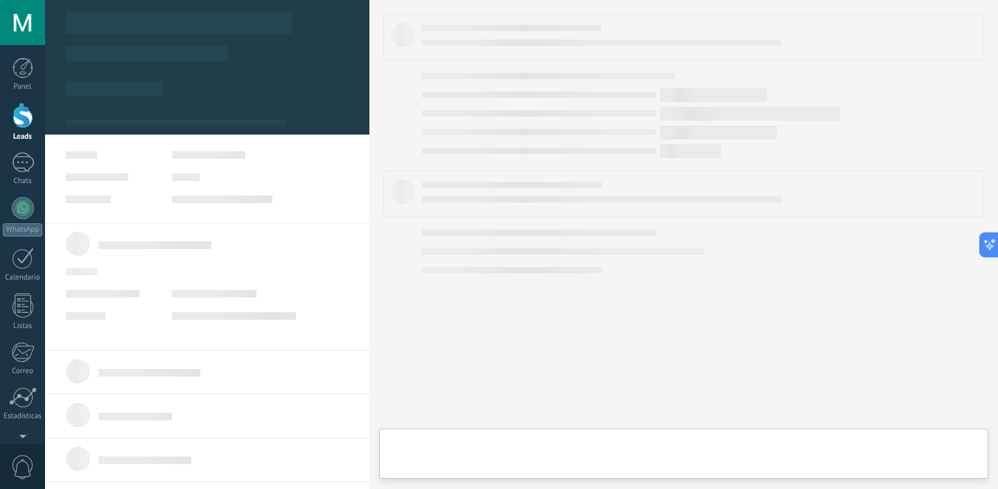
type textarea "**********"
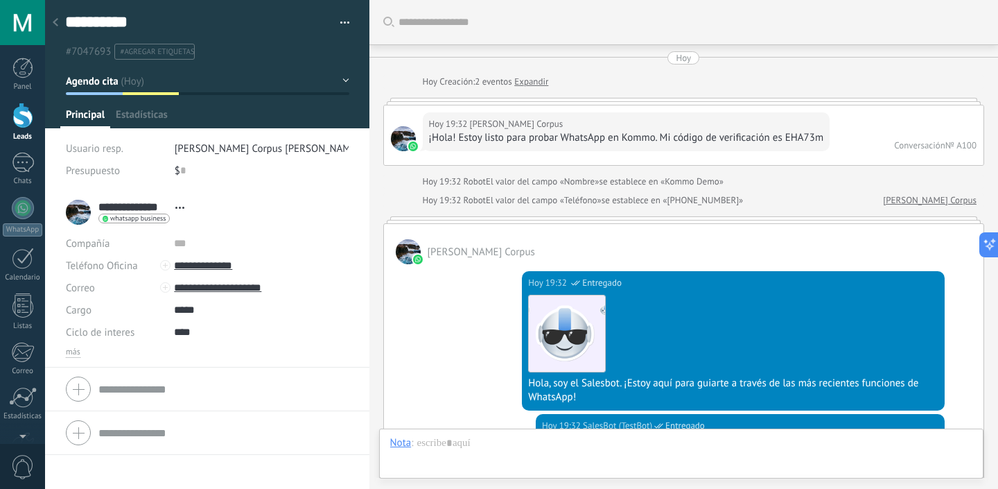
scroll to position [1976, 0]
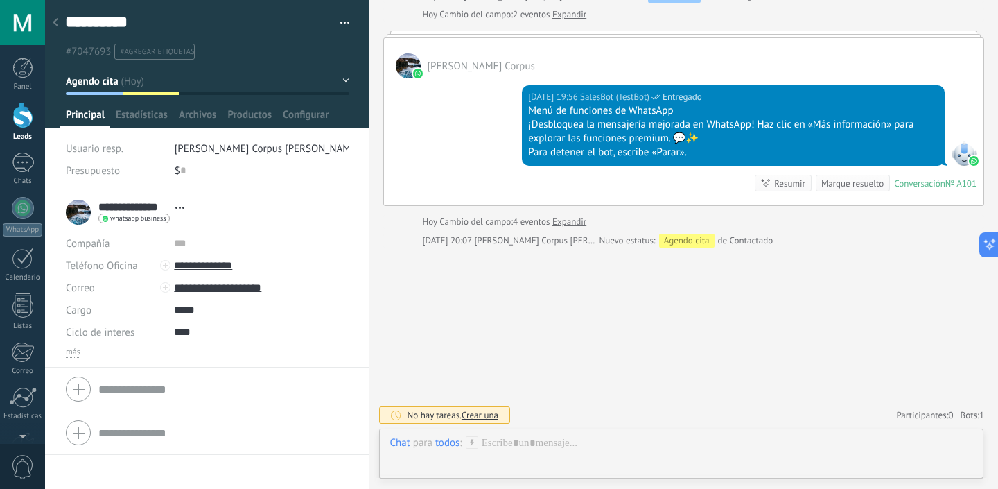
click at [70, 359] on li "**********" at bounding box center [207, 279] width 324 height 177
click at [71, 353] on span "más" at bounding box center [73, 352] width 15 height 11
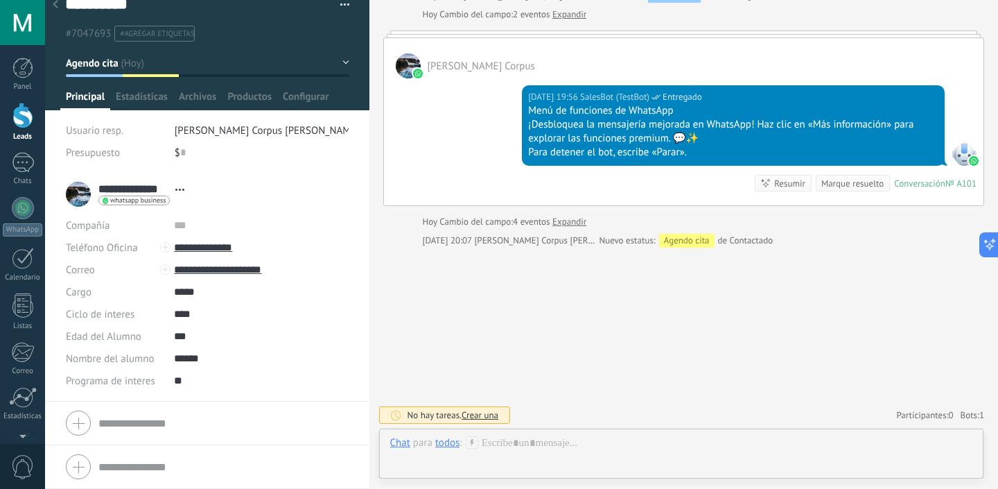
scroll to position [0, 0]
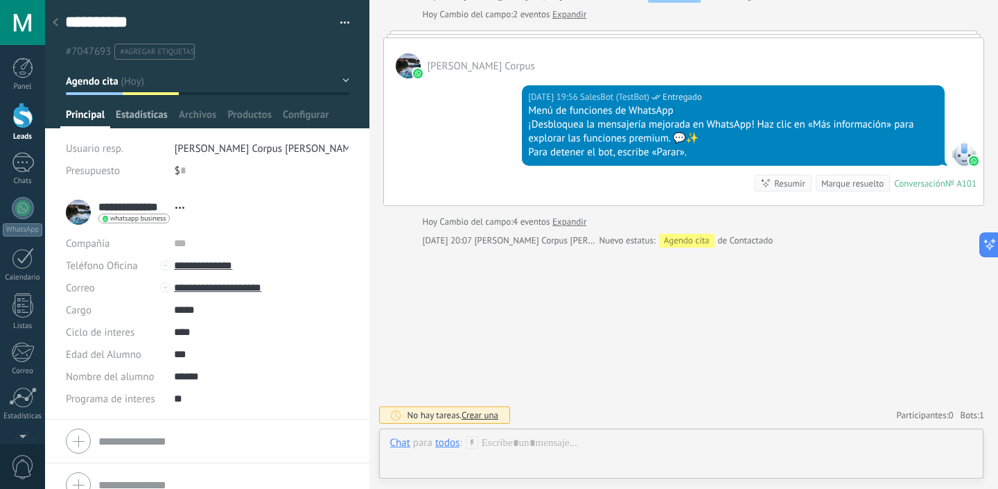
click at [150, 118] on span "Estadísticas" at bounding box center [142, 118] width 52 height 20
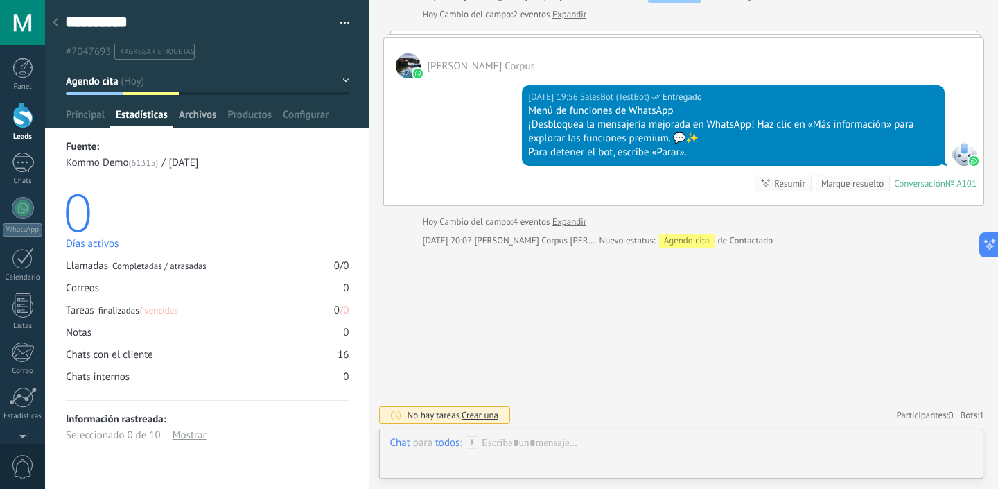
click at [195, 115] on span "Archivos" at bounding box center [197, 118] width 37 height 20
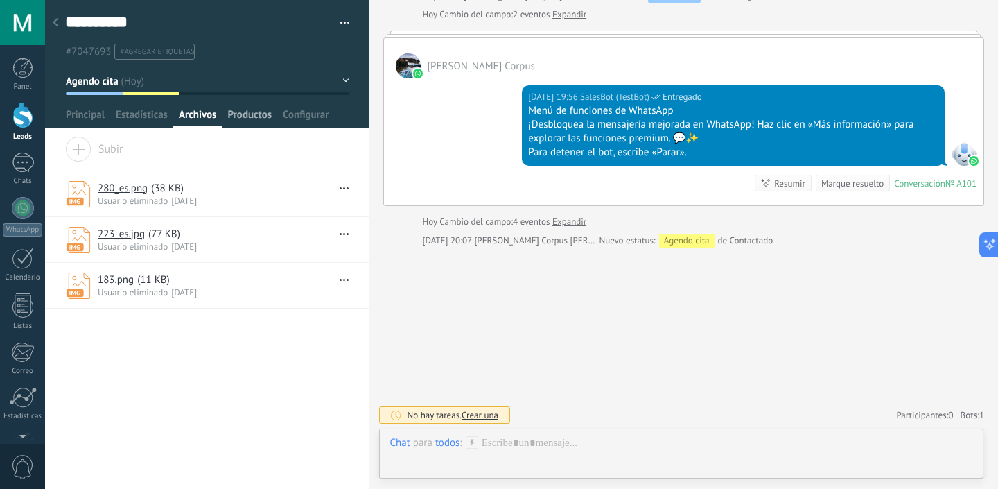
click at [236, 117] on span "Productos" at bounding box center [249, 118] width 44 height 20
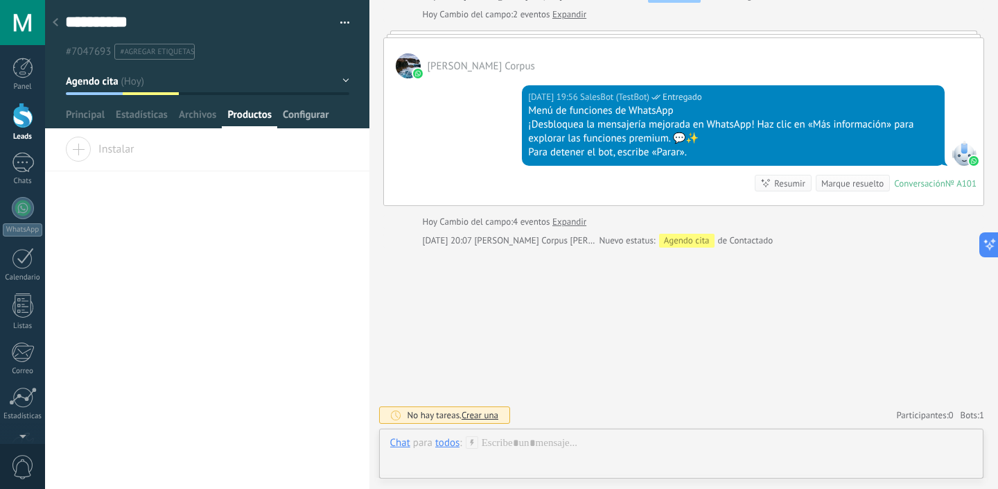
click at [317, 124] on span "Configurar" at bounding box center [306, 118] width 46 height 20
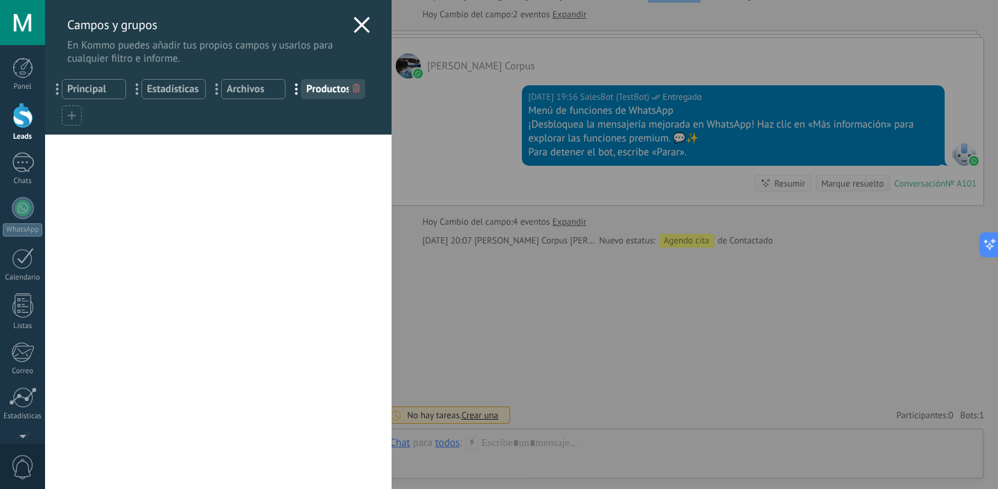
click at [360, 29] on use at bounding box center [362, 25] width 16 height 16
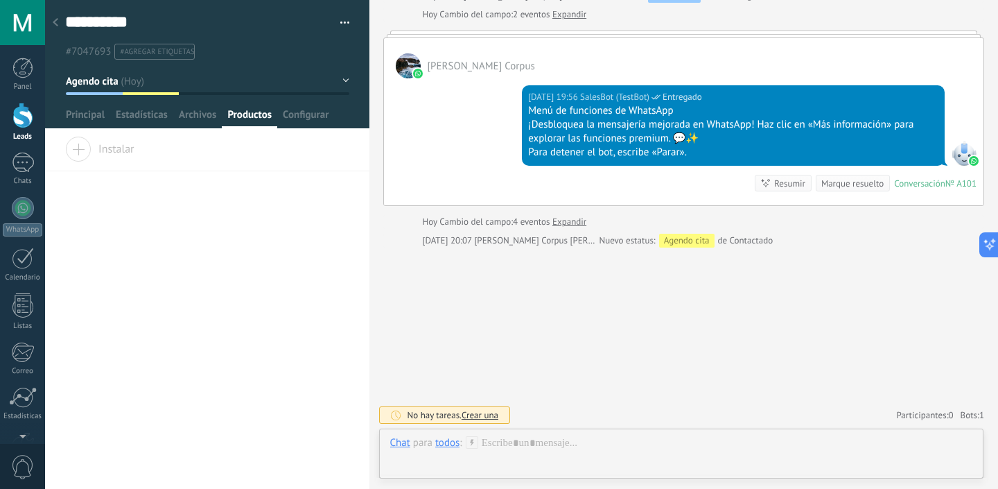
click at [338, 24] on button "button" at bounding box center [340, 22] width 20 height 21
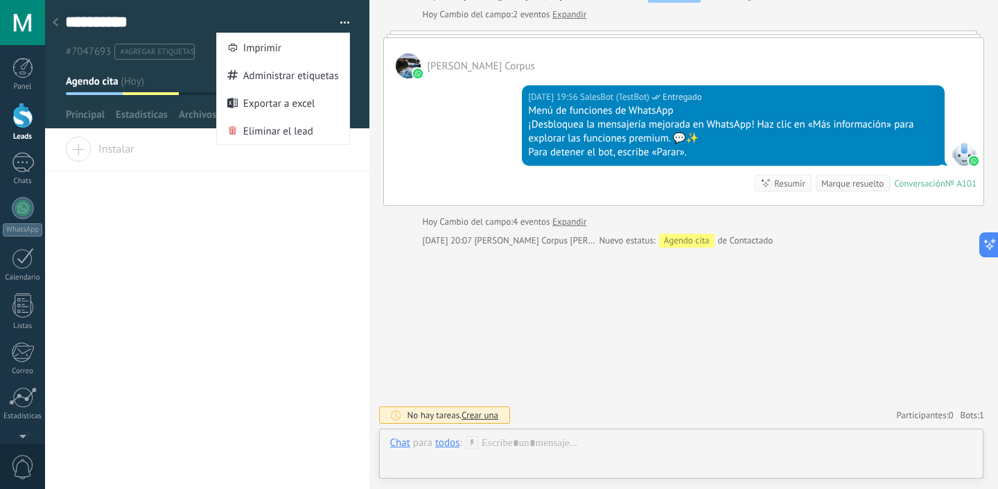
click at [355, 67] on div at bounding box center [207, 64] width 325 height 128
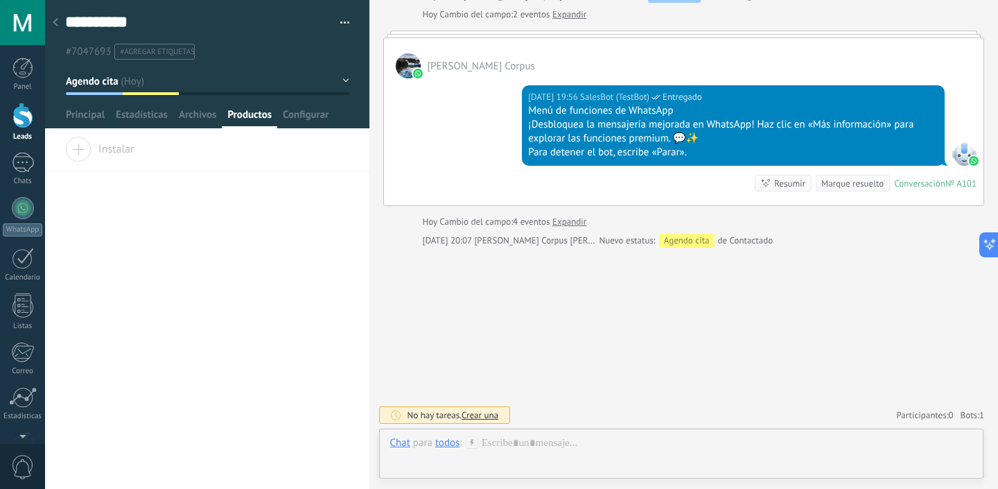
click at [340, 80] on button "Agendo cita" at bounding box center [208, 81] width 284 height 25
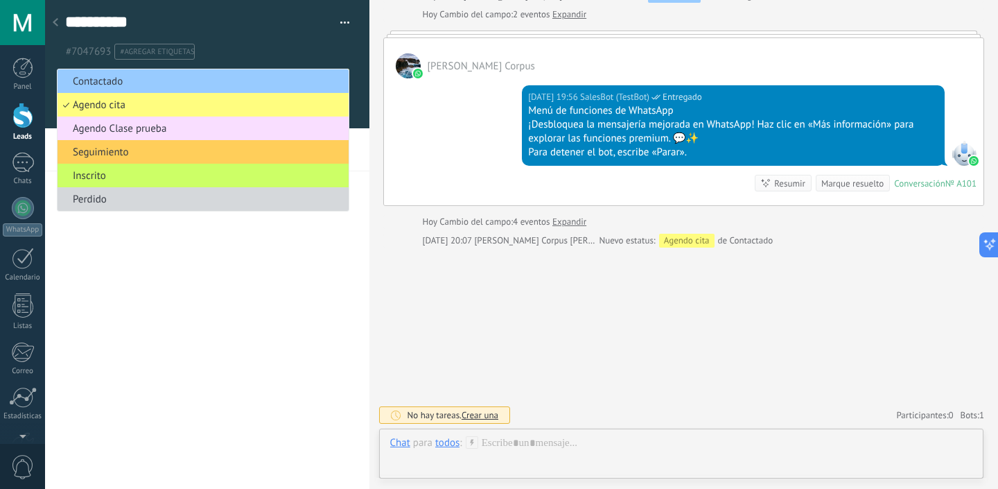
click at [359, 101] on div at bounding box center [207, 64] width 325 height 128
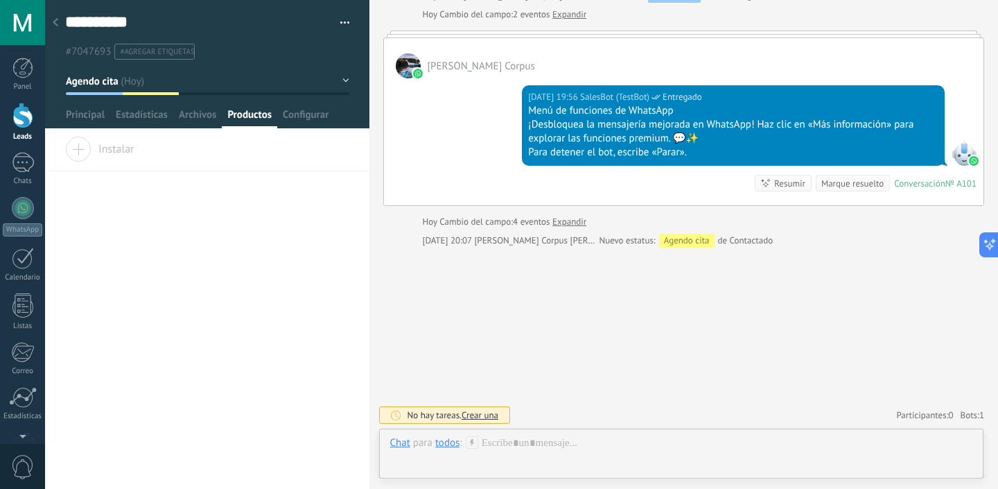
click at [60, 24] on div at bounding box center [55, 23] width 19 height 27
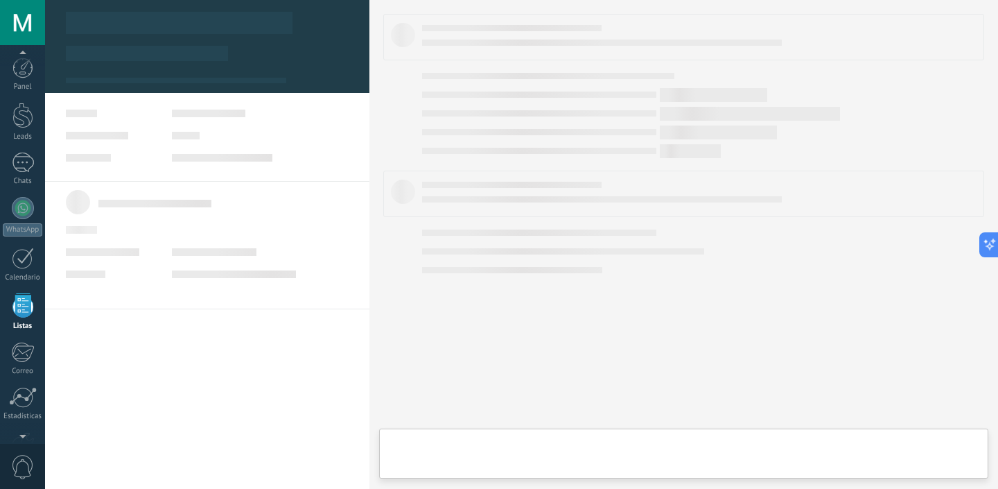
scroll to position [86, 0]
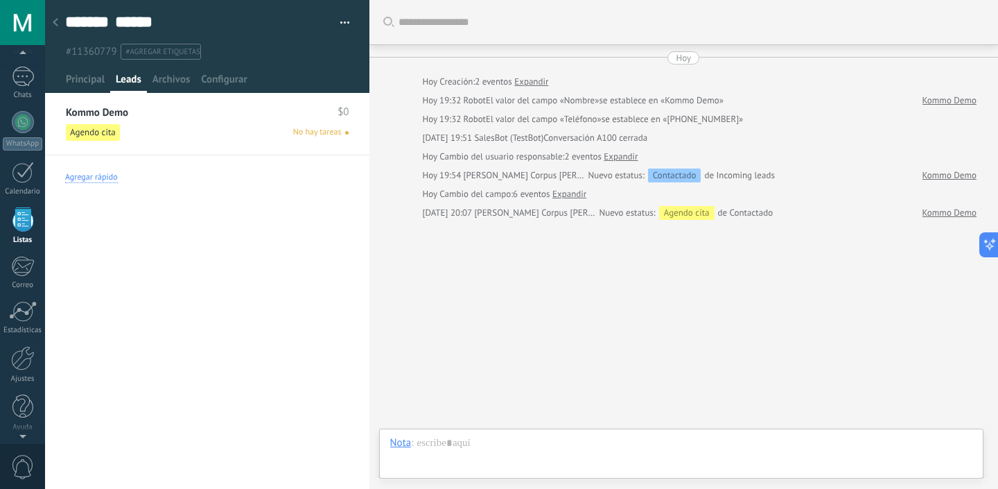
click at [105, 180] on div "Agregar rápido" at bounding box center [91, 177] width 53 height 11
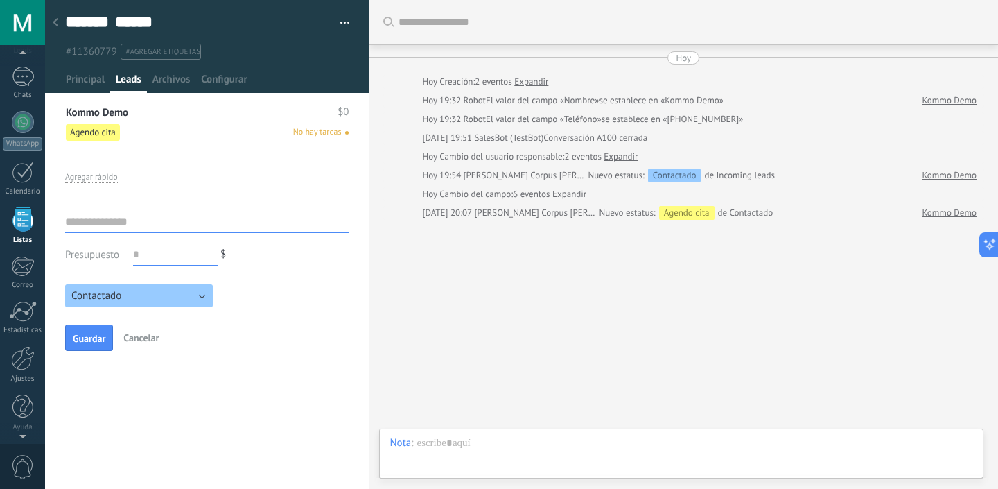
click at [146, 299] on button "Contactado" at bounding box center [139, 295] width 148 height 23
click at [249, 291] on div "Contactado Agendo cita Agendo Clase prueba Seguimiento Inscrito Perdido Contact…" at bounding box center [207, 291] width 284 height 31
click at [136, 340] on span "Cancelar" at bounding box center [140, 337] width 35 height 12
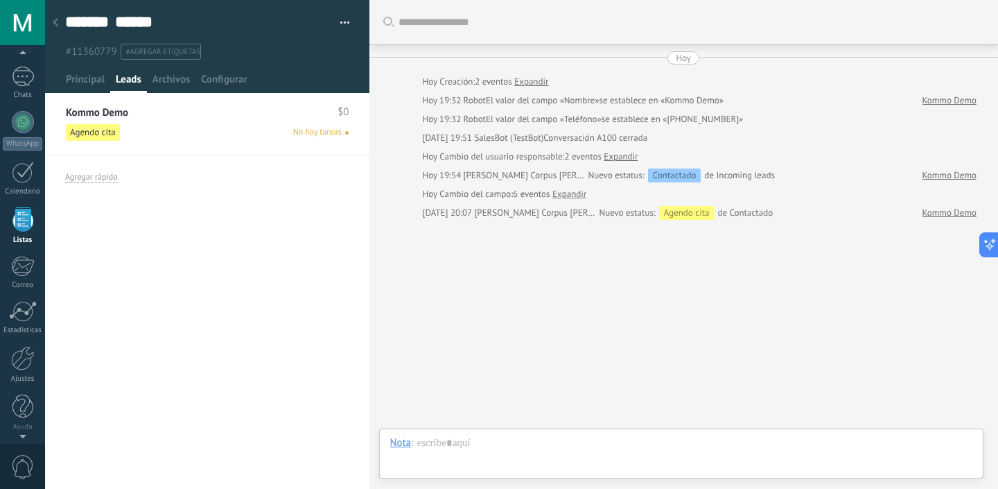
click at [174, 96] on div "******* Marisol ****** Corpus Copie el nombre Guardar y crear Imprimir" at bounding box center [207, 51] width 324 height 102
click at [172, 81] on span "Archivos" at bounding box center [171, 83] width 37 height 20
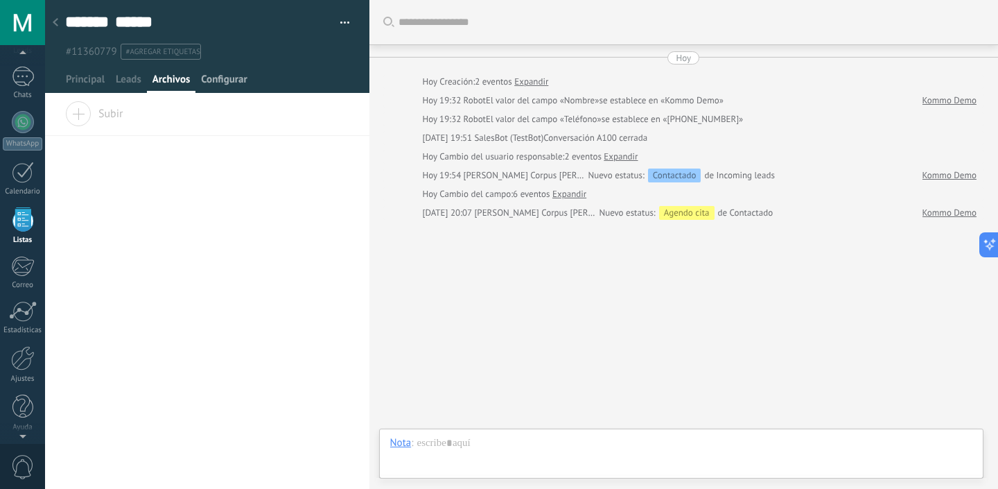
click at [240, 83] on span "Configurar" at bounding box center [224, 83] width 46 height 20
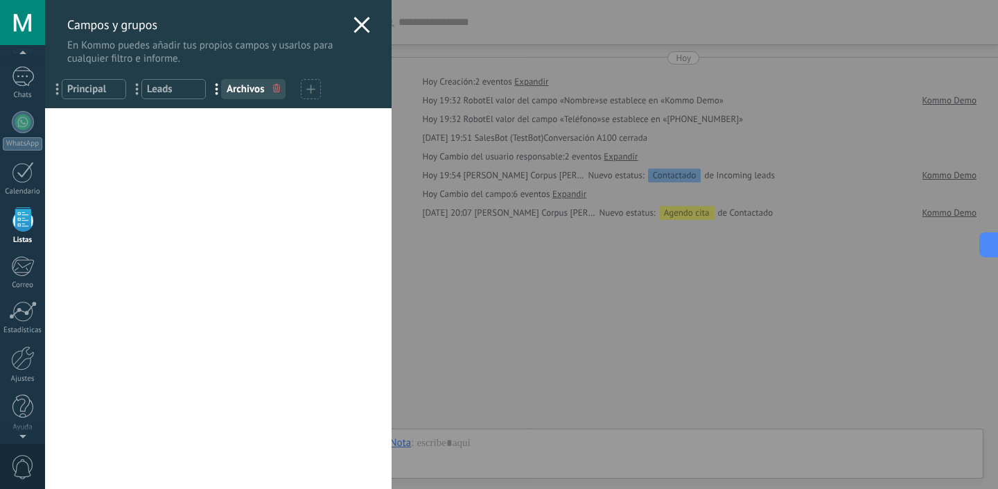
click at [354, 24] on icon at bounding box center [362, 25] width 17 height 17
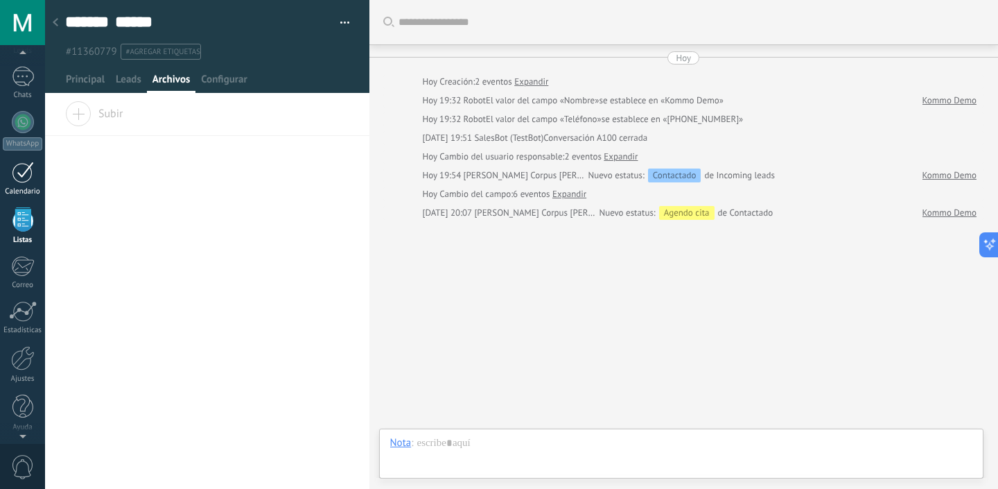
click at [31, 173] on div at bounding box center [23, 172] width 22 height 21
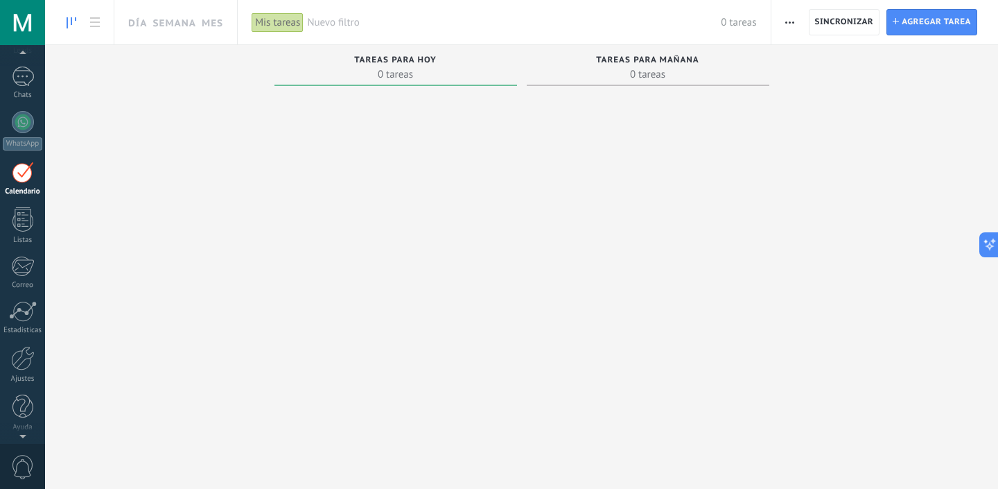
scroll to position [40, 0]
click at [919, 12] on span "Agregar tarea" at bounding box center [936, 22] width 69 height 25
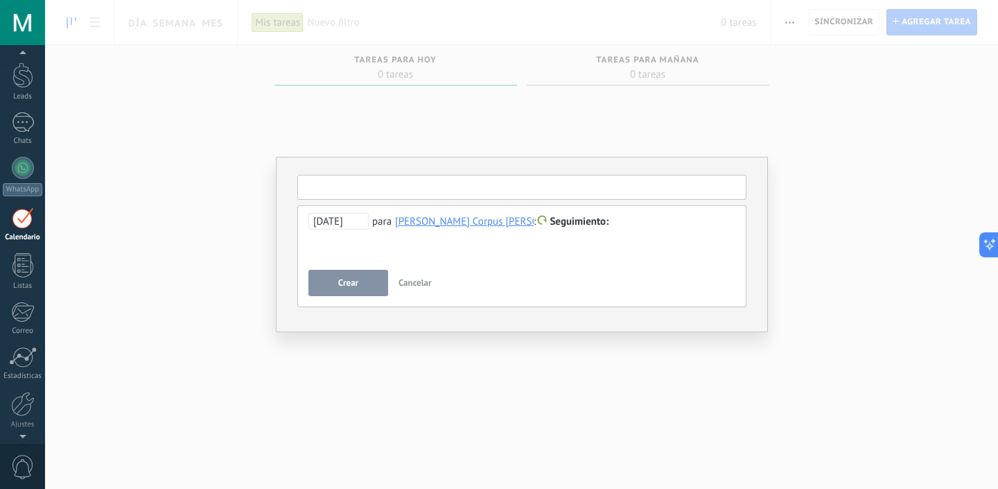
click at [453, 187] on input "text" at bounding box center [521, 187] width 449 height 25
click at [379, 257] on div "**********" at bounding box center [522, 238] width 427 height 50
click at [329, 195] on input "text" at bounding box center [521, 187] width 449 height 25
click at [372, 261] on div "**********" at bounding box center [522, 238] width 427 height 50
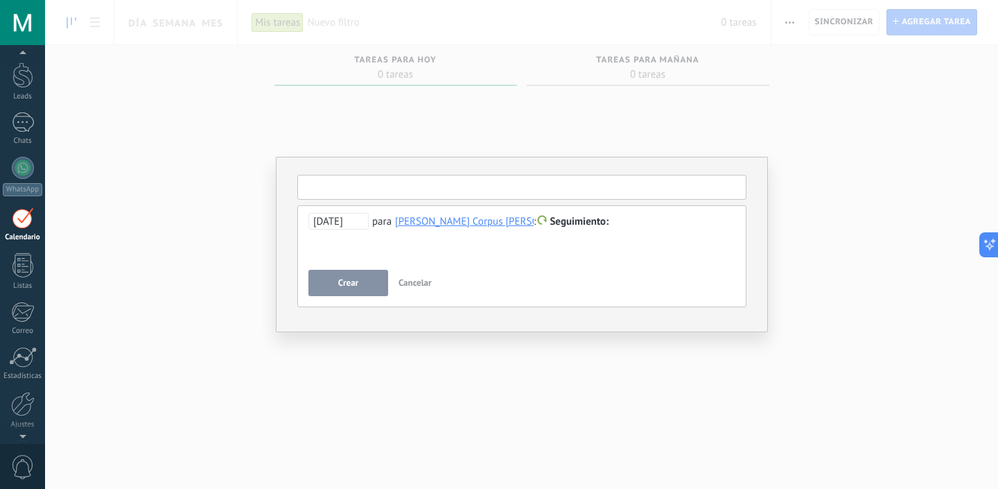
click at [343, 188] on input "text" at bounding box center [521, 187] width 449 height 25
click at [328, 206] on b "Kommo" at bounding box center [319, 209] width 34 height 13
type input "**********"
click at [604, 222] on div at bounding box center [522, 222] width 427 height 17
click at [574, 217] on span "Seguimiento" at bounding box center [579, 221] width 59 height 13
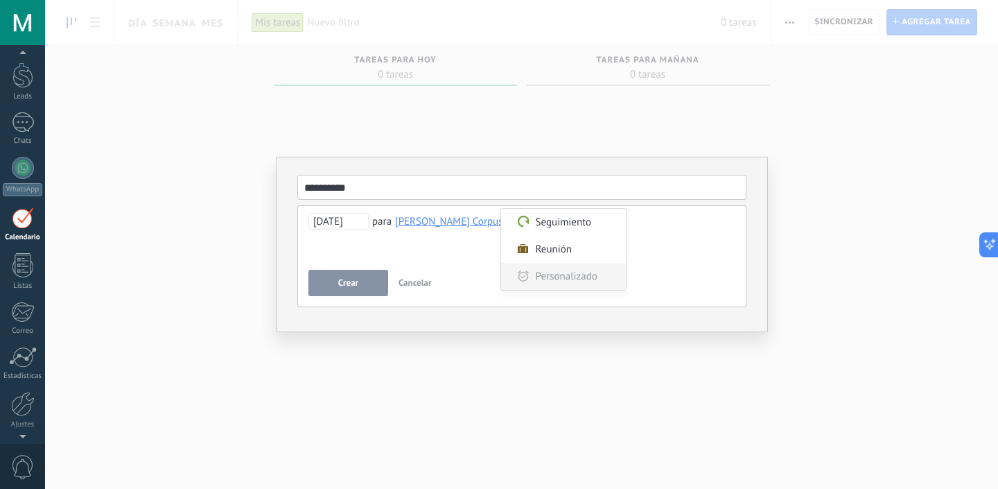
click at [558, 279] on label "Personalizado" at bounding box center [563, 276] width 125 height 27
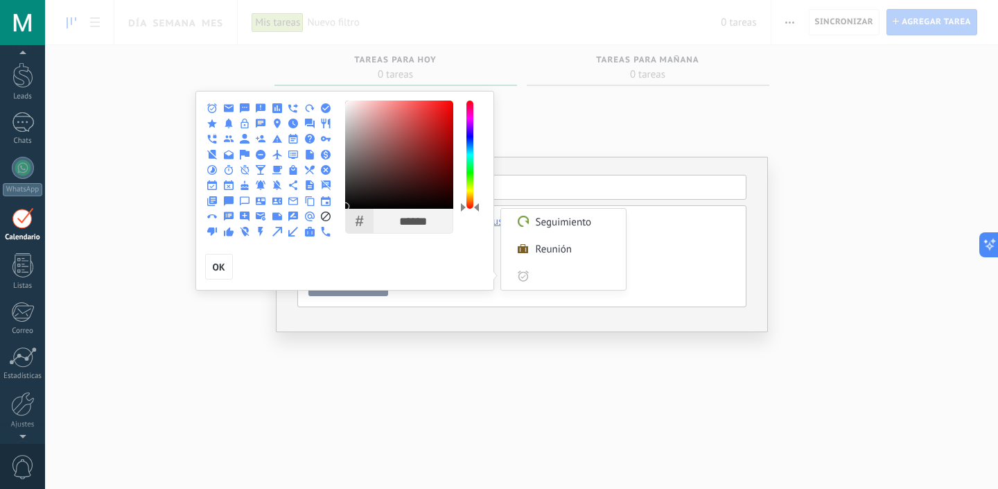
click at [665, 266] on div at bounding box center [499, 244] width 998 height 489
click at [214, 266] on span "OK" at bounding box center [219, 267] width 12 height 10
click at [226, 261] on button "OK" at bounding box center [219, 267] width 28 height 26
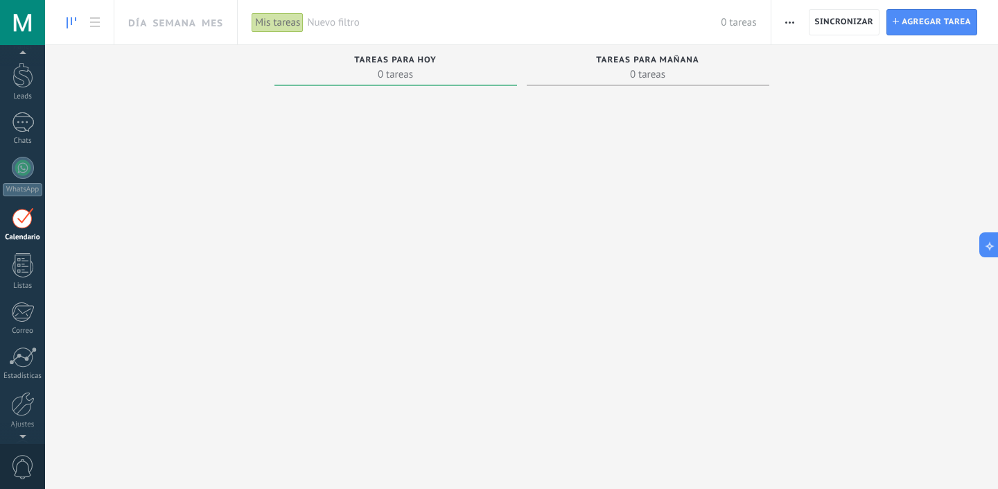
drag, startPoint x: 923, startPoint y: 25, endPoint x: 914, endPoint y: 104, distance: 79.5
click at [914, 104] on div at bounding box center [499, 244] width 998 height 489
click at [791, 24] on span "button" at bounding box center [789, 22] width 9 height 26
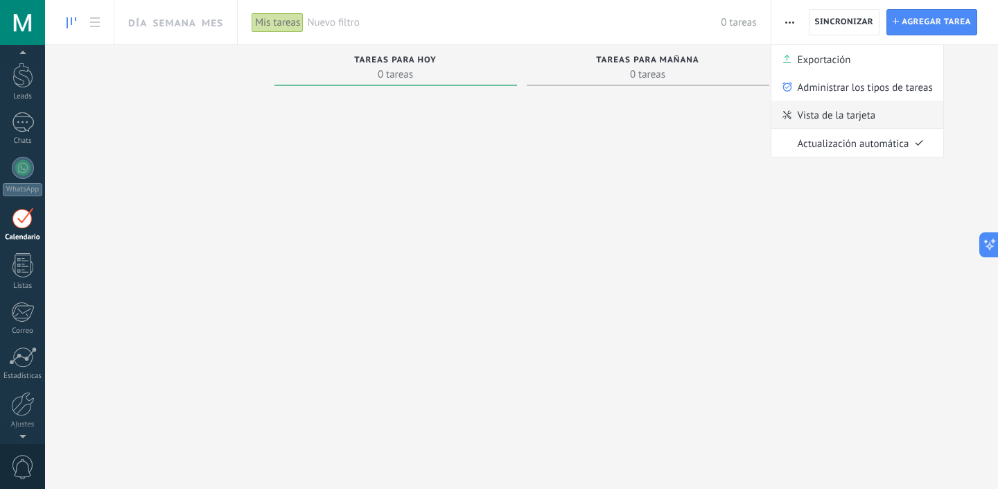
click at [816, 114] on span "Vista de la tarjeta" at bounding box center [837, 115] width 78 height 28
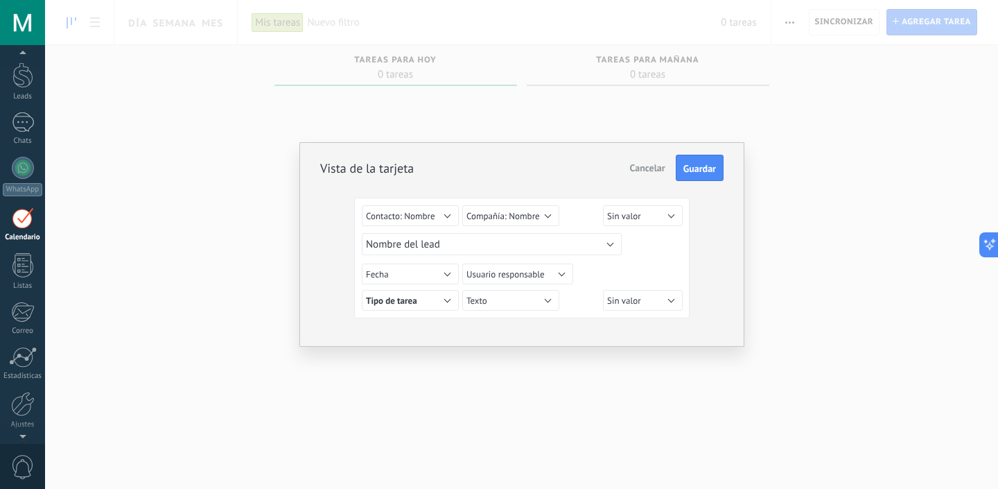
click at [646, 166] on span "Cancelar" at bounding box center [647, 168] width 35 height 12
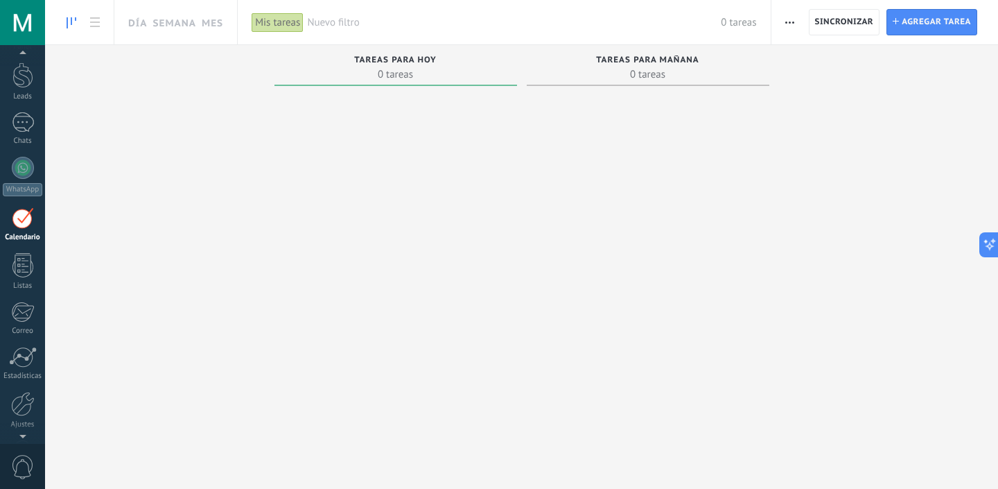
click at [792, 23] on icon "button" at bounding box center [789, 22] width 9 height 2
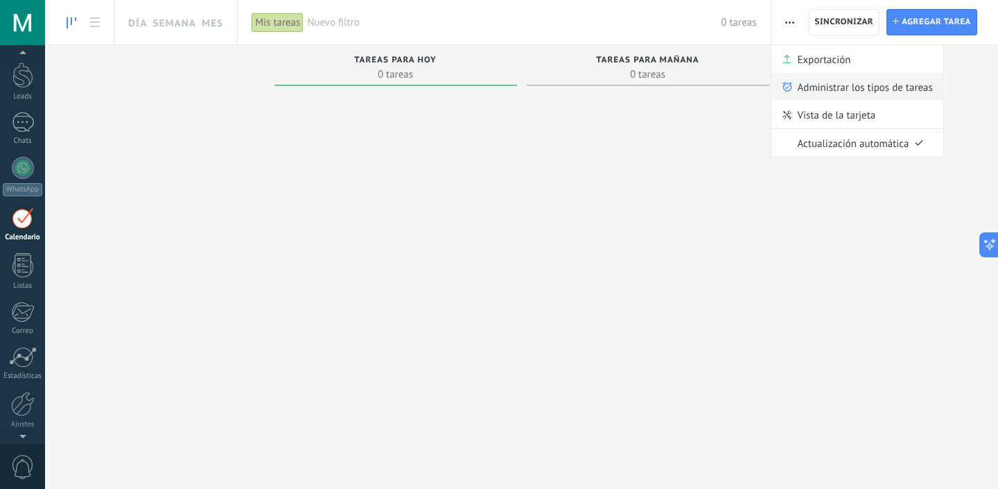
click at [825, 90] on span "Administrar los tipos de tareas" at bounding box center [865, 87] width 135 height 28
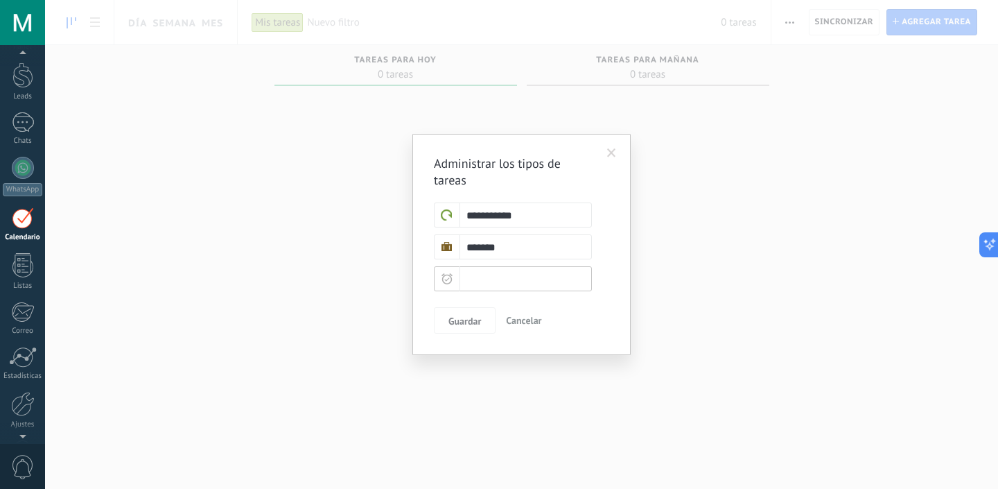
click at [492, 272] on input "text" at bounding box center [513, 278] width 158 height 25
click at [461, 297] on div "**********" at bounding box center [521, 244] width 175 height 178
click at [485, 277] on input "text" at bounding box center [513, 278] width 158 height 25
click at [487, 277] on input "text" at bounding box center [513, 278] width 158 height 25
click at [490, 306] on div "**********" at bounding box center [521, 244] width 175 height 178
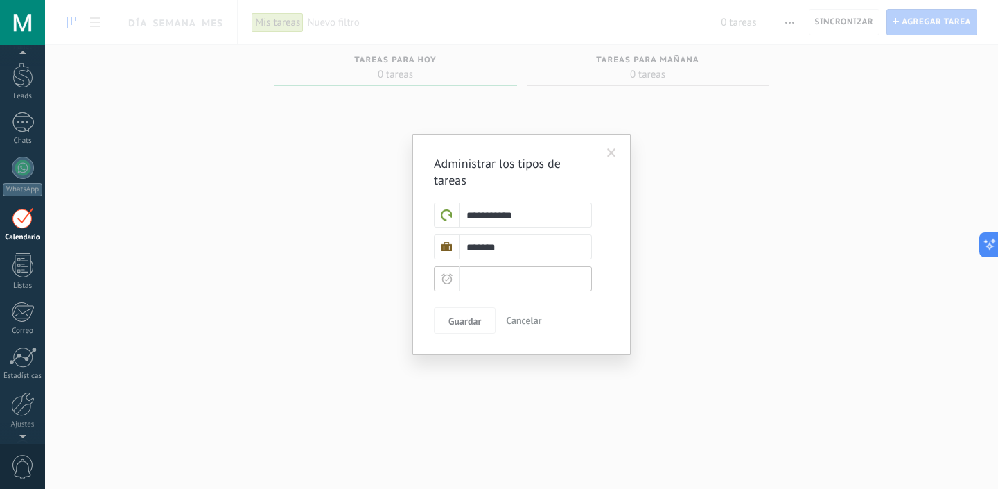
click at [480, 282] on input "text" at bounding box center [513, 278] width 158 height 25
type input "*"
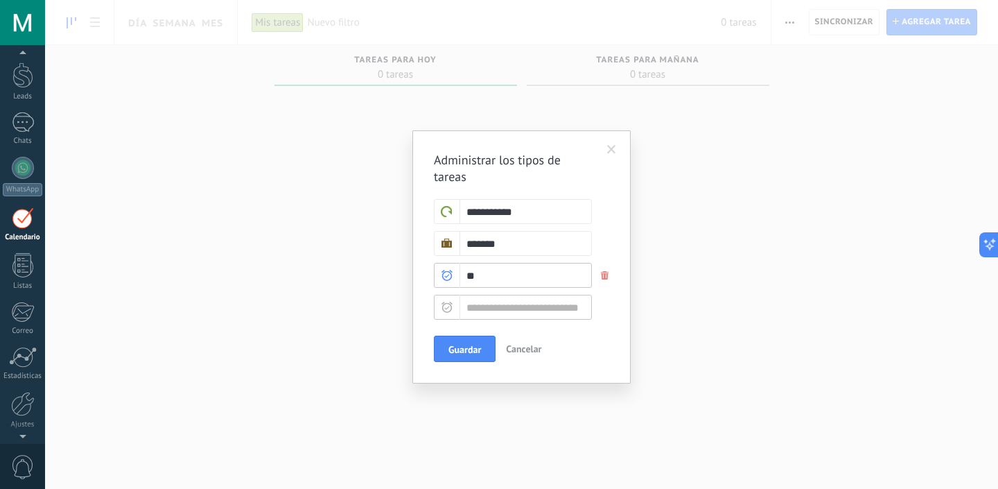
type input "*"
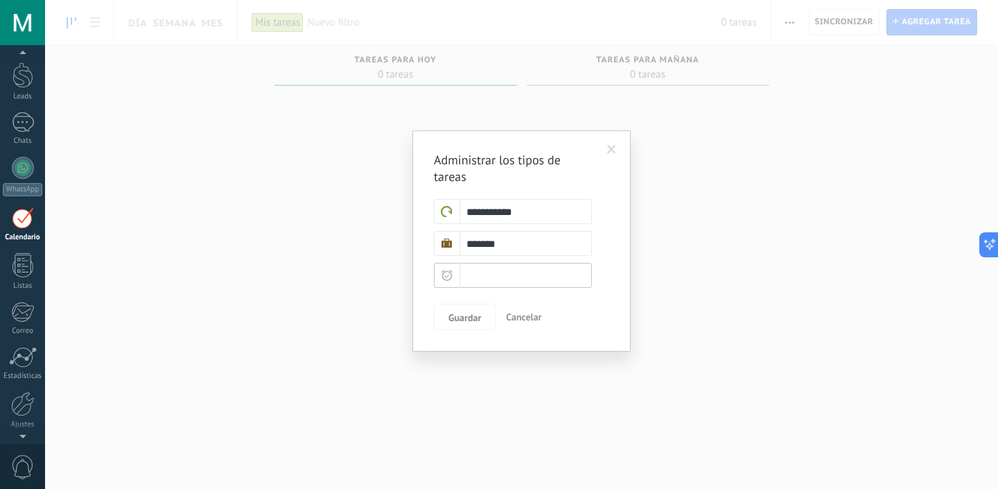
type input "*"
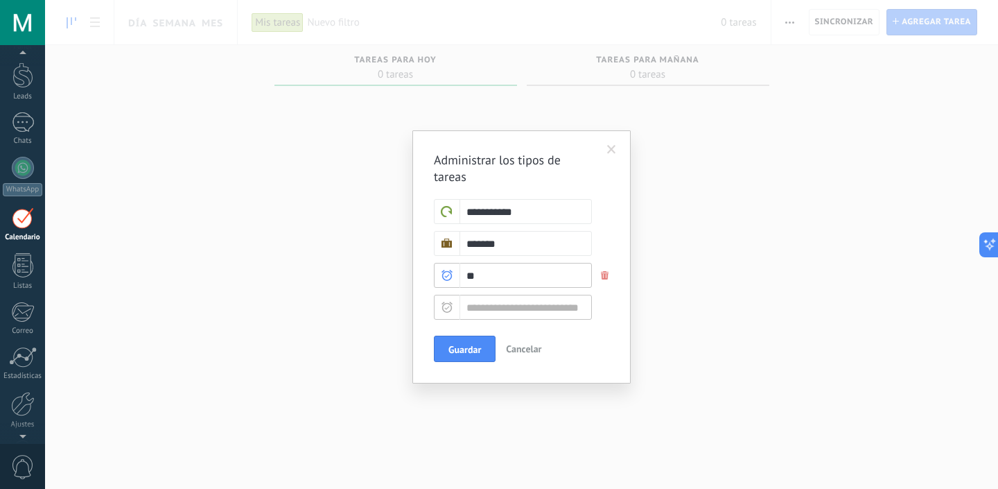
type input "*"
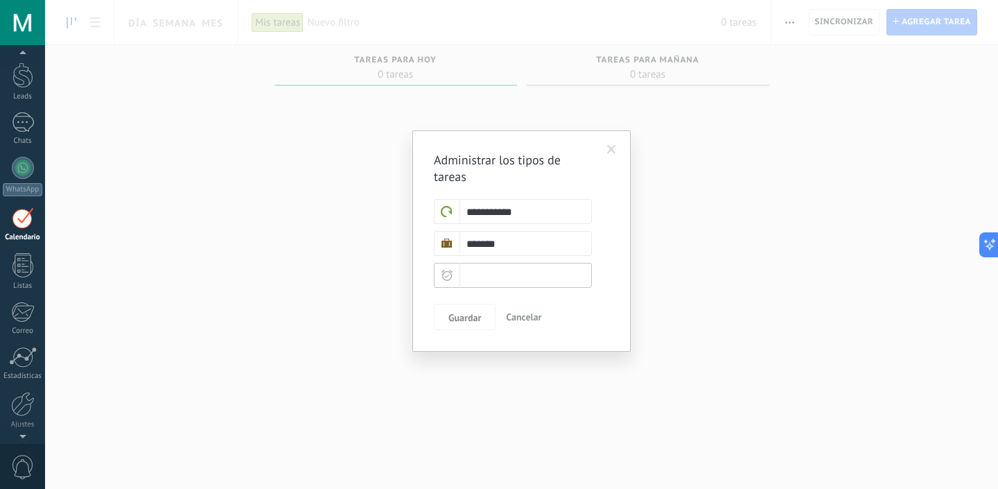
type input "*"
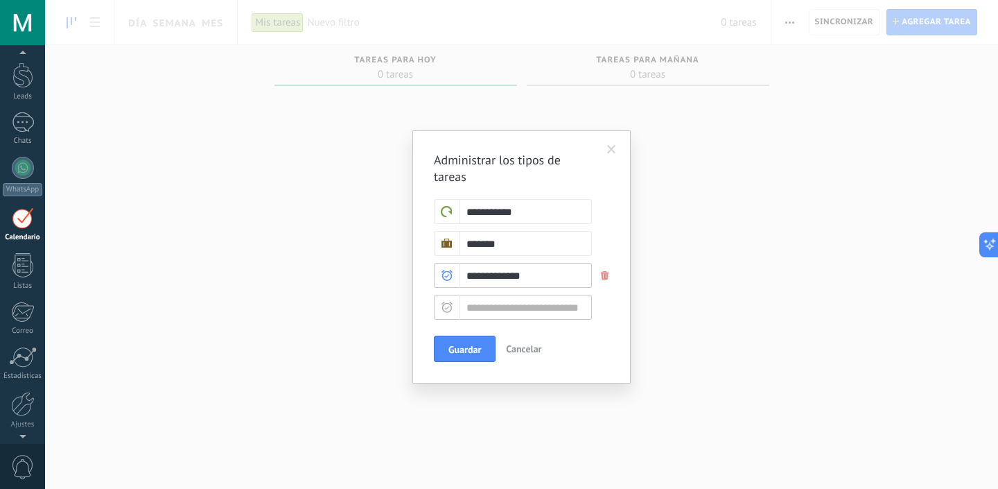
type input "**********"
click at [478, 308] on input "text" at bounding box center [513, 307] width 158 height 25
type input "*"
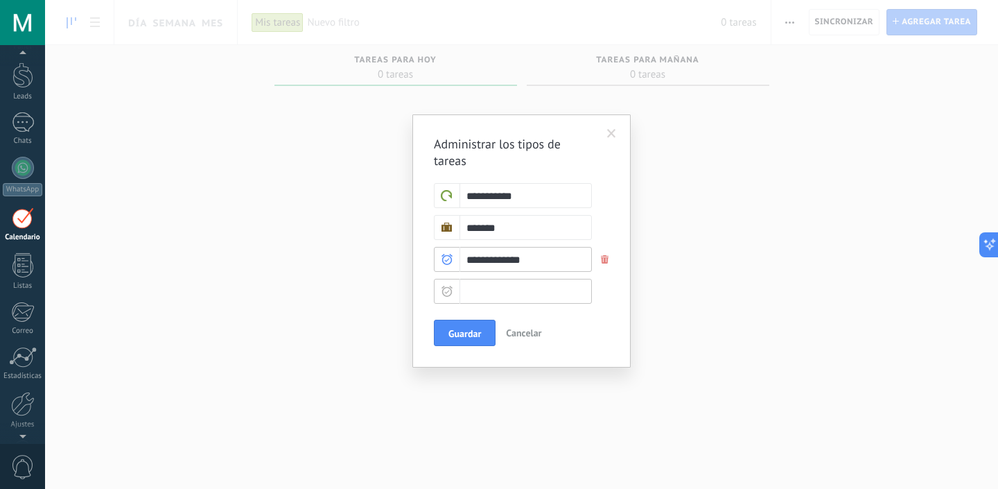
type input "*"
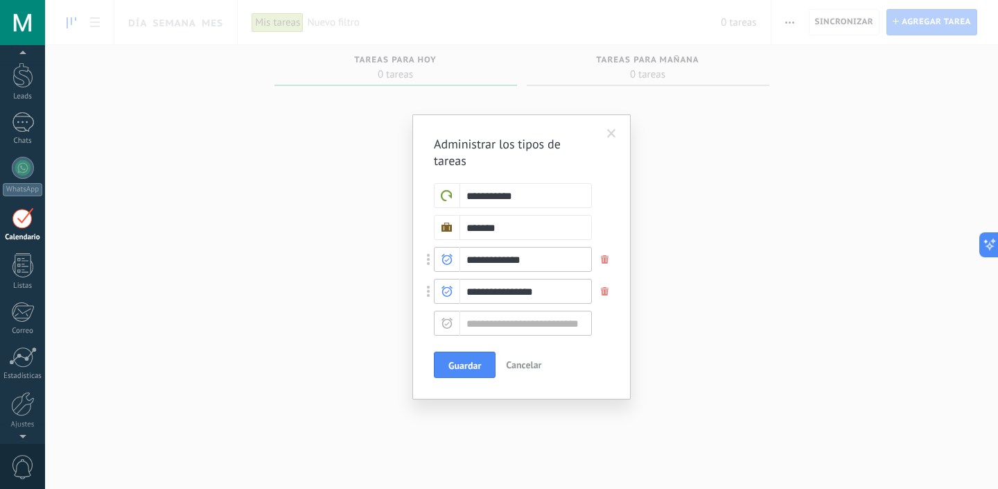
click at [525, 287] on input "**********" at bounding box center [513, 291] width 158 height 25
type input "**********"
click at [455, 290] on div at bounding box center [447, 291] width 26 height 25
type input "******"
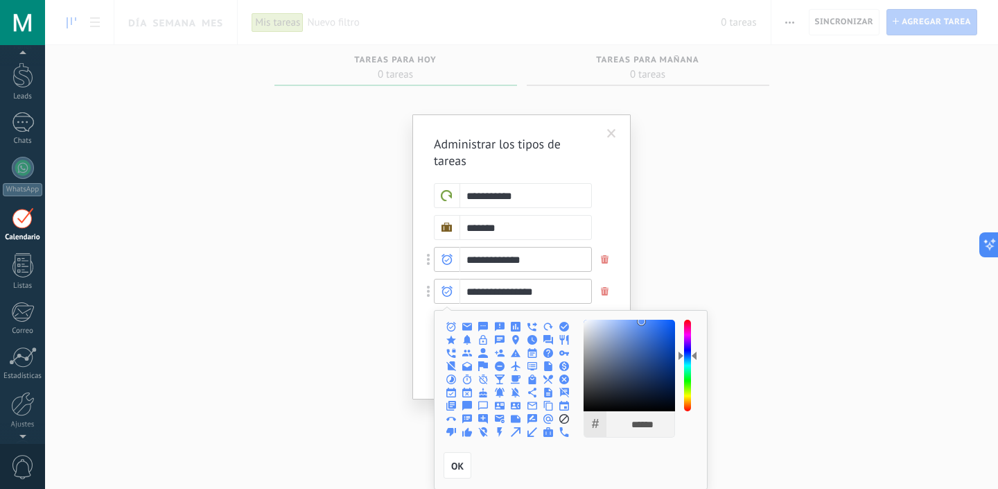
click at [463, 370] on use at bounding box center [467, 365] width 10 height 9
click at [505, 291] on input "**********" at bounding box center [513, 291] width 158 height 25
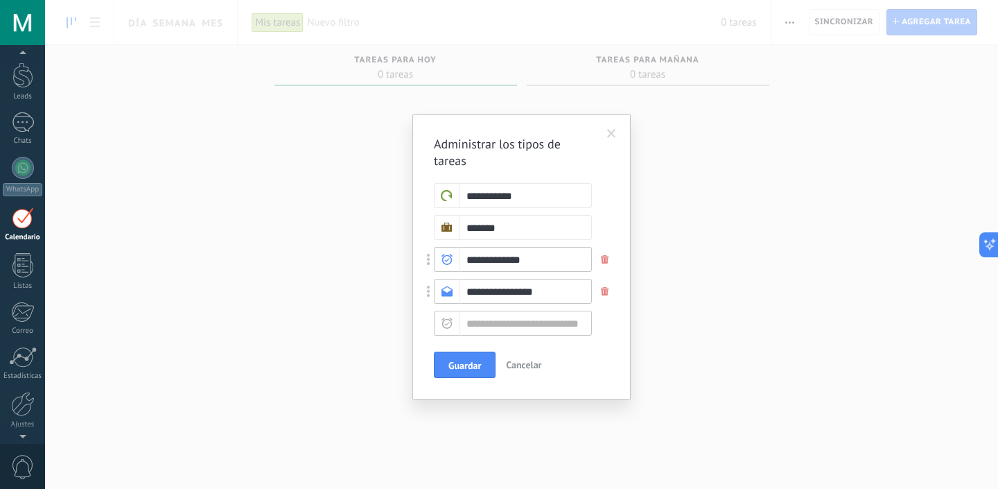
drag, startPoint x: 467, startPoint y: 292, endPoint x: 597, endPoint y: 300, distance: 129.9
click at [596, 302] on div "**********" at bounding box center [511, 291] width 196 height 25
type input "**********"
click at [527, 326] on input "text" at bounding box center [513, 323] width 158 height 25
click at [449, 324] on icon at bounding box center [447, 323] width 11 height 11
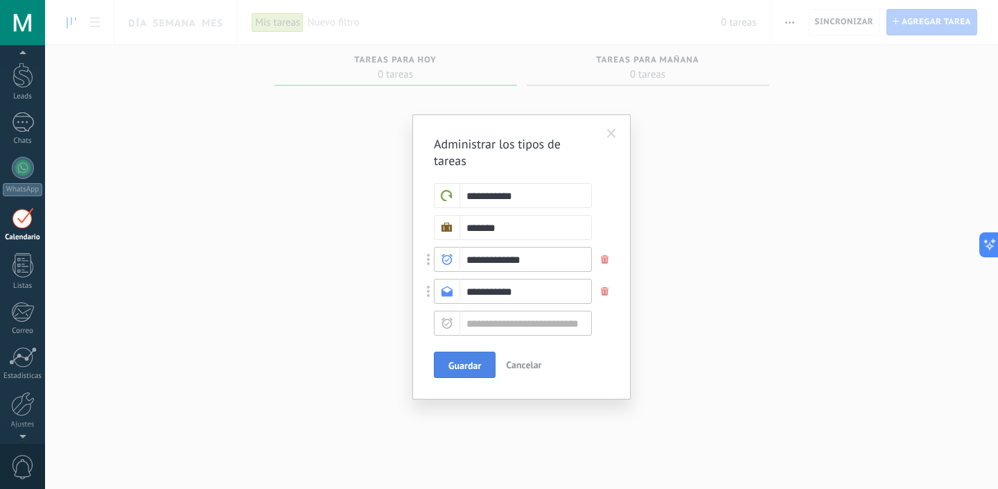
click at [464, 356] on button "Guardar" at bounding box center [465, 364] width 62 height 26
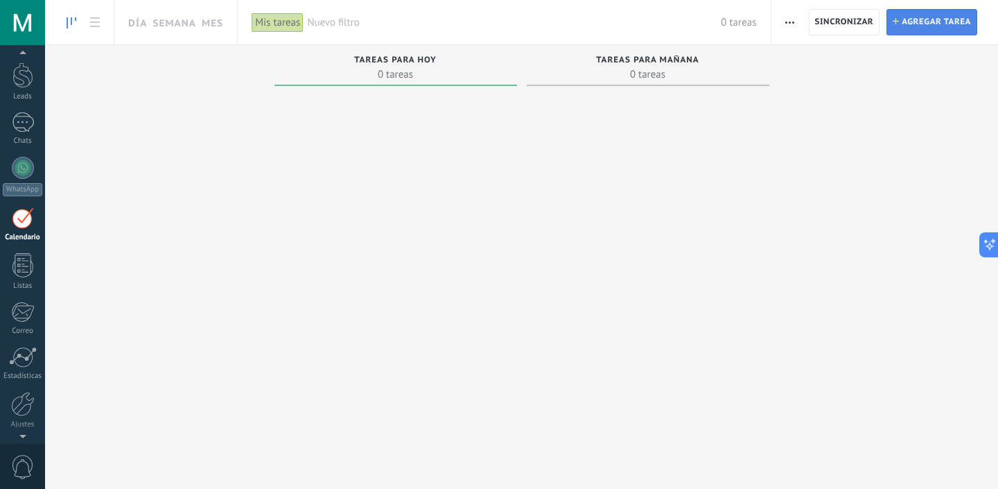
click at [936, 19] on span "Agregar tarea" at bounding box center [936, 22] width 69 height 25
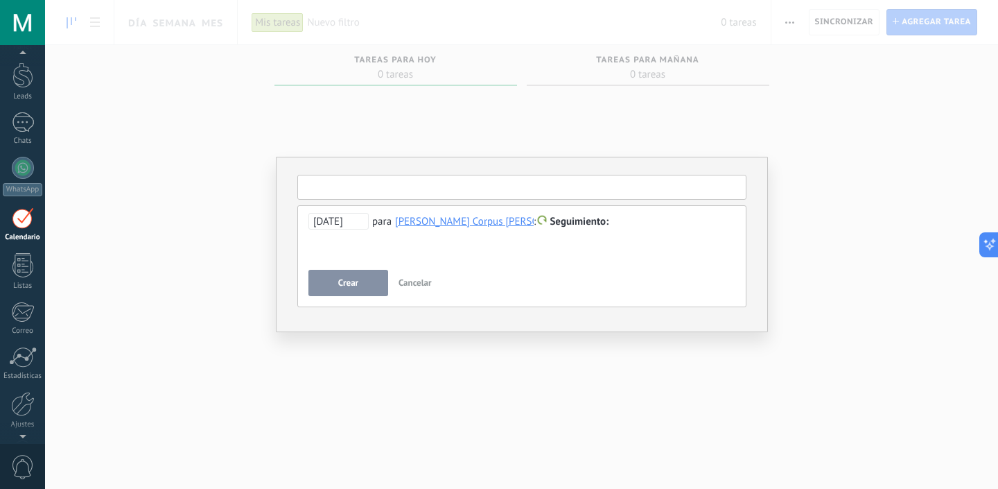
click at [315, 188] on input "text" at bounding box center [521, 187] width 449 height 25
click at [324, 205] on b "Kommo" at bounding box center [319, 209] width 34 height 13
type input "**********"
click at [572, 228] on div "Seguimiento" at bounding box center [572, 222] width 73 height 14
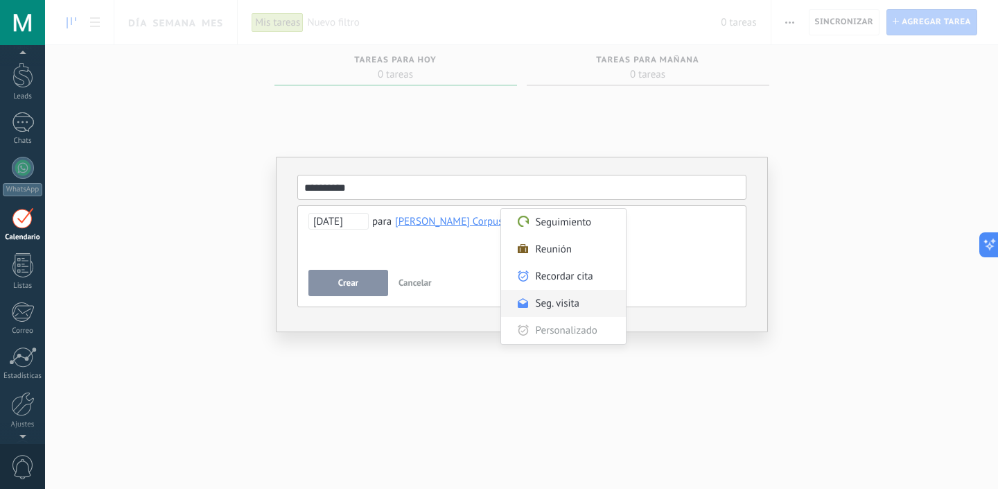
click at [566, 313] on label "Seg. visita" at bounding box center [563, 303] width 125 height 27
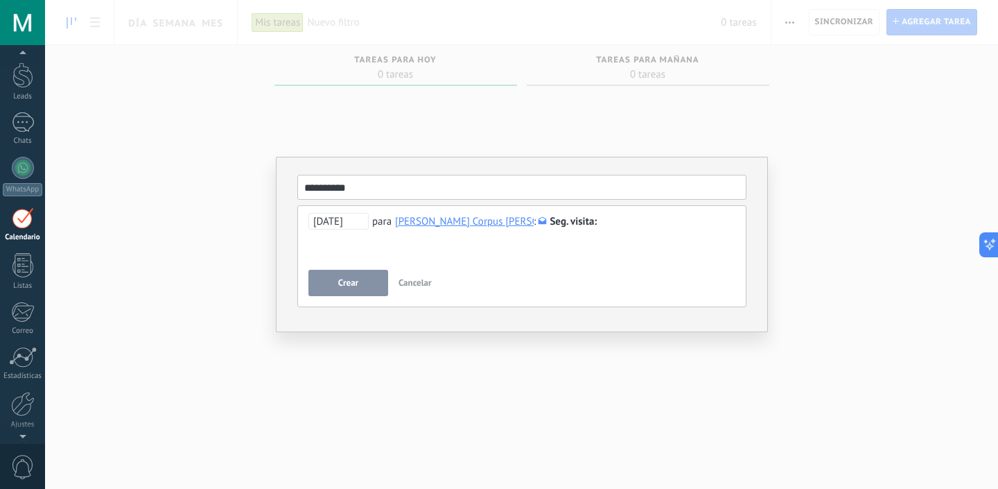
click at [330, 286] on button "Crear" at bounding box center [349, 283] width 80 height 26
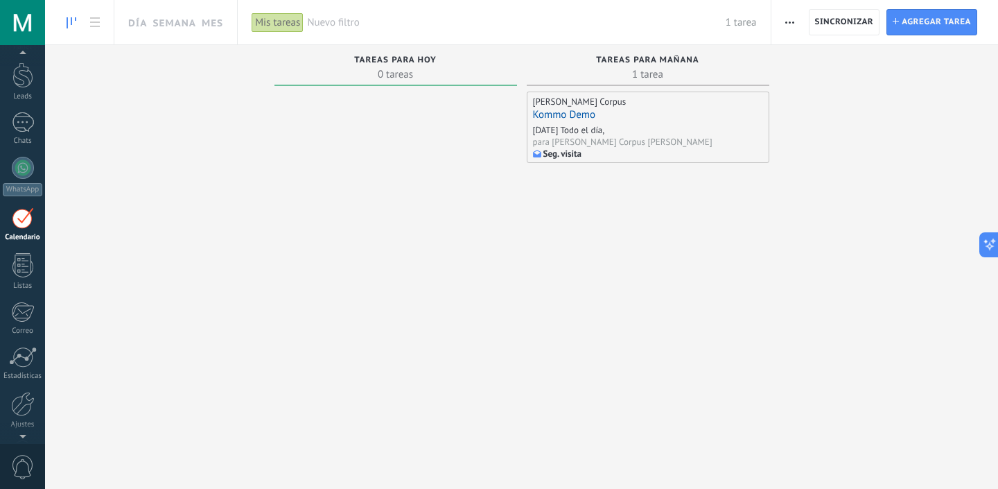
click at [458, 239] on div at bounding box center [396, 273] width 243 height 363
click at [602, 148] on div "Seg. visita" at bounding box center [648, 153] width 230 height 11
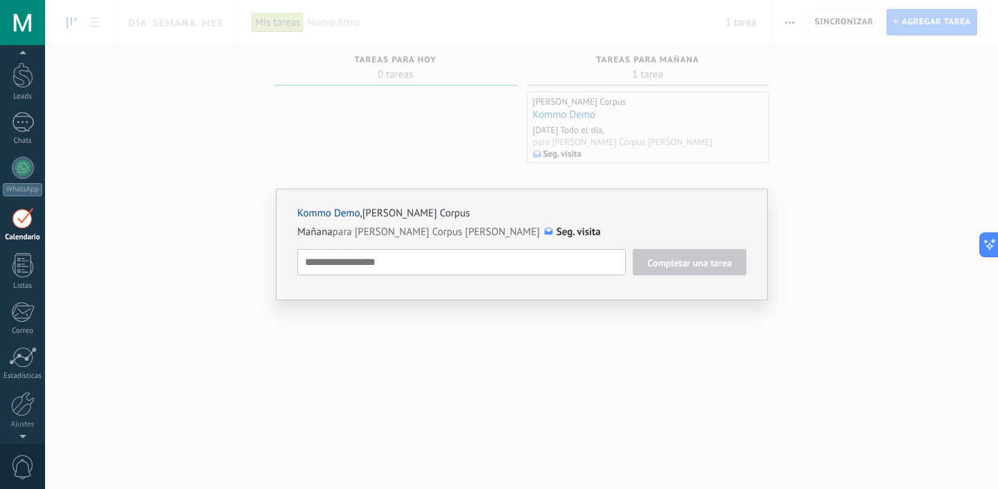
click at [654, 325] on div "Kommo Demo , Marisol Corpus Mañana para Marisol Corpus Manzanares Seg. visita C…" at bounding box center [521, 244] width 953 height 489
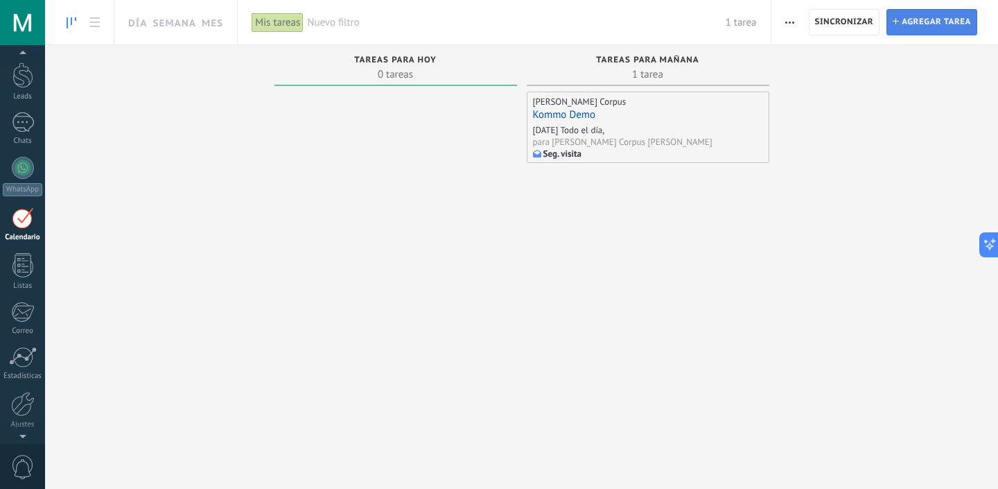
click at [910, 26] on span "Agregar tarea" at bounding box center [936, 22] width 69 height 25
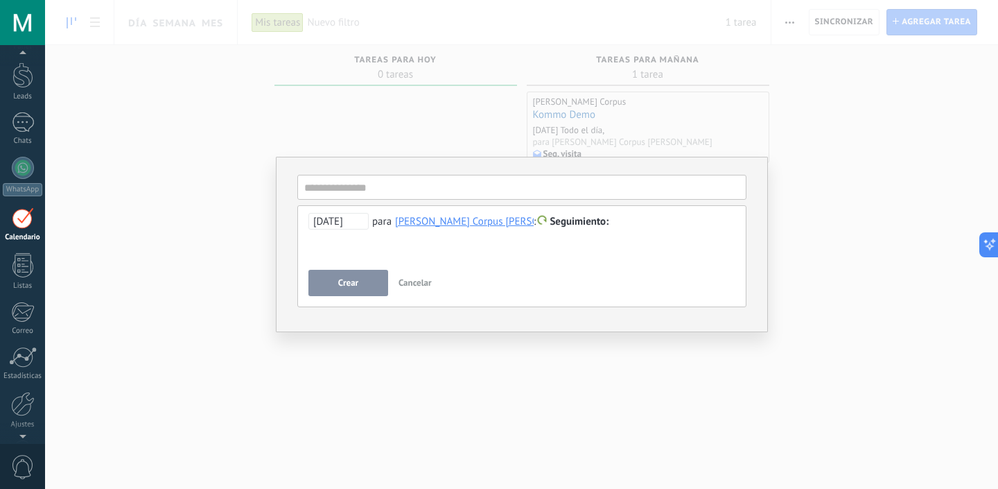
click at [355, 225] on span "05.09.2025" at bounding box center [339, 221] width 60 height 17
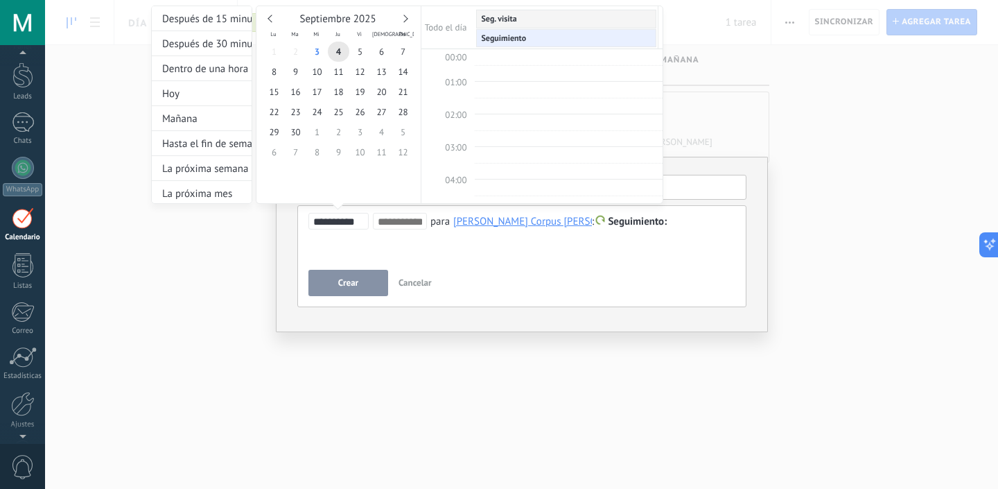
scroll to position [261, 0]
type input "**********"
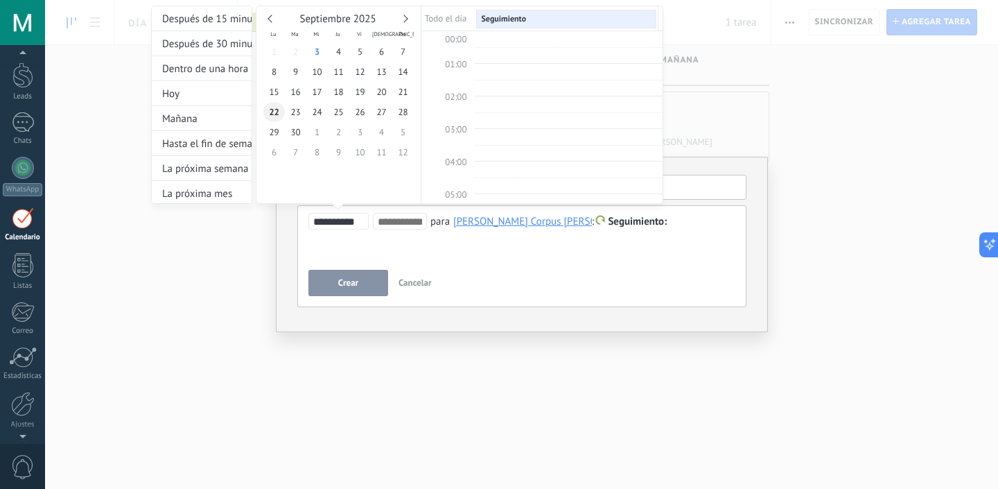
click at [275, 116] on span "22" at bounding box center [273, 112] width 21 height 20
click at [620, 225] on div "**********" at bounding box center [407, 118] width 512 height 224
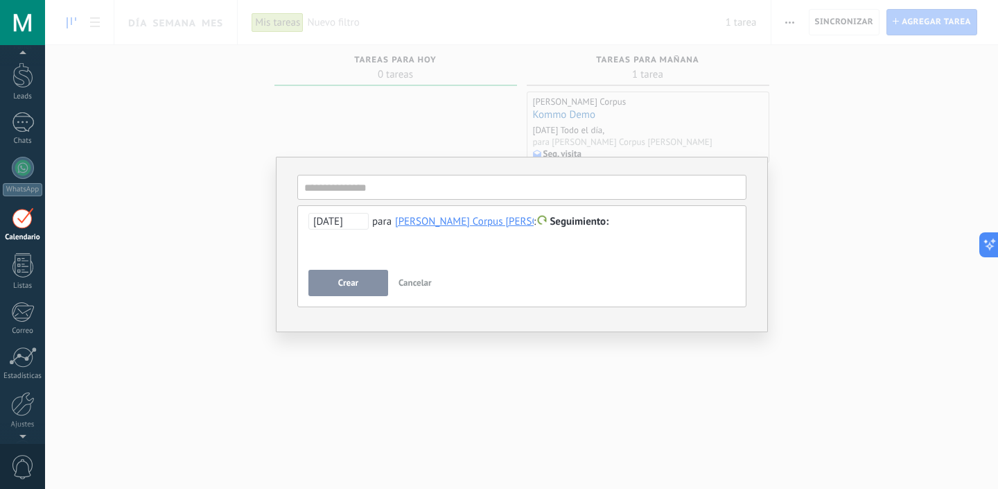
click at [571, 222] on span "Seguimiento" at bounding box center [579, 221] width 59 height 13
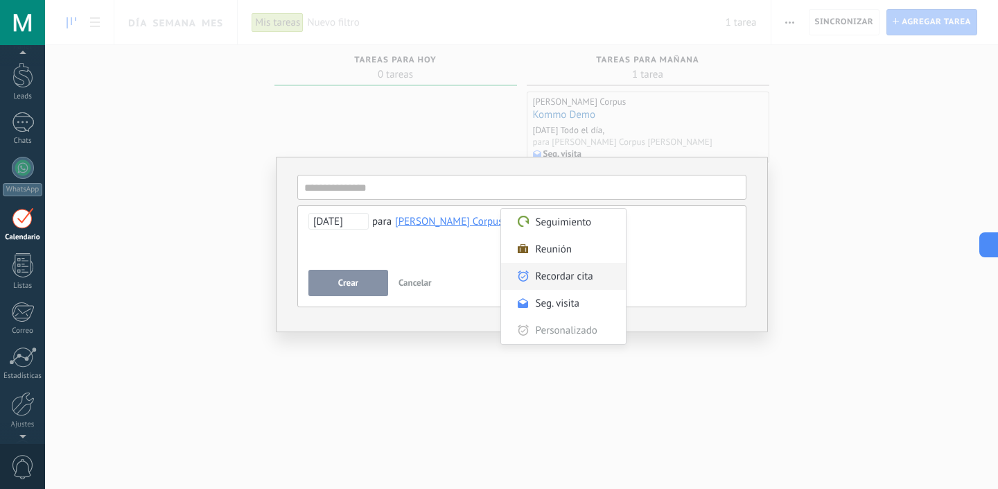
click at [564, 280] on label "Recordar cita" at bounding box center [563, 276] width 125 height 27
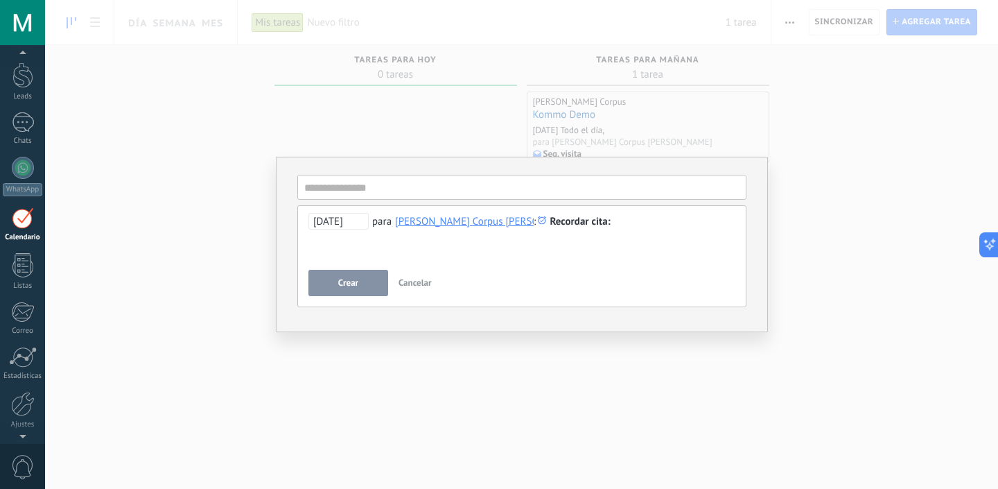
click at [347, 288] on span "Crear" at bounding box center [348, 283] width 20 height 10
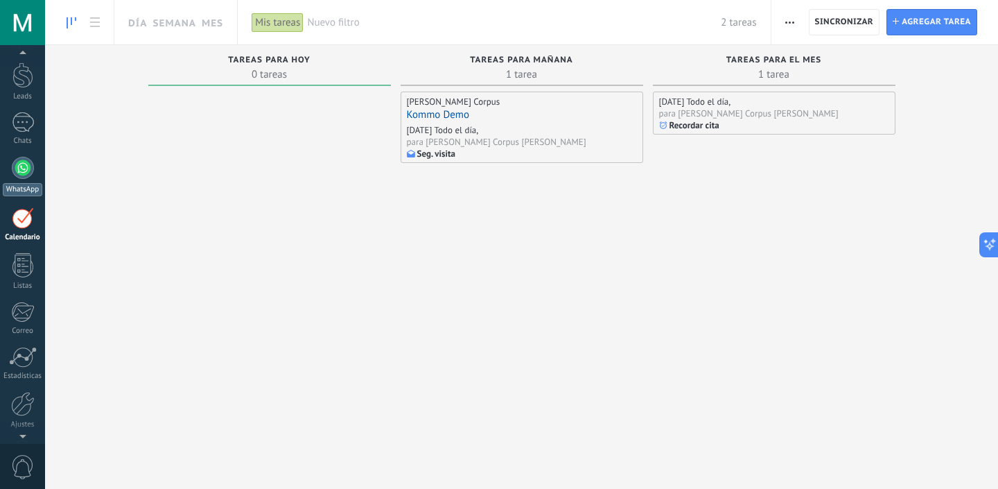
click at [15, 175] on div at bounding box center [23, 168] width 22 height 22
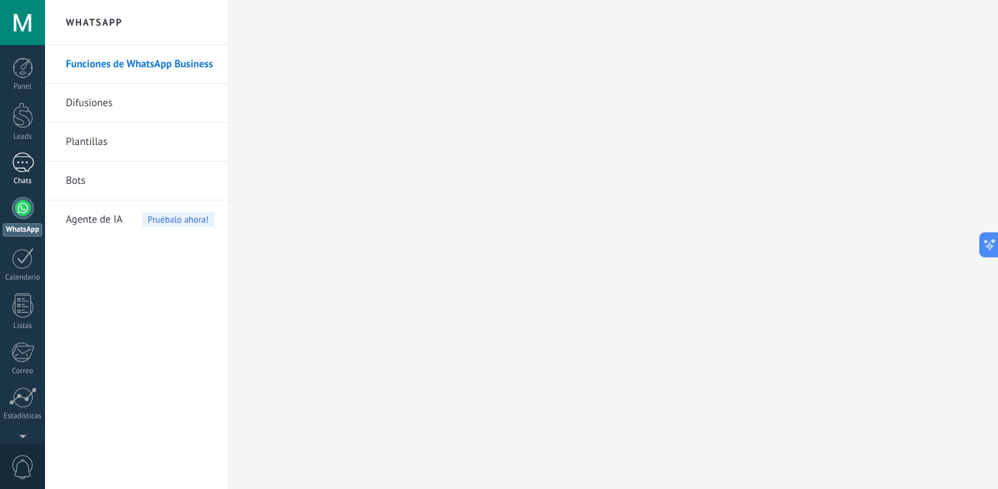
click at [31, 154] on div "1" at bounding box center [23, 163] width 22 height 20
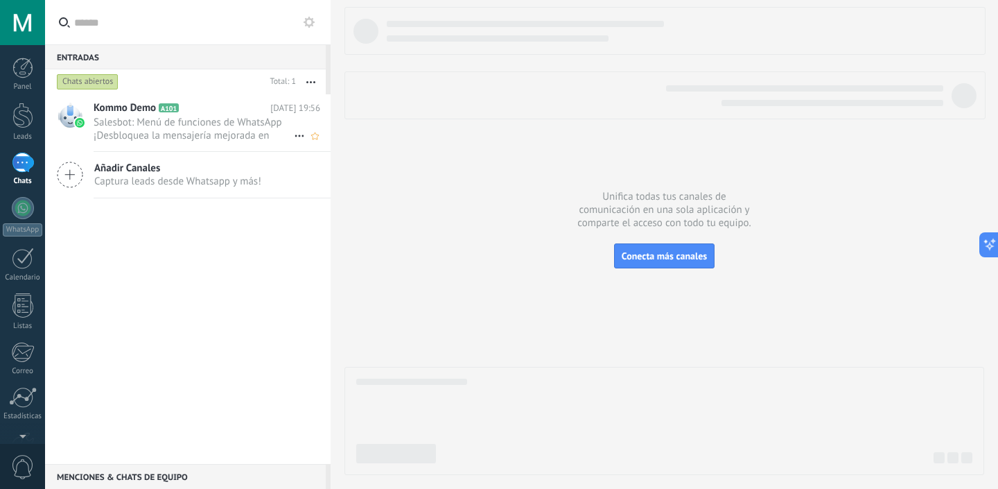
click at [229, 125] on span "Salesbot: Menú de funciones de WhatsApp ¡Desbloquea la mensajería mejorada en W…" at bounding box center [194, 129] width 200 height 26
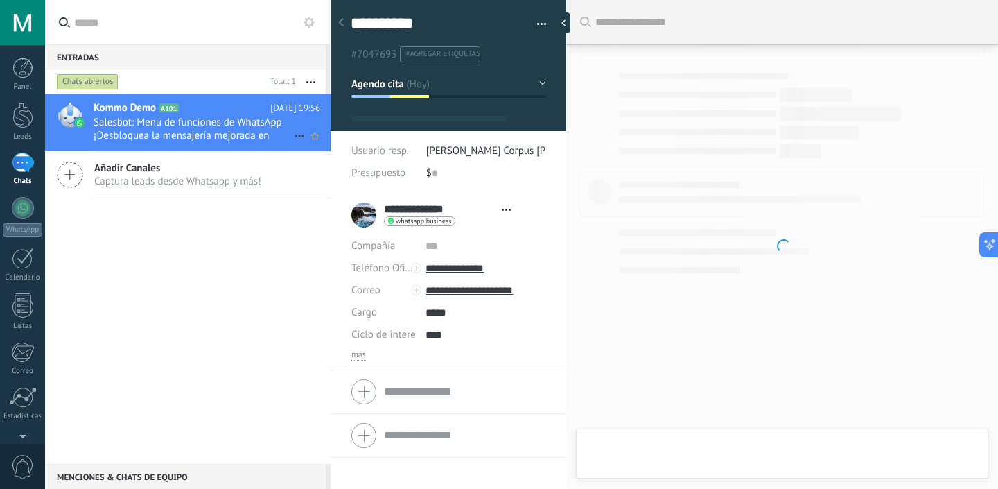
type textarea "**********"
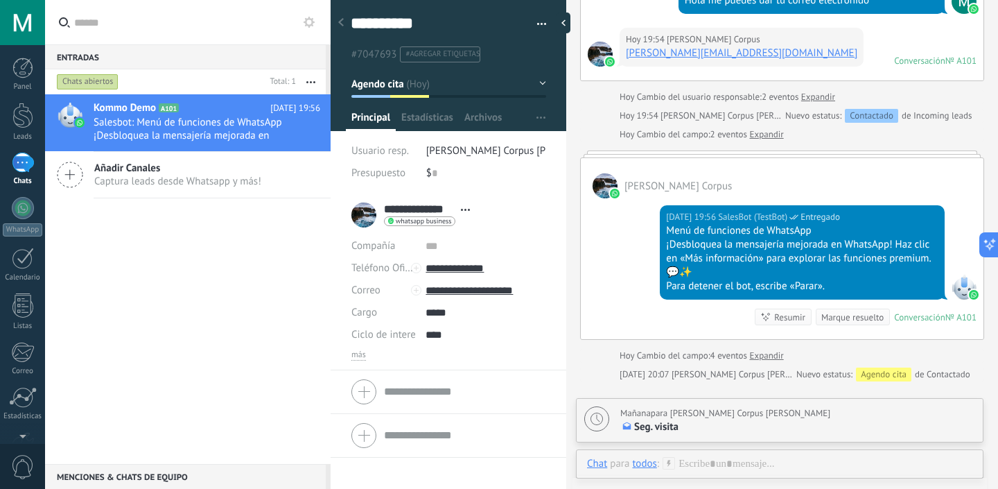
click at [447, 54] on span "#agregar etiquetas" at bounding box center [443, 54] width 74 height 10
click at [374, 55] on span "#7047693" at bounding box center [373, 54] width 45 height 13
click at [412, 60] on input "text" at bounding box center [471, 54] width 137 height 15
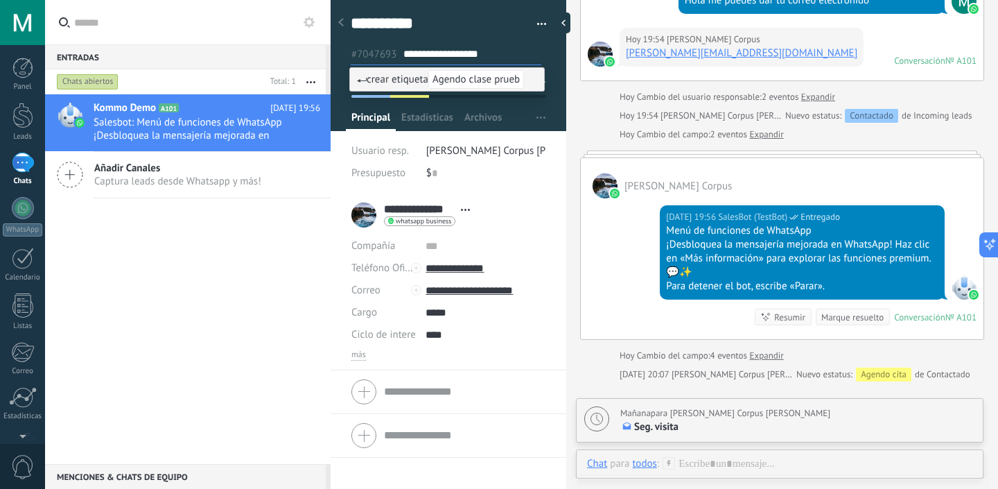
type input "**********"
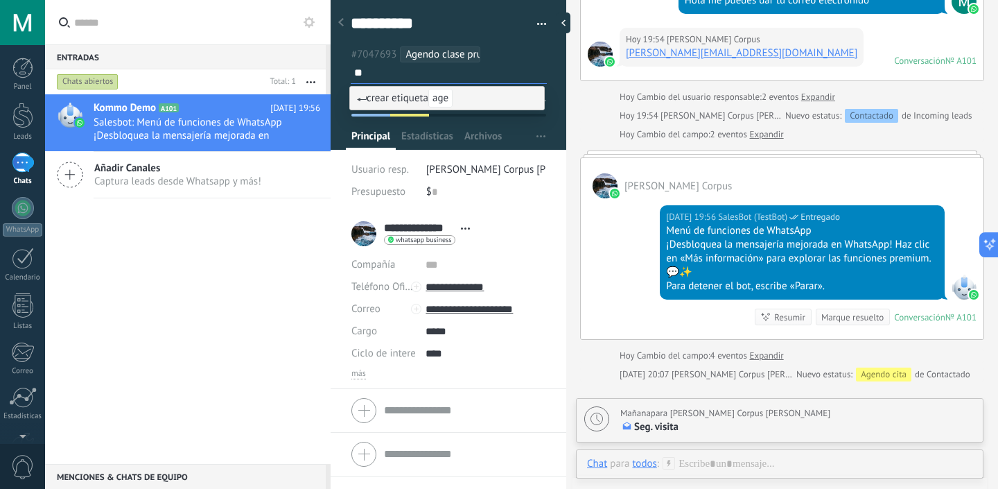
type input "*"
type input "**********"
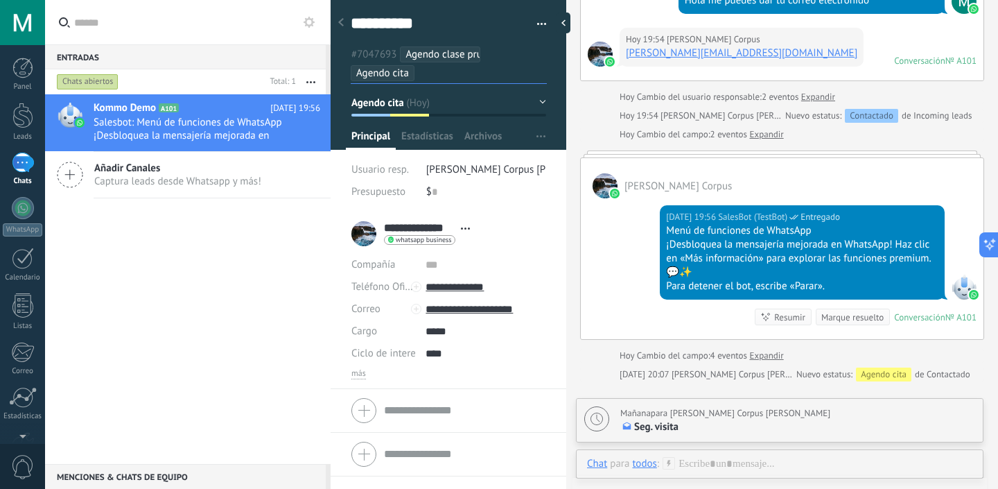
type input "*"
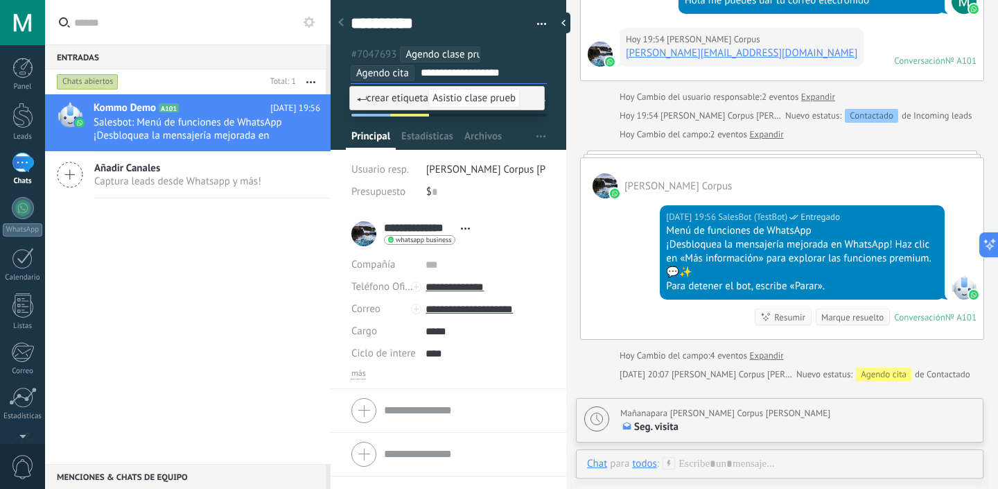
type input "**********"
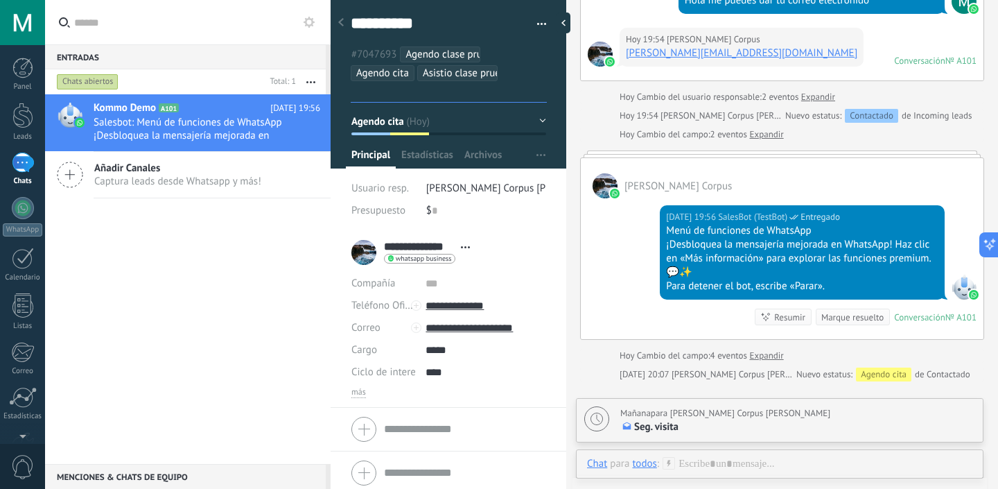
type input "*"
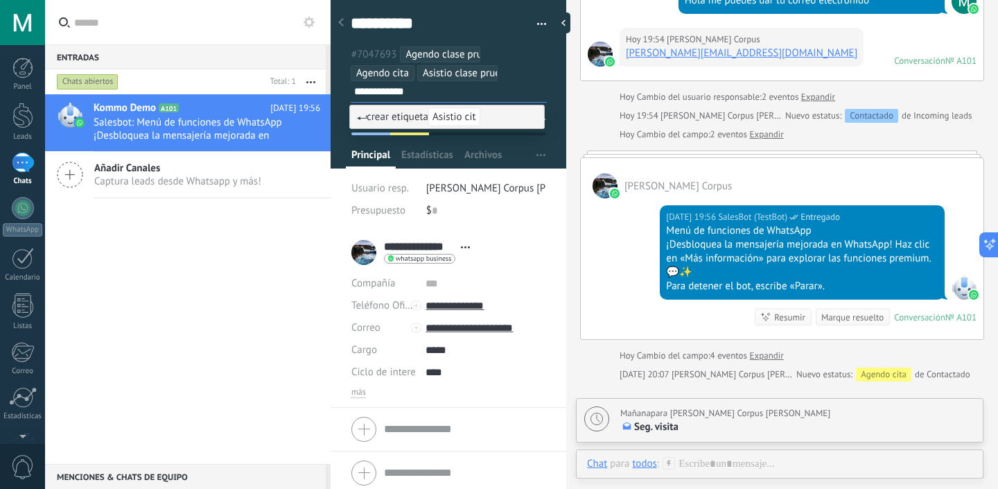
type input "**********"
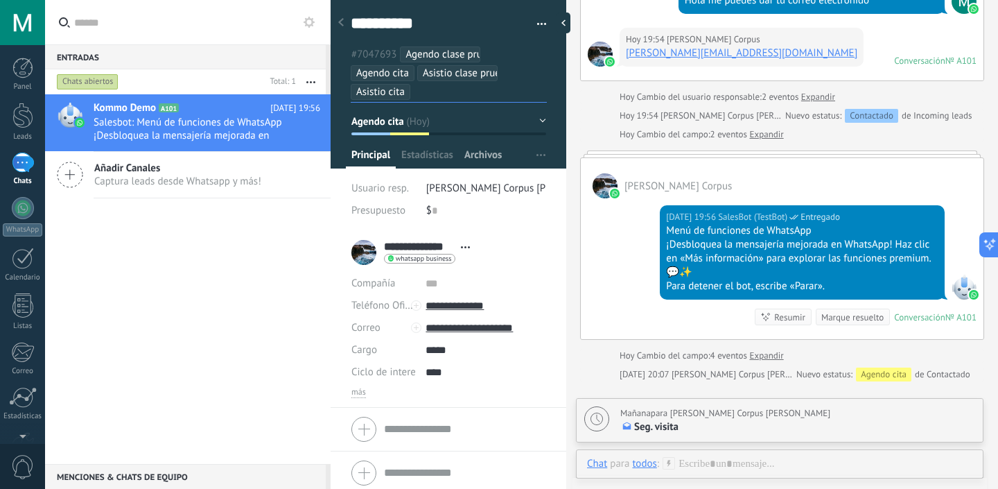
type input "*"
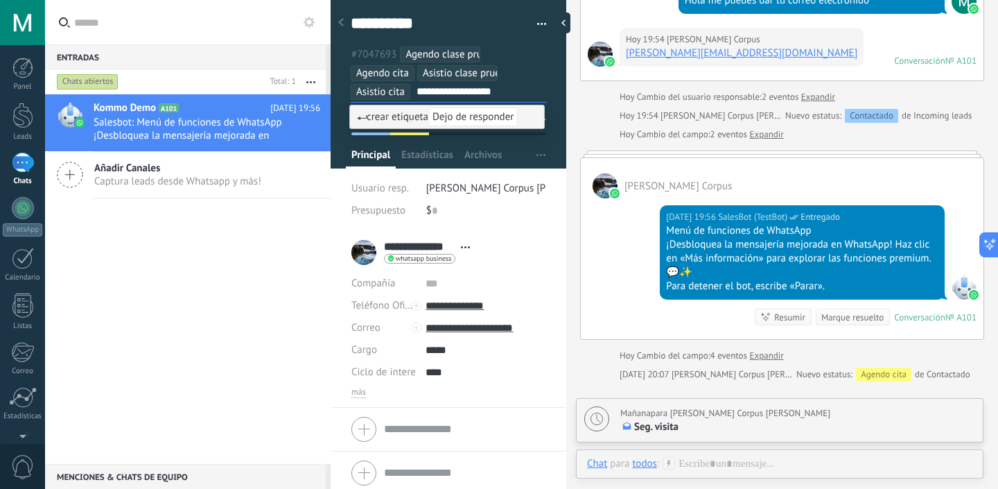
type input "**********"
click at [489, 109] on span "Dejo de responder" at bounding box center [472, 116] width 89 height 19
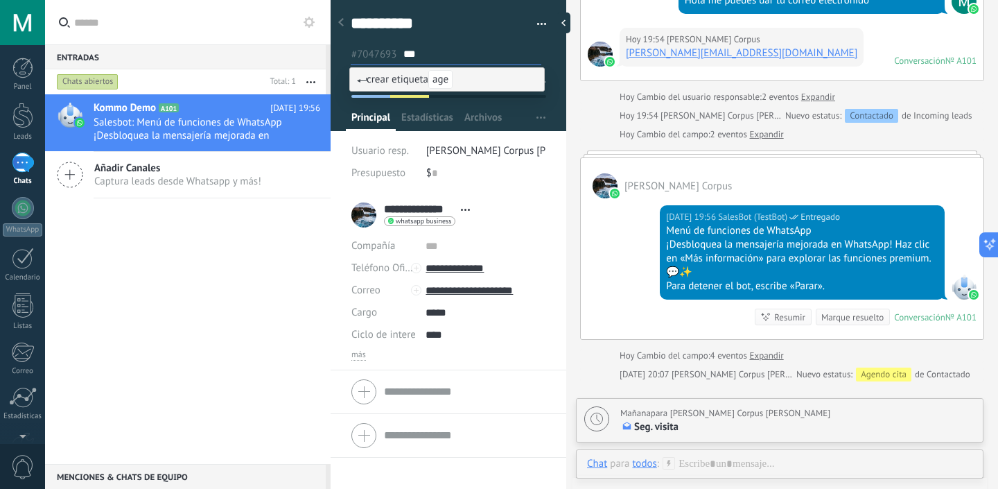
click at [470, 51] on input "***" at bounding box center [471, 54] width 137 height 15
type input "***"
click at [385, 82] on span "crear etiqueta age" at bounding box center [405, 79] width 96 height 13
type input "*****"
click at [469, 46] on li "*****" at bounding box center [472, 54] width 139 height 16
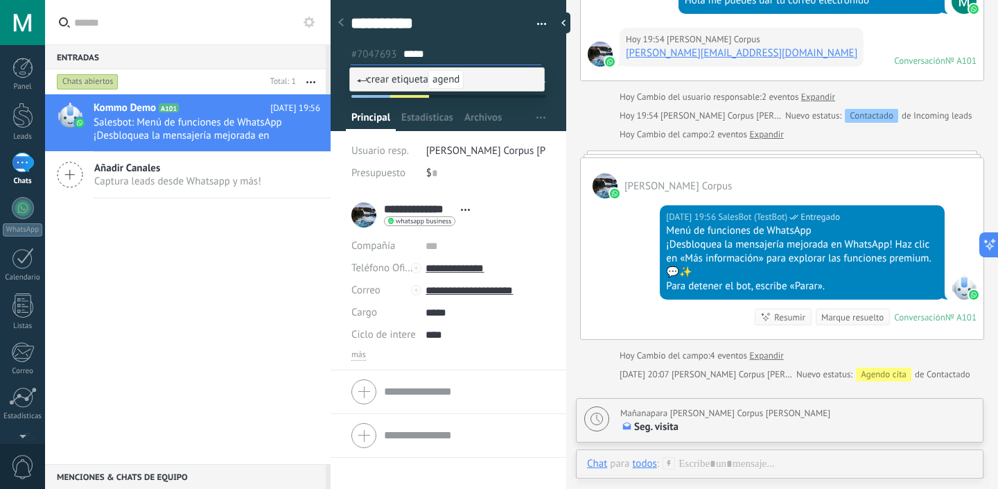
click at [422, 53] on input "*****" at bounding box center [471, 54] width 137 height 15
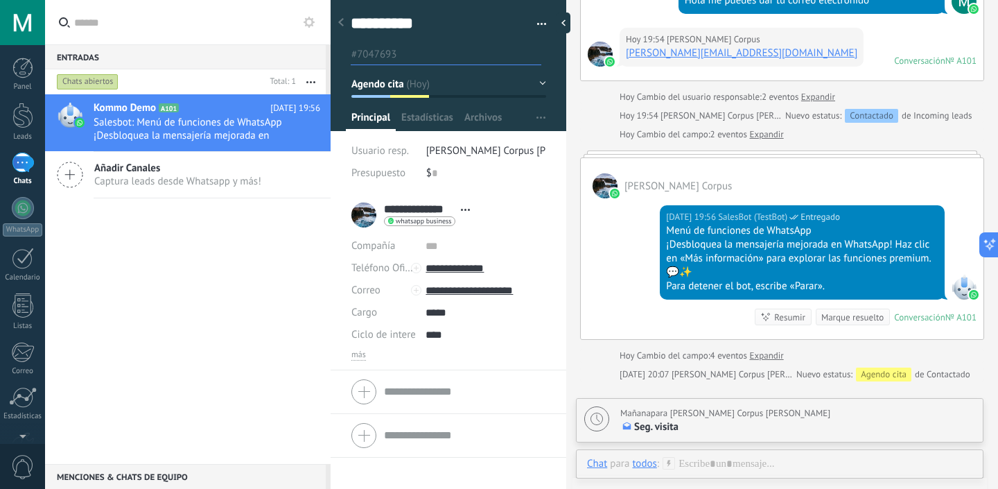
click at [491, 181] on div "$ 0" at bounding box center [486, 173] width 120 height 22
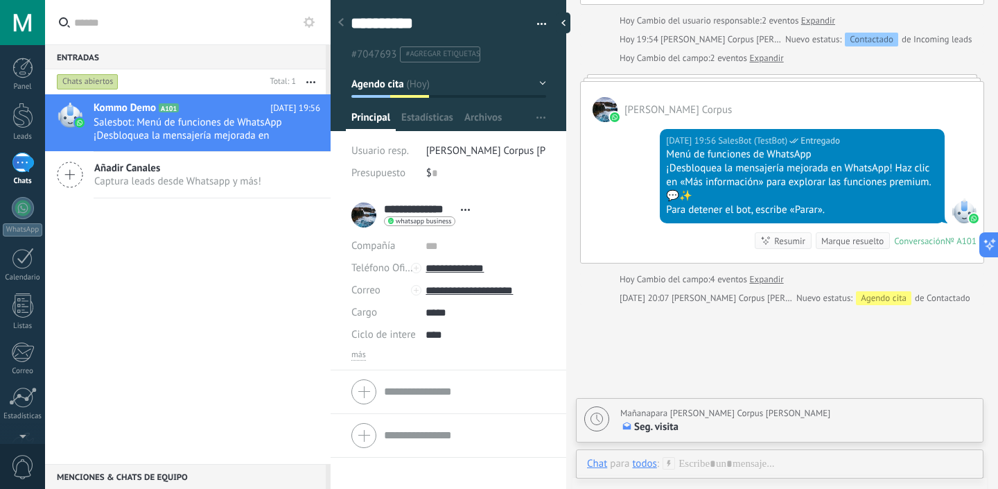
scroll to position [2134, 0]
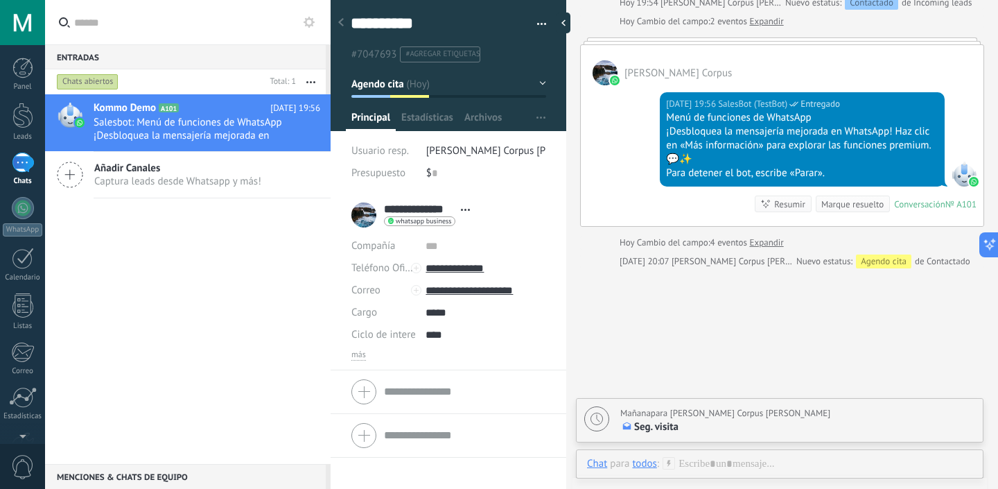
click at [860, 261] on div "Agendo cita" at bounding box center [883, 261] width 55 height 14
click at [428, 121] on span "Estadísticas" at bounding box center [427, 121] width 52 height 20
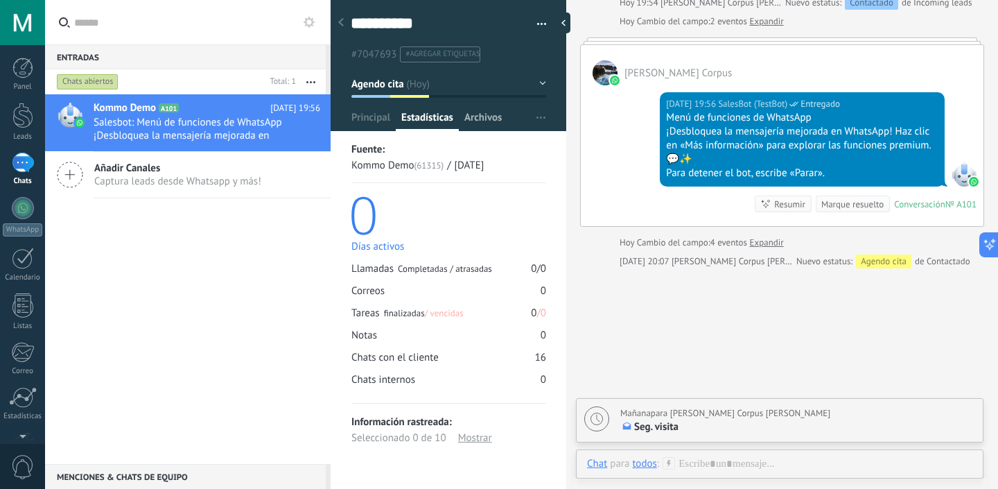
click at [483, 119] on span "Archivos" at bounding box center [482, 121] width 37 height 20
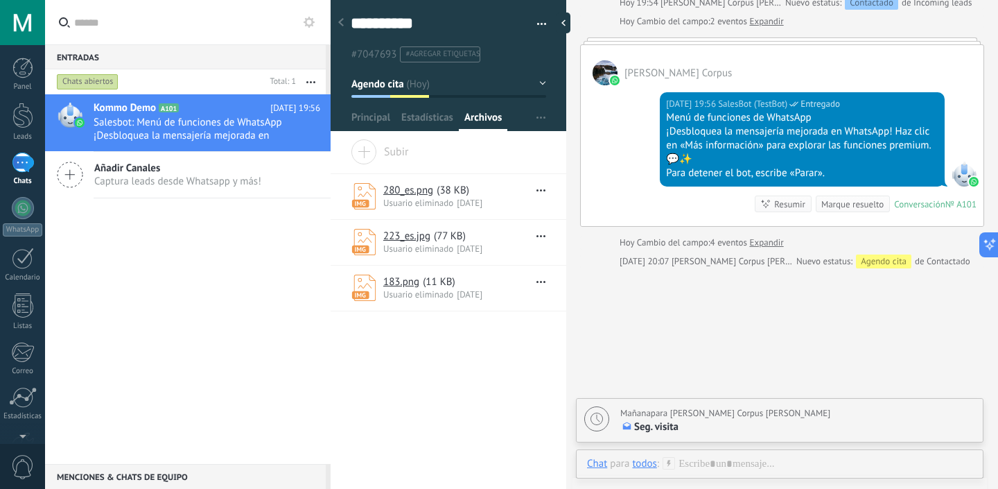
click at [539, 22] on button "button" at bounding box center [537, 24] width 20 height 21
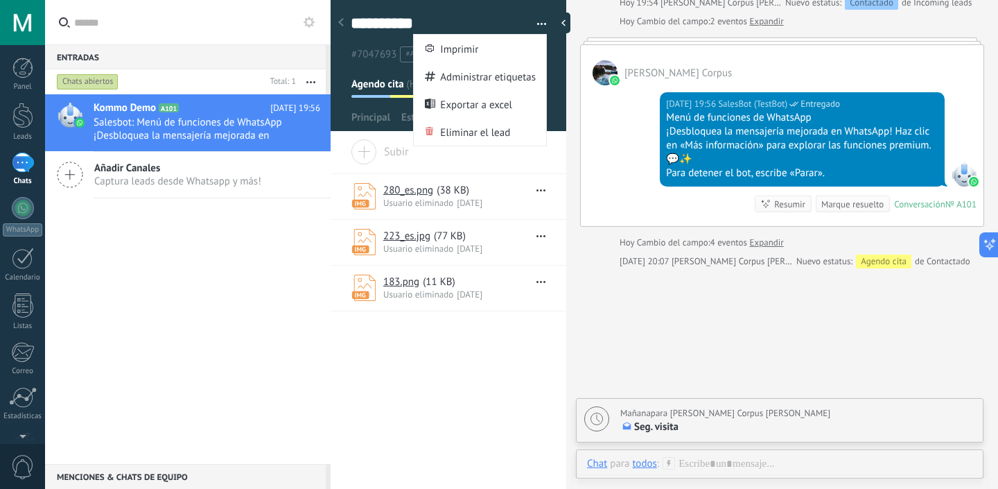
click at [566, 59] on div at bounding box center [566, 244] width 0 height 489
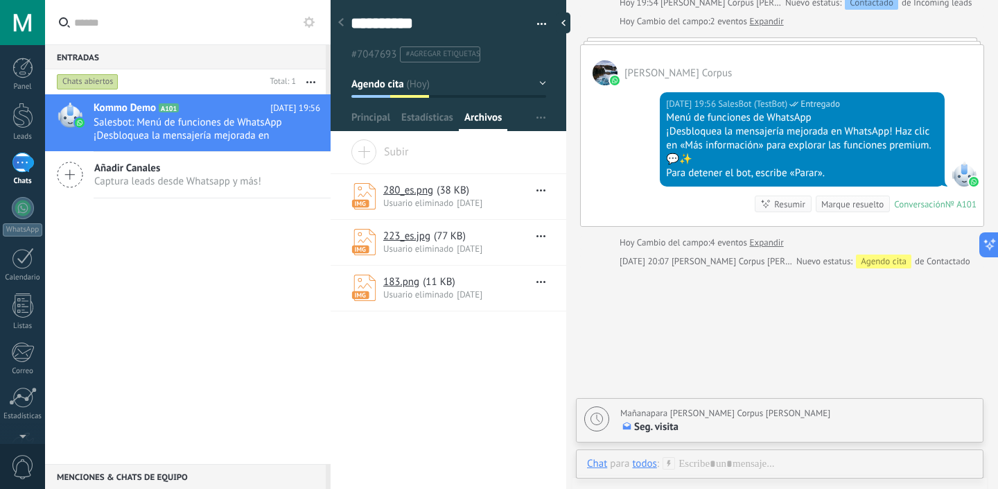
scroll to position [13, 0]
click at [29, 133] on div "Leads" at bounding box center [23, 136] width 40 height 9
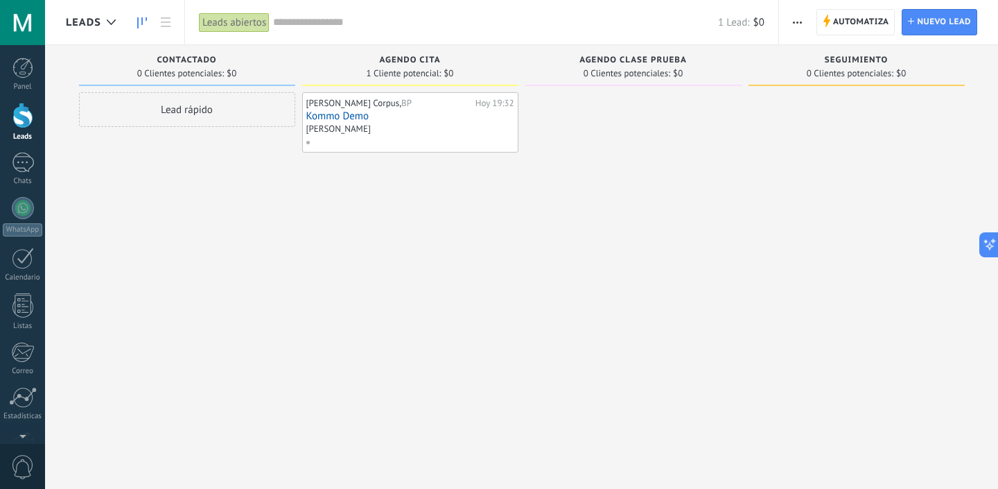
click at [419, 112] on link "Kommo Demo" at bounding box center [410, 116] width 208 height 12
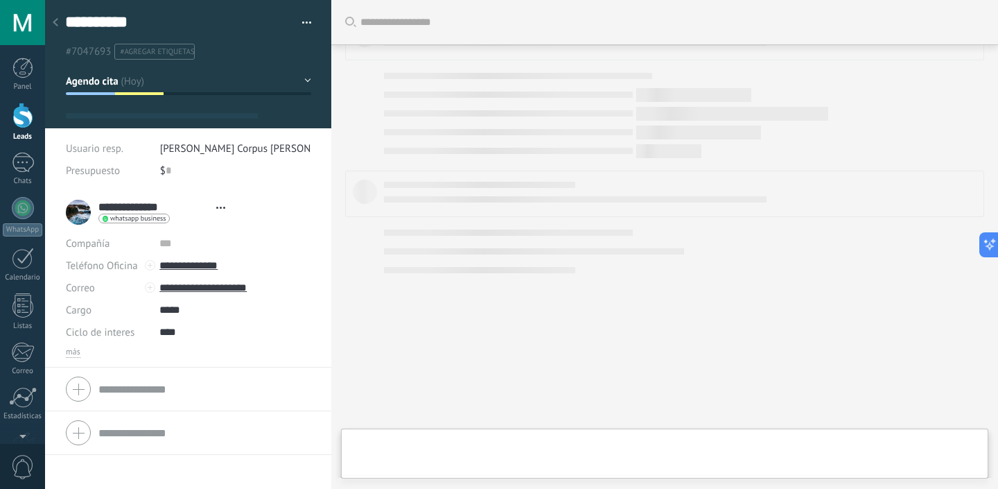
type textarea "**********"
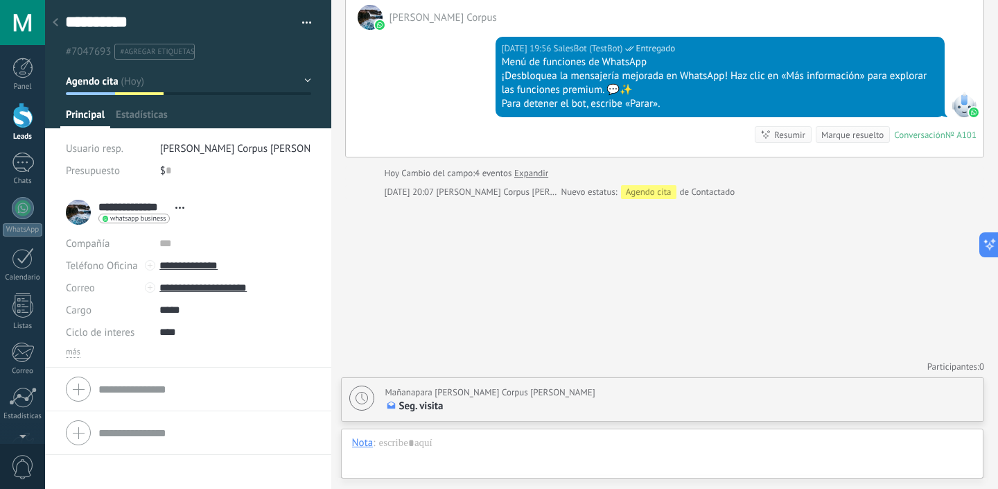
scroll to position [21, 0]
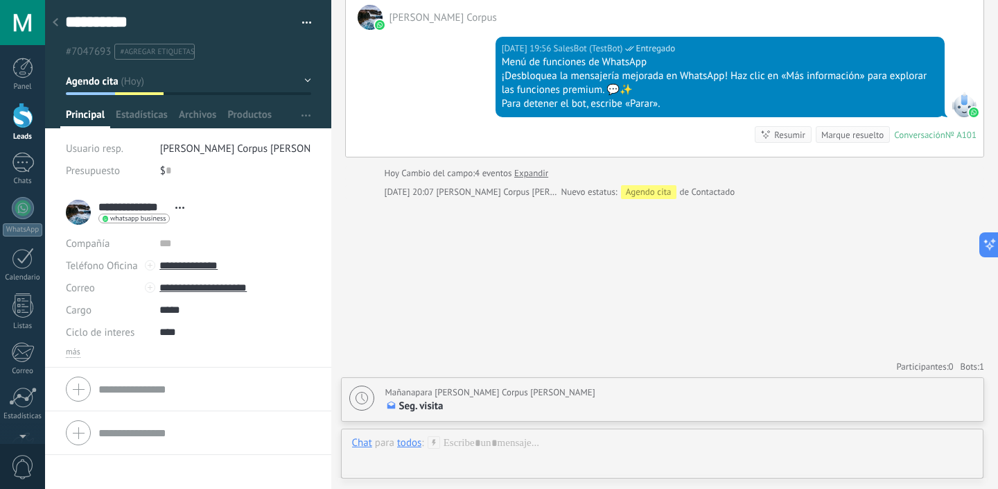
click at [58, 23] on icon at bounding box center [56, 22] width 6 height 8
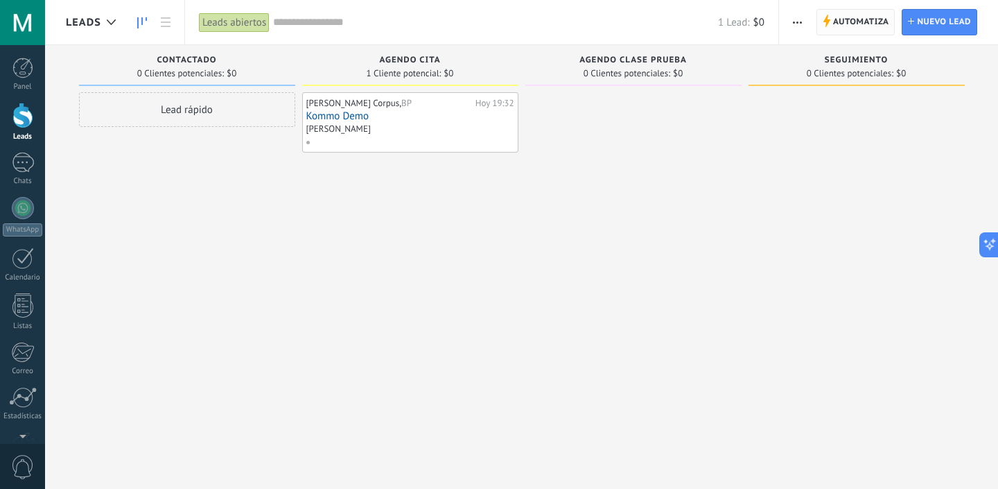
click at [864, 25] on span "Automatiza" at bounding box center [861, 22] width 56 height 25
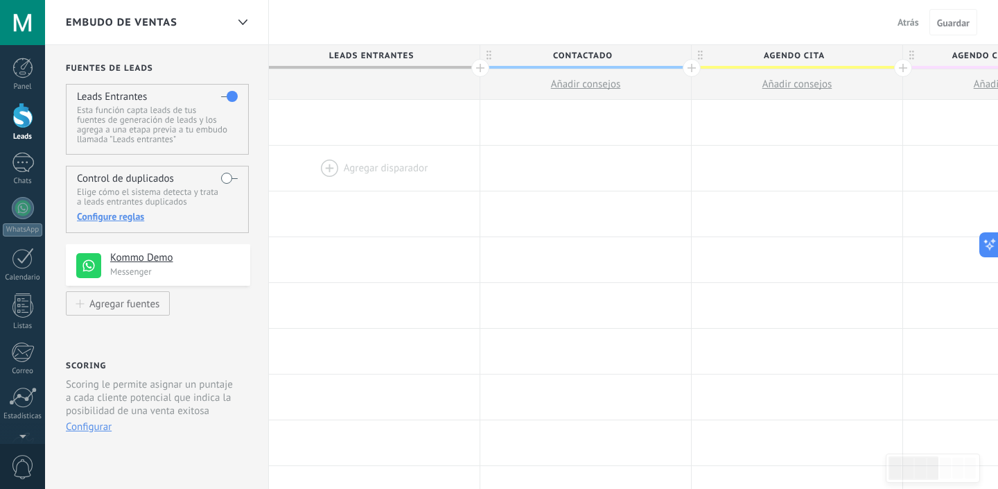
drag, startPoint x: 156, startPoint y: 250, endPoint x: 313, endPoint y: 176, distance: 174.0
click at [180, 261] on h4 "Kommo Demo" at bounding box center [175, 258] width 130 height 14
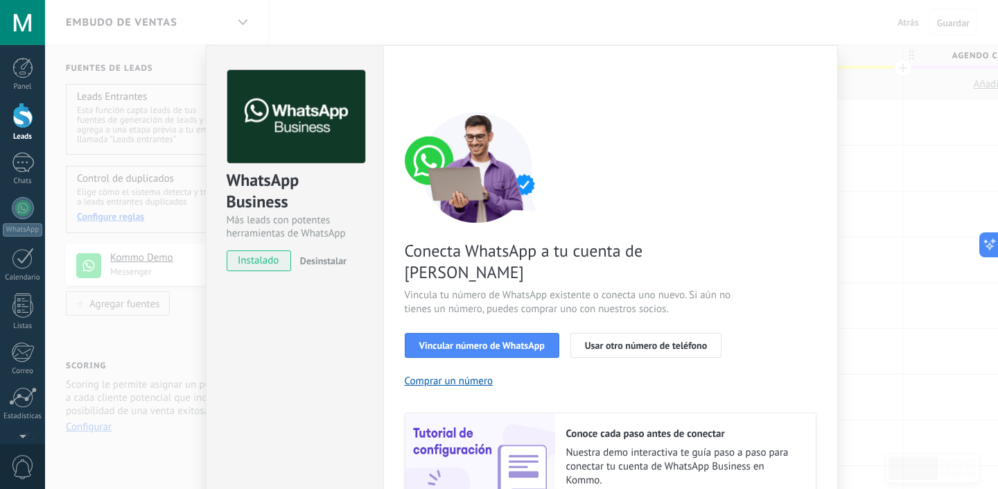
click at [911, 131] on div "WhatsApp Business Más leads con potentes herramientas de WhatsApp instalado Des…" at bounding box center [521, 244] width 953 height 489
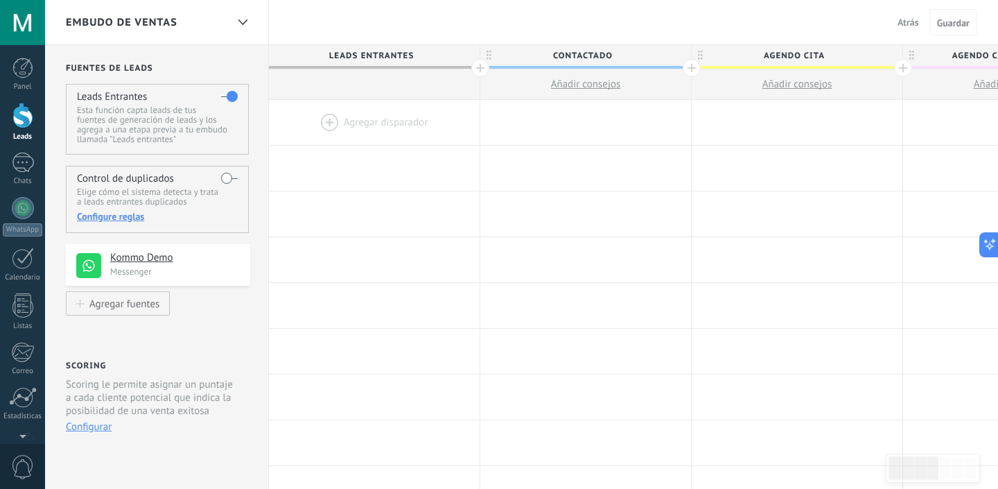
click at [147, 112] on p "Esta función capta leads de tus fuentes de generación de leads y los agrega a u…" at bounding box center [157, 124] width 160 height 39
drag, startPoint x: 147, startPoint y: 112, endPoint x: 426, endPoint y: 114, distance: 278.7
click at [324, 118] on div at bounding box center [374, 122] width 211 height 45
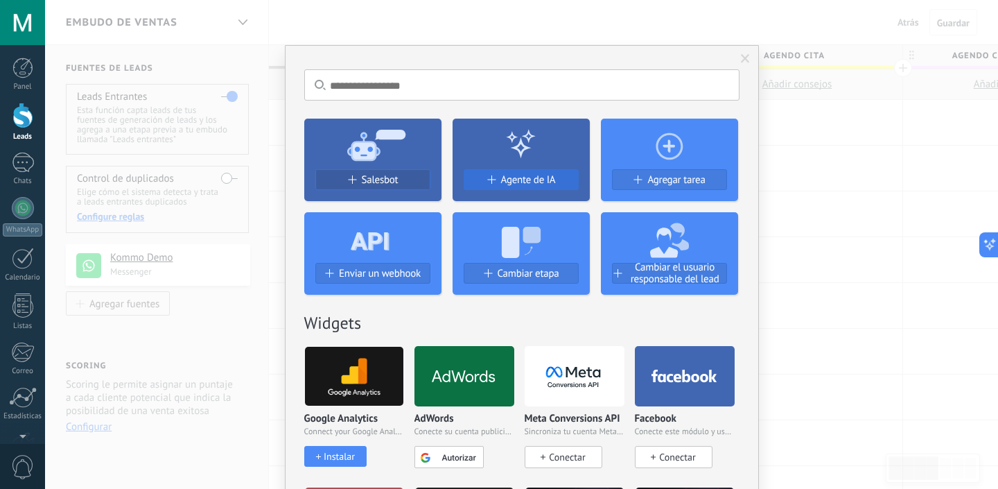
click at [543, 181] on span "Agente de IA" at bounding box center [528, 180] width 55 height 12
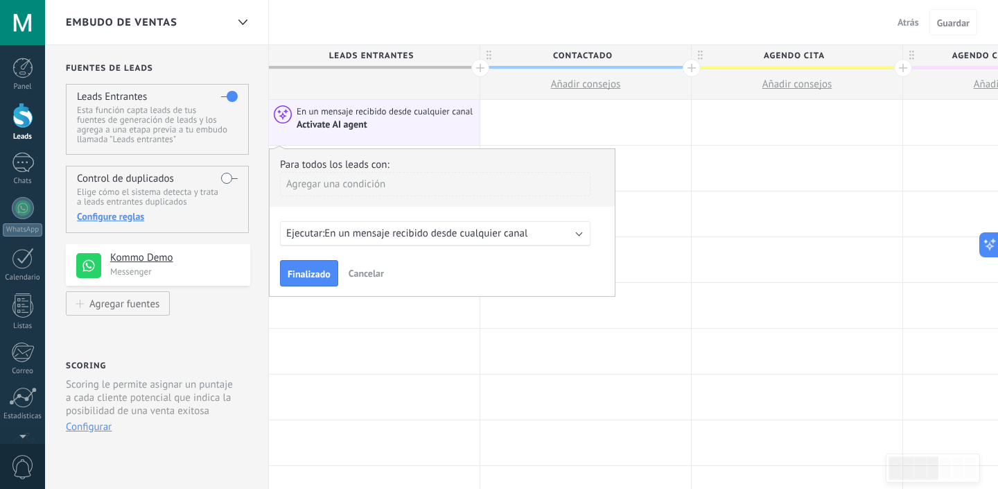
click at [528, 234] on span "En un mensaje recibido desde cualquier canal" at bounding box center [425, 233] width 203 height 13
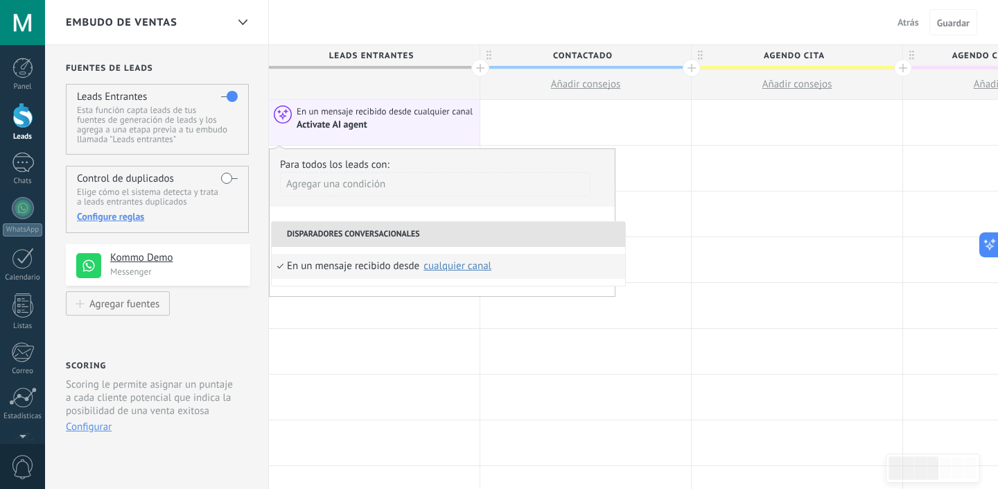
click at [515, 262] on li "En un mensaje recibido desde Seleccionar todo Kommo Demo cualquier canal" at bounding box center [449, 266] width 354 height 25
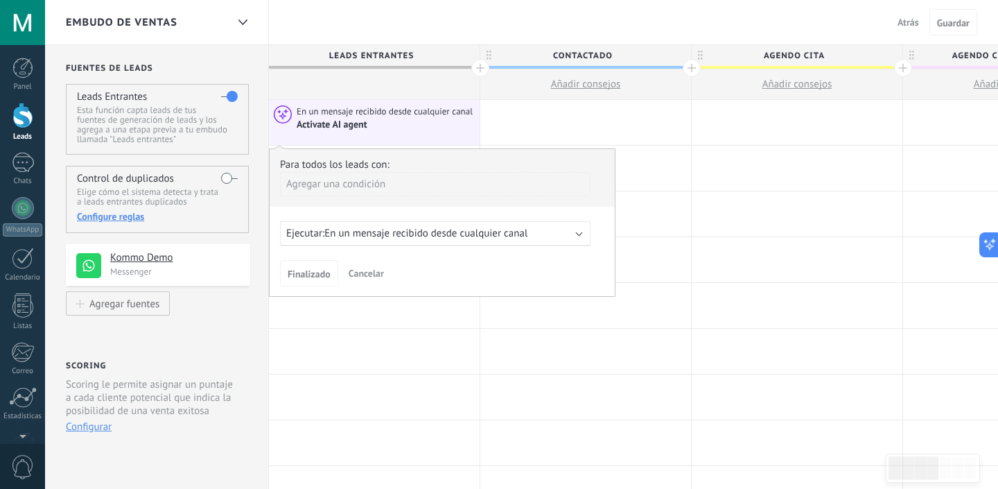
click at [351, 185] on div "Agregar una condición" at bounding box center [435, 184] width 311 height 24
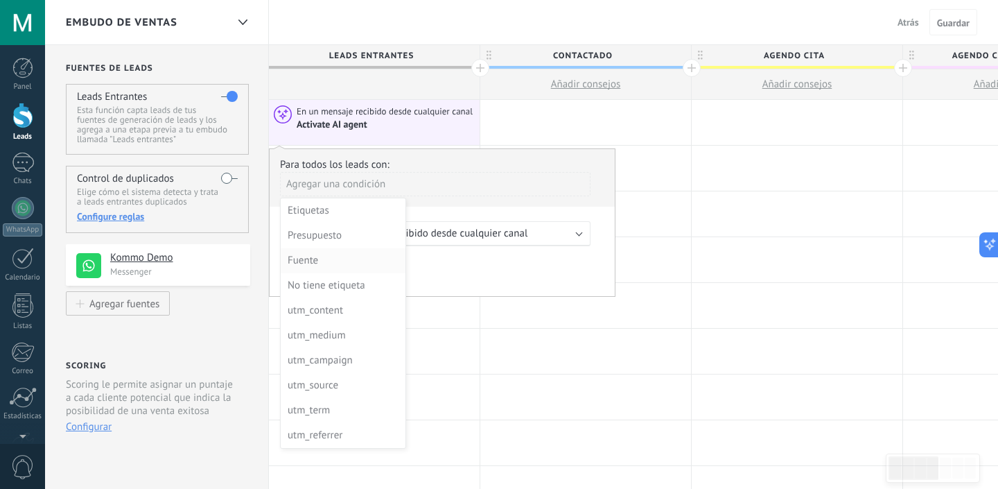
click at [324, 267] on div "Fuente" at bounding box center [342, 260] width 108 height 19
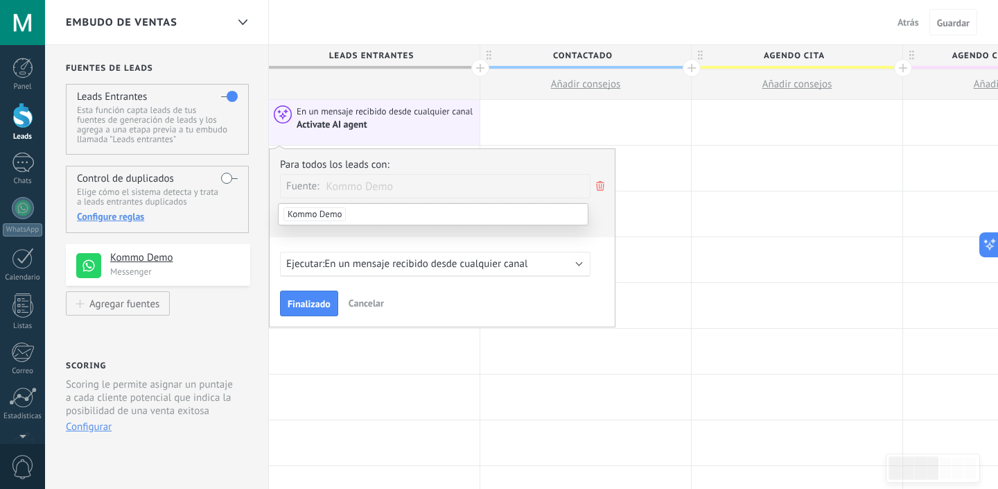
click at [365, 211] on li "Kommo Demo" at bounding box center [433, 214] width 309 height 21
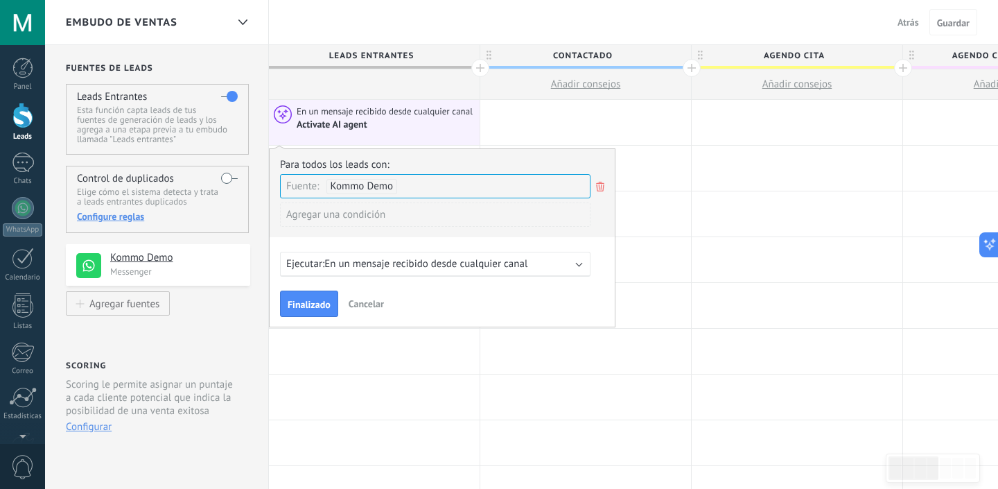
click at [415, 218] on div "Agregar una condición" at bounding box center [435, 214] width 311 height 24
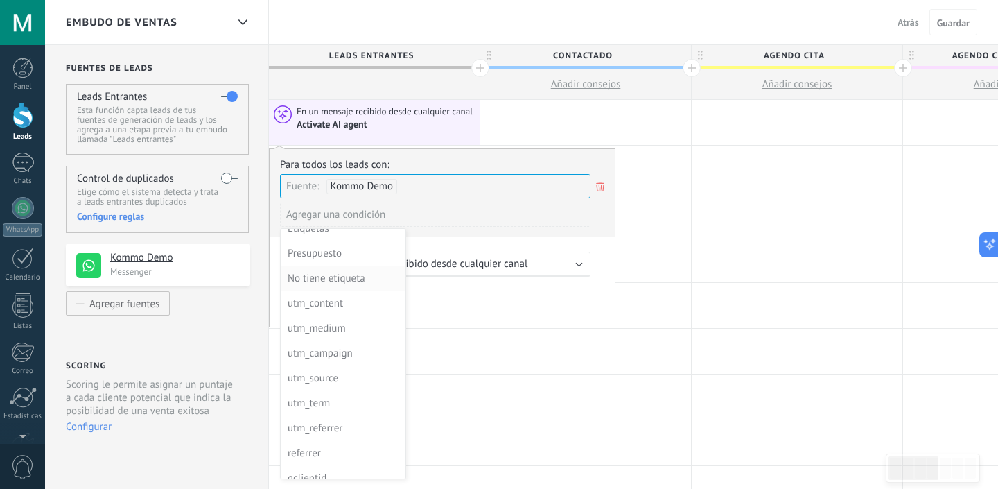
scroll to position [10, 0]
click at [326, 357] on div "utm_campaign" at bounding box center [342, 355] width 108 height 19
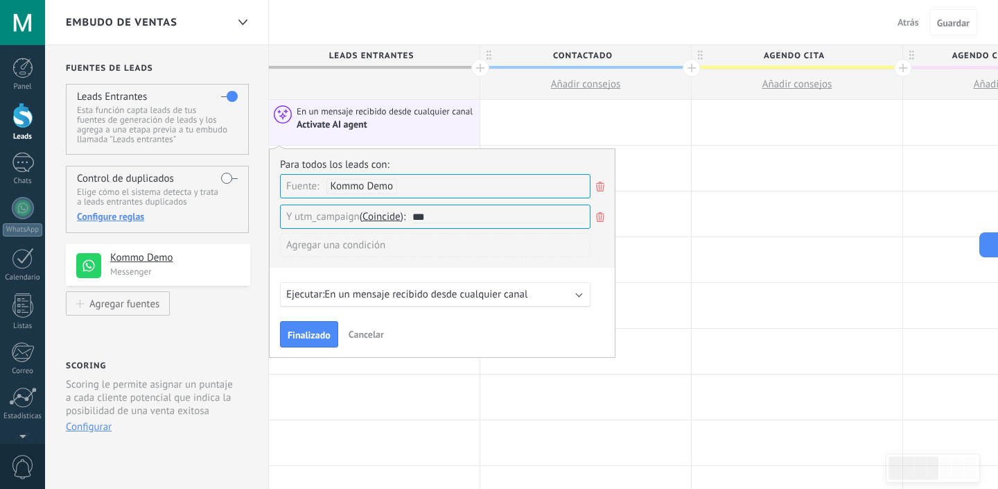
type input "***"
click at [466, 274] on div "Para todos los leads con: Fuente: Kommo Demo utm_campaign Coincide no coincide …" at bounding box center [442, 252] width 347 height 209
click at [417, 301] on span "En un mensaje recibido desde cualquier canal" at bounding box center [425, 294] width 203 height 13
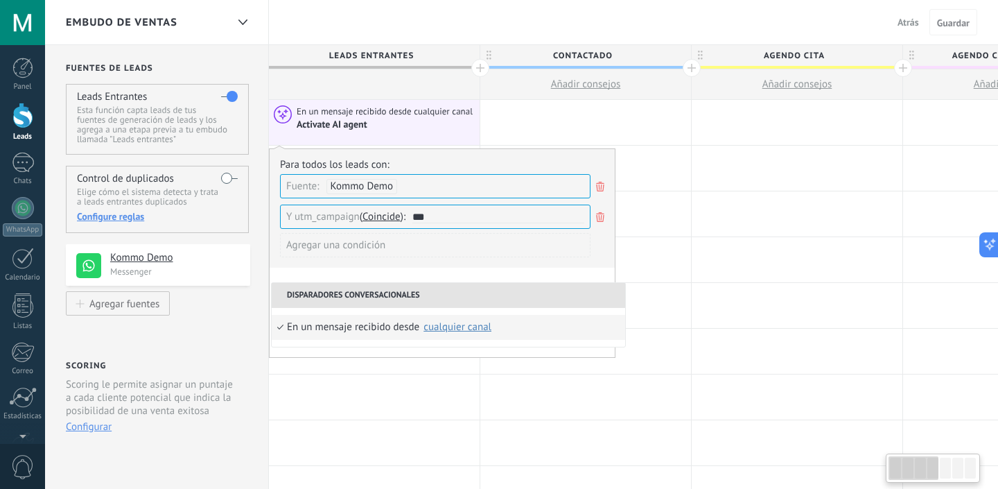
click at [429, 268] on div "Agregar una condición" at bounding box center [435, 250] width 311 height 35
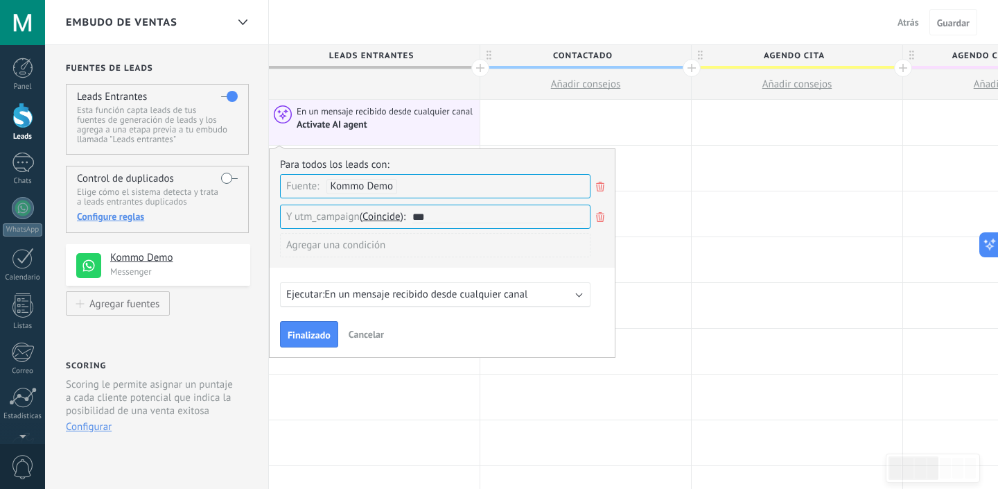
click at [351, 299] on span "En un mensaje recibido desde cualquier canal" at bounding box center [425, 294] width 203 height 13
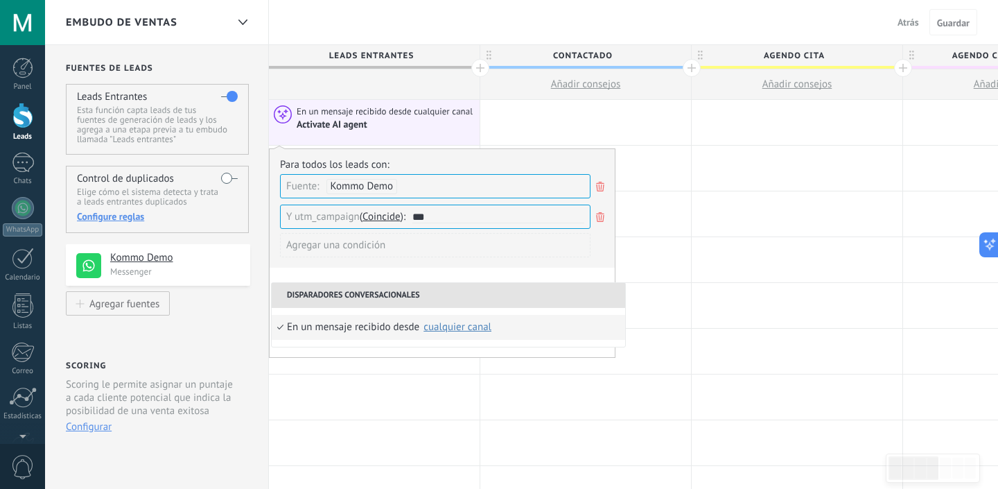
click at [385, 273] on div "Para todos los leads con: Fuente: Kommo Demo utm_campaign Coincide no coincide …" at bounding box center [442, 252] width 347 height 209
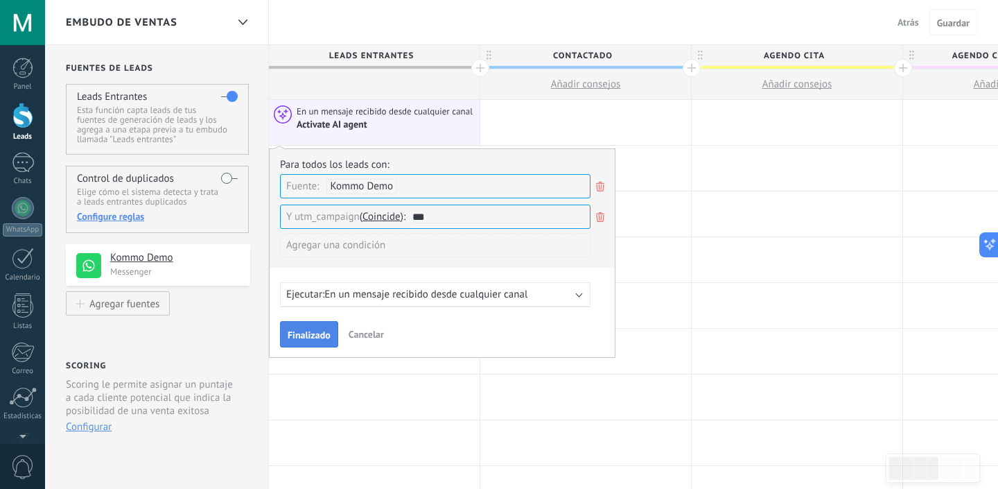
click at [309, 338] on span "Finalizado" at bounding box center [309, 335] width 43 height 10
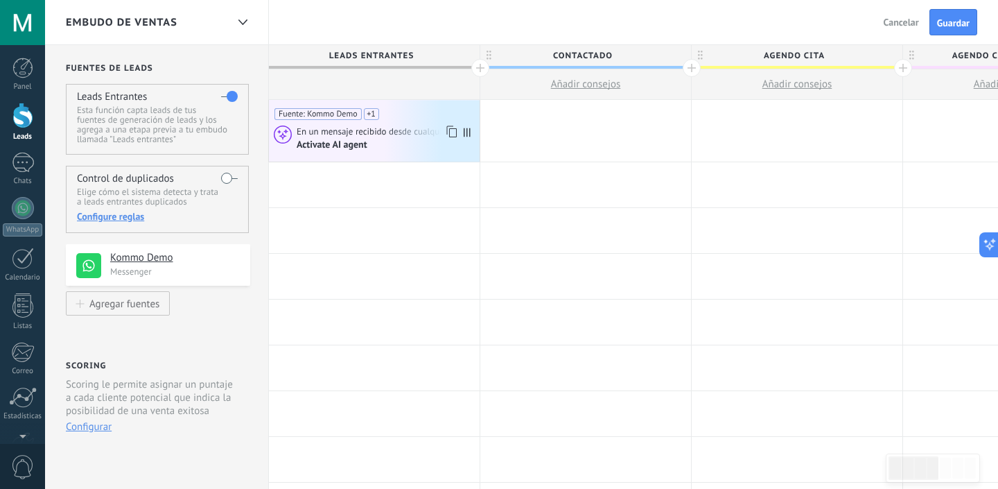
click at [346, 146] on div "Activate AI agent" at bounding box center [333, 145] width 73 height 12
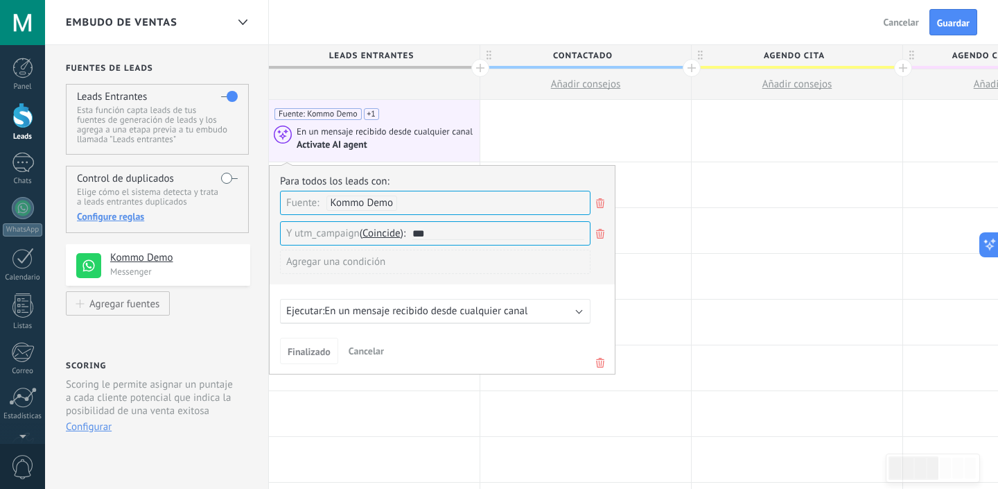
click at [601, 202] on icon at bounding box center [600, 203] width 15 height 17
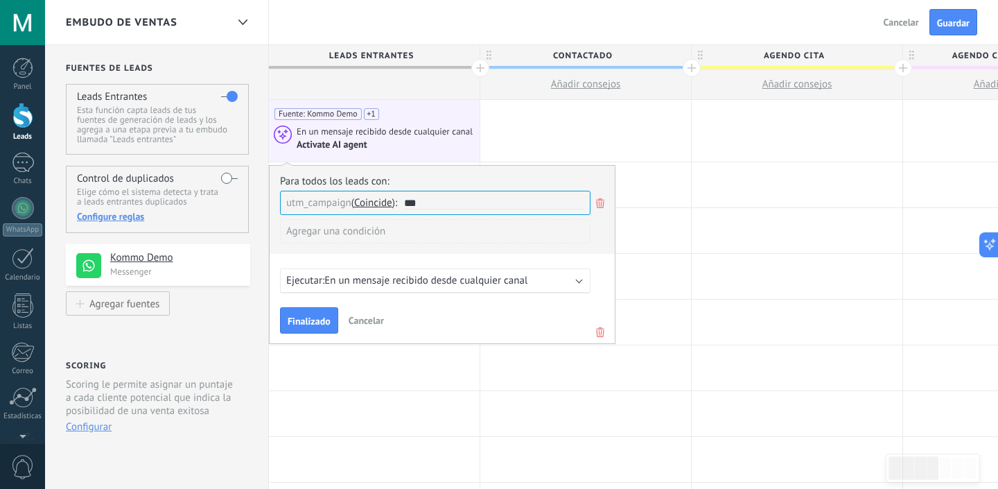
click at [601, 207] on use at bounding box center [600, 203] width 8 height 10
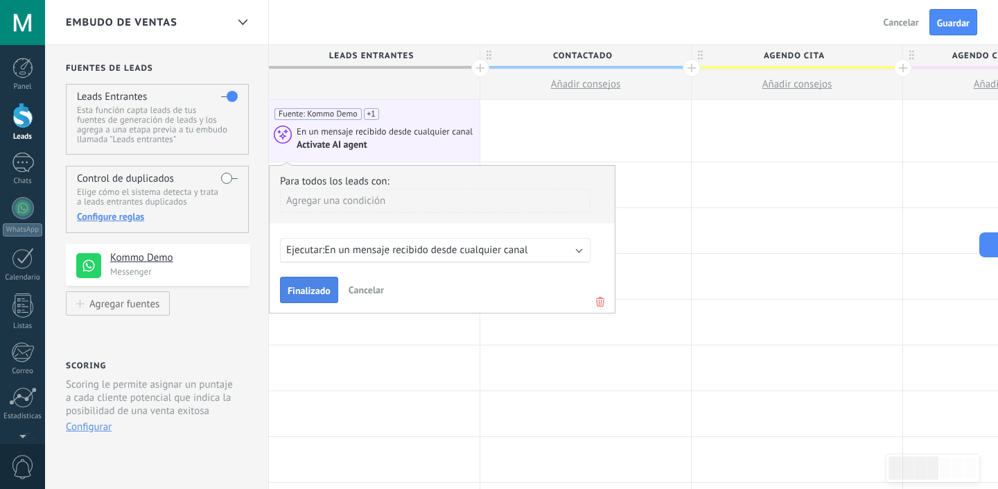
click at [302, 294] on span "Finalizado" at bounding box center [309, 291] width 43 height 10
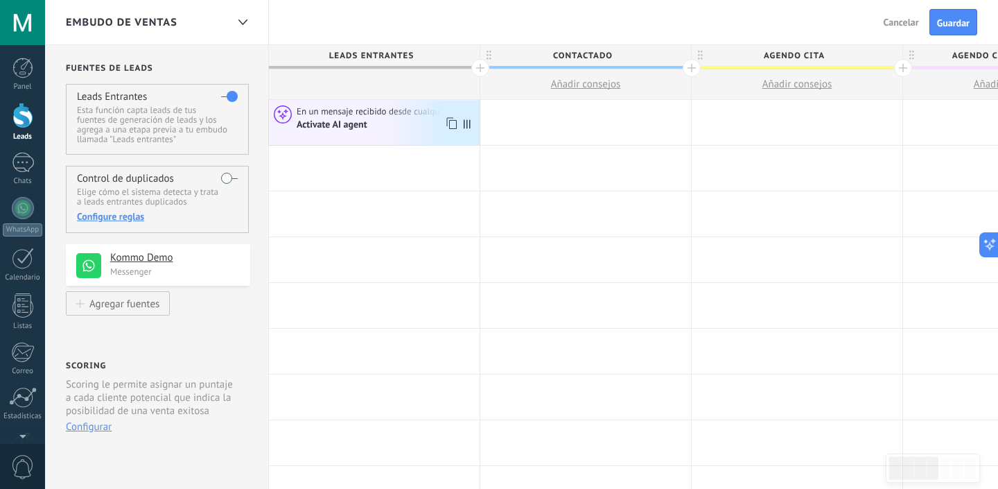
click at [352, 129] on div "Activate AI agent" at bounding box center [333, 125] width 73 height 12
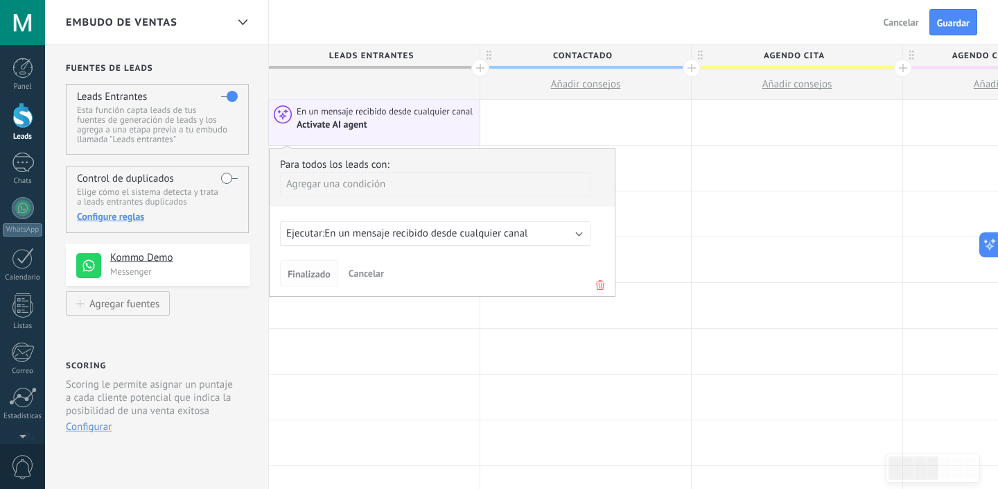
click at [304, 269] on span "Finalizado" at bounding box center [309, 274] width 43 height 10
click at [302, 276] on span "Finalizado" at bounding box center [309, 274] width 43 height 10
click at [315, 277] on span "Finalizado" at bounding box center [309, 274] width 43 height 10
click at [365, 100] on div "En un mensaje recibido desde cualquier canal Activate AI agent" at bounding box center [374, 122] width 211 height 45
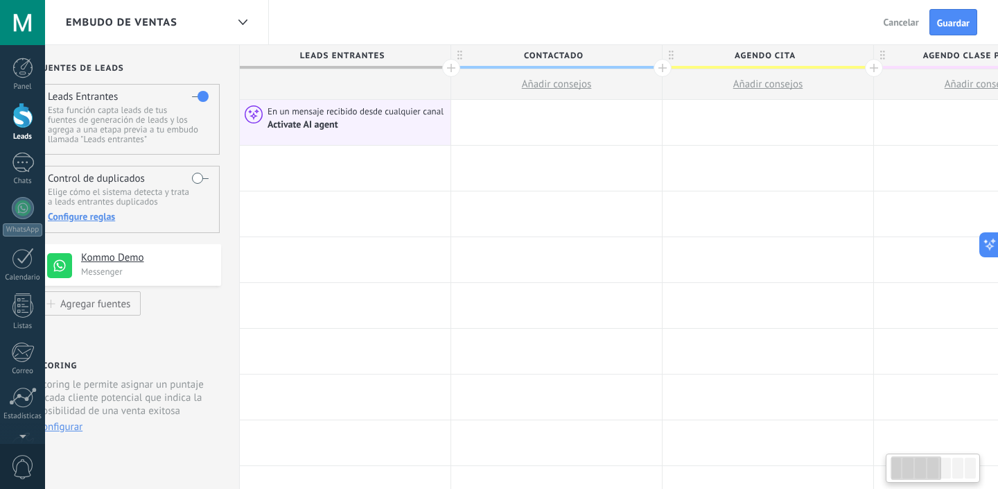
scroll to position [0, 0]
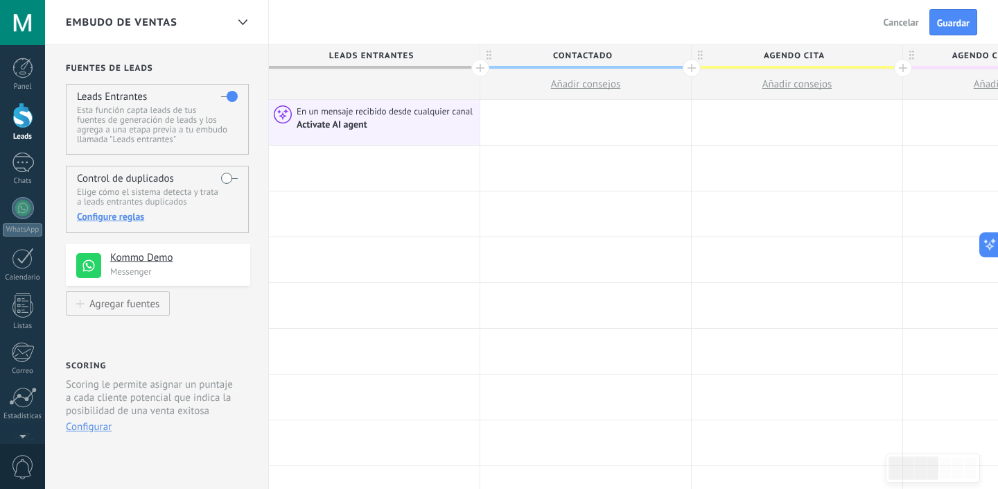
drag, startPoint x: 468, startPoint y: 121, endPoint x: 447, endPoint y: 130, distance: 22.7
click at [447, 130] on div "En un mensaje recibido desde cualquier canal Activate AI agent" at bounding box center [374, 122] width 211 height 45
click at [340, 128] on div "Activate AI agent" at bounding box center [333, 125] width 73 height 12
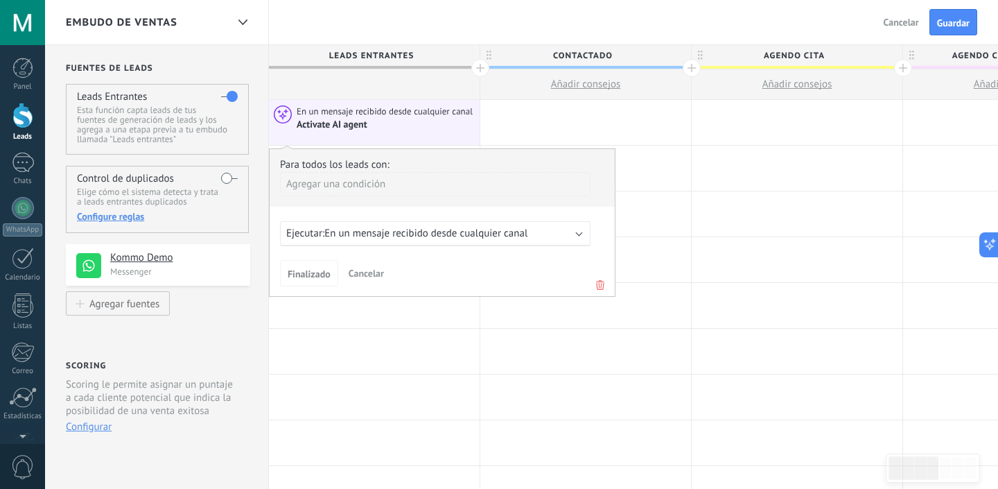
click at [494, 234] on span "En un mensaje recibido desde cualquier canal" at bounding box center [425, 233] width 203 height 13
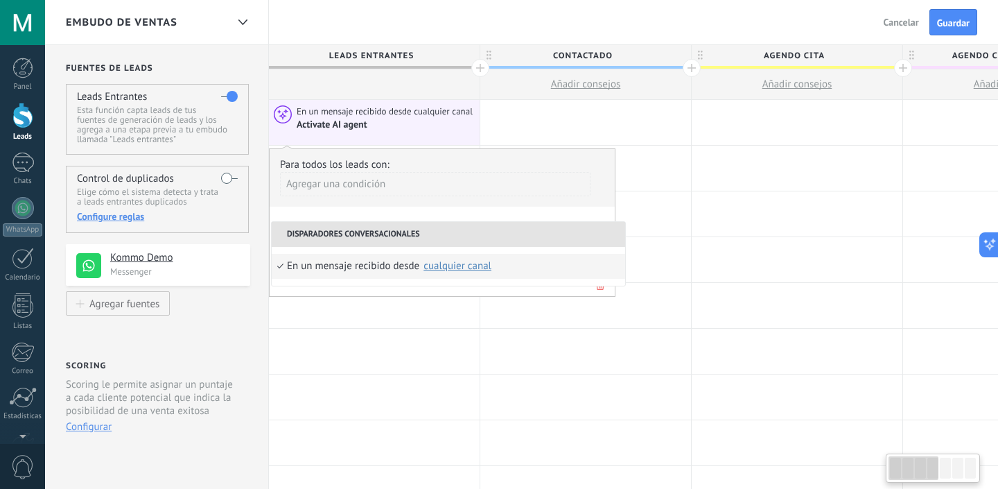
click at [494, 232] on li "Disparadores conversacionales" at bounding box center [449, 234] width 354 height 25
click at [461, 117] on span "En un mensaje recibido desde cualquier canal" at bounding box center [386, 111] width 178 height 12
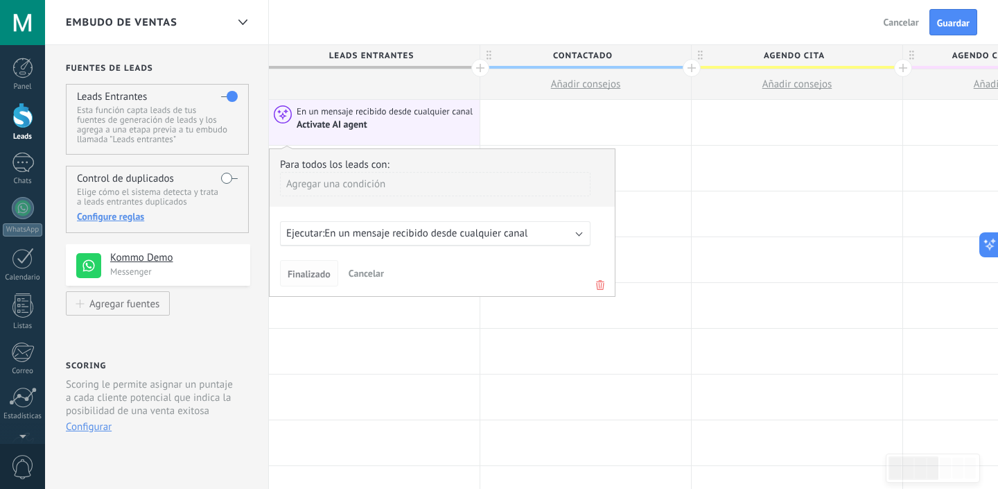
click at [308, 280] on button "Finalizado" at bounding box center [309, 273] width 58 height 26
click at [307, 275] on span "Finalizado" at bounding box center [309, 274] width 43 height 10
click at [425, 239] on span "En un mensaje recibido desde cualquier canal" at bounding box center [425, 233] width 203 height 13
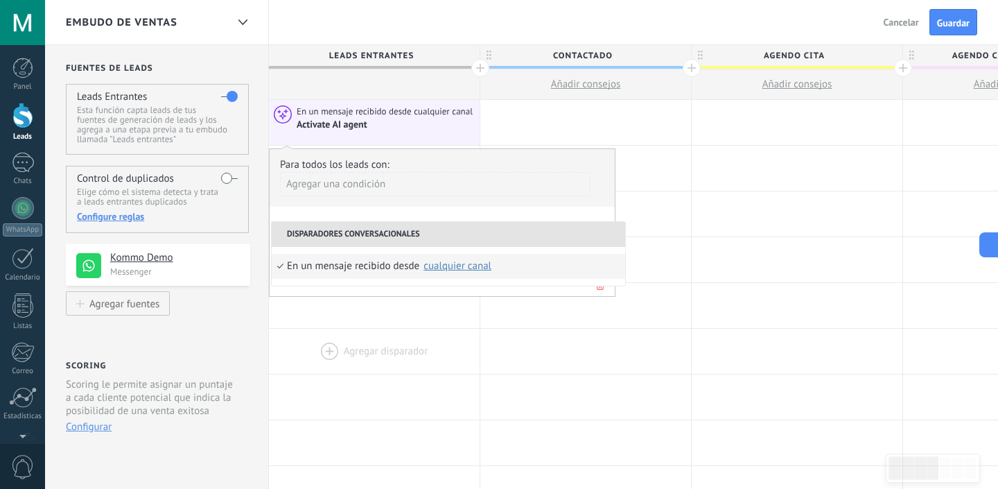
click at [360, 333] on div at bounding box center [374, 351] width 211 height 45
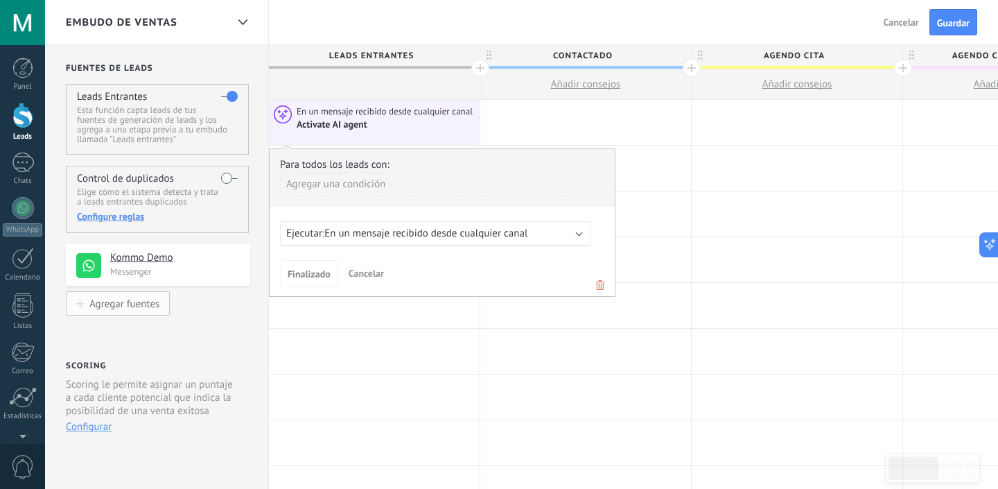
click at [158, 305] on div "Agregar fuentes" at bounding box center [124, 303] width 70 height 12
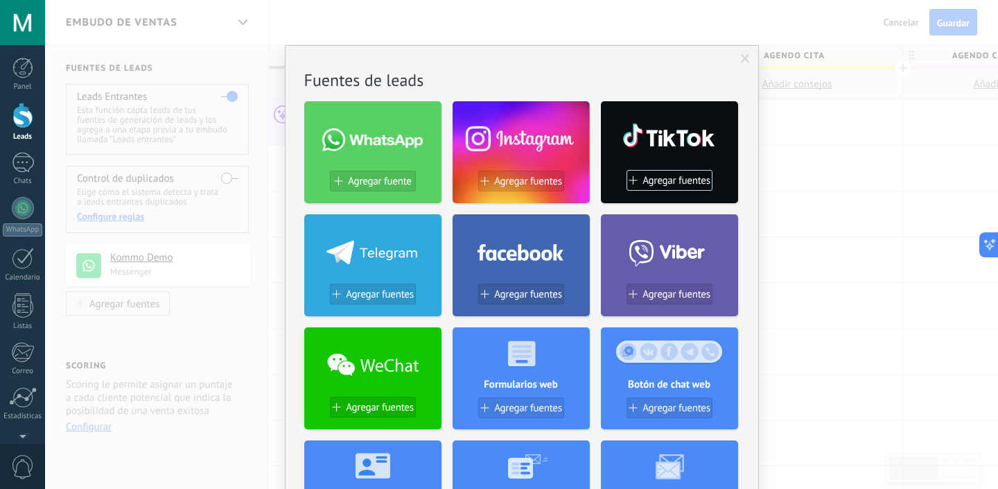
click at [241, 339] on div "No hay resultados Fuentes de leads Agregar fuente Agregar fuentes Agregar fuent…" at bounding box center [521, 244] width 953 height 489
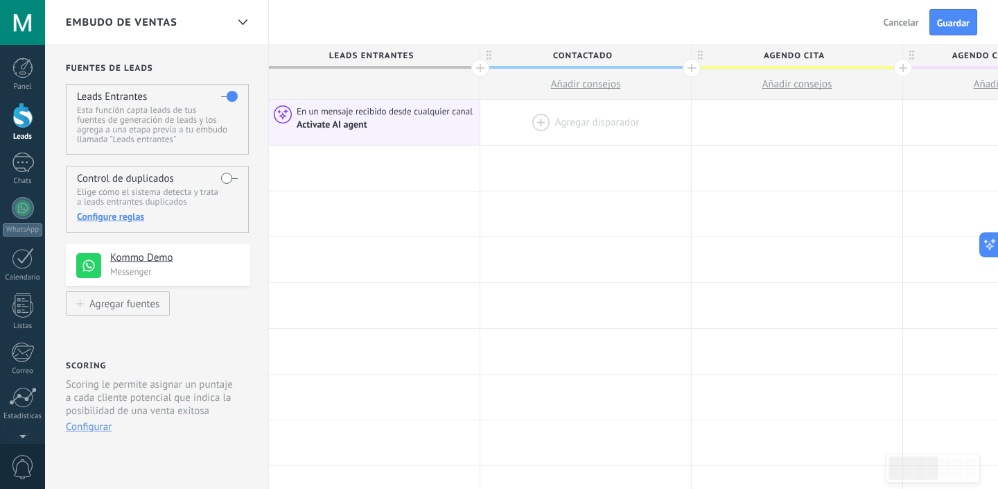
drag, startPoint x: 469, startPoint y: 125, endPoint x: 548, endPoint y: 120, distance: 78.5
click at [548, 120] on div "**********" at bounding box center [1009, 123] width 1480 height 46
click at [287, 115] on icon at bounding box center [283, 114] width 18 height 18
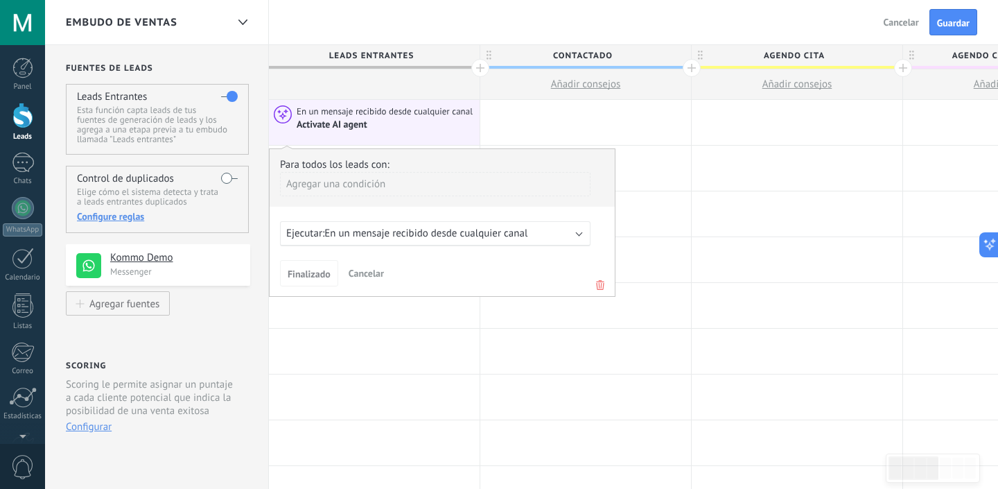
click at [571, 21] on div "Embudo de ventas Atrás Cancelar Guardar" at bounding box center [521, 22] width 953 height 45
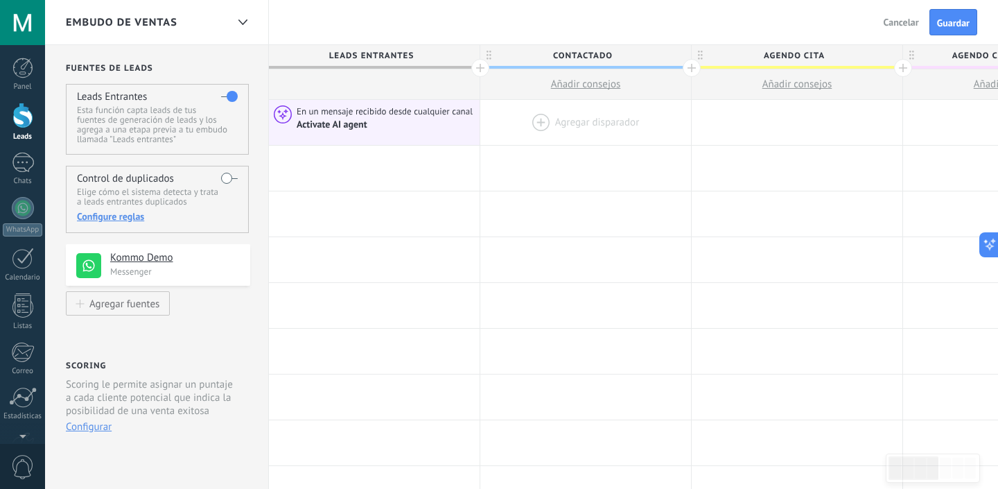
click at [533, 121] on div at bounding box center [585, 122] width 211 height 45
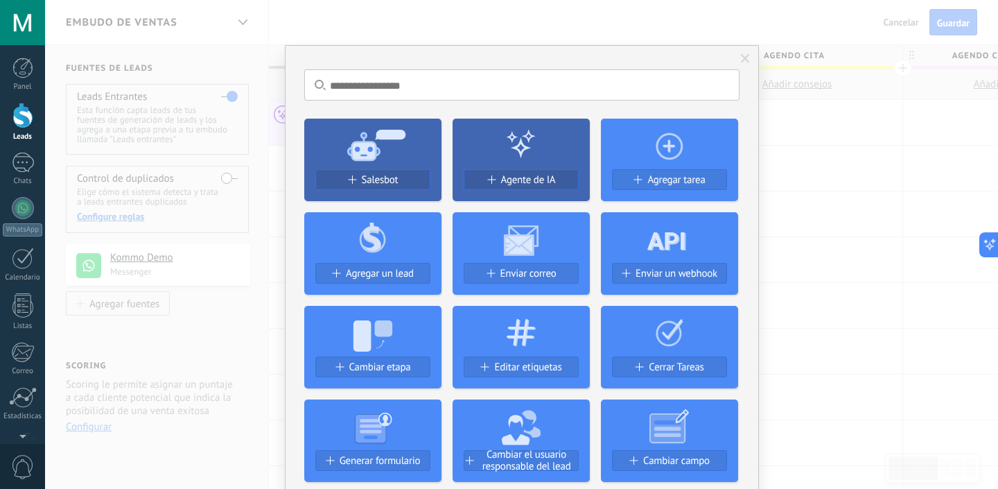
click at [741, 55] on span at bounding box center [745, 59] width 9 height 10
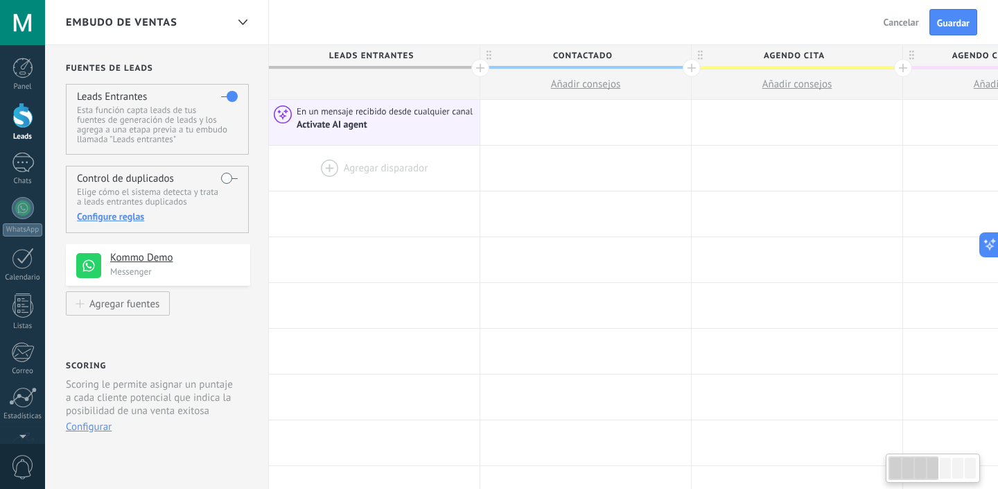
click at [374, 177] on div at bounding box center [374, 168] width 211 height 45
click at [322, 164] on div at bounding box center [374, 168] width 211 height 45
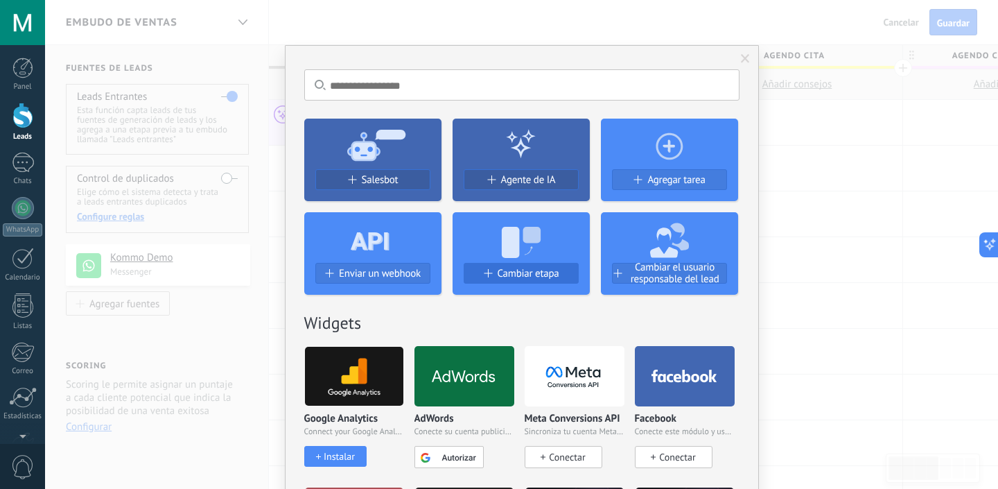
click at [539, 270] on span "Cambiar etapa" at bounding box center [529, 274] width 62 height 12
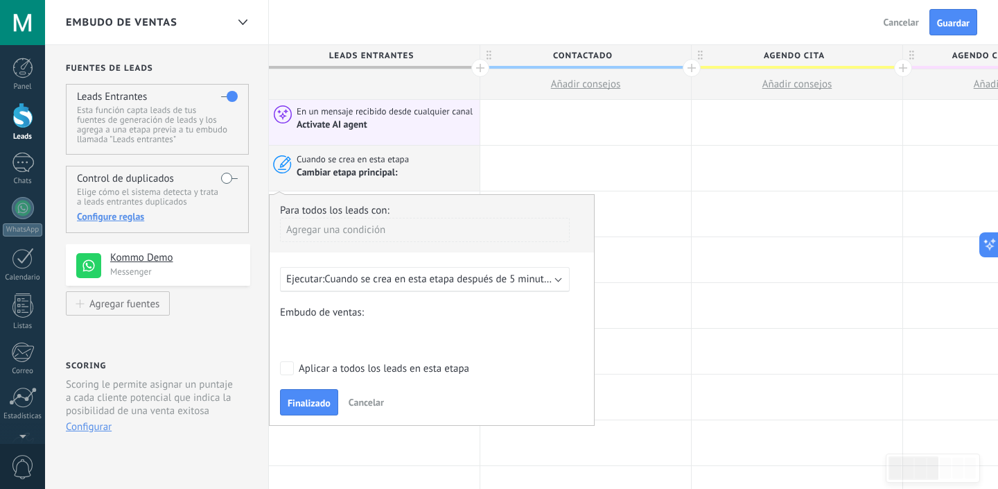
click at [507, 286] on span "Cuando se crea en esta etapa después de 5 minutos" at bounding box center [438, 278] width 229 height 13
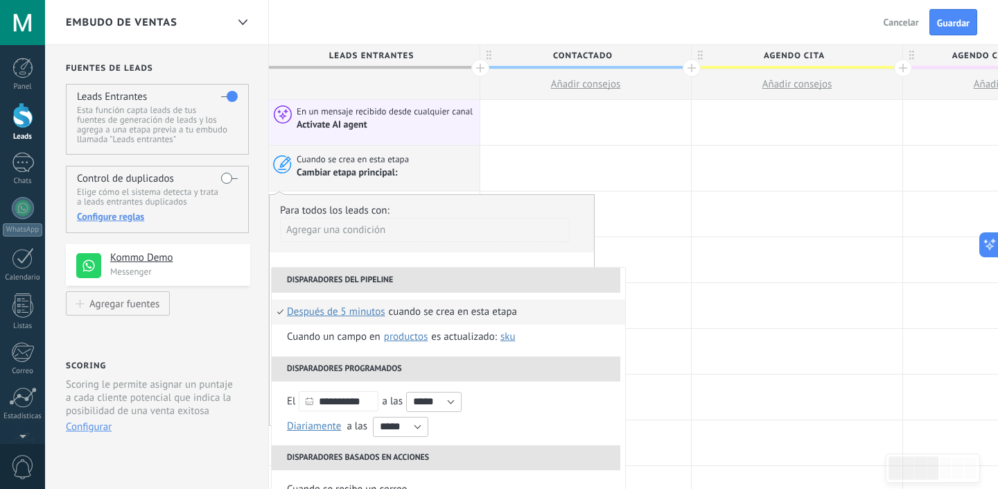
click at [363, 317] on span "después de 5 minutos" at bounding box center [336, 311] width 98 height 25
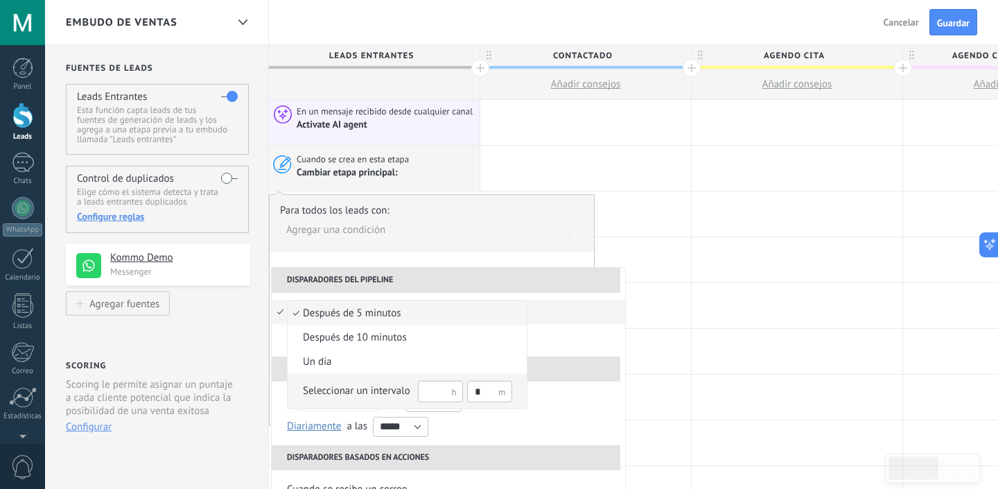
click at [360, 393] on div "Seleccionar un intervalo" at bounding box center [356, 391] width 107 height 14
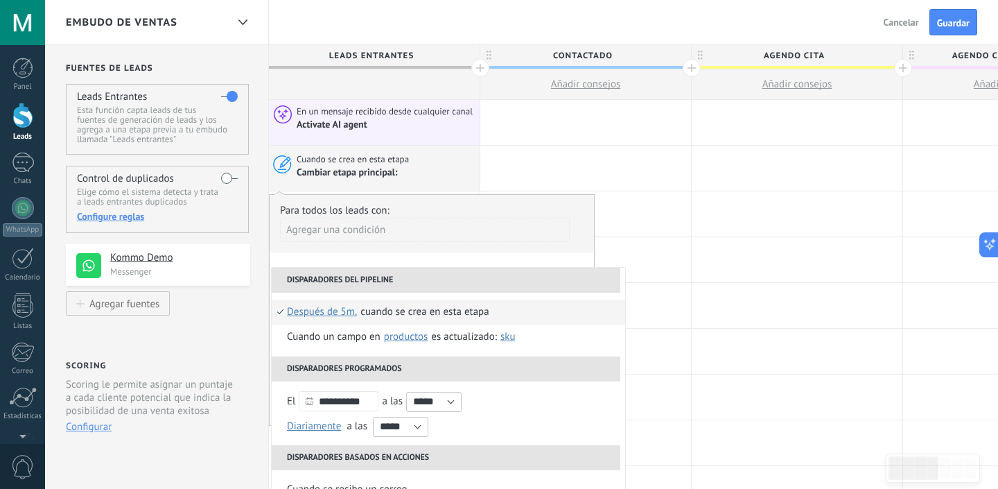
click at [340, 318] on span "Después de 5m." at bounding box center [322, 311] width 70 height 25
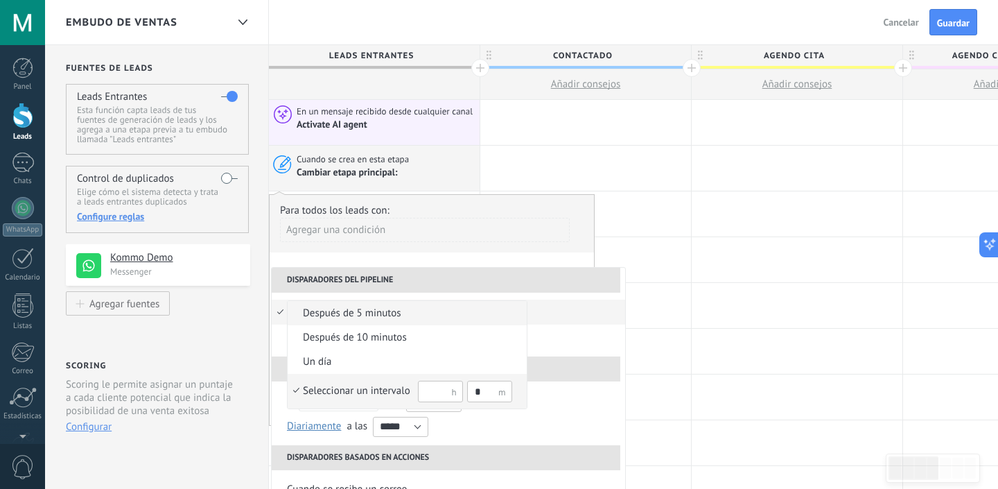
click at [341, 317] on span "después de 5 minutos" at bounding box center [400, 313] width 225 height 14
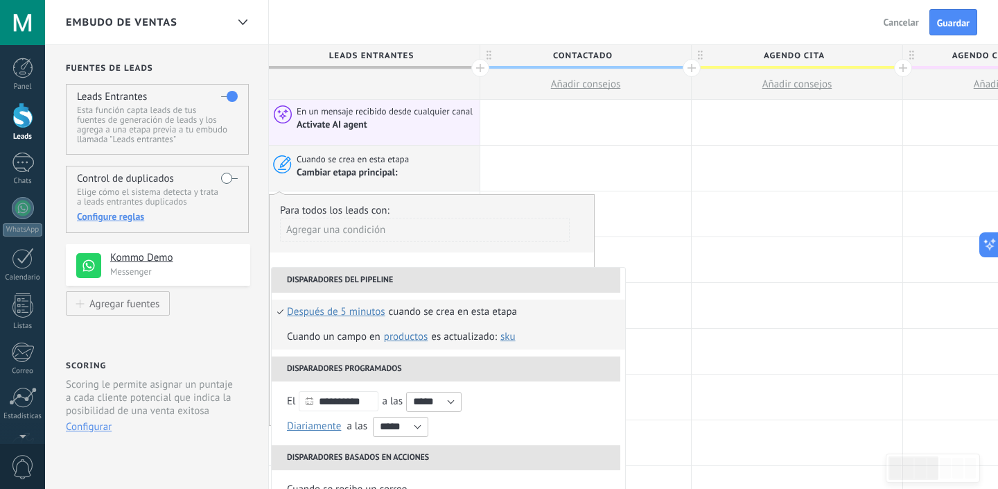
click at [408, 338] on span "Productos" at bounding box center [406, 336] width 44 height 13
click at [509, 341] on span "SKU" at bounding box center [508, 336] width 15 height 13
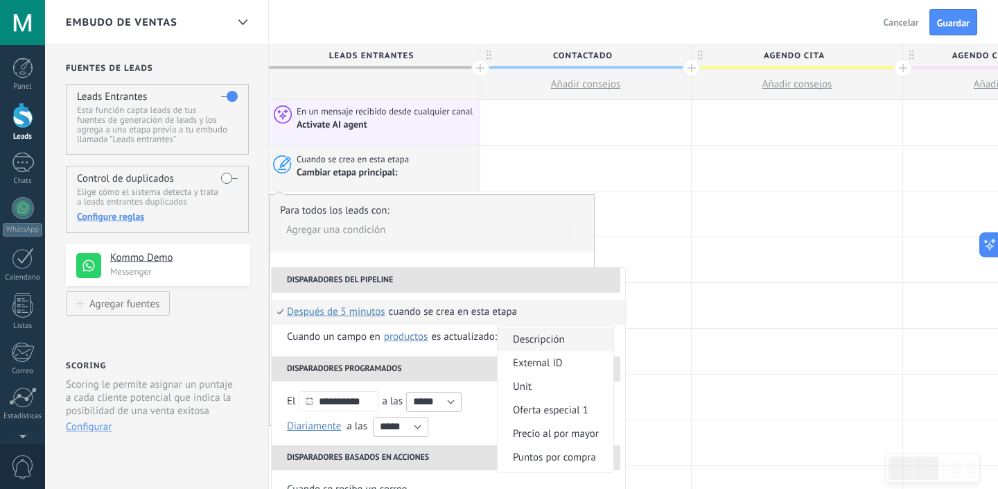
scroll to position [63, 0]
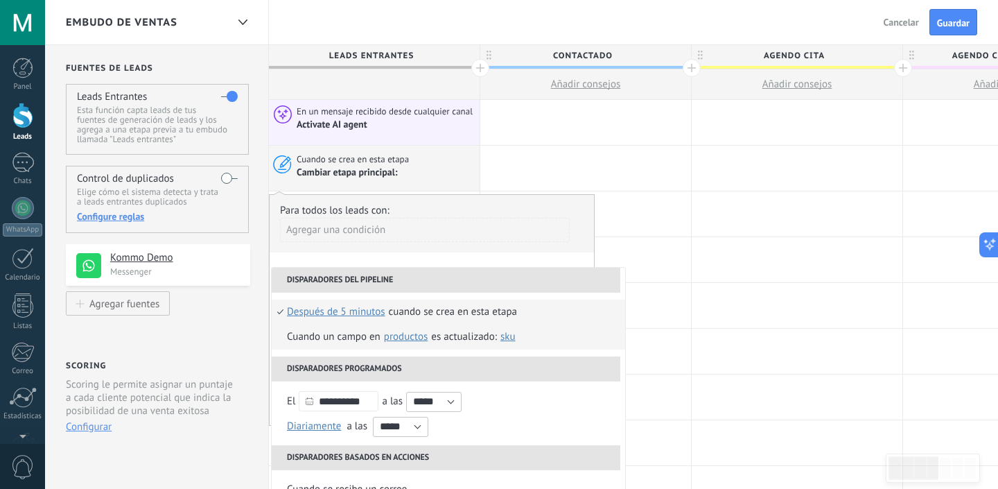
click at [414, 340] on span "Productos" at bounding box center [406, 336] width 44 height 13
click at [426, 381] on span "compañía" at bounding box center [410, 385] width 59 height 13
click at [402, 341] on span "compañía" at bounding box center [405, 336] width 43 height 13
click at [521, 338] on span "Teléfono" at bounding box center [517, 336] width 37 height 13
click at [403, 334] on span "compañía" at bounding box center [405, 336] width 43 height 13
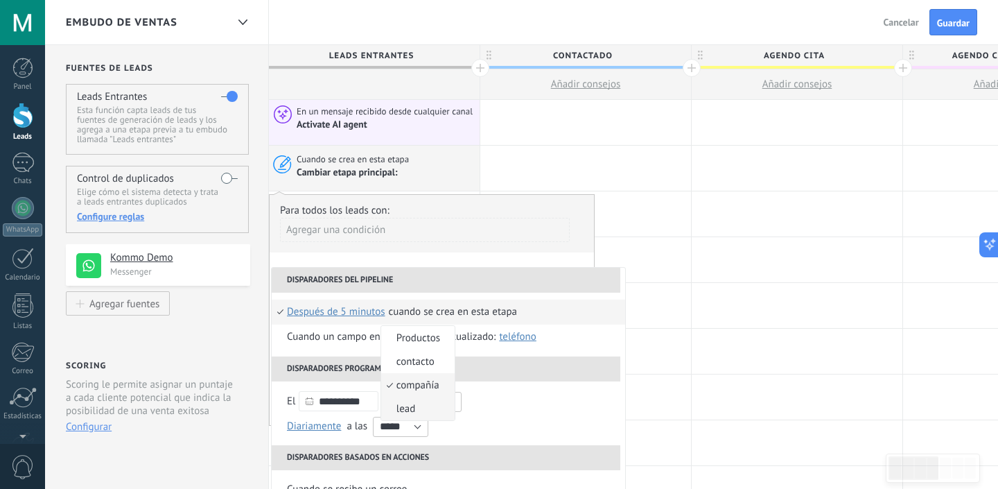
click at [416, 404] on span "lead" at bounding box center [410, 408] width 59 height 13
click at [516, 340] on span "utm_content" at bounding box center [503, 336] width 55 height 13
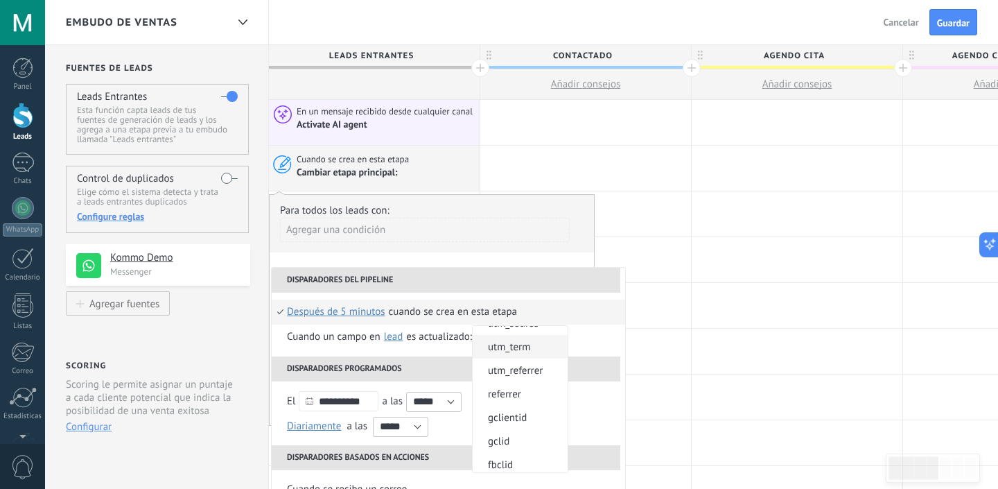
scroll to position [93, 0]
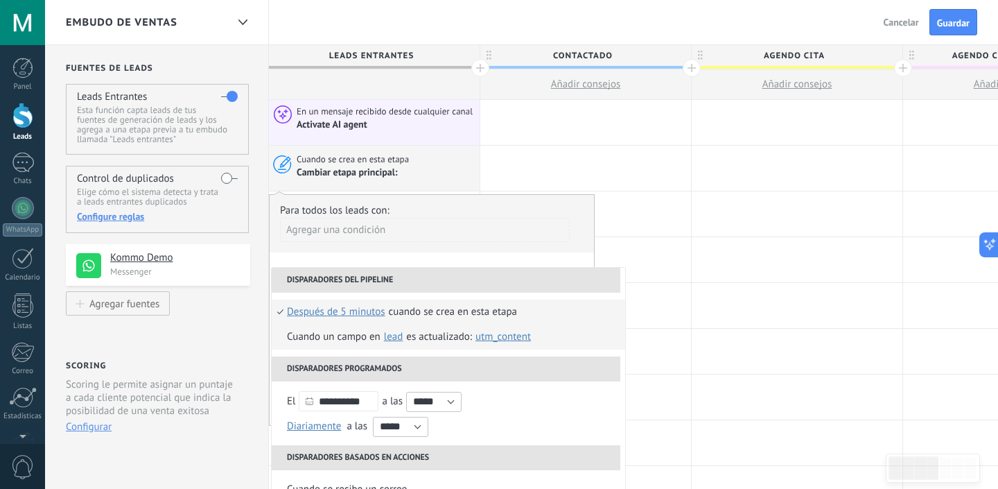
click at [394, 340] on span "lead" at bounding box center [393, 336] width 19 height 13
click at [419, 386] on span "compañía" at bounding box center [410, 385] width 59 height 13
click at [520, 340] on span "Teléfono" at bounding box center [517, 336] width 37 height 13
click at [399, 340] on span "compañía" at bounding box center [405, 336] width 43 height 13
click at [519, 338] on span "Teléfono" at bounding box center [517, 336] width 37 height 13
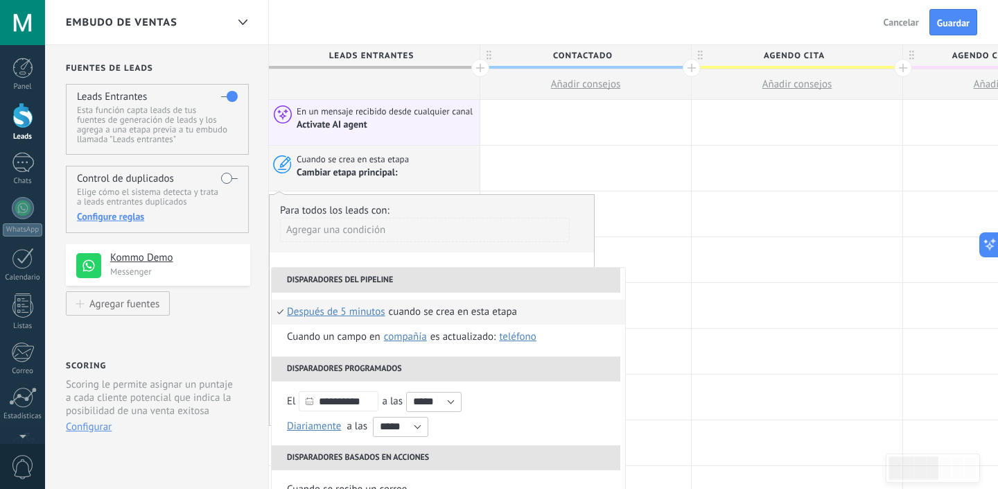
click at [401, 343] on span "compañía" at bounding box center [405, 336] width 43 height 13
click at [412, 365] on span "contacto" at bounding box center [410, 361] width 59 height 13
click at [516, 338] on span "Teléfono" at bounding box center [512, 336] width 37 height 13
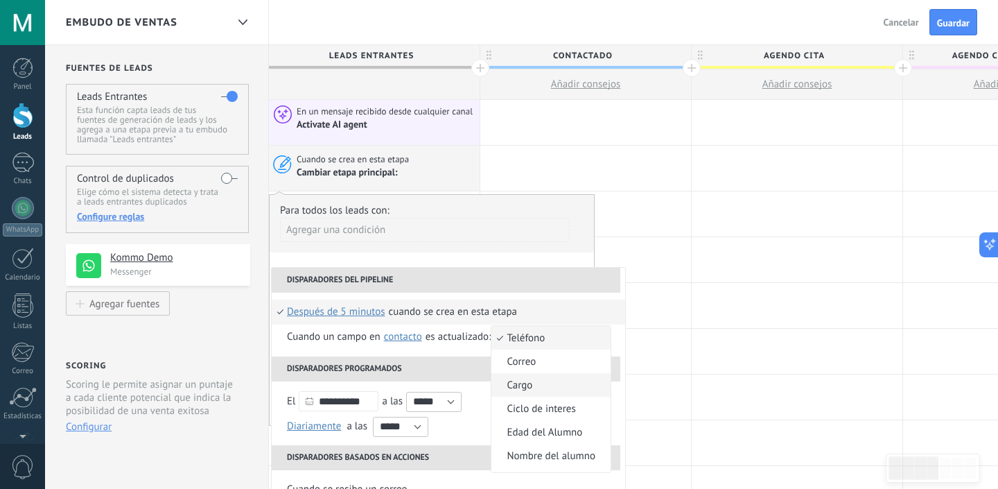
scroll to position [21, 0]
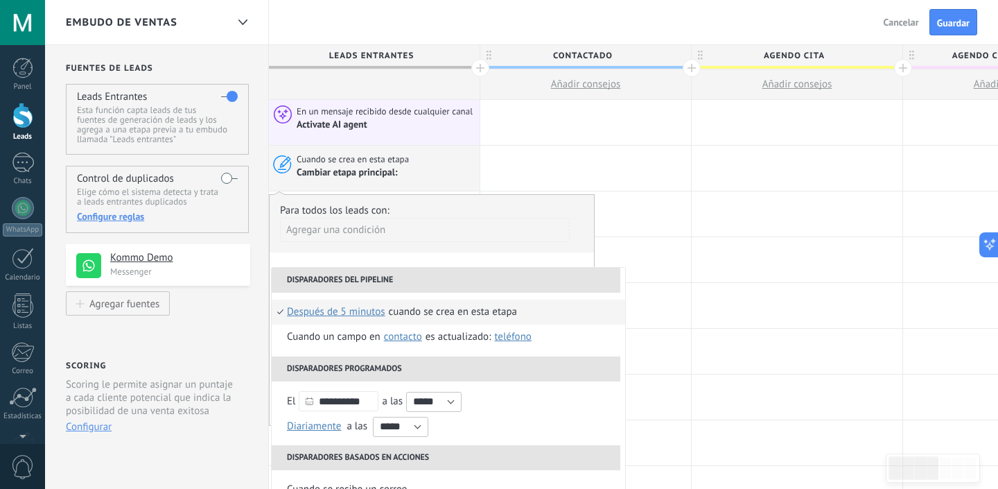
click at [407, 337] on span "contacto" at bounding box center [403, 336] width 38 height 13
click at [426, 337] on span "Productos" at bounding box center [410, 337] width 59 height 13
click at [509, 338] on span "SKU" at bounding box center [508, 336] width 15 height 13
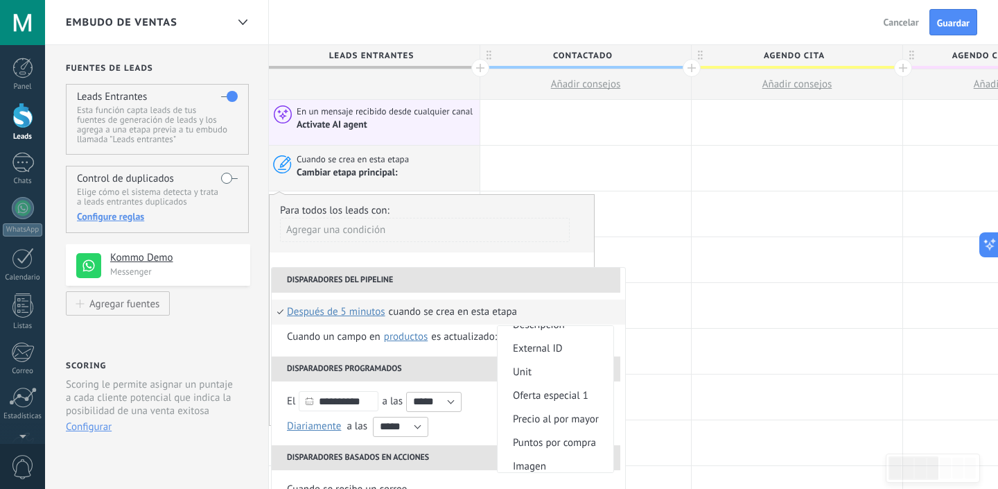
scroll to position [93, 0]
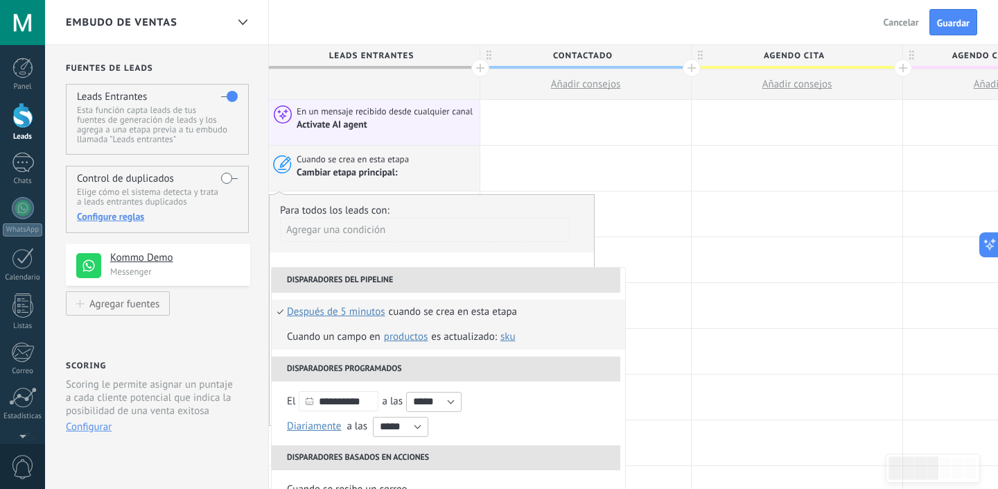
click at [395, 334] on span "Productos" at bounding box center [406, 336] width 44 height 13
click at [419, 367] on span "contacto" at bounding box center [410, 361] width 59 height 13
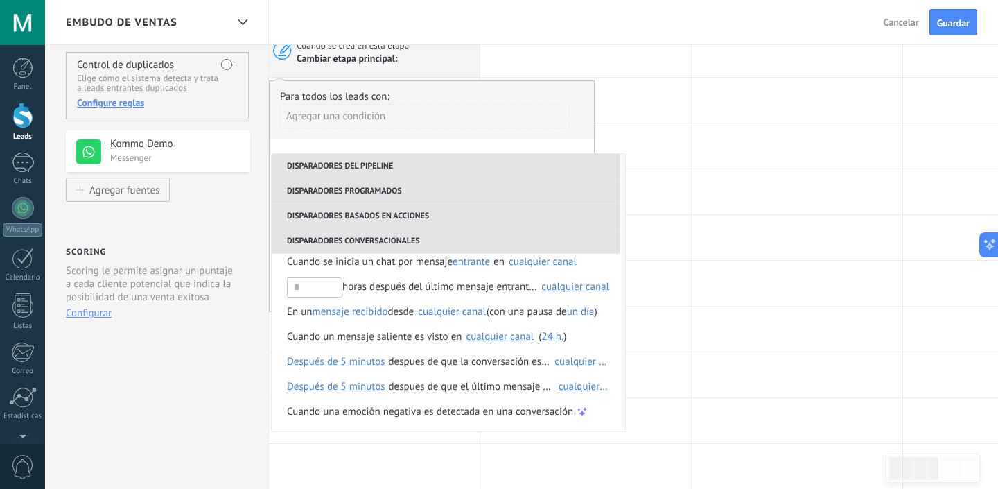
scroll to position [0, 0]
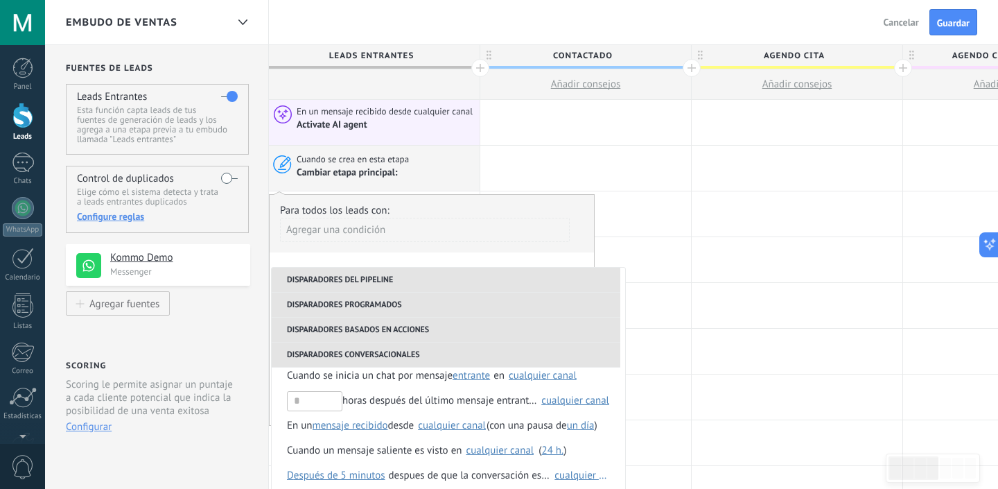
click at [357, 279] on li "Disparadores del pipeline" at bounding box center [446, 280] width 349 height 25
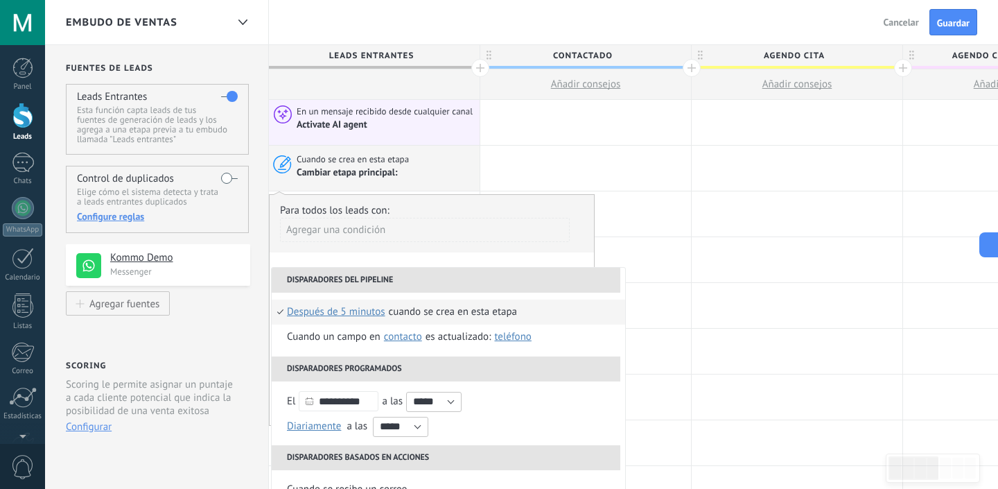
click at [439, 320] on div "Cuando se crea en esta etapa" at bounding box center [453, 311] width 128 height 25
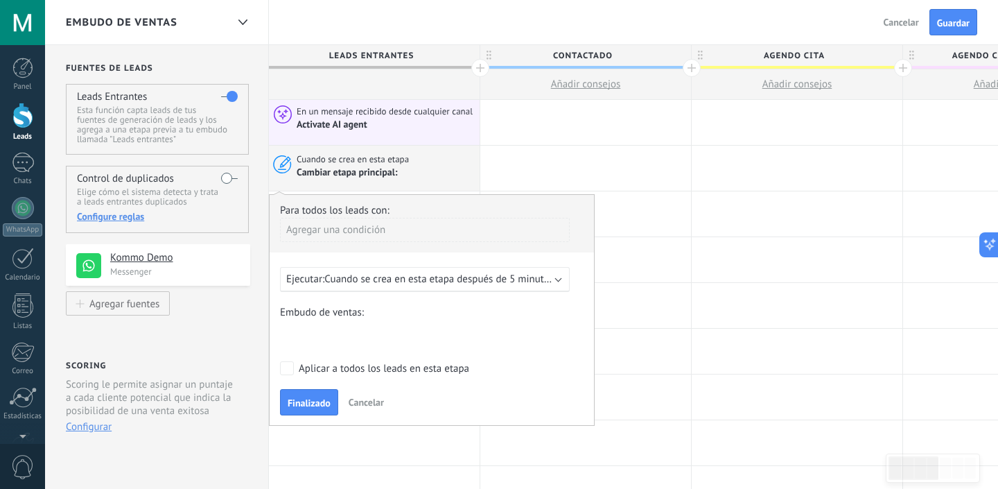
click at [0, 0] on div "Contactado Agendo cita Agendo Clase prueba Seguimiento Inscrito Perdido" at bounding box center [0, 0] width 0 height 0
click at [327, 337] on span at bounding box center [322, 337] width 71 height 12
click at [403, 311] on div at bounding box center [521, 244] width 953 height 489
click at [360, 236] on div "Agregar una condición" at bounding box center [425, 230] width 290 height 24
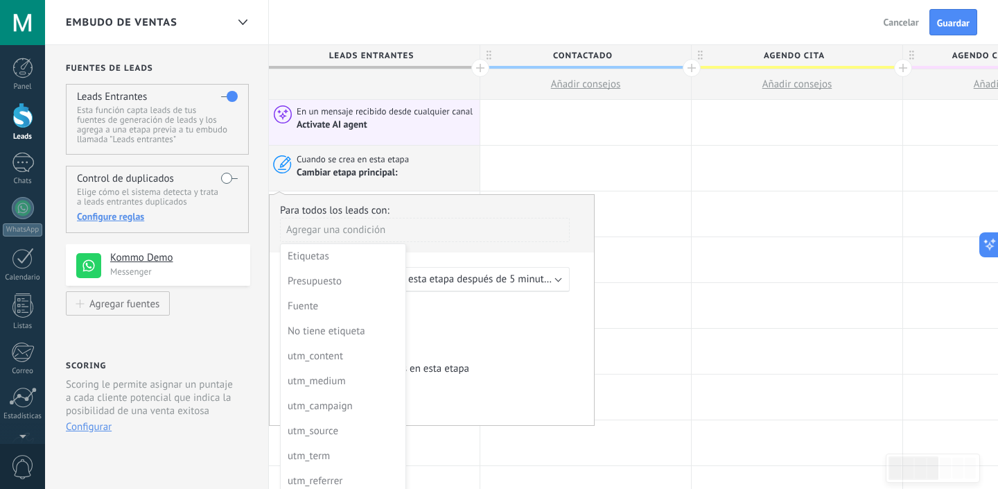
click at [457, 257] on div at bounding box center [432, 311] width 324 height 232
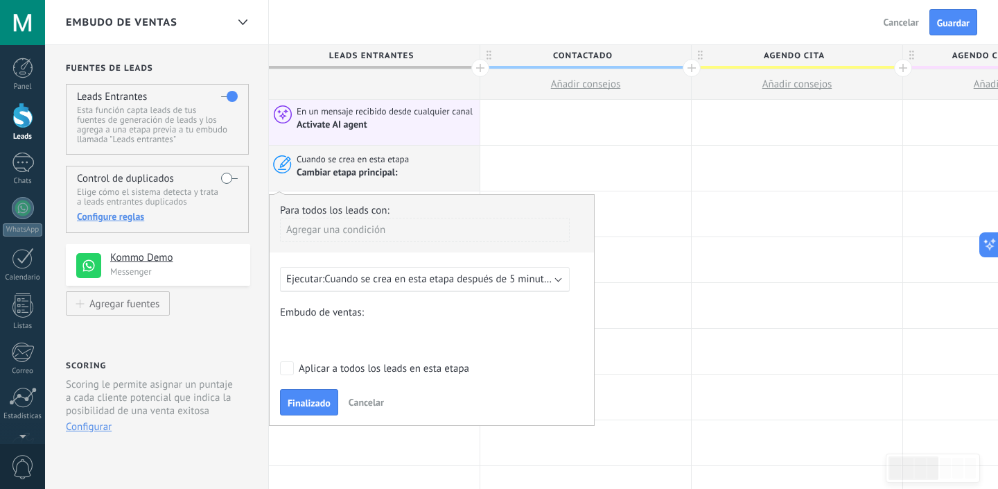
click at [365, 400] on span "Cancelar" at bounding box center [366, 402] width 35 height 12
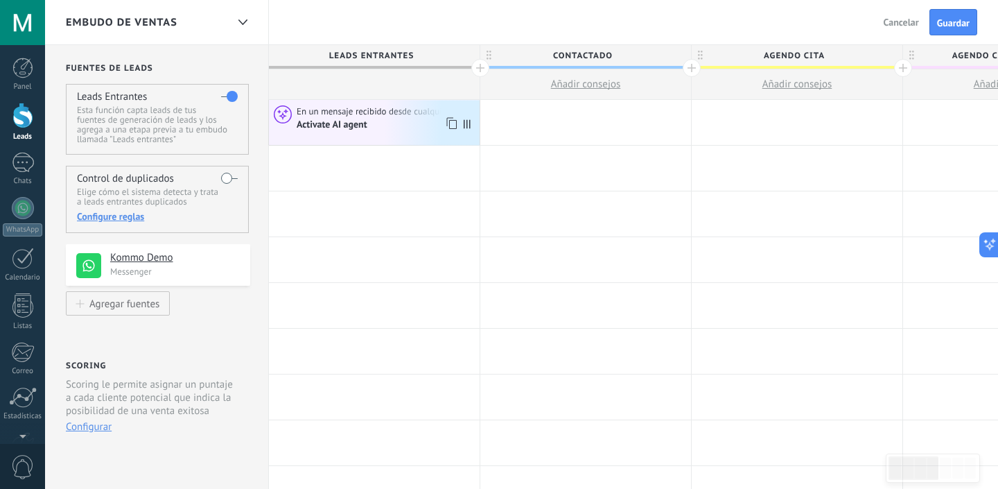
click at [376, 116] on span "En un mensaje recibido desde cualquier canal" at bounding box center [386, 111] width 178 height 12
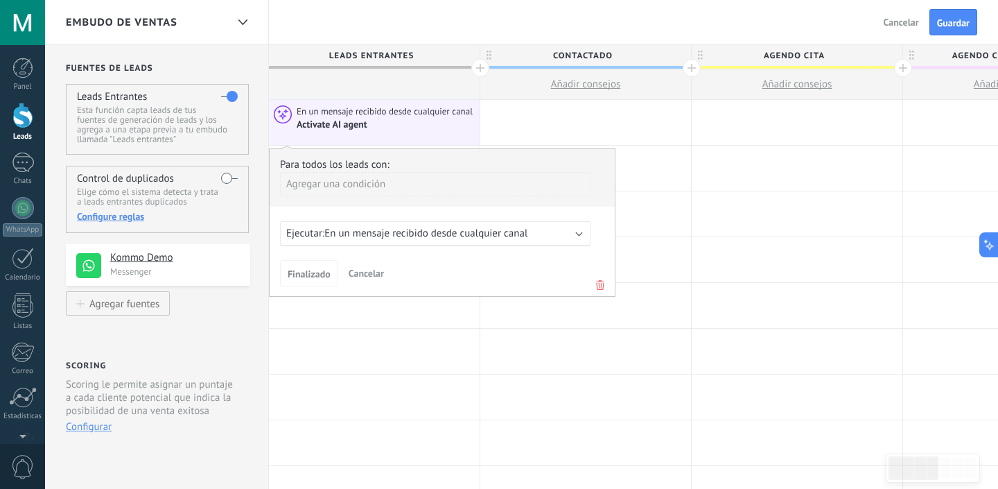
click at [357, 275] on span "Cancelar" at bounding box center [366, 273] width 35 height 12
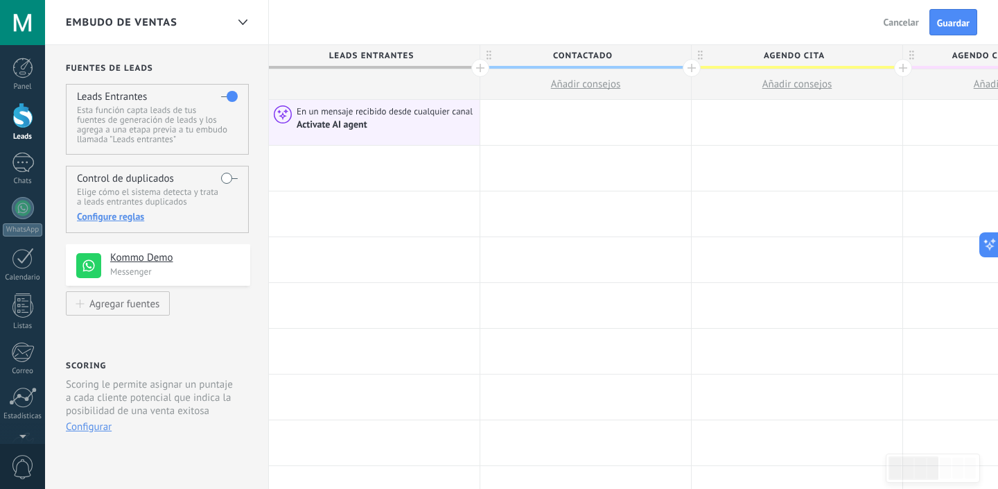
click at [336, 162] on div at bounding box center [374, 168] width 211 height 45
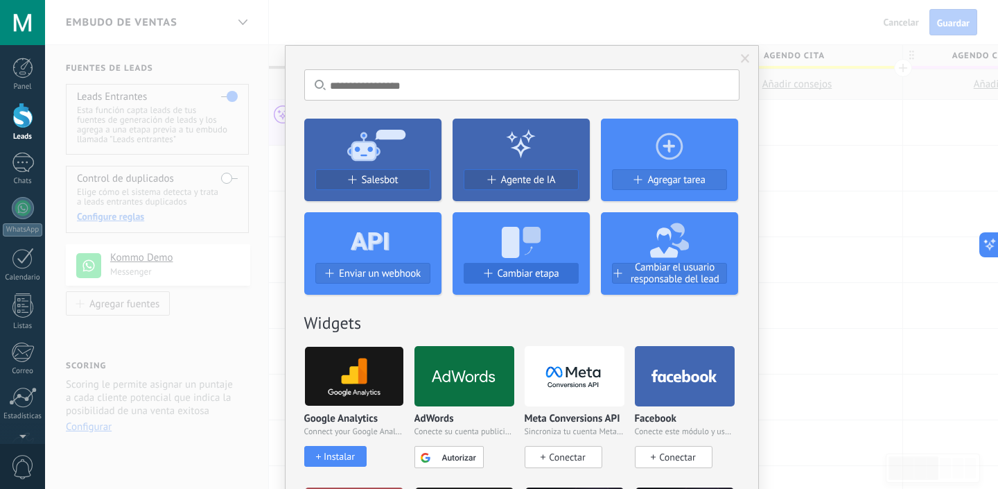
click at [528, 280] on button "Cambiar etapa" at bounding box center [521, 273] width 115 height 21
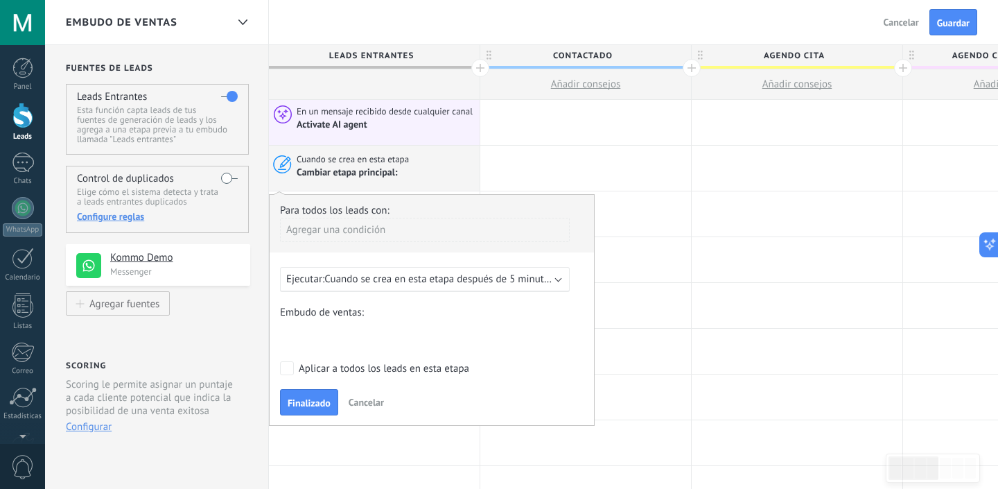
click at [410, 279] on span "Cuando se crea en esta etapa después de 5 minutos" at bounding box center [438, 278] width 229 height 13
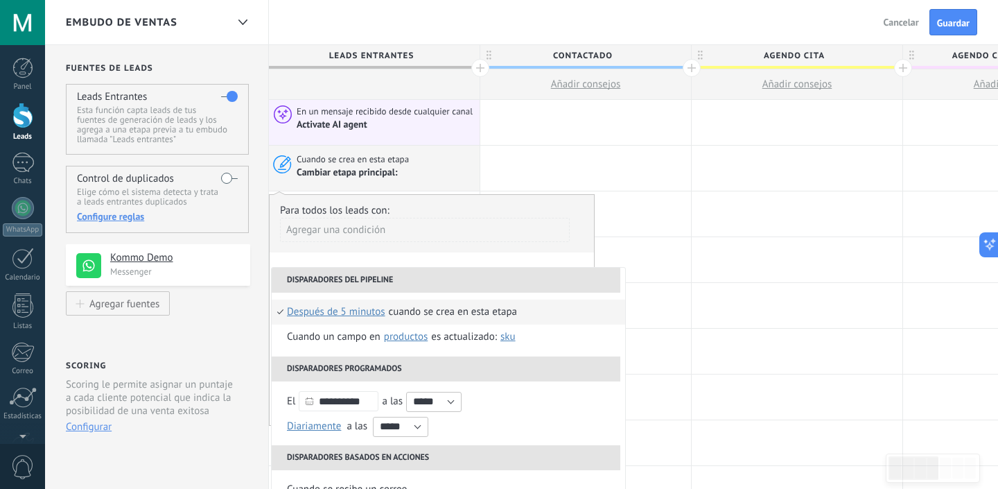
click at [430, 311] on div "Cuando se crea en esta etapa" at bounding box center [453, 311] width 128 height 25
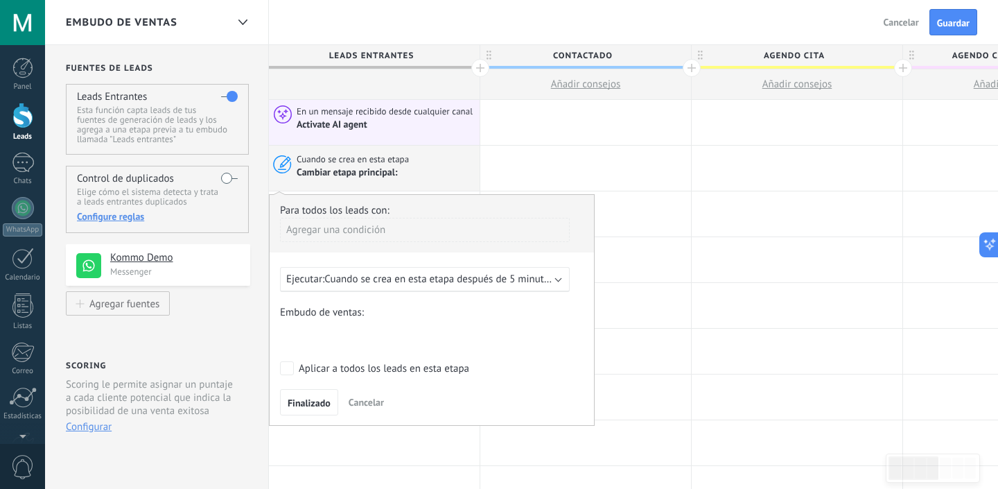
click at [367, 234] on div "Agregar una condición" at bounding box center [425, 230] width 290 height 24
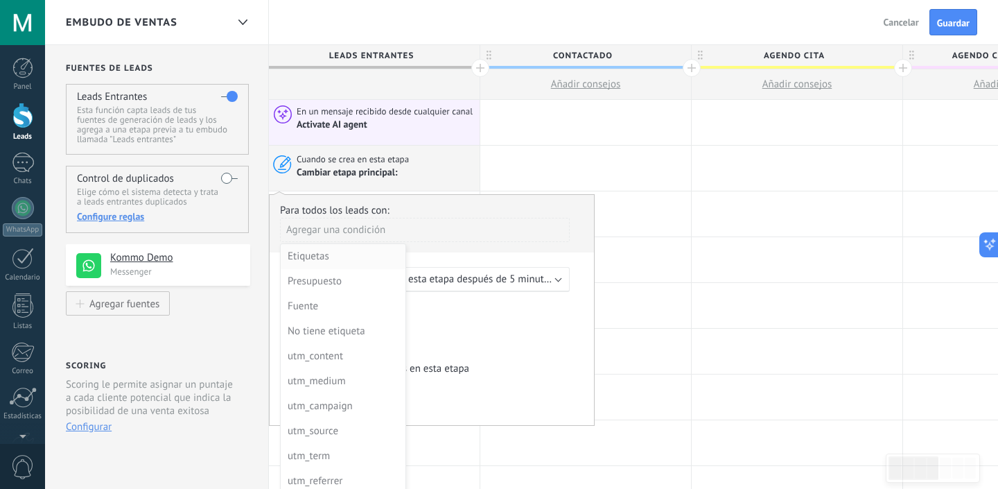
click at [360, 254] on div "Etiquetas" at bounding box center [342, 256] width 108 height 19
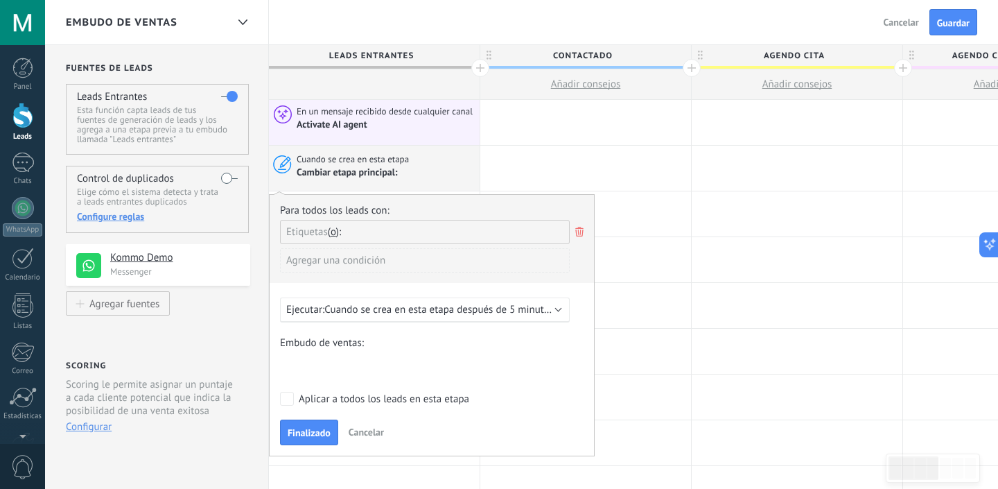
click at [414, 227] on input "text" at bounding box center [383, 231] width 69 height 23
click at [405, 233] on input "text" at bounding box center [383, 231] width 69 height 23
type input "*"
click at [309, 260] on span "crear etiqueta p" at bounding box center [327, 259] width 83 height 12
click at [339, 231] on button "o" at bounding box center [335, 231] width 14 height 13
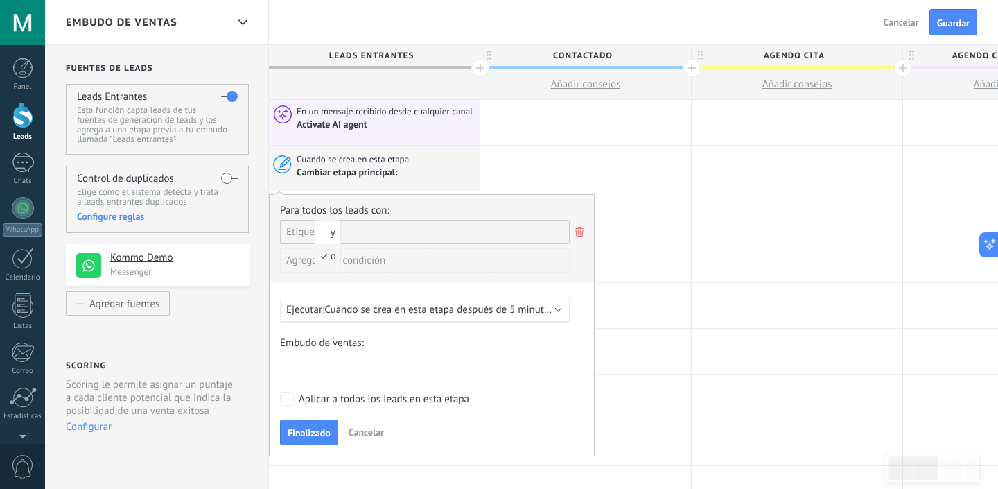
click at [362, 232] on div "Etiquetas y o o" at bounding box center [425, 232] width 290 height 24
type input "*"
type input "**********"
click at [391, 262] on span "agendo cita" at bounding box center [378, 258] width 53 height 17
click at [415, 261] on div "Agregar una condición" at bounding box center [425, 260] width 290 height 24
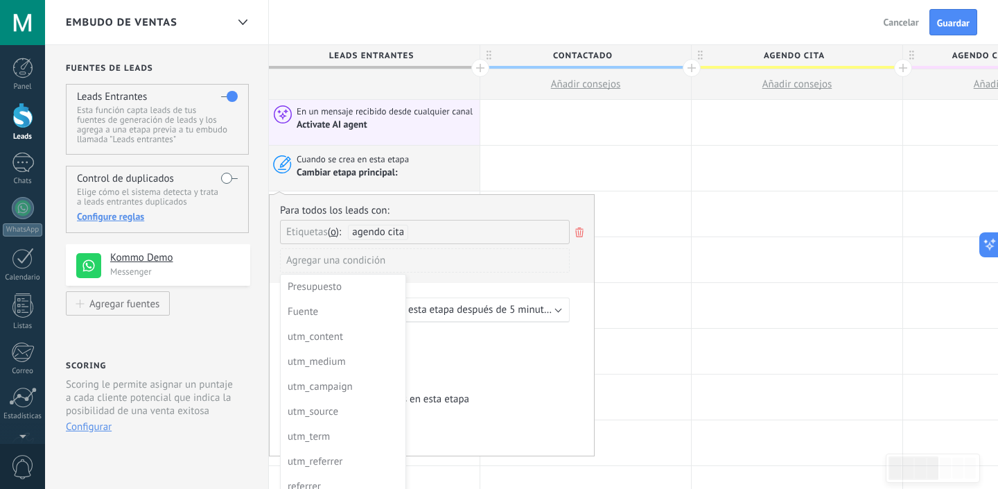
click at [415, 261] on div at bounding box center [432, 326] width 324 height 263
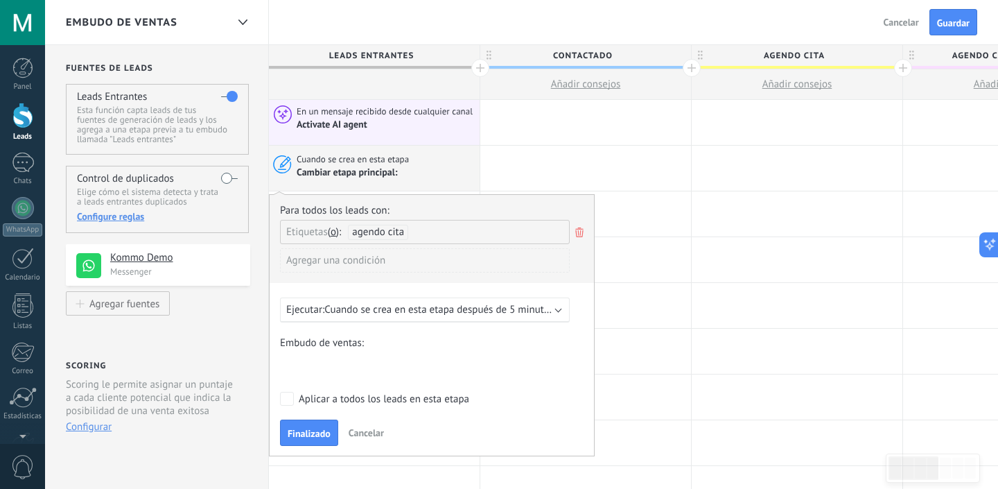
click at [0, 0] on div "Contactado Agendo cita Agendo Clase prueba Seguimiento Inscrito Perdido" at bounding box center [0, 0] width 0 height 0
click at [0, 0] on label "Agendo cita" at bounding box center [0, 0] width 0 height 0
click at [458, 239] on div "Etiquetas y o o agendo cita" at bounding box center [425, 232] width 290 height 24
click at [309, 234] on span "Etiquetas" at bounding box center [307, 231] width 42 height 13
click at [306, 438] on span "Finalizado" at bounding box center [309, 433] width 43 height 10
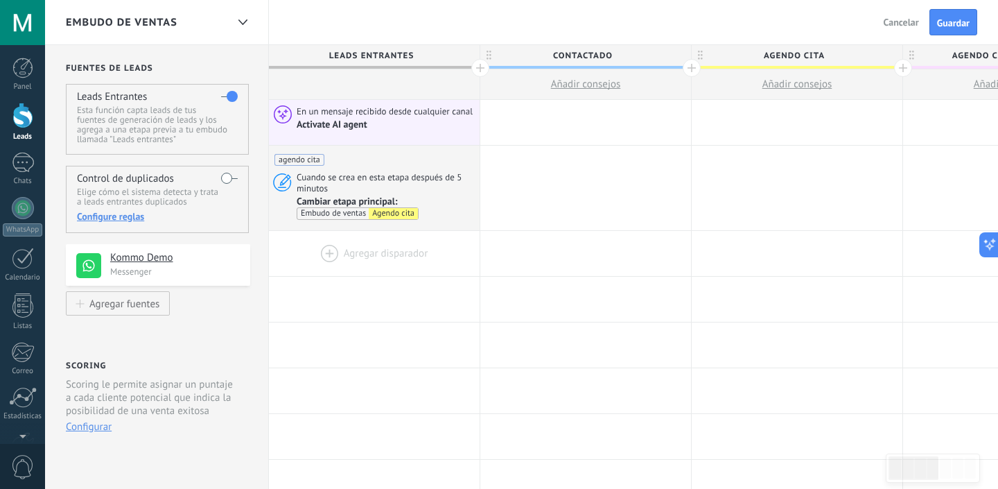
click at [377, 252] on div at bounding box center [374, 253] width 211 height 45
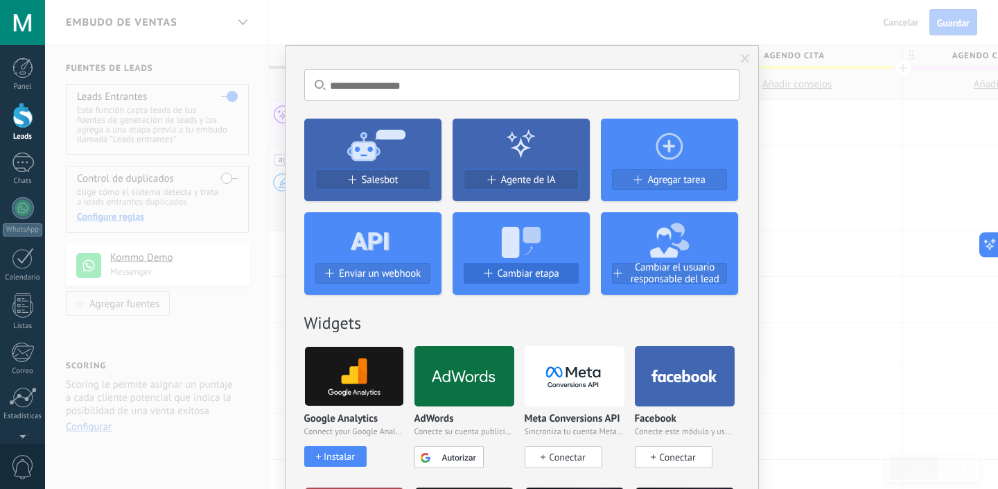
click at [508, 272] on span "Cambiar etapa" at bounding box center [529, 274] width 62 height 12
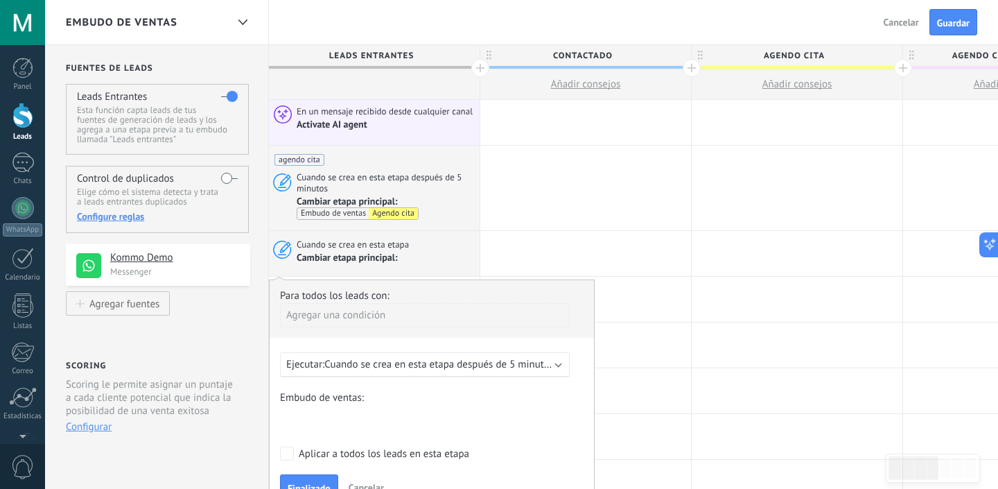
click at [346, 290] on div "Para todos los leads con:" at bounding box center [432, 295] width 304 height 13
click at [346, 293] on div "Para todos los leads con:" at bounding box center [432, 295] width 304 height 13
click at [345, 315] on div "Agregar una condición" at bounding box center [425, 315] width 290 height 24
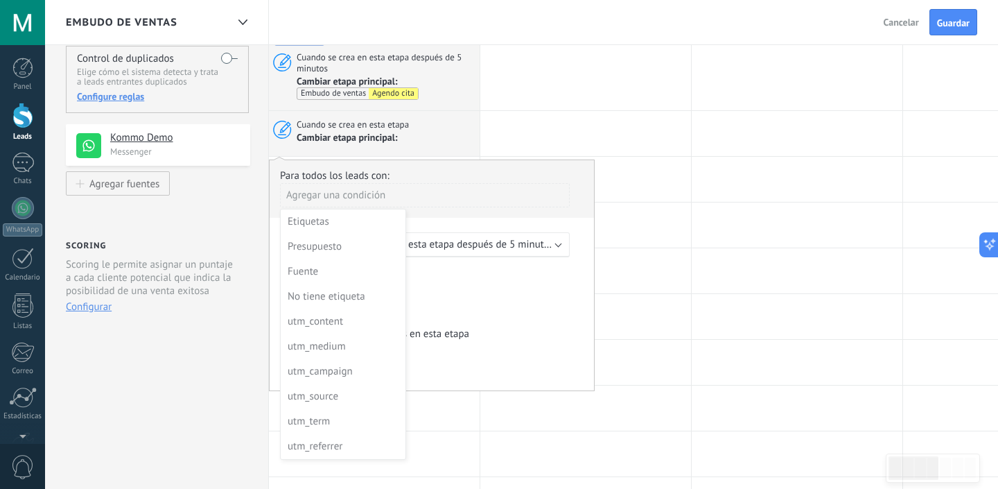
click at [203, 397] on div "Fuentes de leads Leads Entrantes Esta función capta leads de tus fuentes de gen…" at bounding box center [157, 452] width 224 height 1055
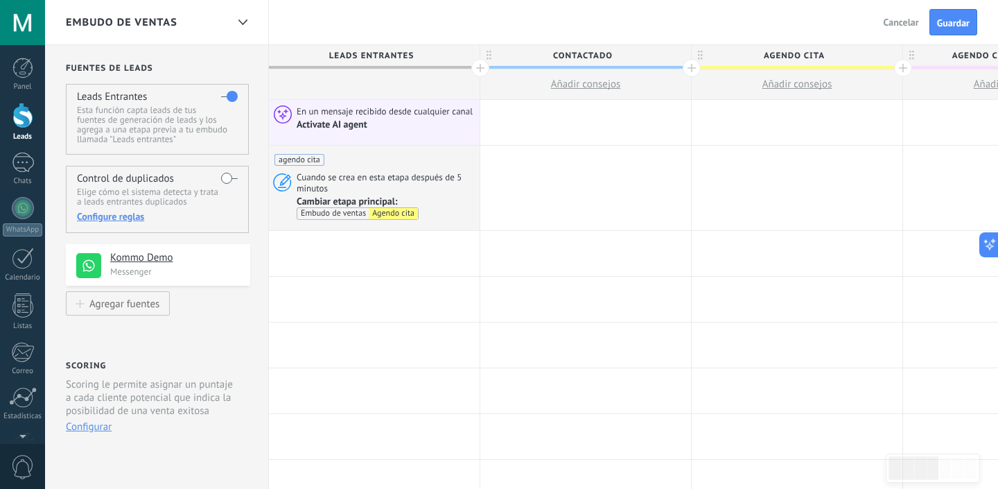
click at [419, 268] on div at bounding box center [374, 253] width 211 height 45
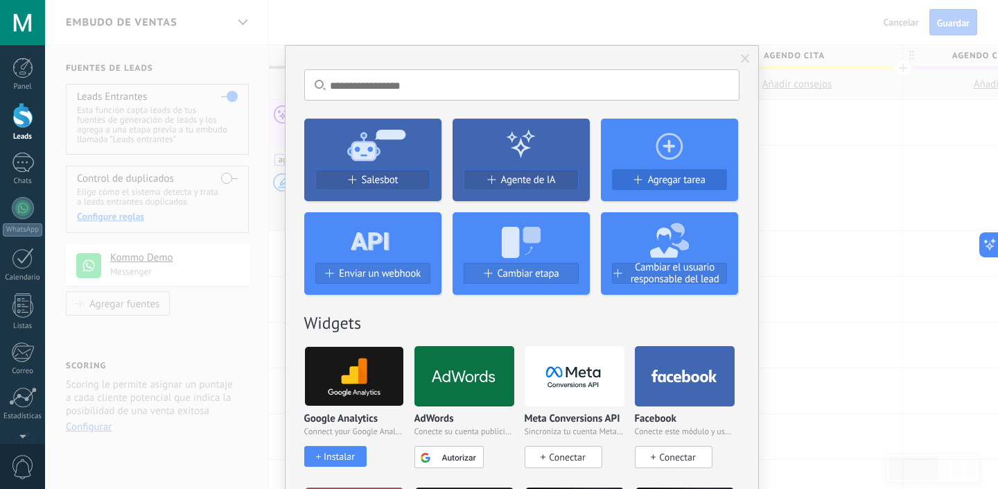
click at [695, 174] on span "Agregar tarea" at bounding box center [677, 180] width 58 height 12
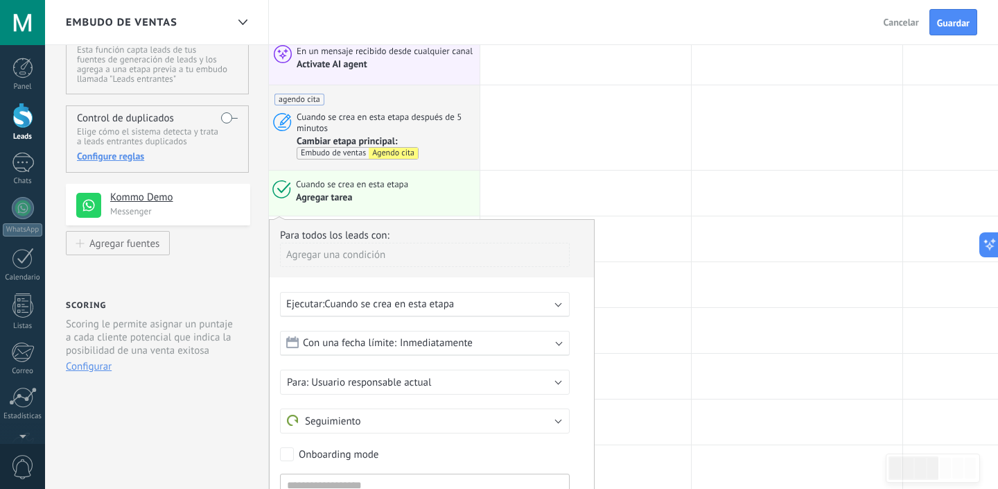
scroll to position [61, 0]
click at [340, 261] on div "Agregar una condición" at bounding box center [425, 254] width 290 height 24
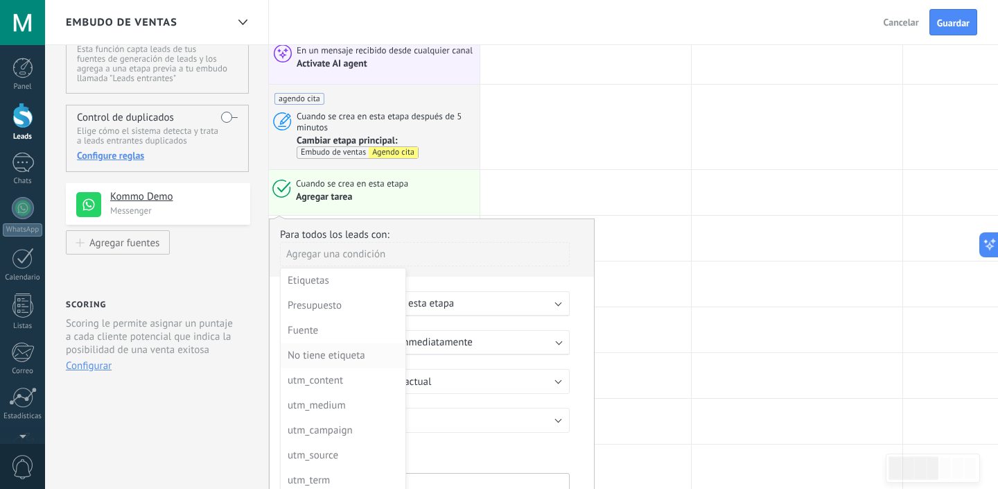
click at [358, 356] on div "No tiene etiqueta" at bounding box center [342, 355] width 108 height 19
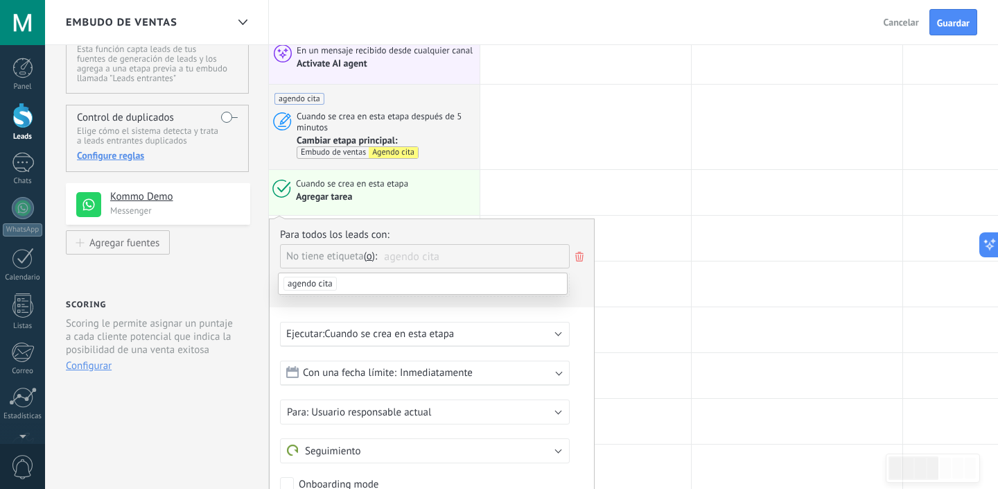
click at [396, 307] on div "Para todos los leads con: No tiene etiqueta y o o agendo cita [PERSON_NAME] una…" at bounding box center [432, 419] width 326 height 403
click at [417, 257] on div "No tiene etiqueta y o o" at bounding box center [425, 256] width 290 height 24
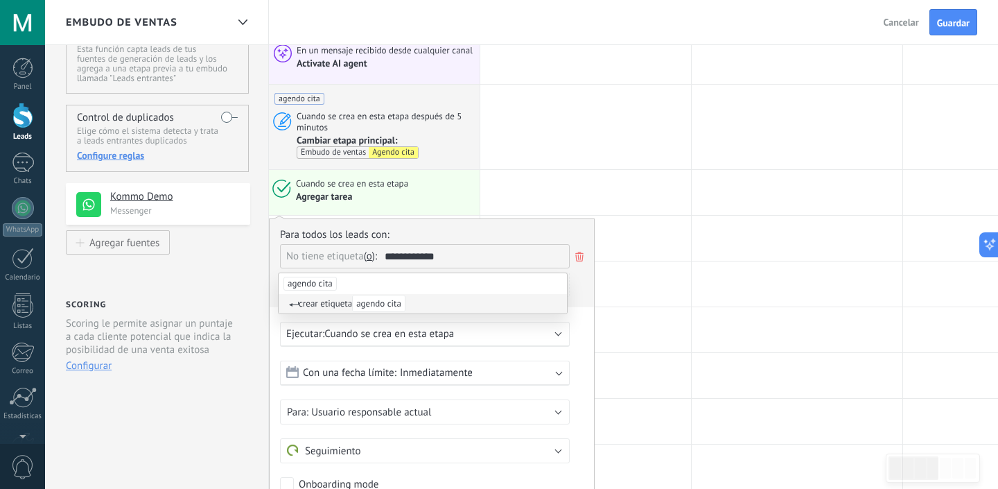
type input "**********"
click at [388, 305] on span "agendo cita" at bounding box center [378, 303] width 53 height 17
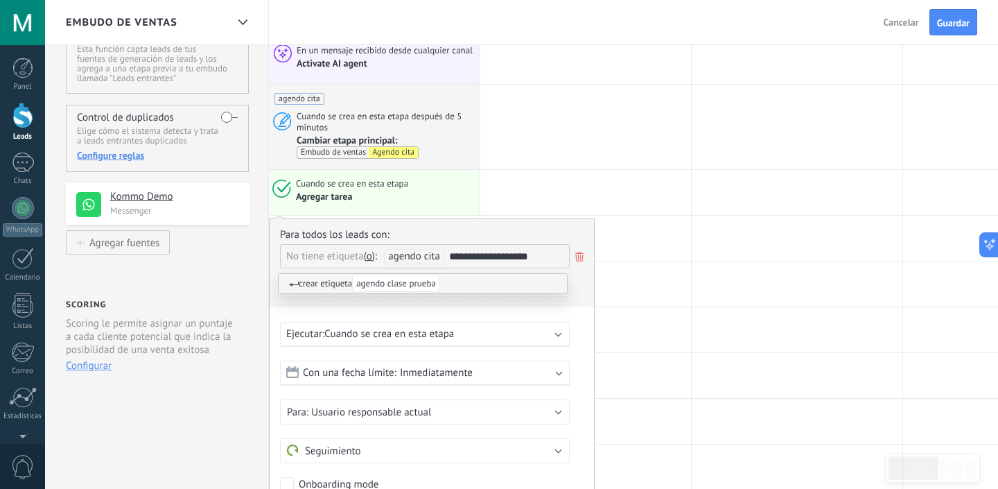
type input "**********"
click at [412, 285] on span "agendo clase prueba" at bounding box center [396, 283] width 88 height 17
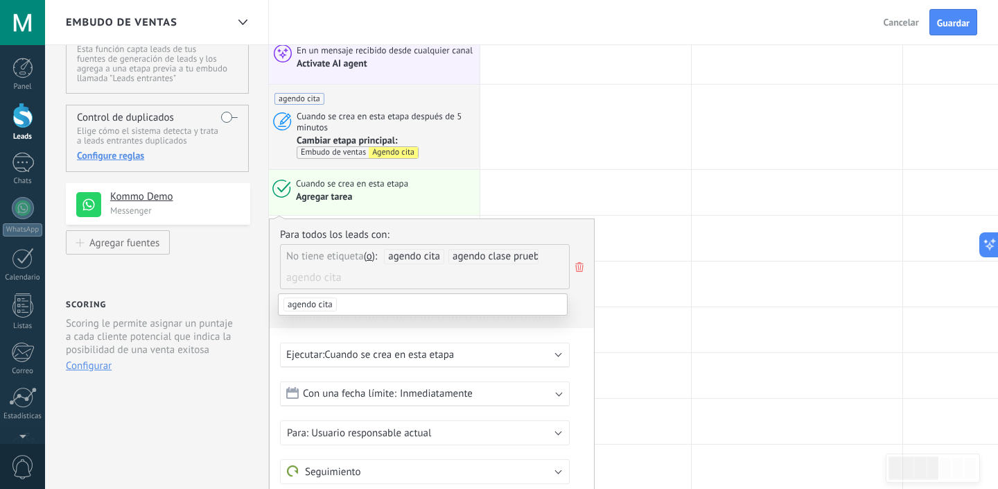
click at [411, 325] on div "Agregar una condición" at bounding box center [425, 310] width 290 height 35
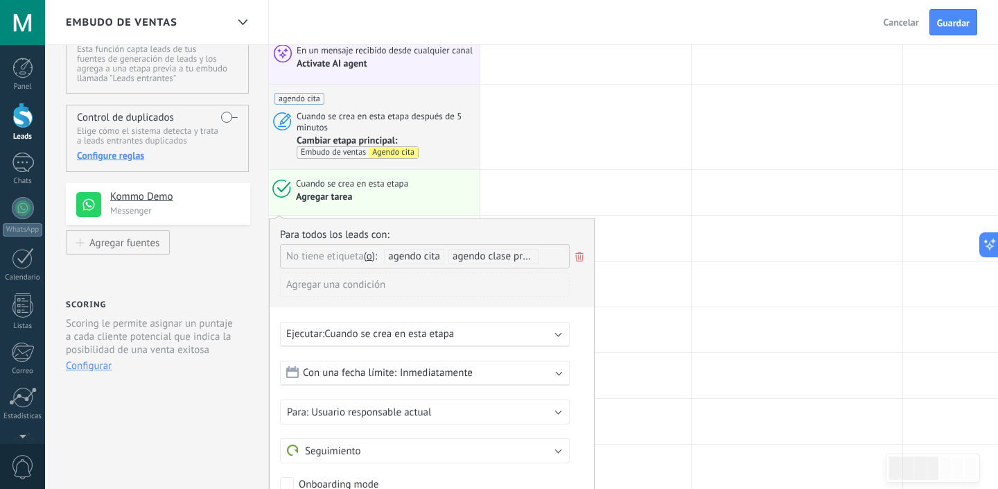
click at [425, 348] on div "Para todos los leads con: No tiene etiqueta y o o agendo cita agendo clase prue…" at bounding box center [432, 419] width 326 height 403
click at [425, 378] on span "Inmediatamente" at bounding box center [436, 372] width 73 height 13
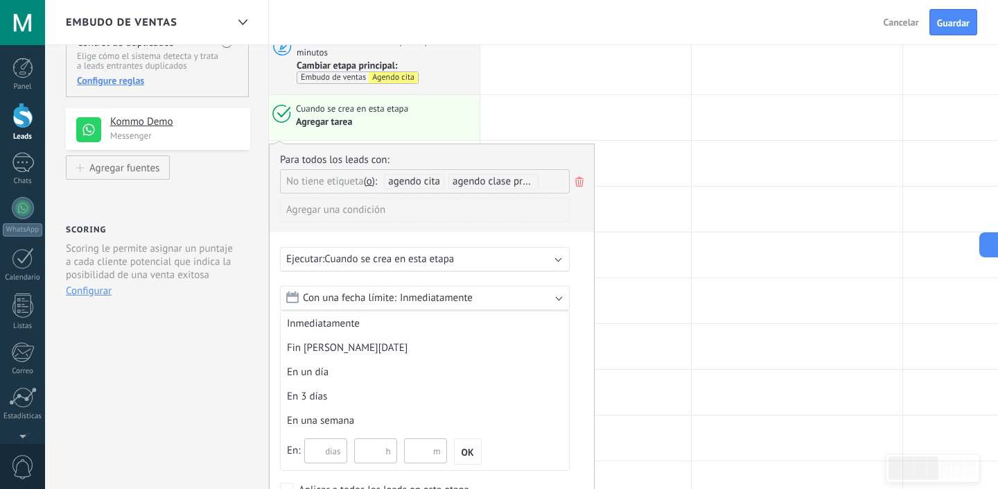
scroll to position [148, 0]
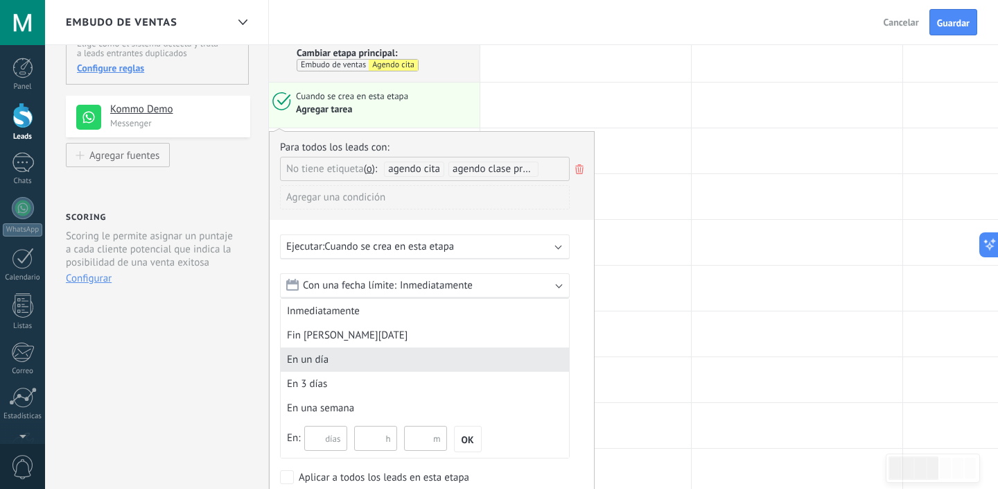
click at [424, 363] on div "En un día" at bounding box center [425, 359] width 288 height 24
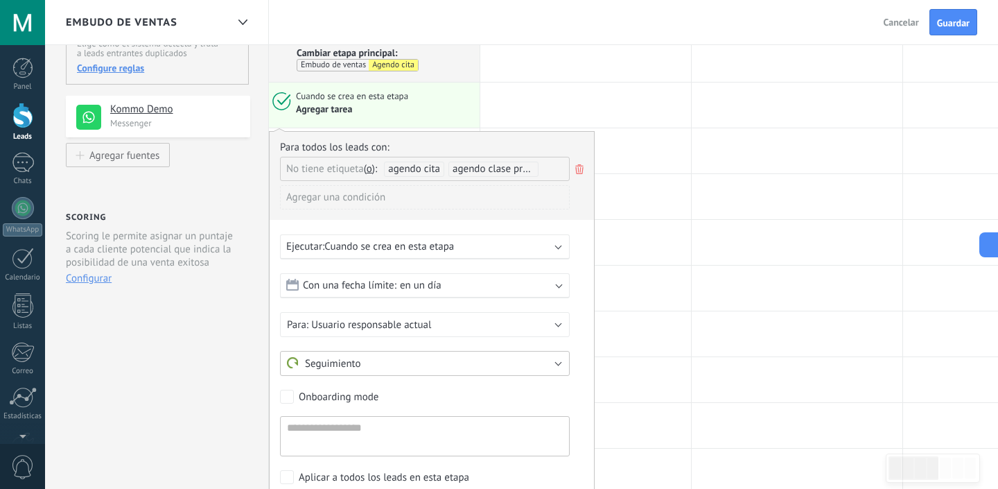
click at [376, 365] on button "Seguimiento" at bounding box center [425, 363] width 290 height 25
click at [376, 365] on div "Seguimiento Reunión Recordar cita Seg. visita Otro Seguimiento" at bounding box center [425, 363] width 290 height 25
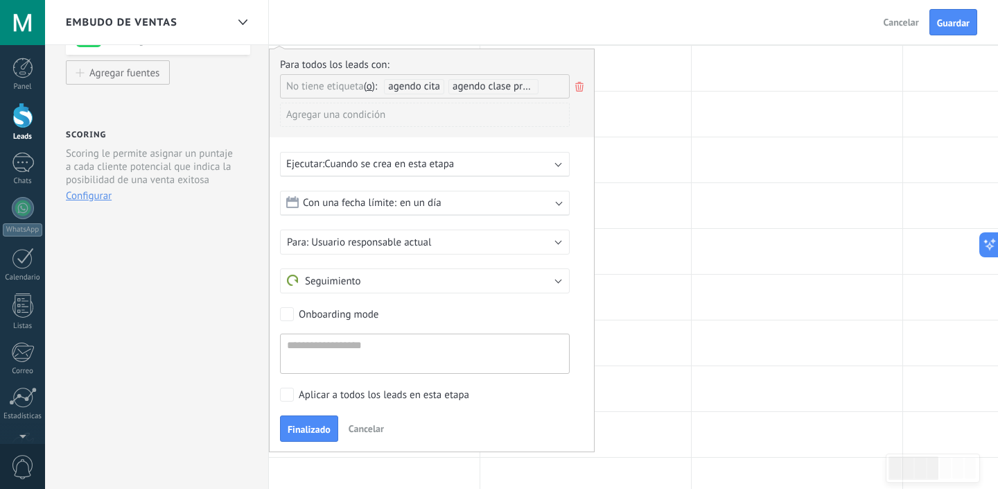
scroll to position [232, 0]
click at [344, 347] on textarea at bounding box center [425, 352] width 290 height 40
click at [363, 281] on button "Seguimiento" at bounding box center [425, 279] width 290 height 25
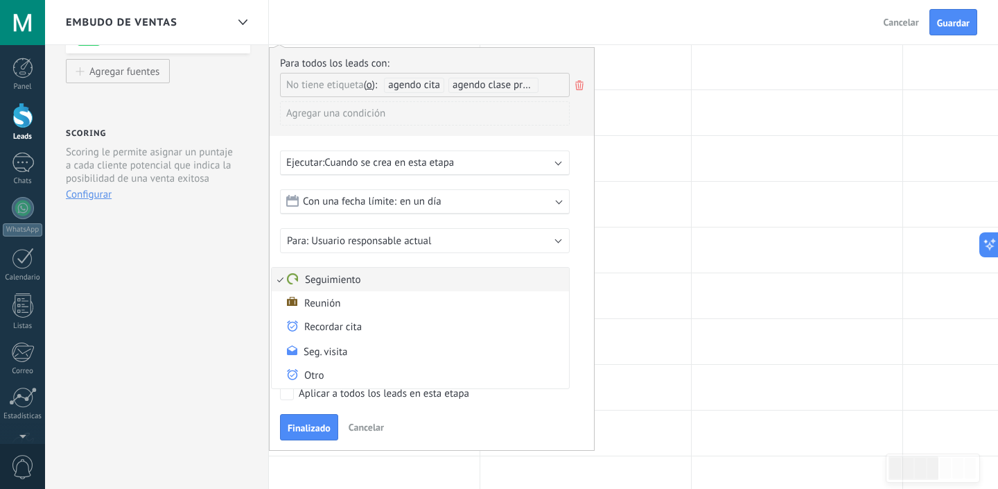
click at [346, 284] on span "Seguimiento" at bounding box center [418, 279] width 293 height 13
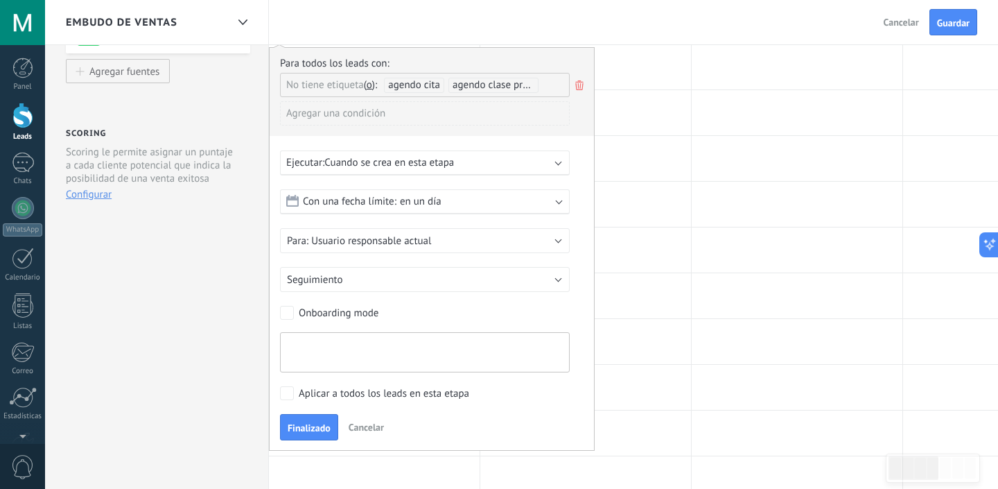
click at [340, 345] on textarea at bounding box center [425, 352] width 290 height 40
type textarea "**********"
click at [310, 426] on span "Finalizado" at bounding box center [309, 428] width 43 height 10
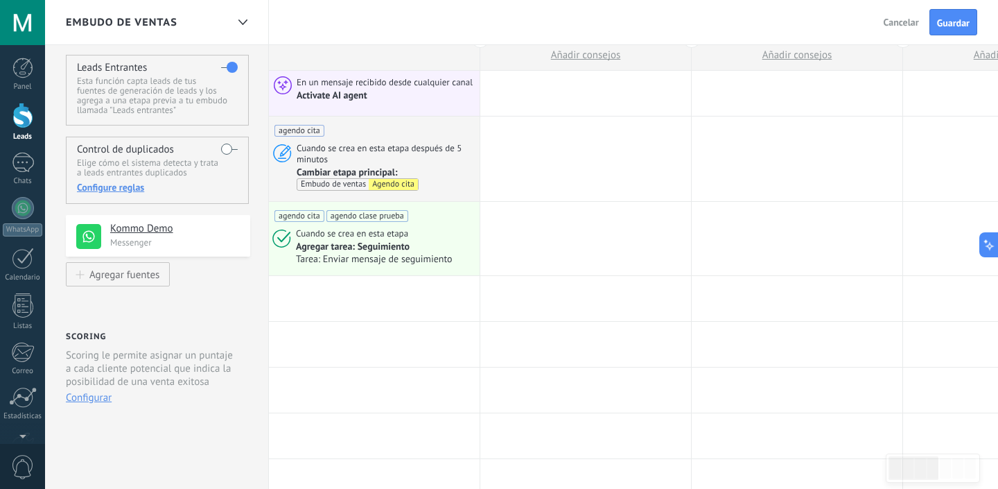
scroll to position [21, 0]
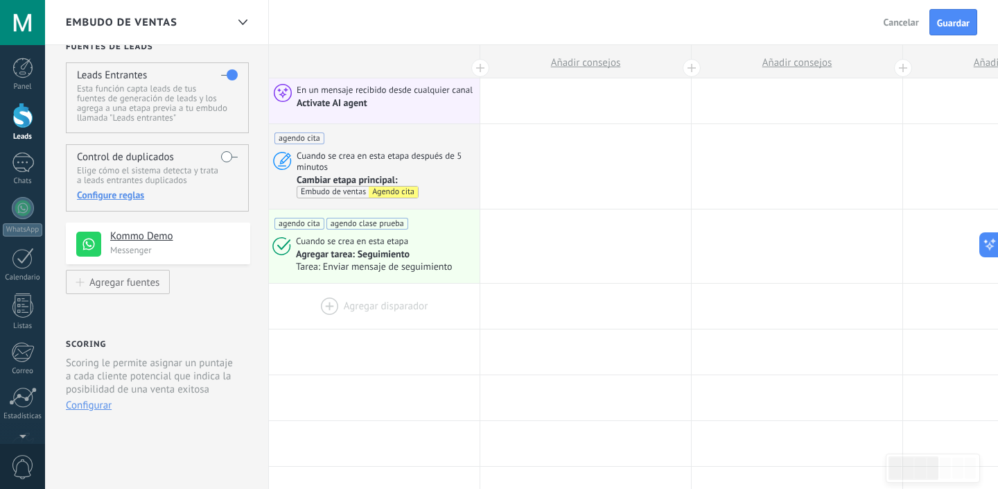
click at [327, 305] on div at bounding box center [374, 306] width 211 height 45
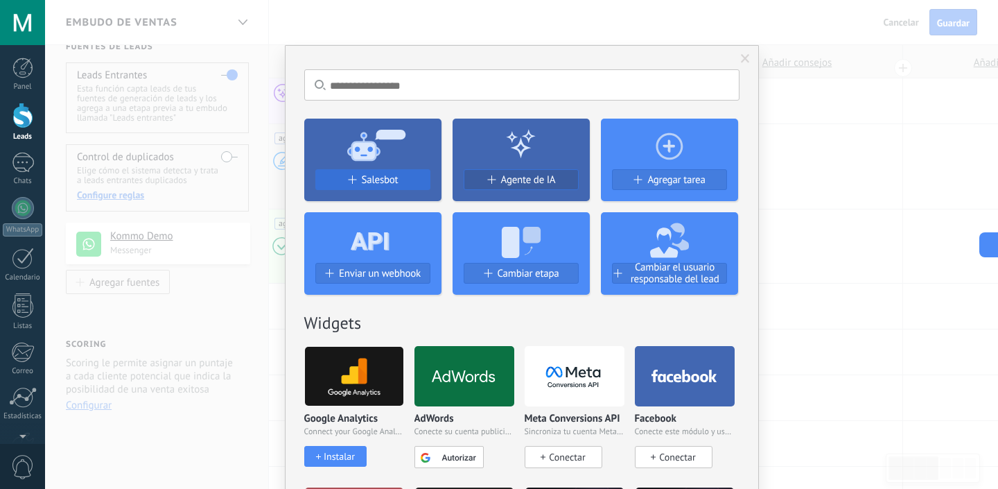
click at [385, 181] on span "Salesbot" at bounding box center [380, 180] width 37 height 12
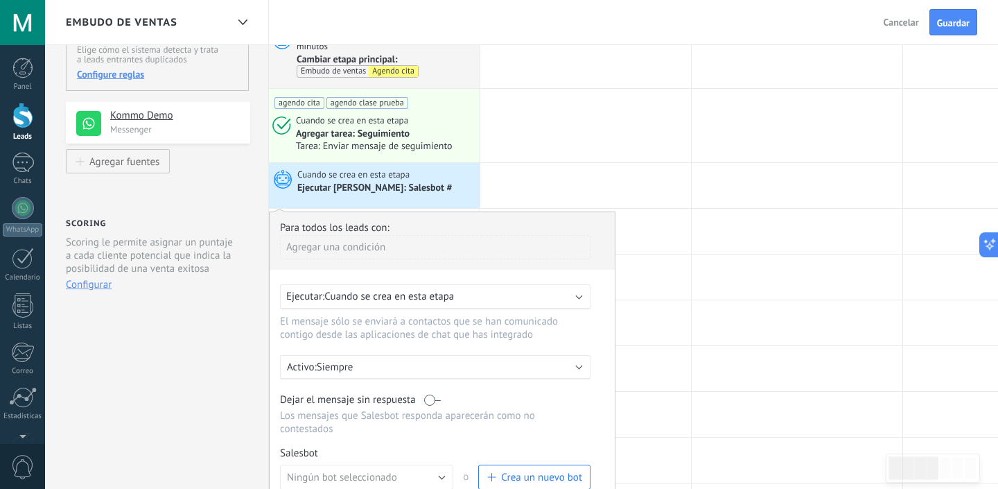
scroll to position [156, 0]
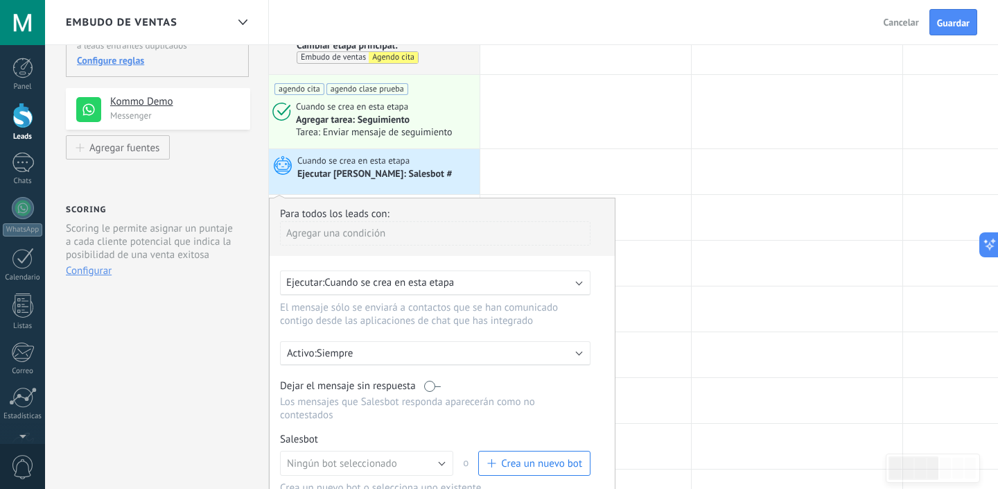
click at [350, 235] on div "Agregar una condición" at bounding box center [435, 233] width 311 height 24
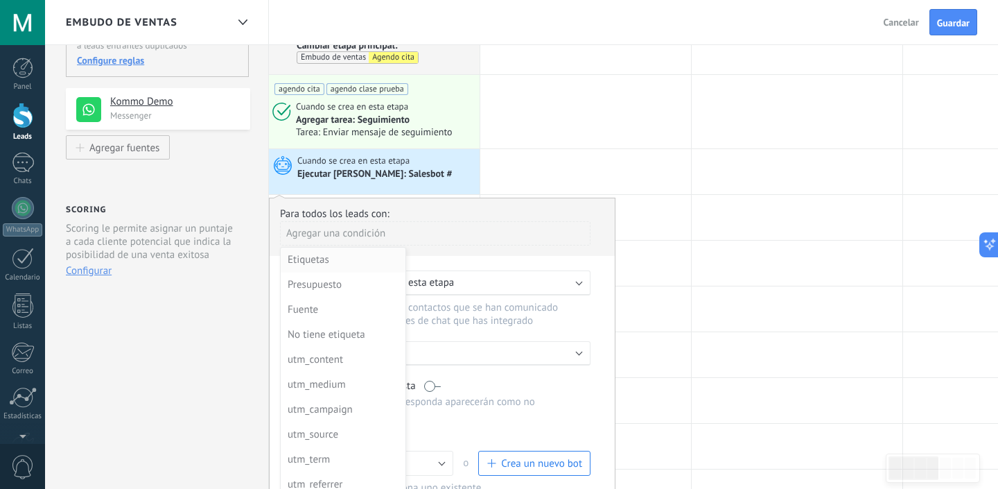
click at [347, 259] on div "Etiquetas" at bounding box center [342, 259] width 108 height 19
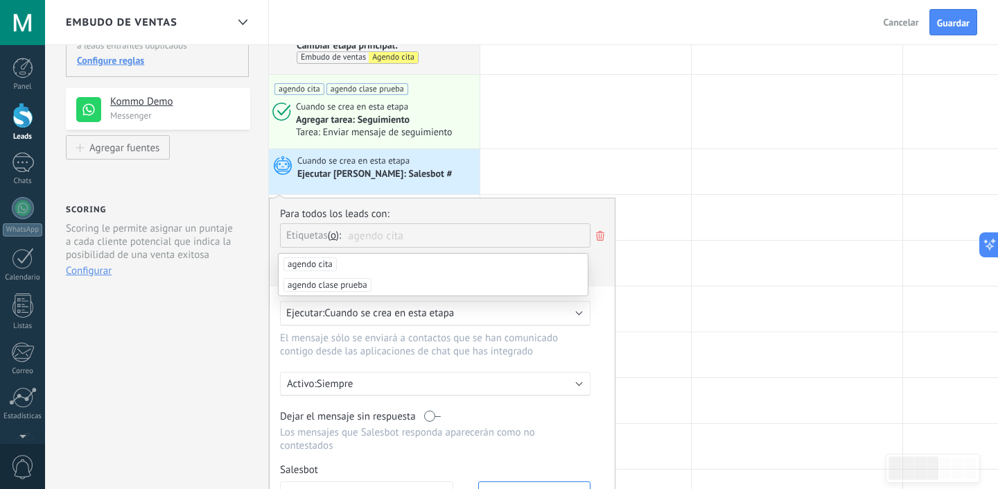
click at [306, 233] on span "Etiquetas" at bounding box center [307, 235] width 42 height 13
click at [313, 237] on span "Etiquetas" at bounding box center [307, 235] width 42 height 13
click at [371, 234] on input "text" at bounding box center [383, 235] width 69 height 23
click at [405, 215] on div "Para todos los leads con:" at bounding box center [442, 213] width 324 height 13
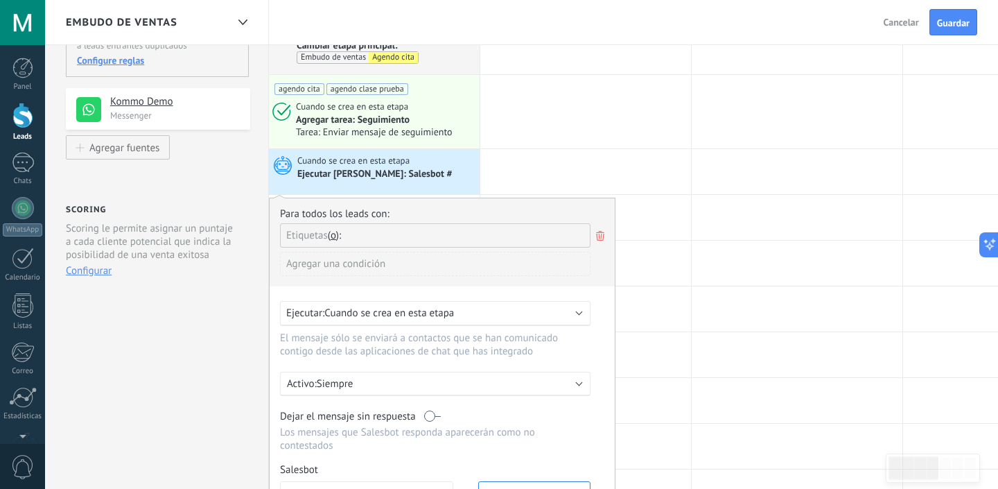
click at [316, 242] on span "Etiquetas" at bounding box center [307, 235] width 42 height 13
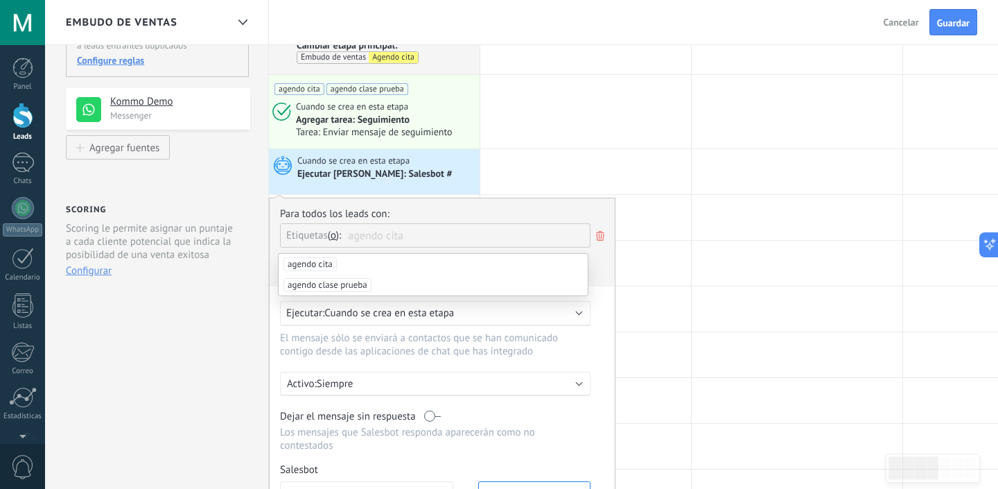
click at [416, 241] on input "text" at bounding box center [383, 235] width 69 height 23
click at [427, 211] on div "Para todos los leads con:" at bounding box center [442, 213] width 324 height 13
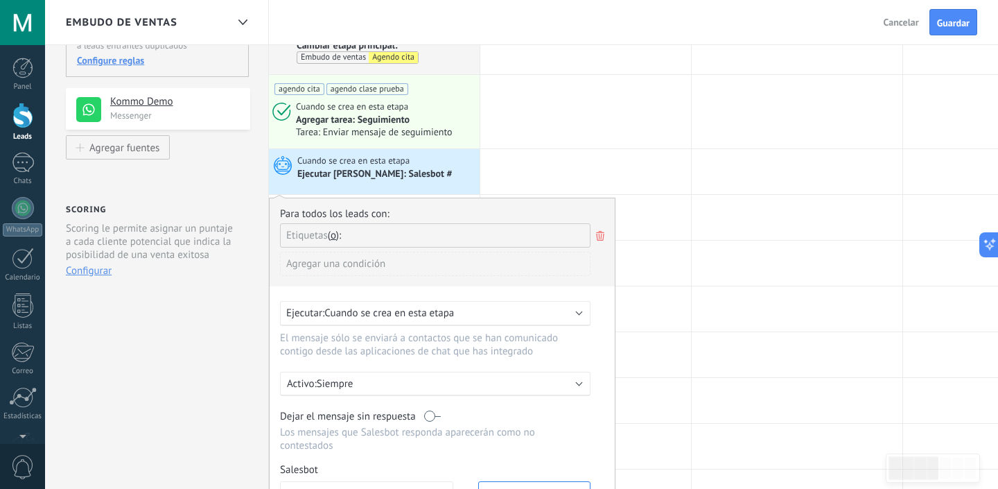
click at [327, 268] on div "Agregar una condición" at bounding box center [435, 264] width 311 height 24
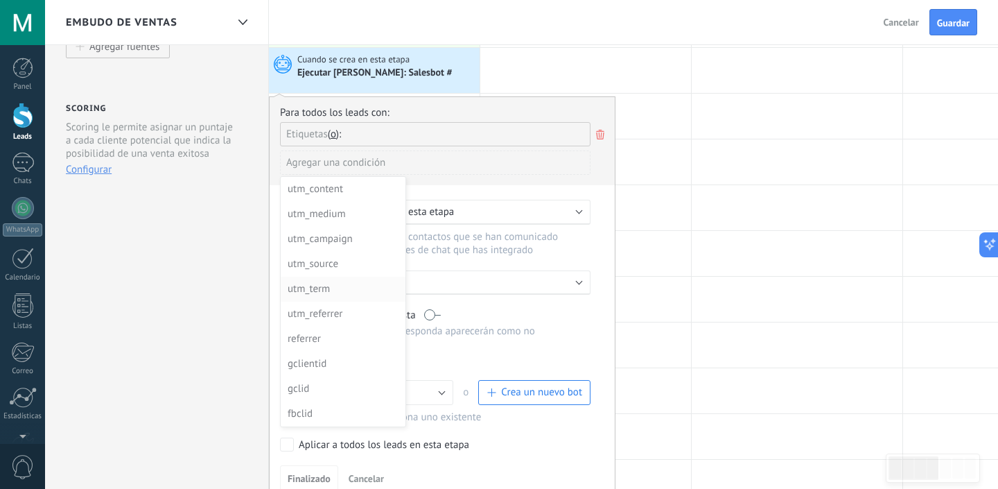
scroll to position [232, 0]
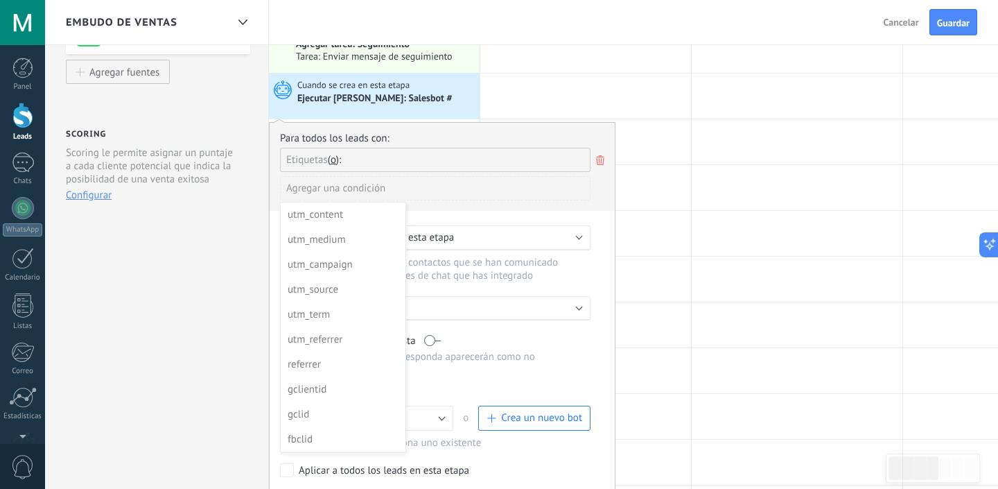
click at [446, 202] on div at bounding box center [442, 327] width 345 height 408
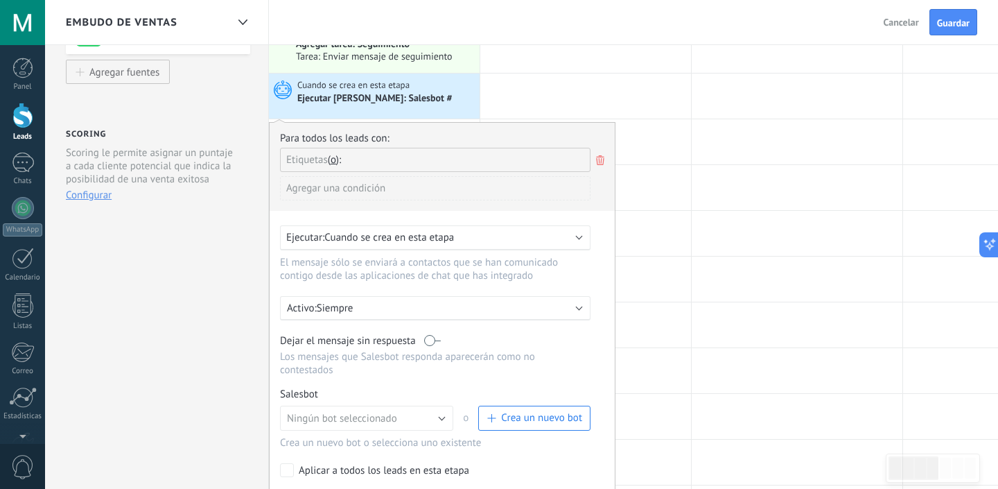
click at [308, 157] on span "Etiquetas" at bounding box center [307, 159] width 42 height 13
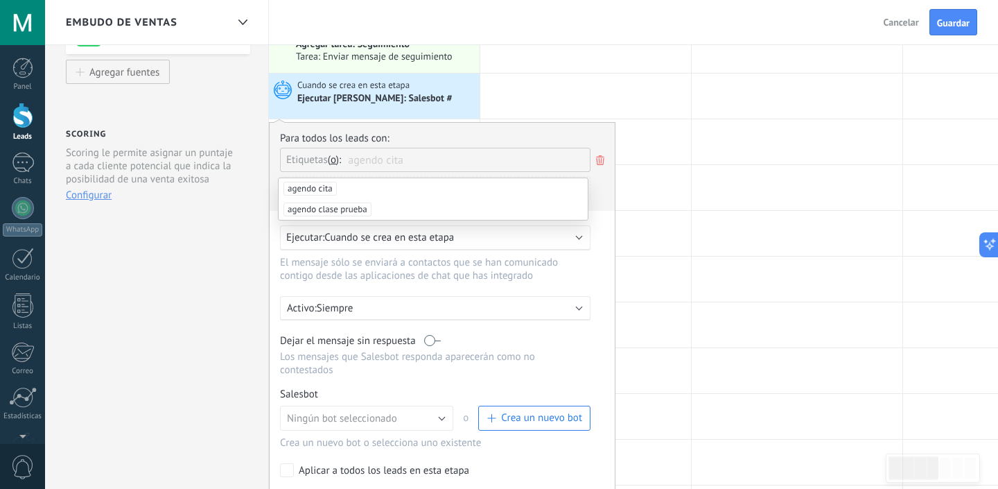
click at [385, 136] on div "Para todos los leads con:" at bounding box center [442, 138] width 324 height 13
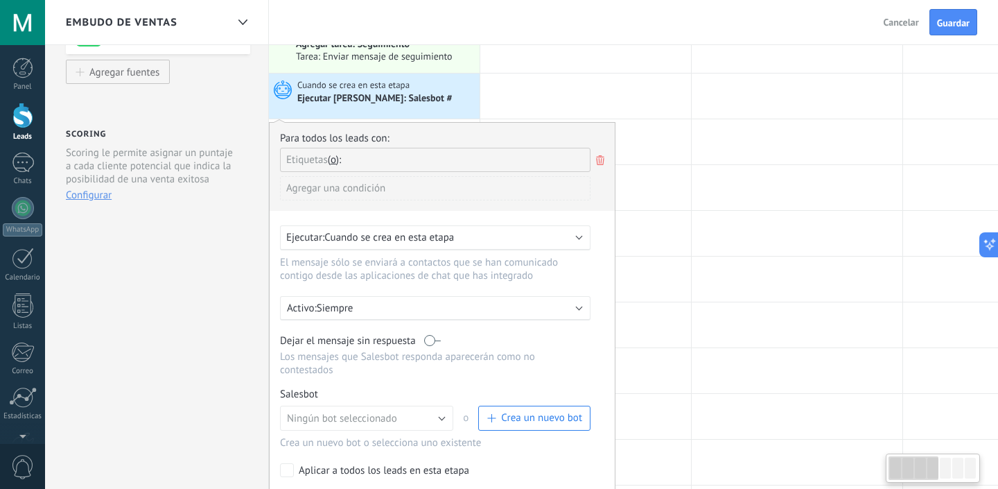
click at [304, 160] on span "Etiquetas" at bounding box center [307, 159] width 42 height 13
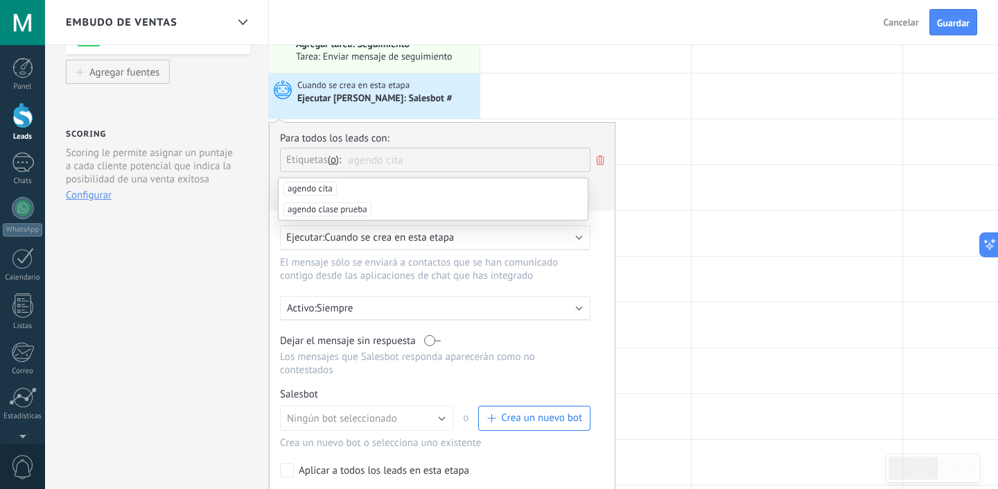
click at [342, 162] on button "o" at bounding box center [335, 159] width 14 height 13
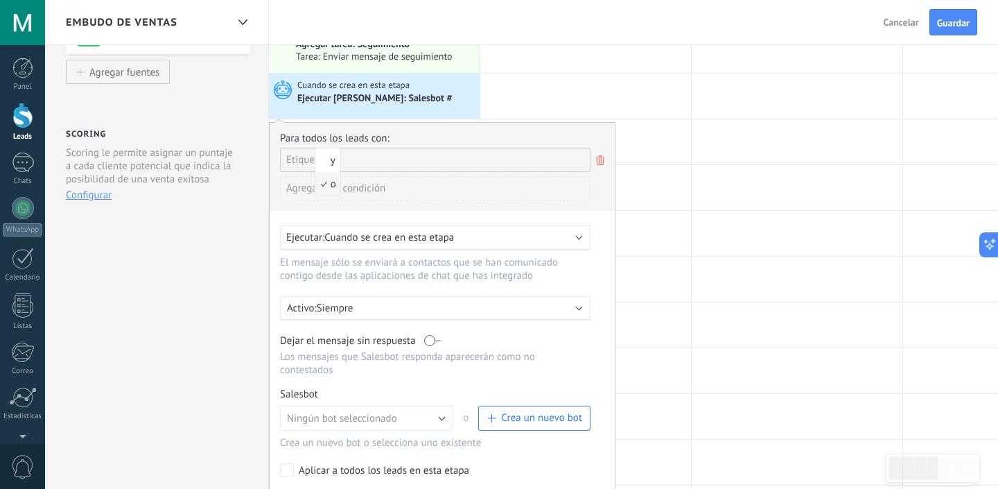
click at [297, 166] on span "Etiquetas" at bounding box center [307, 159] width 42 height 13
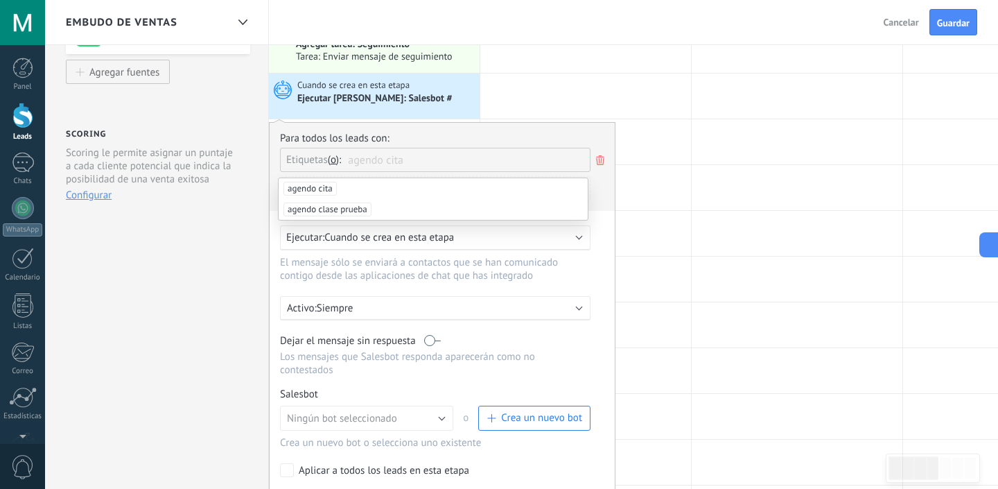
click at [297, 166] on span "Etiquetas" at bounding box center [307, 159] width 42 height 13
click at [452, 161] on span "agendo cita" at bounding box center [469, 160] width 242 height 24
click at [313, 153] on div "Etiquetas y o o" at bounding box center [317, 158] width 62 height 21
click at [352, 190] on li "agendo cita" at bounding box center [433, 188] width 309 height 21
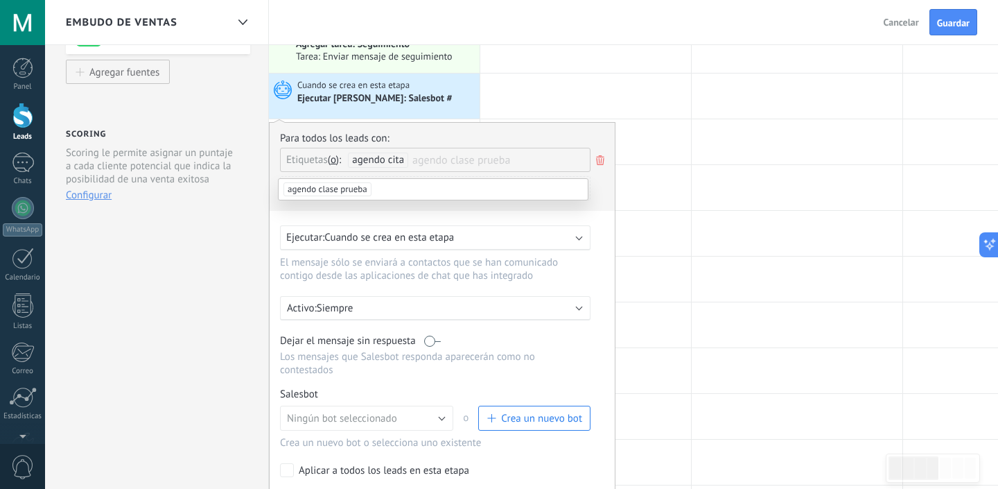
click at [395, 218] on div "Para todos los leads con: Etiquetas y o o agendo cita agendo clase prueba Agreg…" at bounding box center [442, 325] width 347 height 406
click at [365, 243] on span "Cuando se crea en esta etapa" at bounding box center [389, 237] width 130 height 13
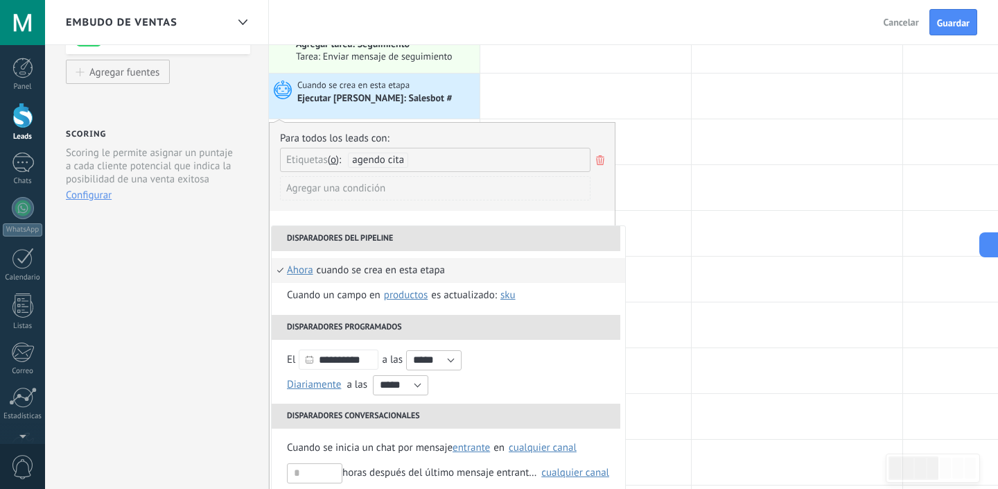
click at [496, 183] on div "Agregar una condición" at bounding box center [435, 188] width 311 height 24
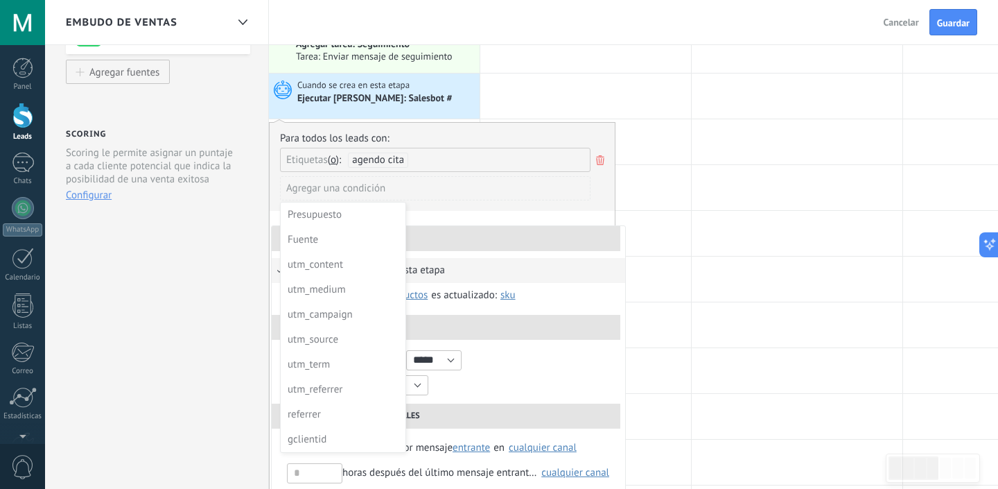
click at [503, 186] on div at bounding box center [442, 327] width 345 height 408
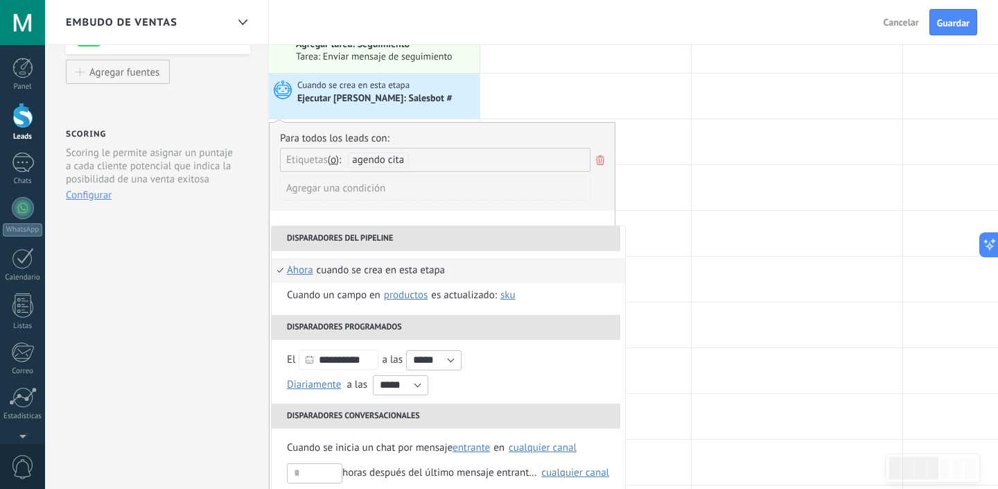
click at [503, 186] on div "Agregar una condición" at bounding box center [435, 188] width 311 height 24
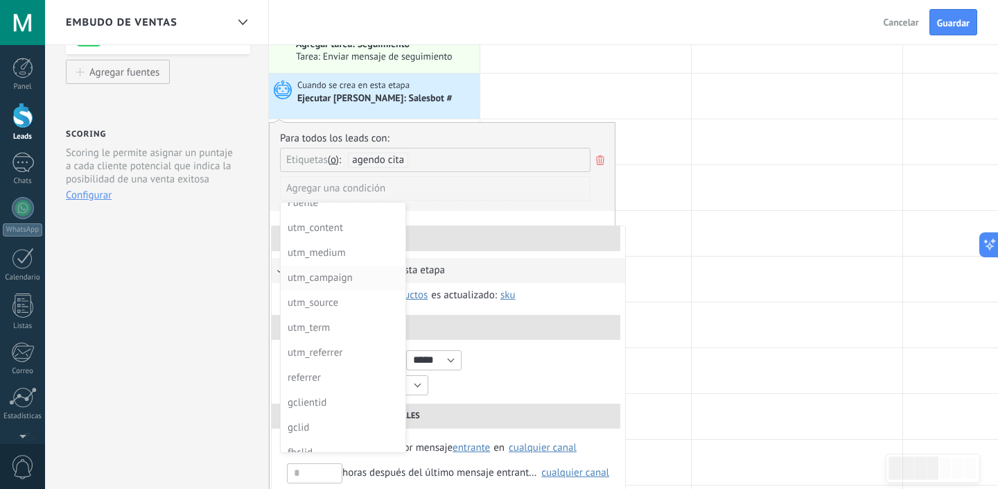
scroll to position [0, 0]
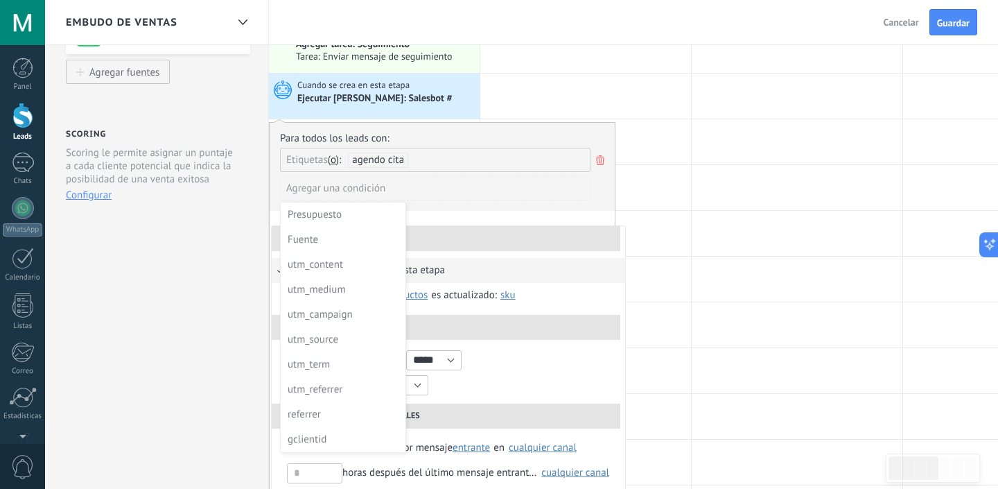
click at [521, 139] on div at bounding box center [442, 327] width 345 height 408
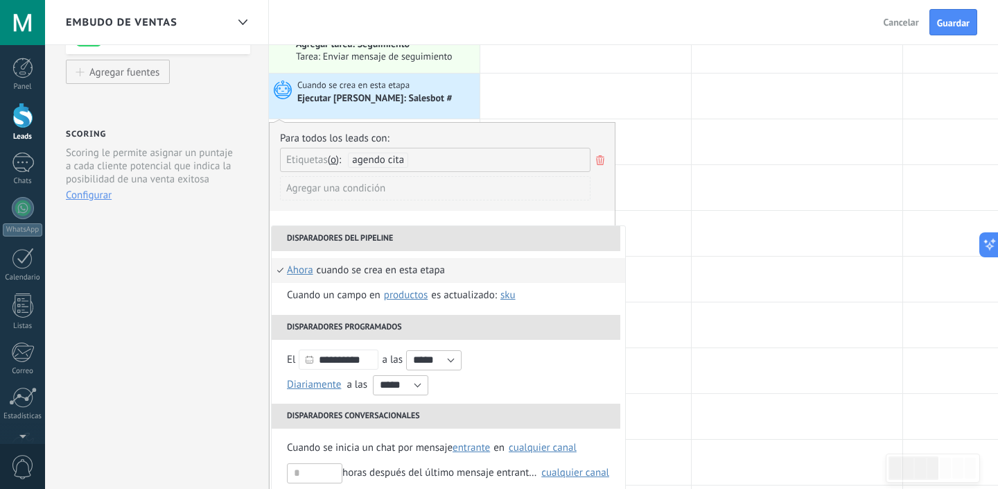
click at [521, 139] on div "Para todos los leads con:" at bounding box center [442, 138] width 324 height 13
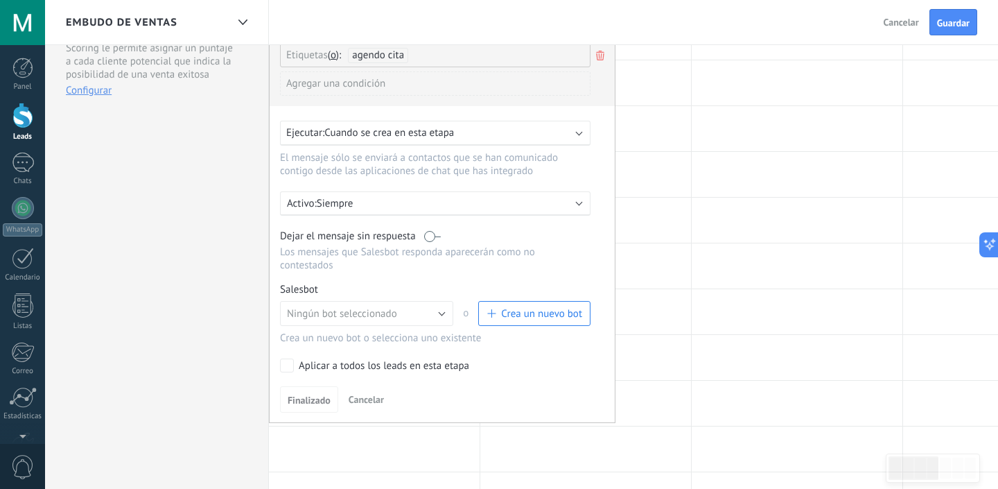
scroll to position [340, 0]
click at [358, 317] on span "Ningún bot seleccionado" at bounding box center [342, 310] width 110 height 13
click at [568, 392] on div "Finalizado Cancelar" at bounding box center [442, 396] width 324 height 26
click at [398, 315] on button "Ningún bot seleccionado" at bounding box center [366, 309] width 173 height 25
click at [537, 327] on div "Ningún bot seleccionado TestBot Ningún bot seleccionado o Crea un nuevo bot" at bounding box center [435, 313] width 311 height 32
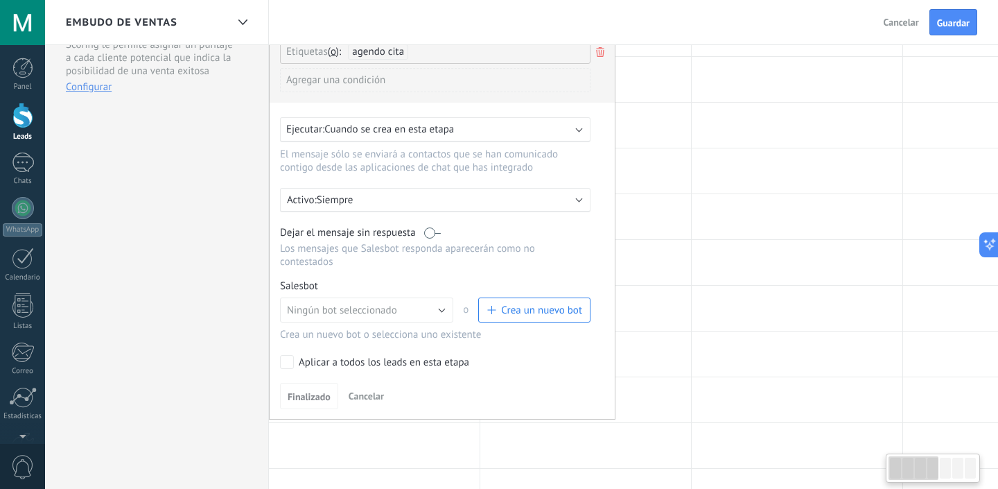
click at [537, 317] on span "Crea un nuevo bot" at bounding box center [541, 310] width 81 height 13
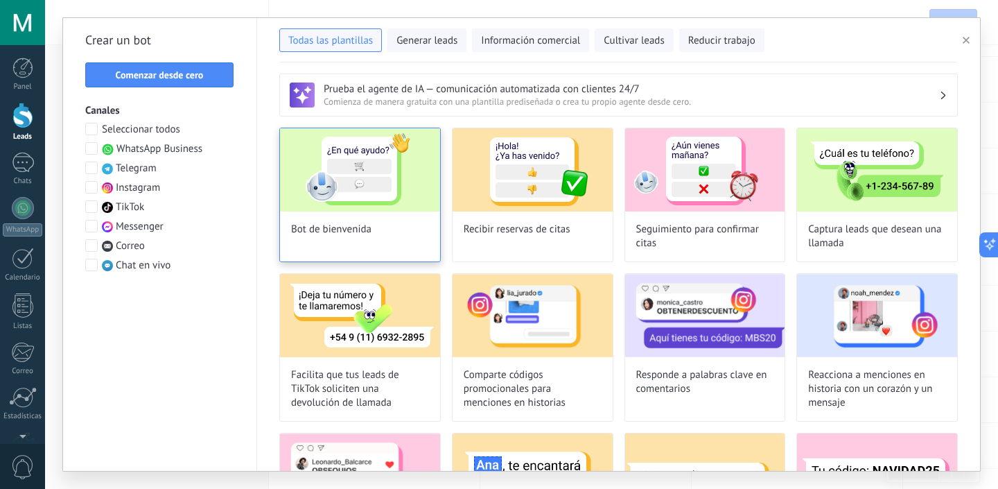
click at [396, 190] on img at bounding box center [360, 169] width 160 height 83
type input "**********"
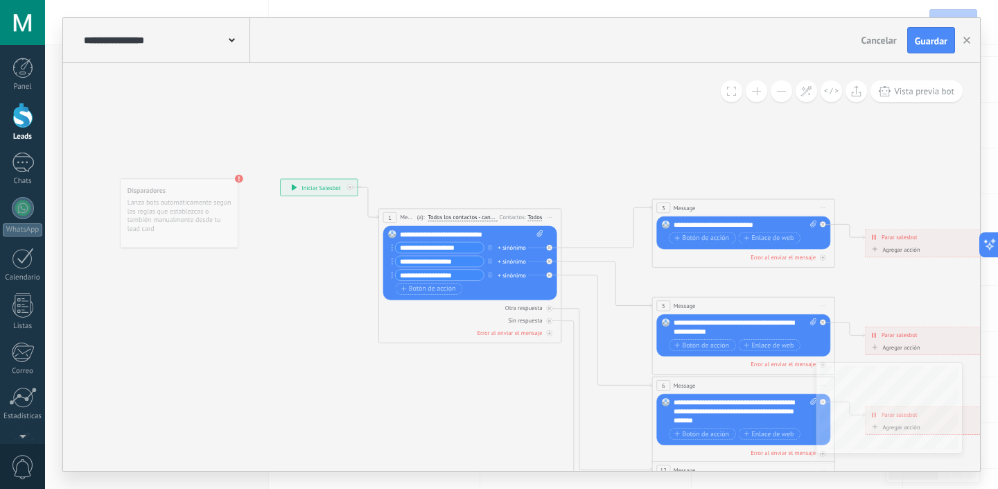
drag, startPoint x: 429, startPoint y: 310, endPoint x: 318, endPoint y: 263, distance: 120.5
click at [318, 263] on icon at bounding box center [764, 412] width 1426 height 924
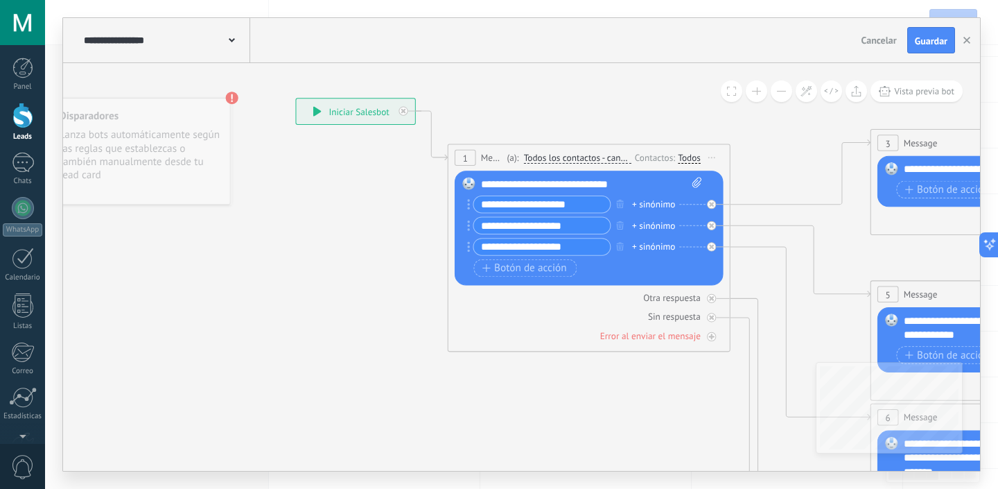
drag, startPoint x: 505, startPoint y: 329, endPoint x: 362, endPoint y: 327, distance: 142.8
click at [295, 98] on div "**********" at bounding box center [295, 98] width 0 height 0
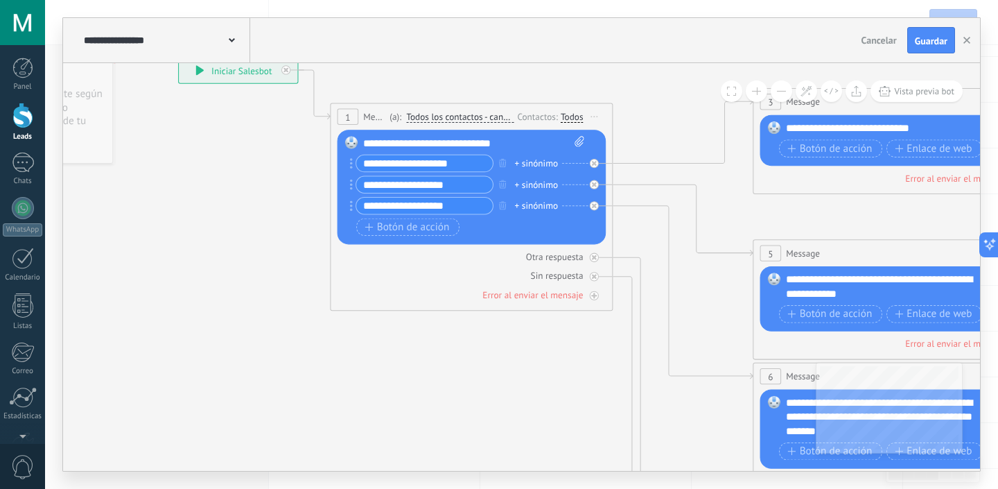
drag, startPoint x: 399, startPoint y: 357, endPoint x: 280, endPoint y: 311, distance: 127.7
click at [280, 312] on icon at bounding box center [927, 417] width 2204 height 1428
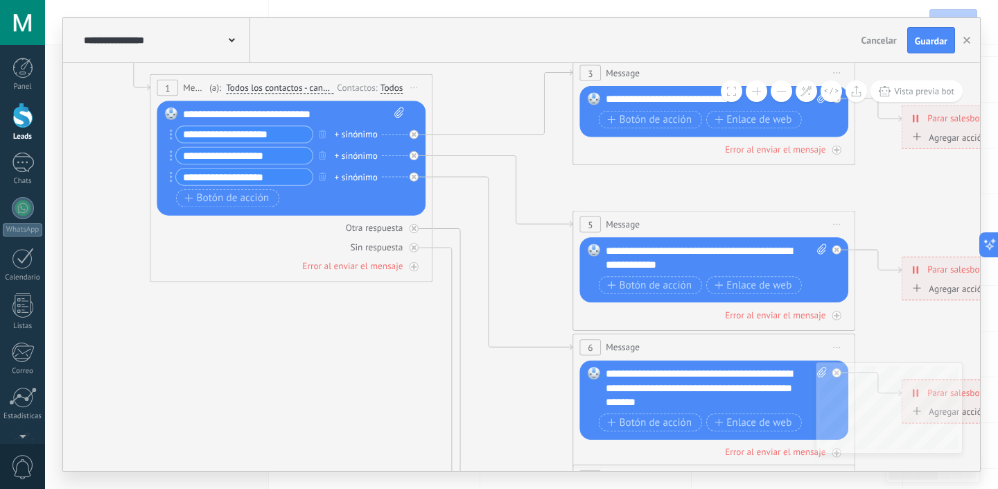
drag, startPoint x: 769, startPoint y: 193, endPoint x: 590, endPoint y: 168, distance: 180.6
click at [590, 168] on icon at bounding box center [746, 388] width 2204 height 1428
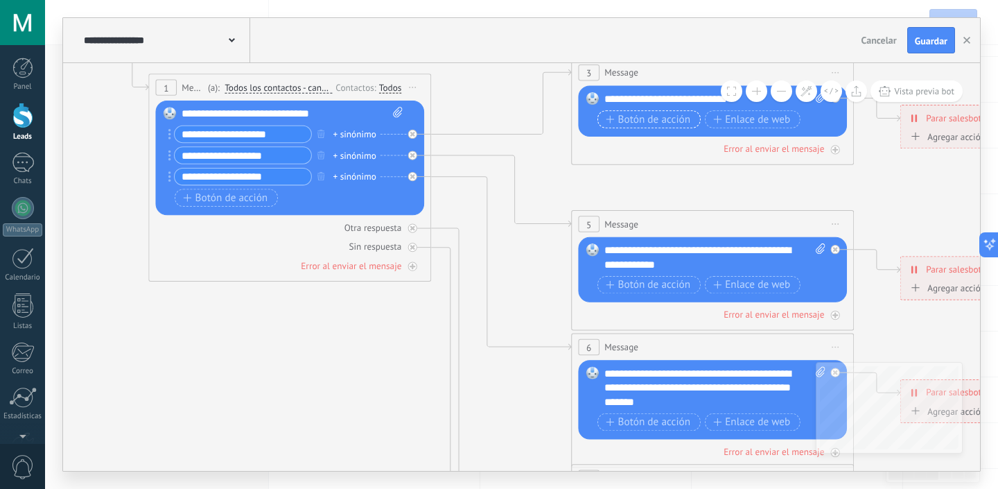
click at [679, 119] on span "Botón de acción" at bounding box center [648, 119] width 85 height 11
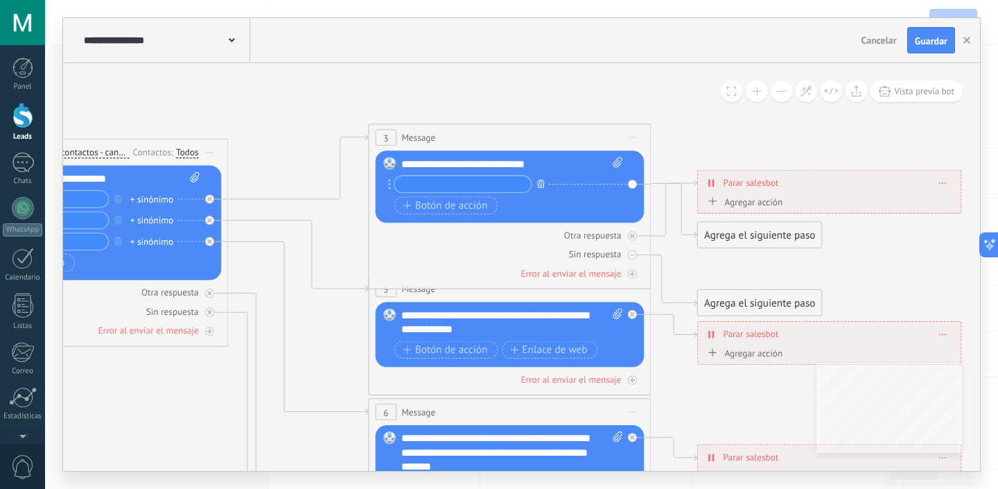
click at [543, 186] on icon "button" at bounding box center [540, 183] width 7 height 8
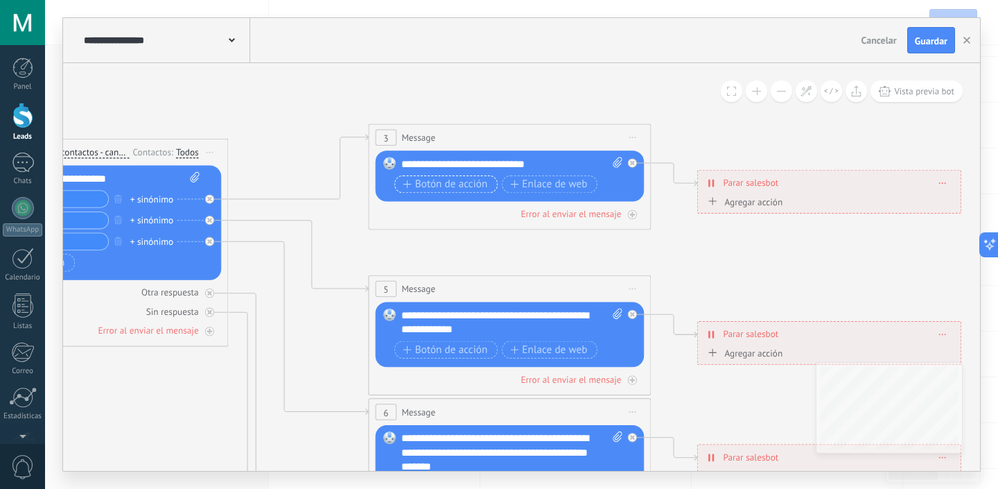
click at [444, 184] on span "Botón de acción" at bounding box center [445, 183] width 85 height 11
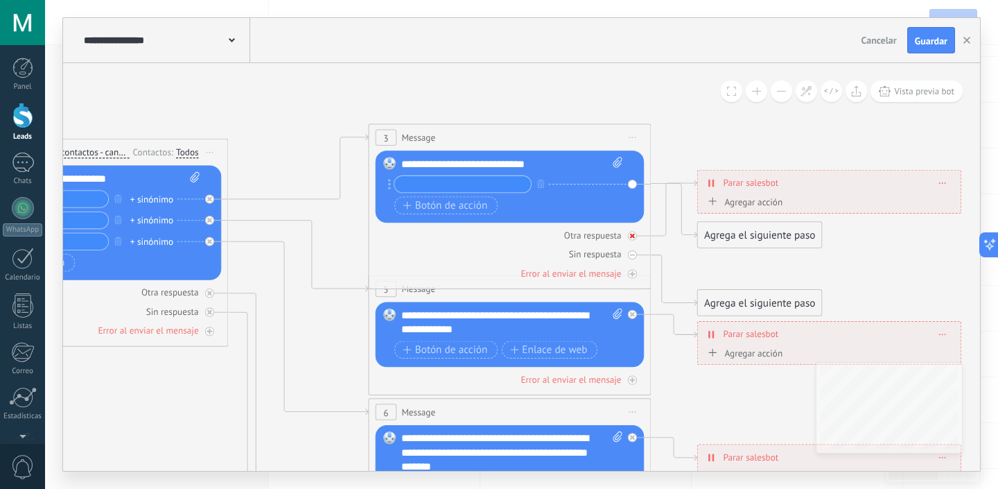
click at [486, 234] on div "Otra respuesta" at bounding box center [510, 234] width 269 height 13
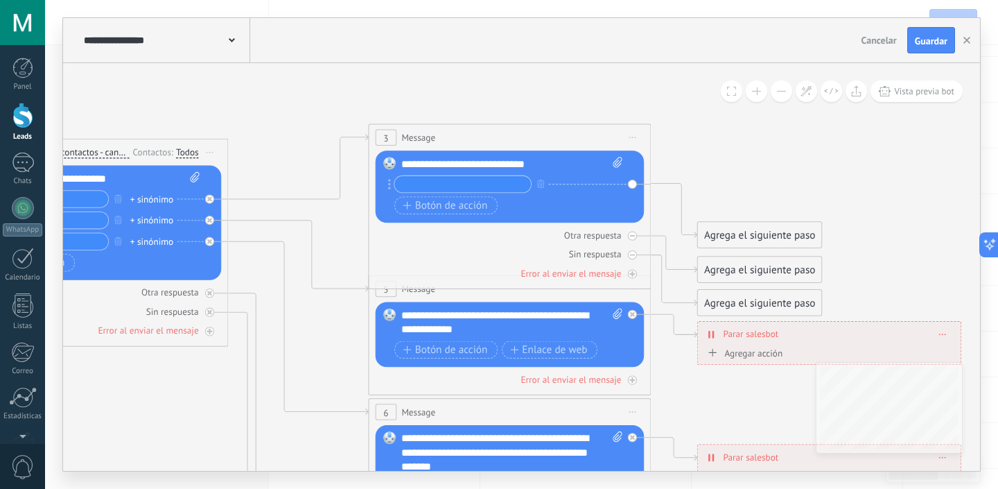
click at [435, 87] on icon at bounding box center [542, 445] width 2204 height 1413
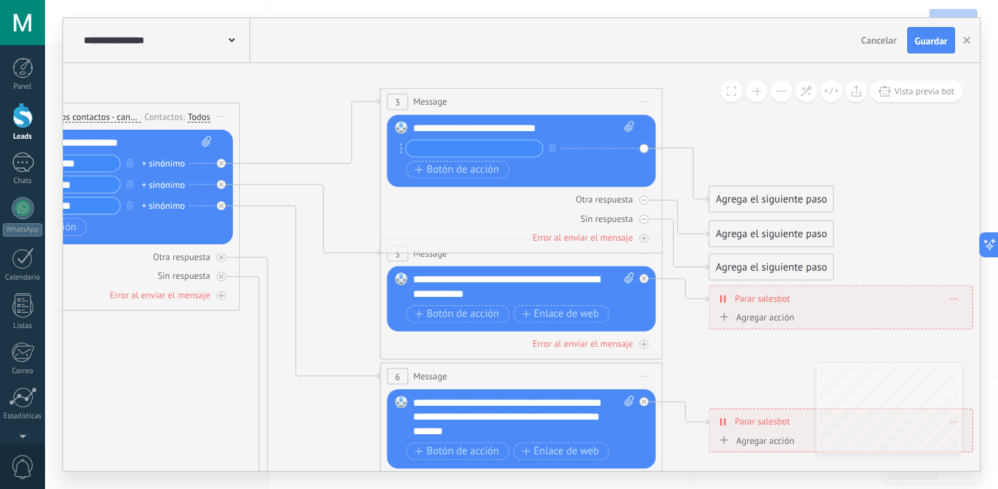
click at [801, 194] on div "Agrega el siguiente paso" at bounding box center [772, 200] width 124 height 24
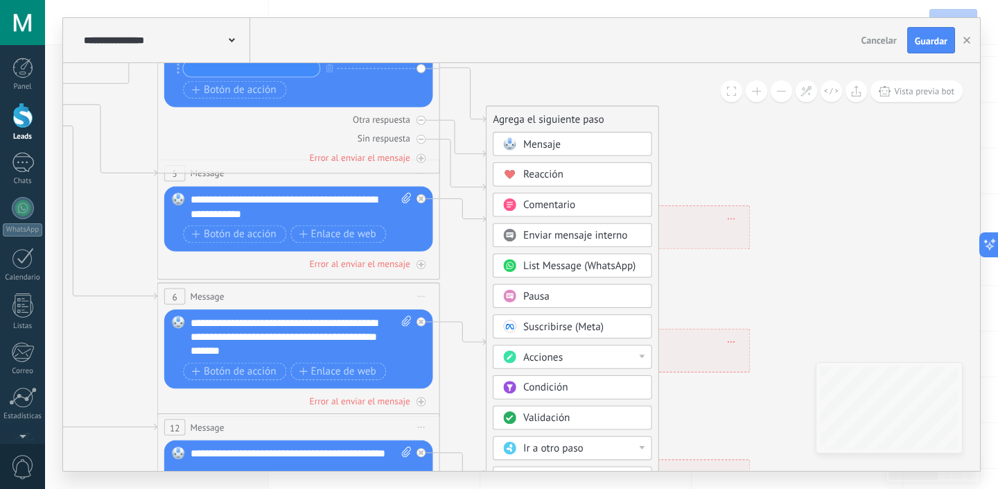
click at [538, 393] on span "Condición" at bounding box center [545, 387] width 45 height 13
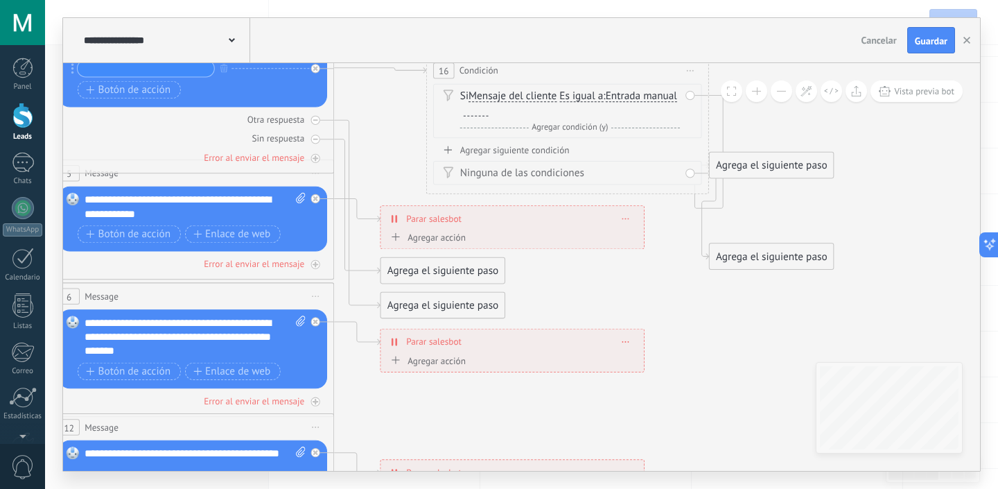
drag, startPoint x: 455, startPoint y: 126, endPoint x: 501, endPoint y: 77, distance: 67.2
click at [501, 77] on div "16 Condición ********* Iniciar vista previa aquí Cambiar nombre Duplicar [GEOGR…" at bounding box center [567, 71] width 281 height 26
click at [474, 272] on div "Agrega el siguiente paso" at bounding box center [443, 271] width 124 height 24
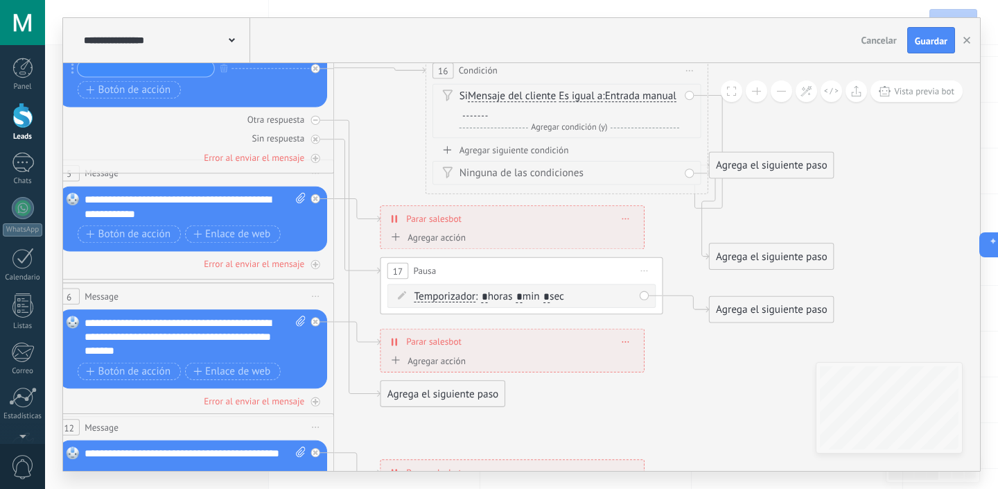
click at [441, 299] on span "Temporizador" at bounding box center [445, 296] width 62 height 11
click at [441, 299] on button "Temporizador" at bounding box center [495, 297] width 177 height 26
click at [752, 316] on div "Agrega el siguiente paso" at bounding box center [772, 310] width 124 height 24
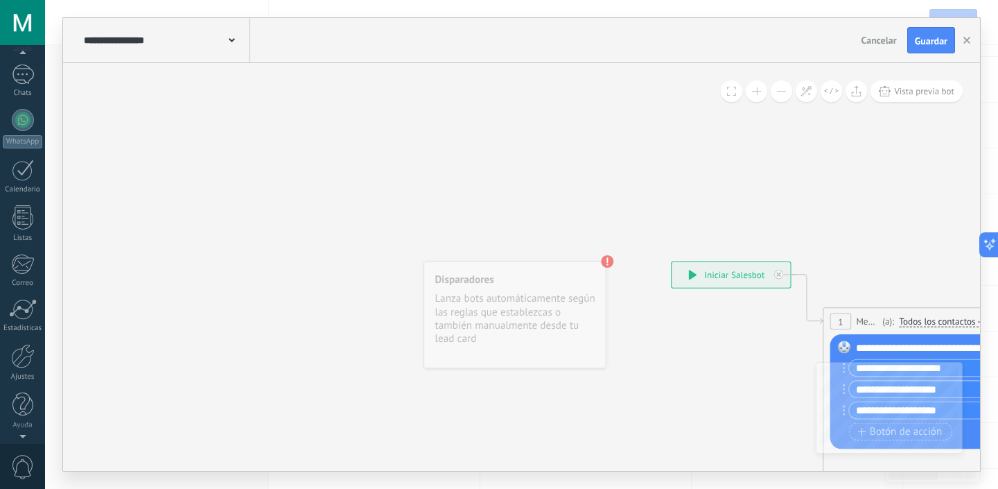
scroll to position [0, 0]
click at [34, 62] on link "Panel" at bounding box center [22, 75] width 45 height 34
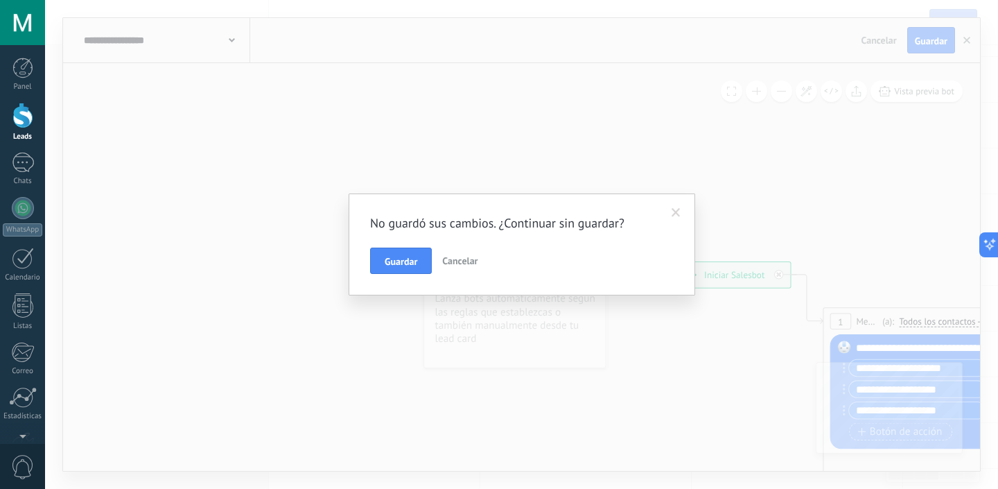
click at [467, 254] on span "Cancelar" at bounding box center [459, 260] width 35 height 12
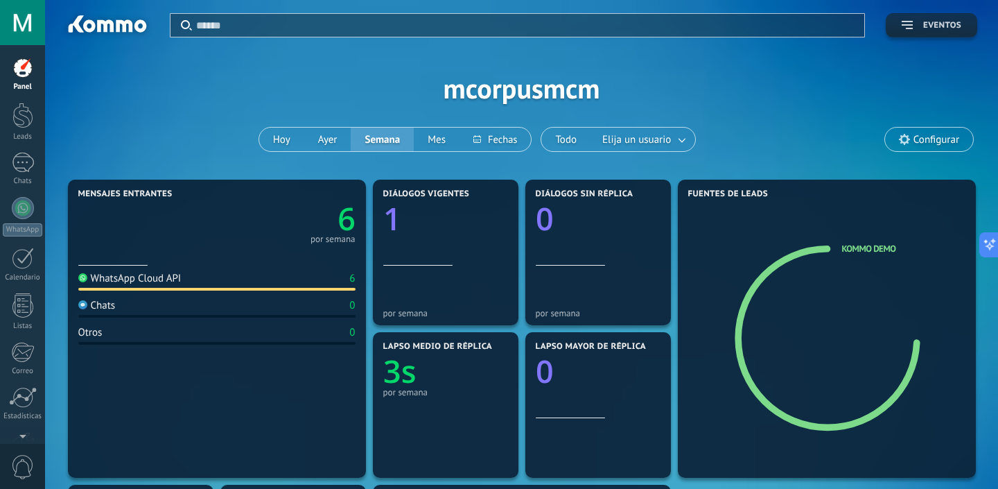
click at [924, 21] on span "Eventos" at bounding box center [942, 26] width 38 height 10
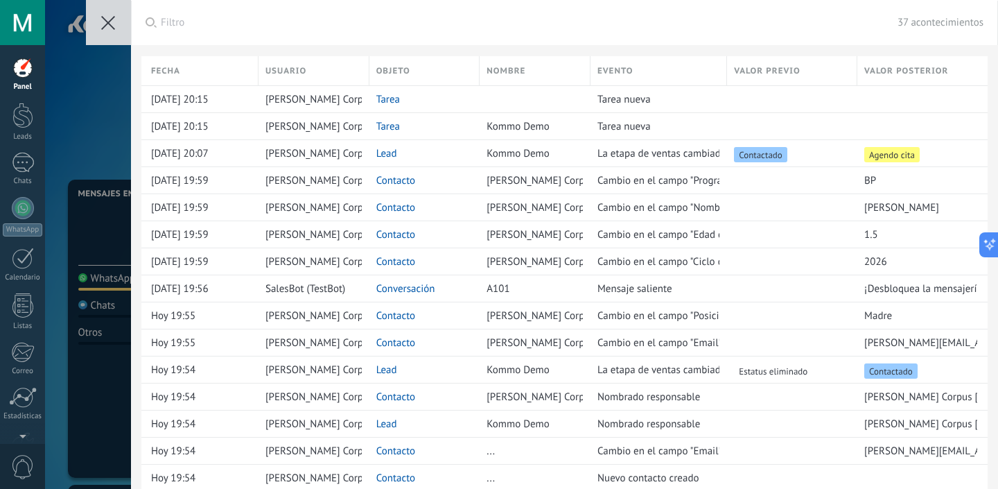
click at [114, 168] on div "Aplicar Filtro 37 acontecimientos Todos los eventos Mis eventos Eventos [PERSON…" at bounding box center [521, 244] width 953 height 489
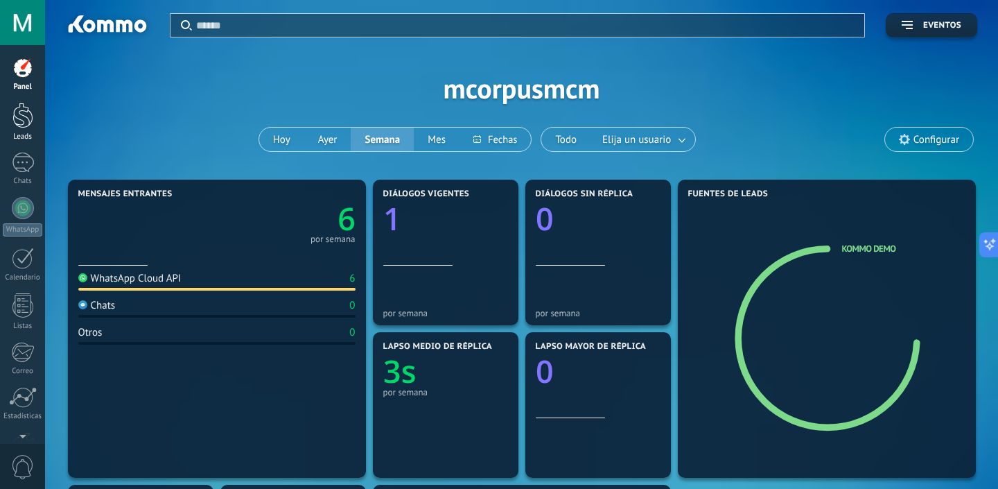
click at [16, 123] on div at bounding box center [22, 116] width 21 height 26
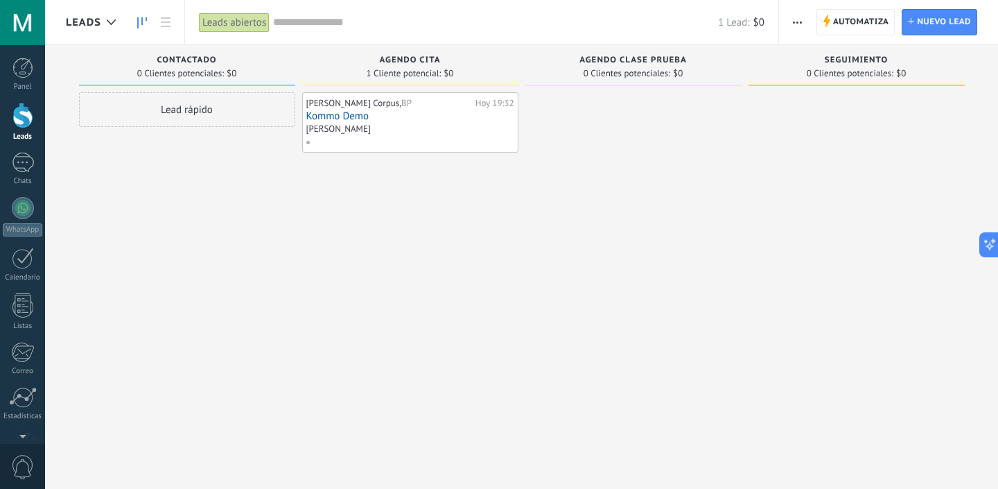
click at [810, 17] on div "Automatiza Nueva difusión Editar embudo Editar el diseño de la tarjeta Importar…" at bounding box center [888, 22] width 219 height 44
click at [801, 19] on span "button" at bounding box center [797, 22] width 9 height 26
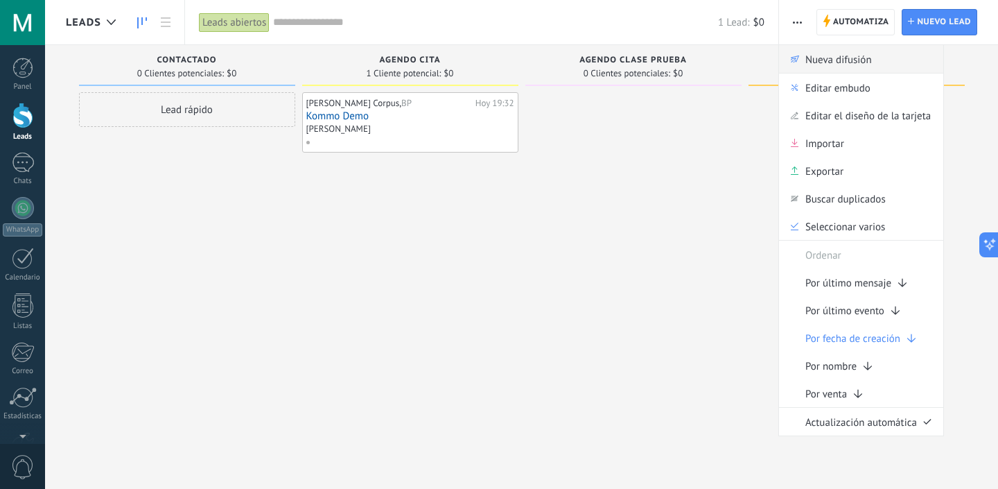
click at [833, 68] on span "Nueva difusión" at bounding box center [839, 59] width 67 height 28
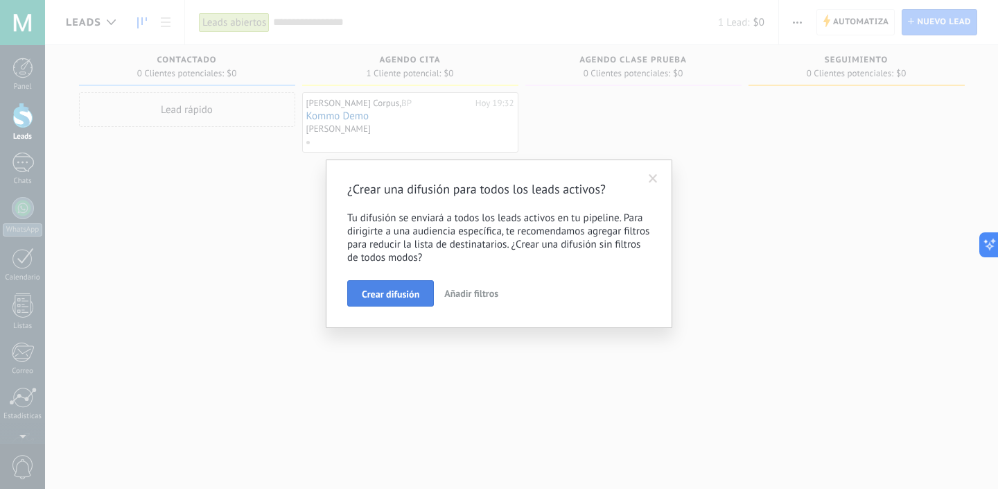
click at [391, 302] on button "Crear difusión" at bounding box center [390, 293] width 87 height 26
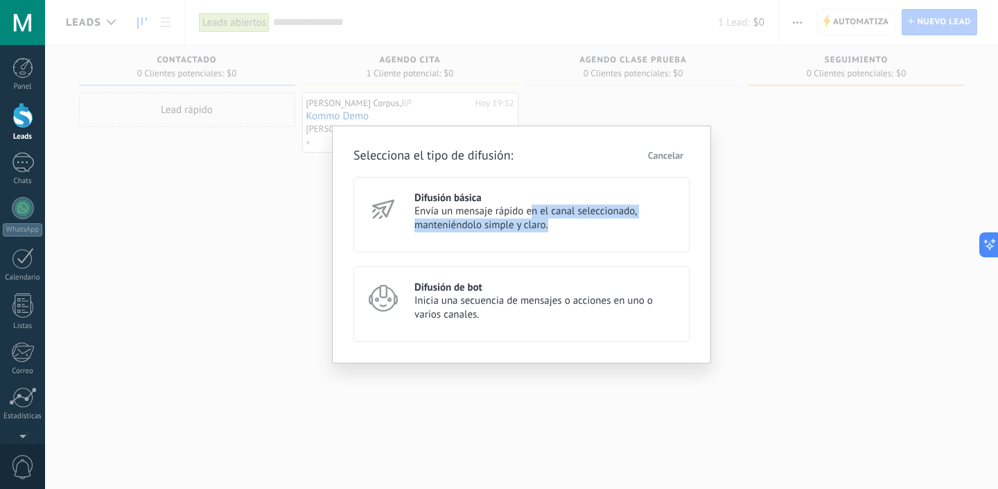
drag, startPoint x: 532, startPoint y: 216, endPoint x: 530, endPoint y: 275, distance: 59.0
click at [530, 276] on div "Difusión básica Envía un mensaje rápido en el canal seleccionado, manteniéndolo…" at bounding box center [522, 259] width 336 height 165
click at [481, 299] on span "Inicia una secuencia de mensajes o acciones en uno o varios canales." at bounding box center [546, 308] width 263 height 28
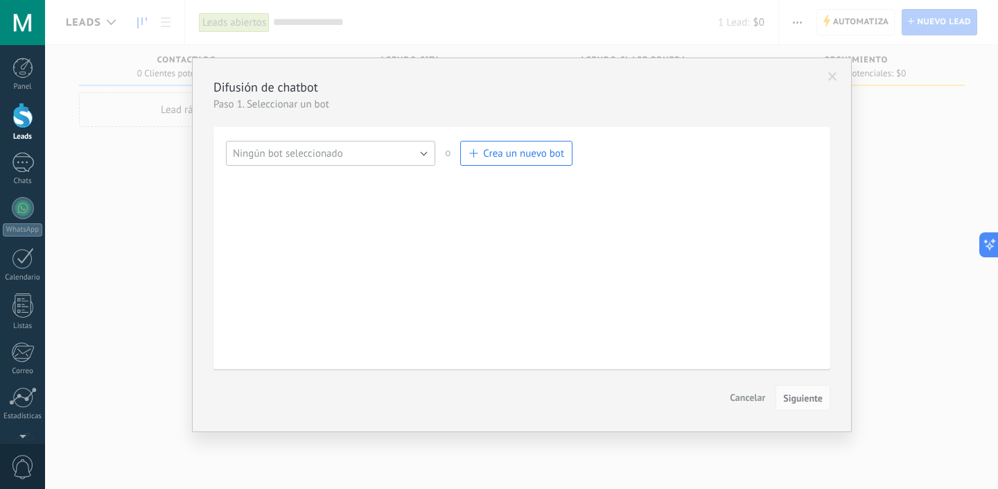
click at [372, 147] on button "Ningún bot seleccionado" at bounding box center [330, 153] width 209 height 25
click at [832, 72] on span at bounding box center [832, 77] width 9 height 10
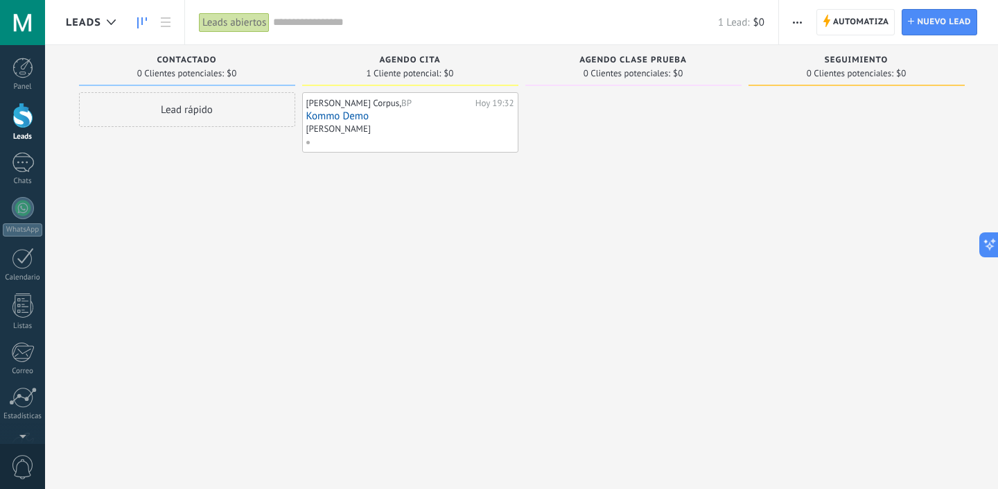
click at [807, 22] on button "button" at bounding box center [798, 22] width 20 height 26
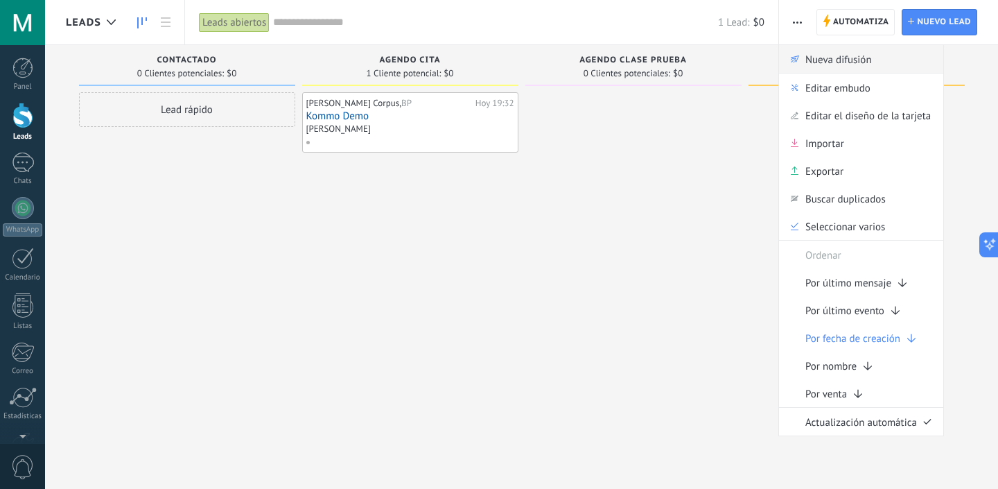
click at [816, 55] on span "Nueva difusión" at bounding box center [839, 59] width 67 height 28
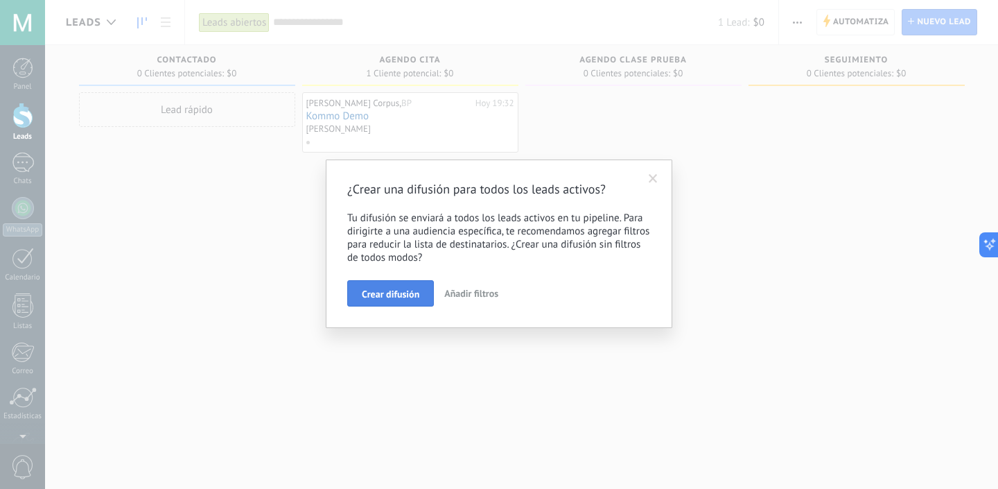
click at [390, 296] on span "Crear difusión" at bounding box center [391, 294] width 58 height 10
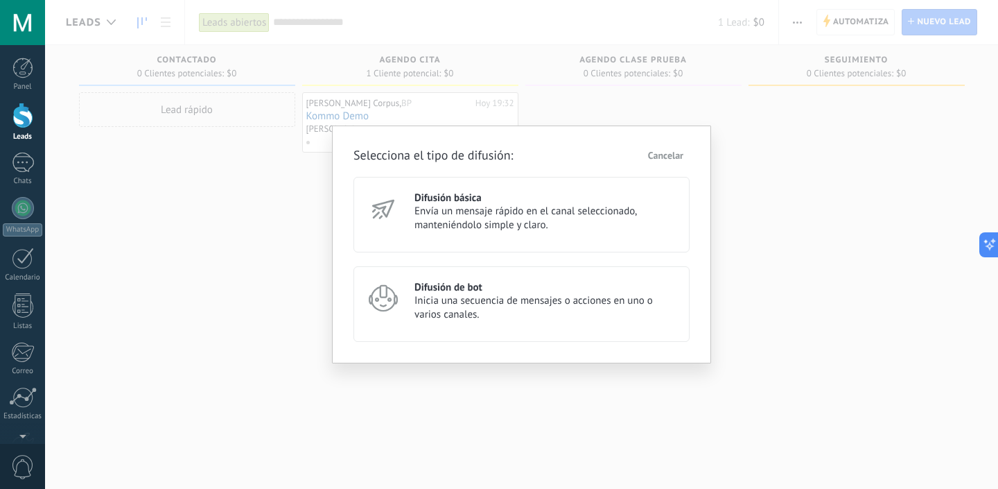
click at [506, 200] on h3 "Difusión básica" at bounding box center [546, 197] width 263 height 13
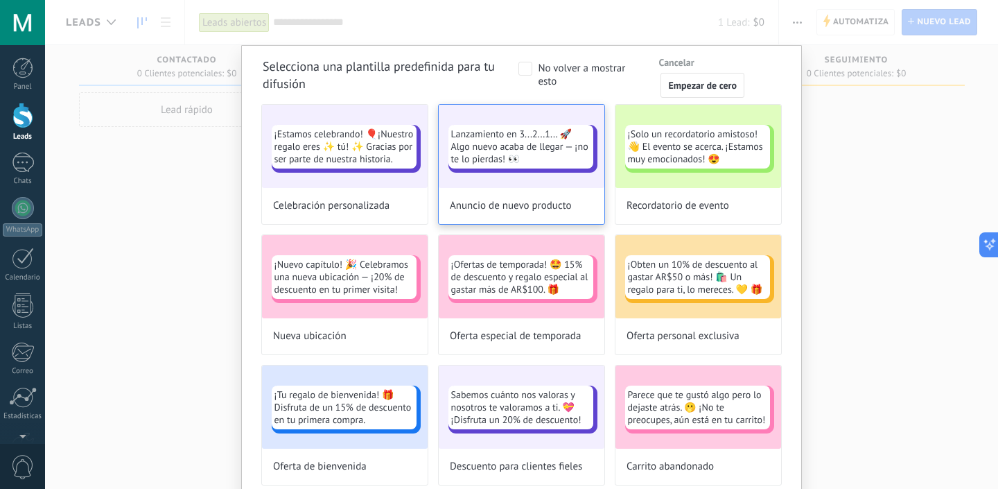
click at [519, 193] on div "Anuncio de nuevo producto" at bounding box center [522, 206] width 166 height 36
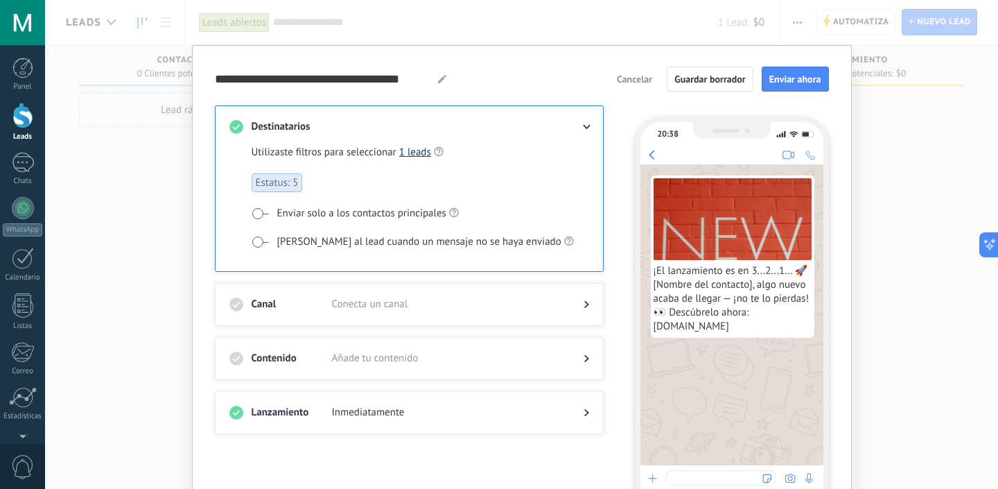
click at [419, 148] on link "1 leads" at bounding box center [415, 152] width 32 height 13
click at [344, 240] on span "[PERSON_NAME] al lead cuando un mensaje no se haya enviado" at bounding box center [419, 242] width 284 height 14
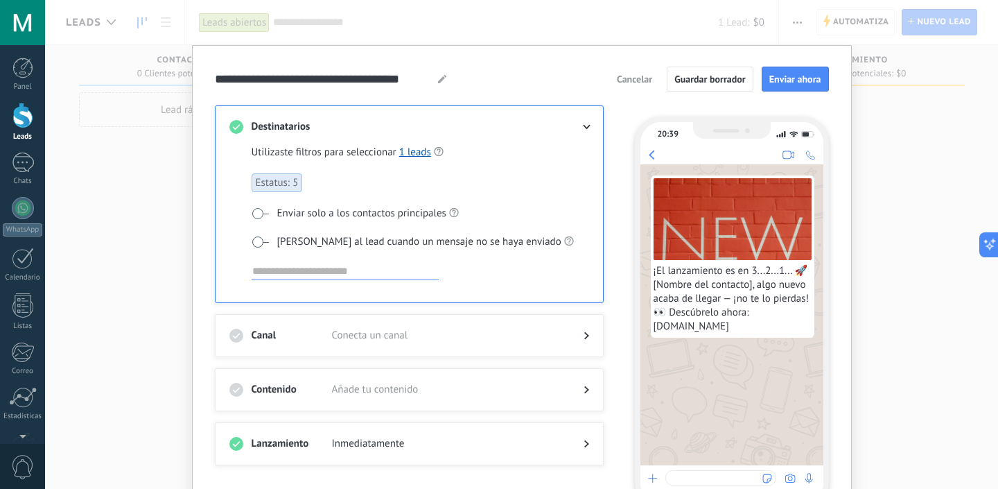
click at [332, 271] on input at bounding box center [345, 271] width 187 height 17
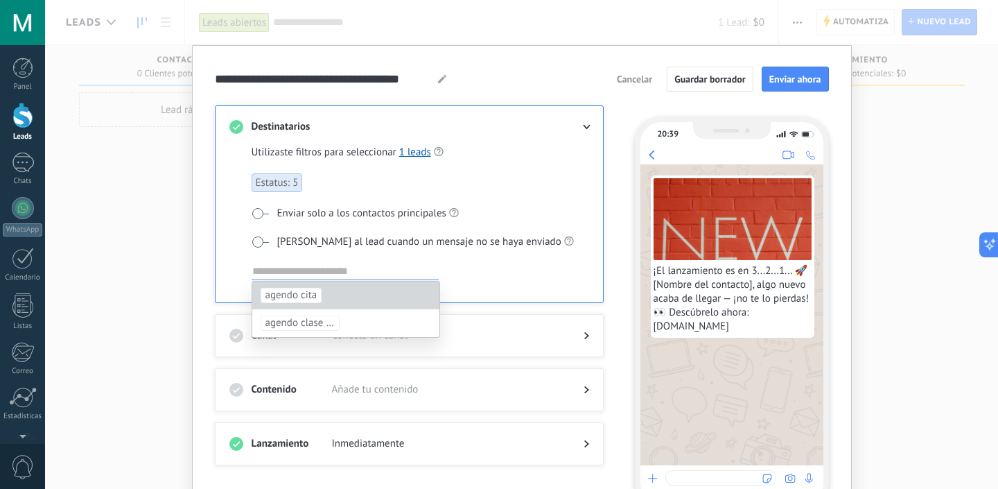
click at [377, 293] on div "agendo cita" at bounding box center [345, 295] width 187 height 28
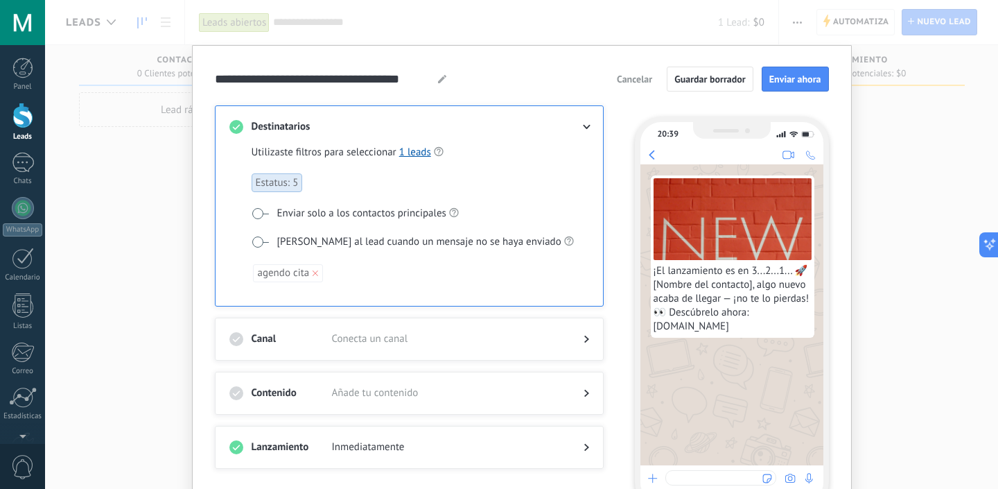
click at [313, 270] on use at bounding box center [316, 273] width 6 height 6
click at [257, 238] on span at bounding box center [260, 241] width 17 height 11
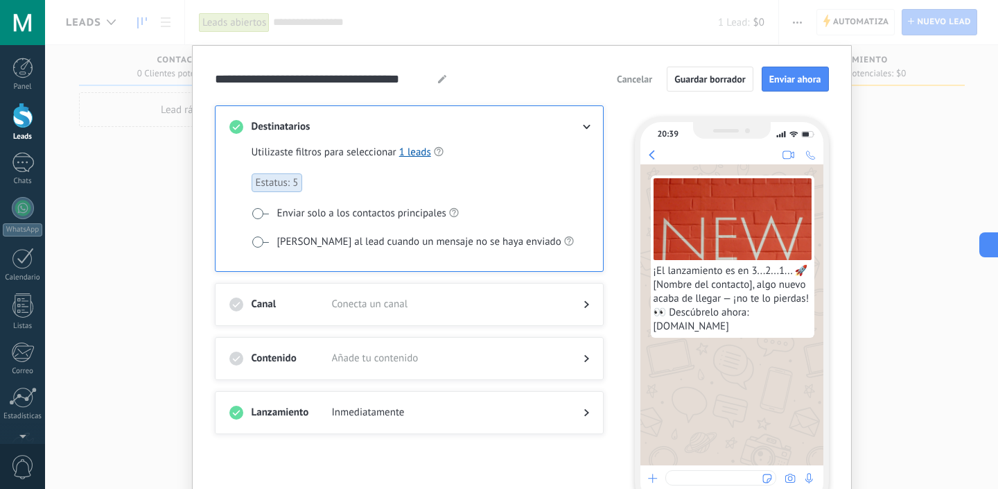
click at [259, 208] on span at bounding box center [260, 213] width 17 height 11
click at [455, 209] on icon at bounding box center [454, 212] width 10 height 10
click at [454, 211] on icon at bounding box center [454, 212] width 10 height 10
click at [284, 182] on span "Estatus: 5" at bounding box center [277, 182] width 51 height 19
click at [299, 185] on span "Estatus: 5" at bounding box center [277, 182] width 51 height 19
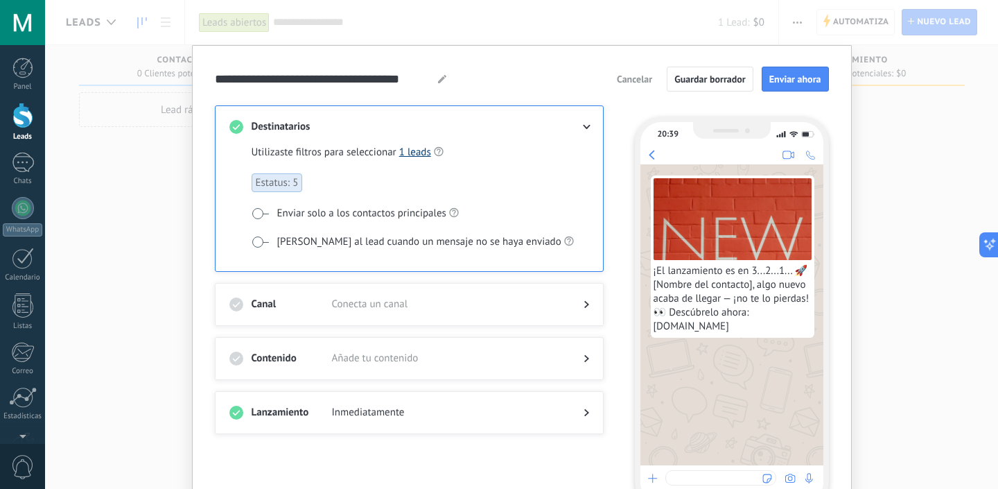
click at [407, 153] on link "1 leads" at bounding box center [415, 152] width 32 height 13
